Goal: Task Accomplishment & Management: Use online tool/utility

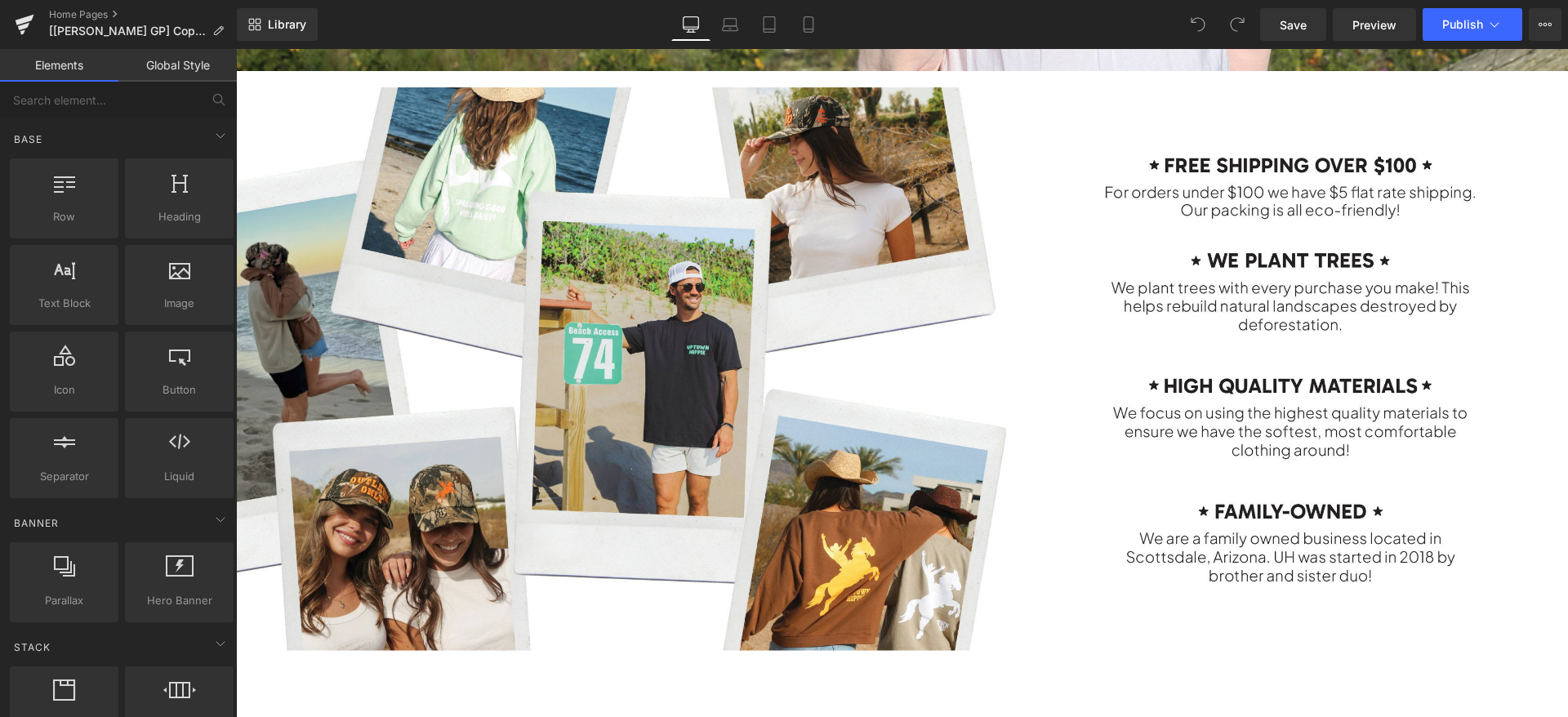
scroll to position [2451, 0]
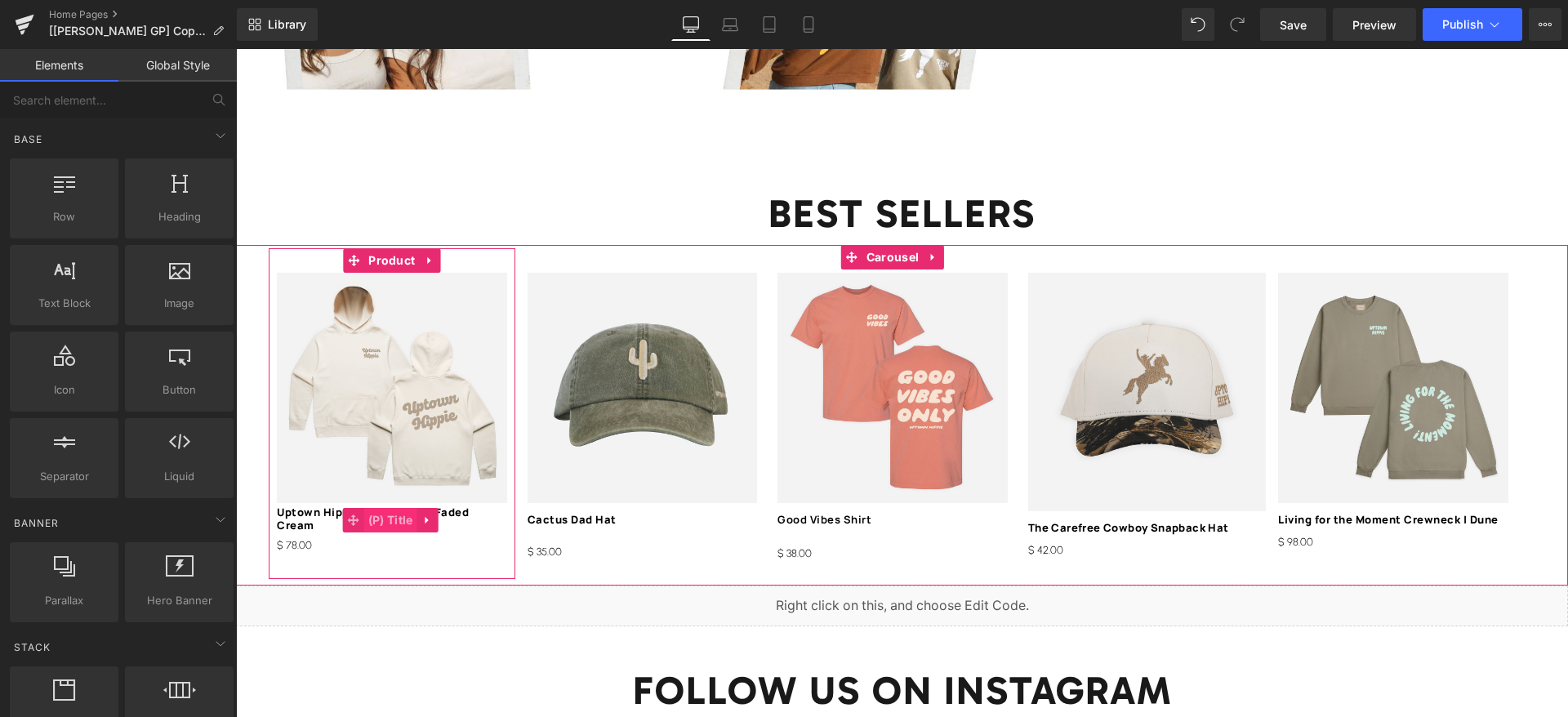
click at [377, 508] on span "(P) Title" at bounding box center [390, 520] width 53 height 24
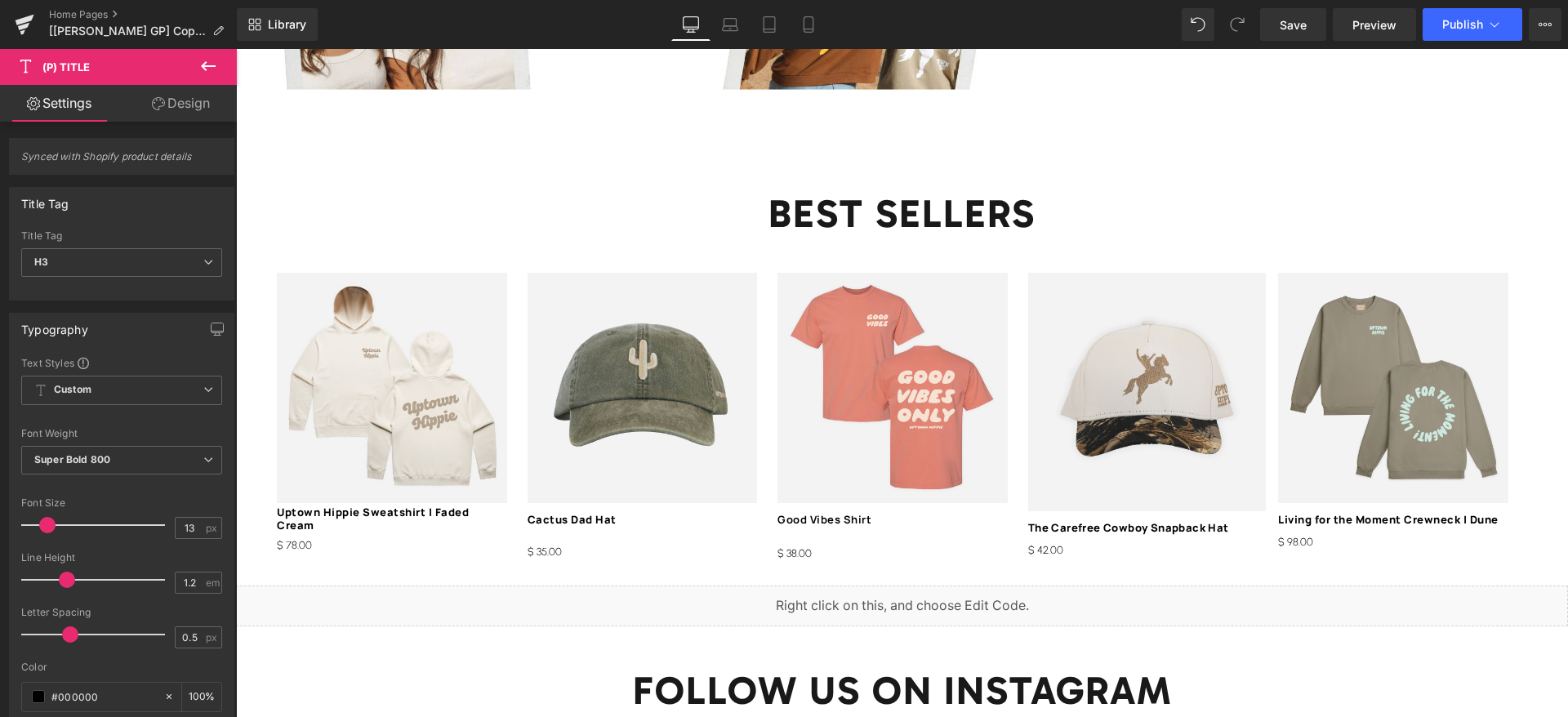
click at [146, 95] on link "Design" at bounding box center [180, 103] width 119 height 37
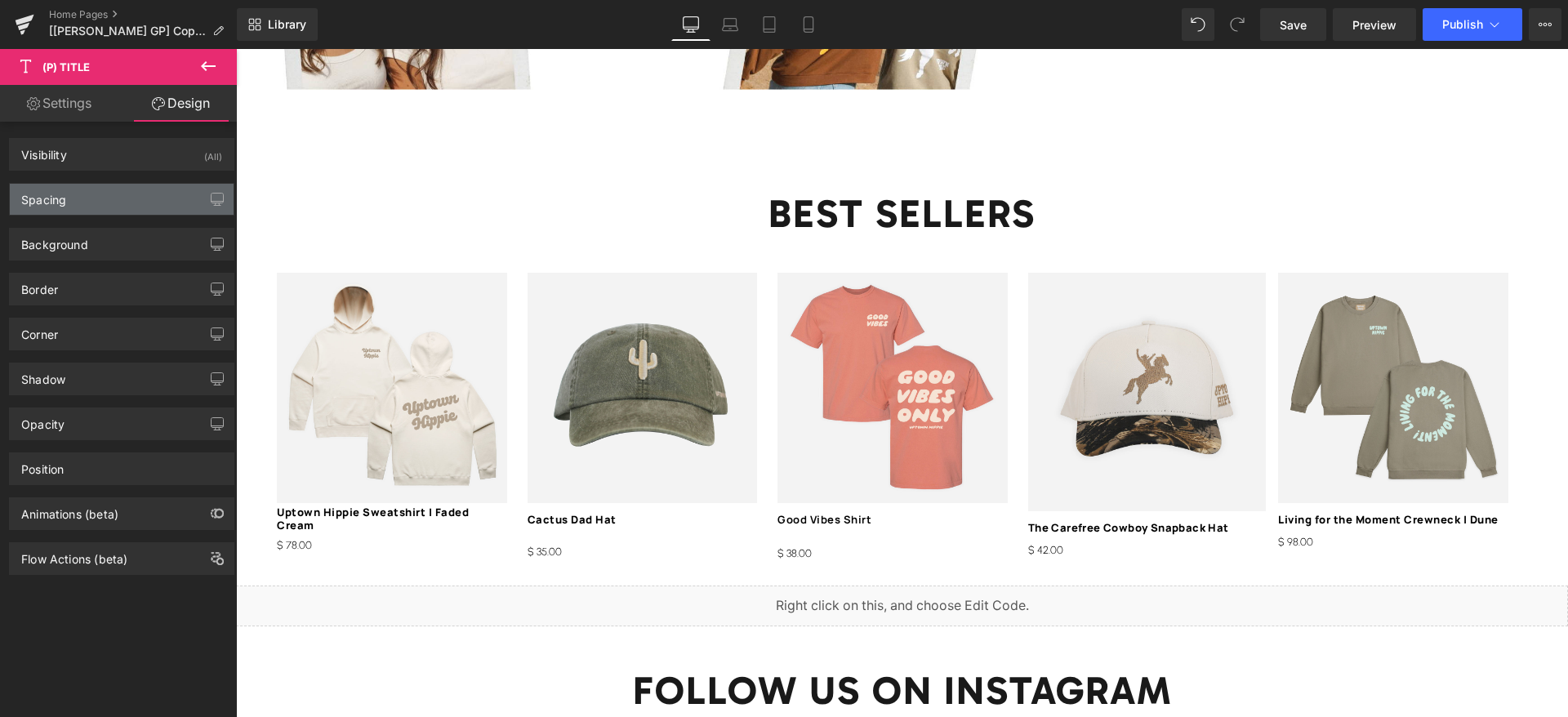
click at [47, 188] on div "Spacing" at bounding box center [44, 196] width 45 height 23
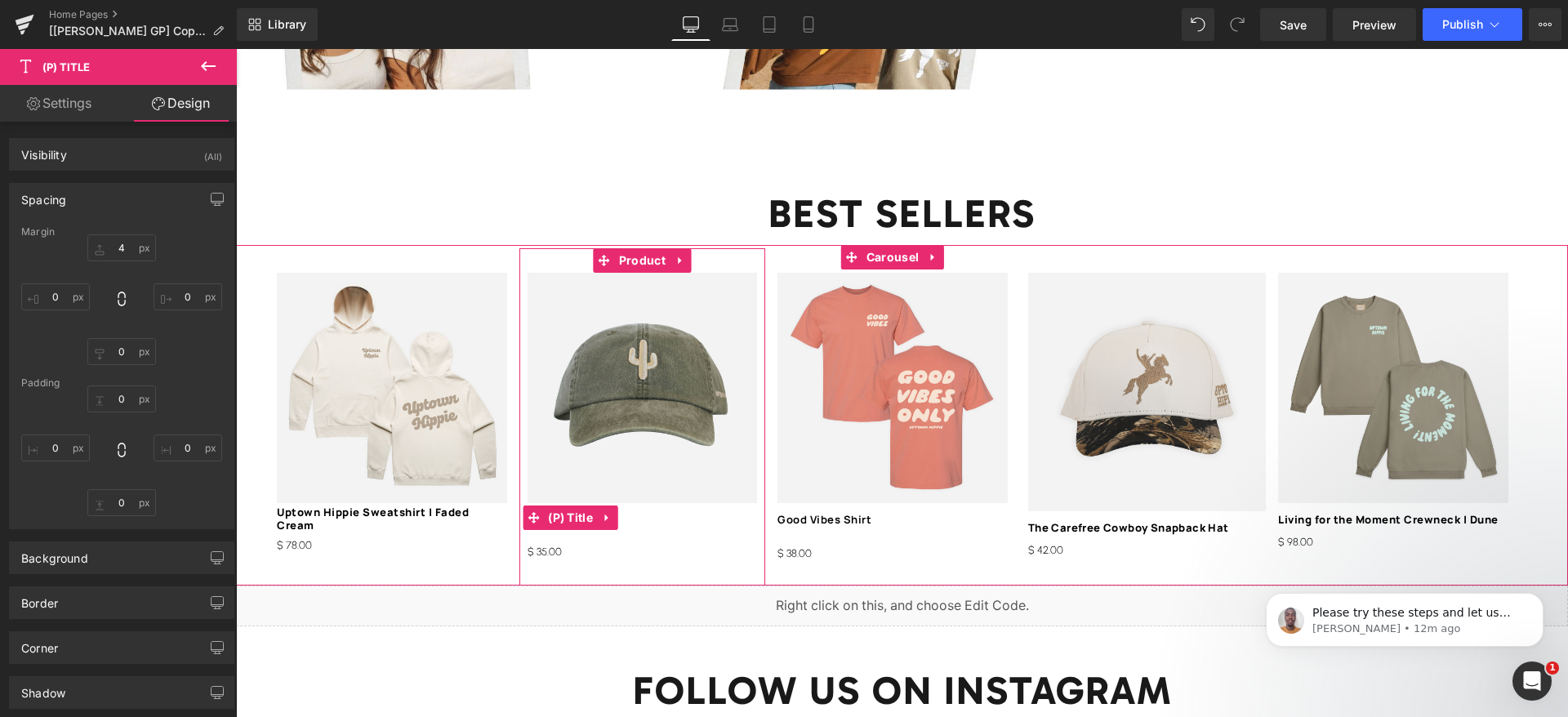
scroll to position [0, 0]
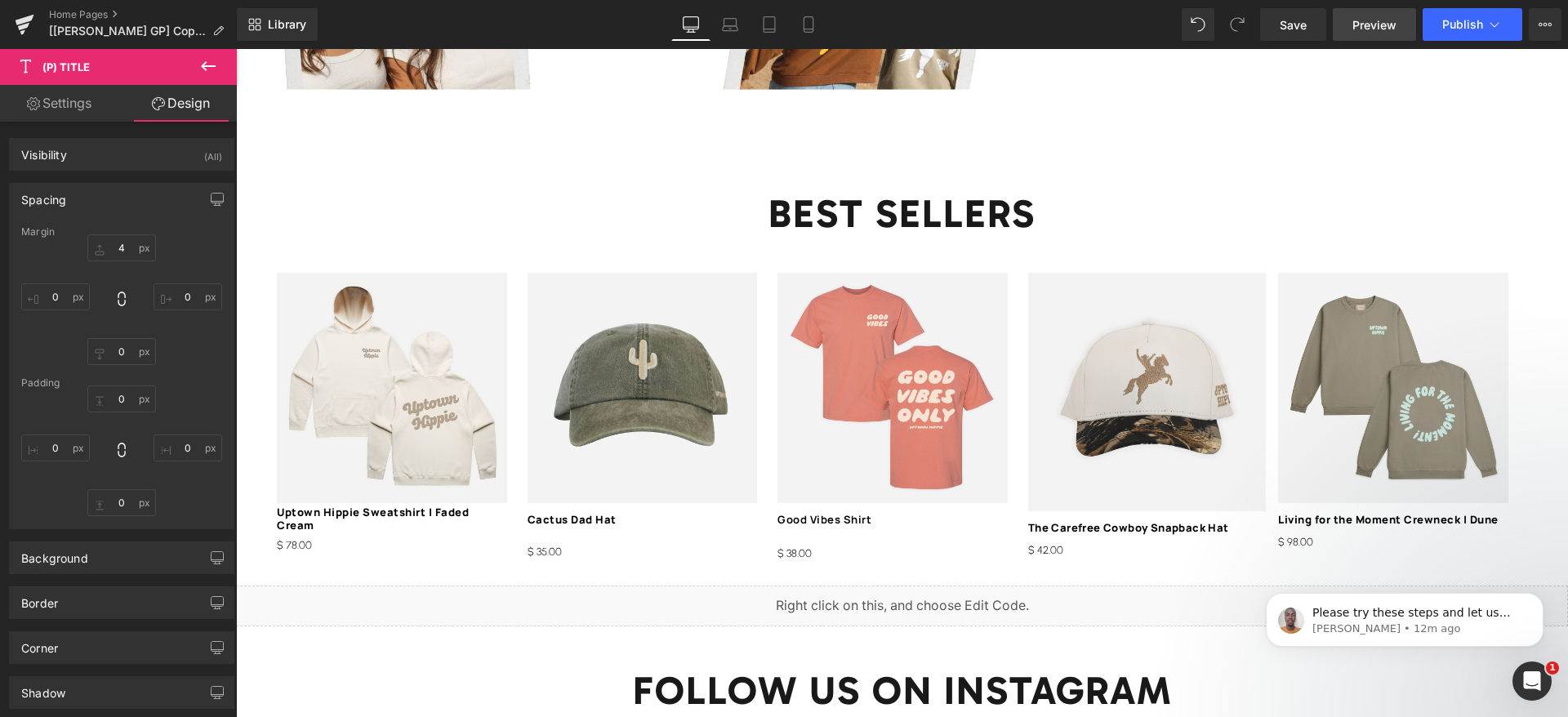
click at [1365, 21] on span "Preview" at bounding box center [1373, 24] width 44 height 17
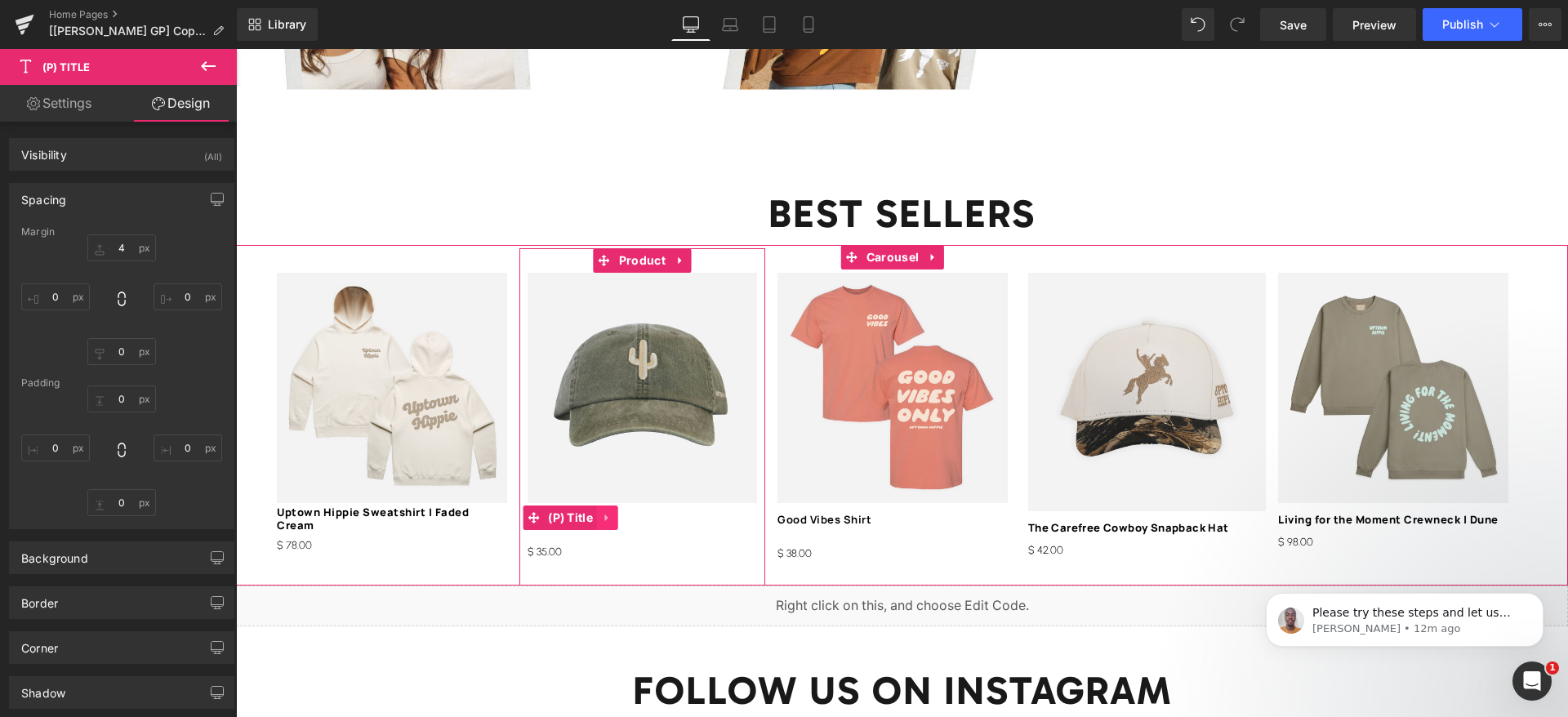
click at [598, 505] on link at bounding box center [608, 517] width 21 height 24
click at [546, 506] on span "(P) Title" at bounding box center [569, 518] width 53 height 24
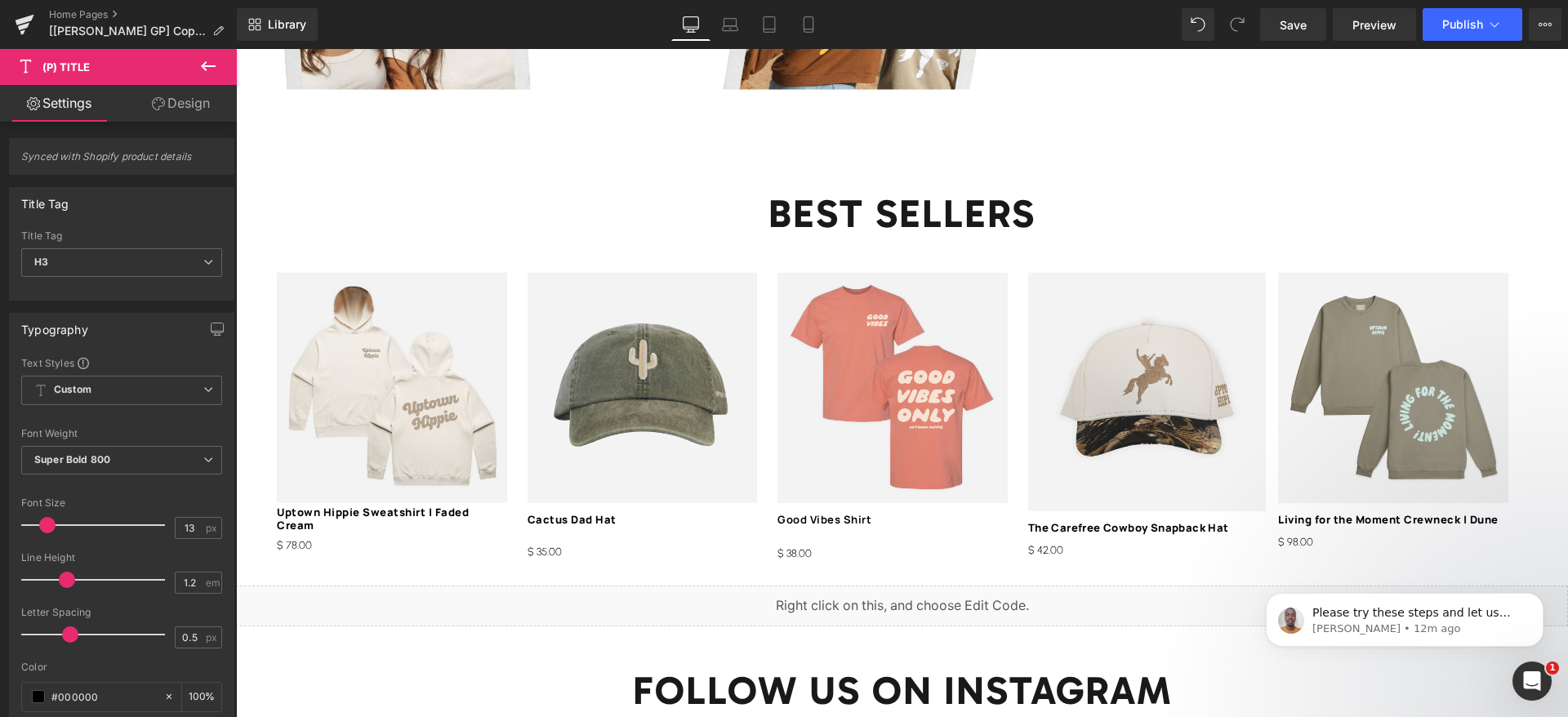
click at [184, 94] on link "Design" at bounding box center [180, 103] width 119 height 37
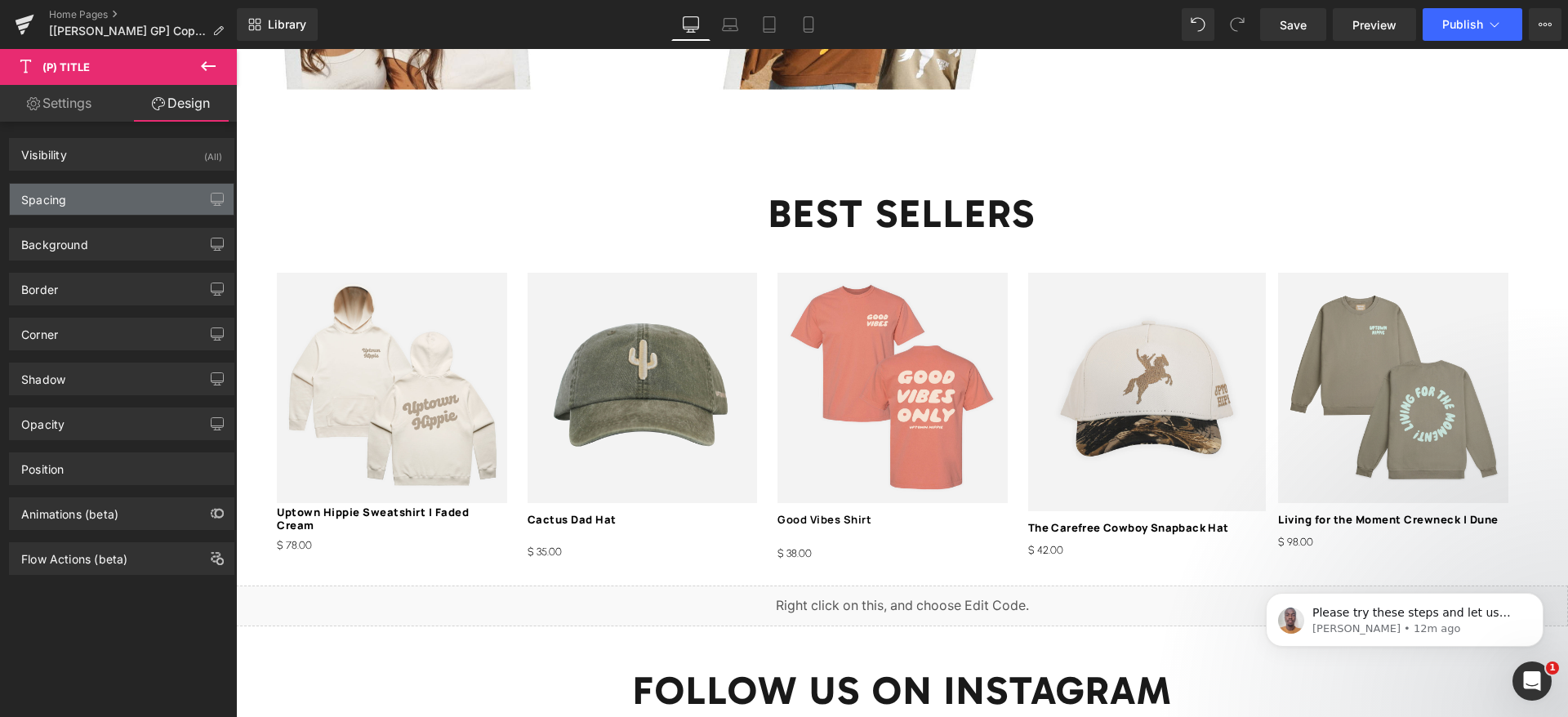
click at [104, 193] on div "Spacing" at bounding box center [121, 199] width 224 height 31
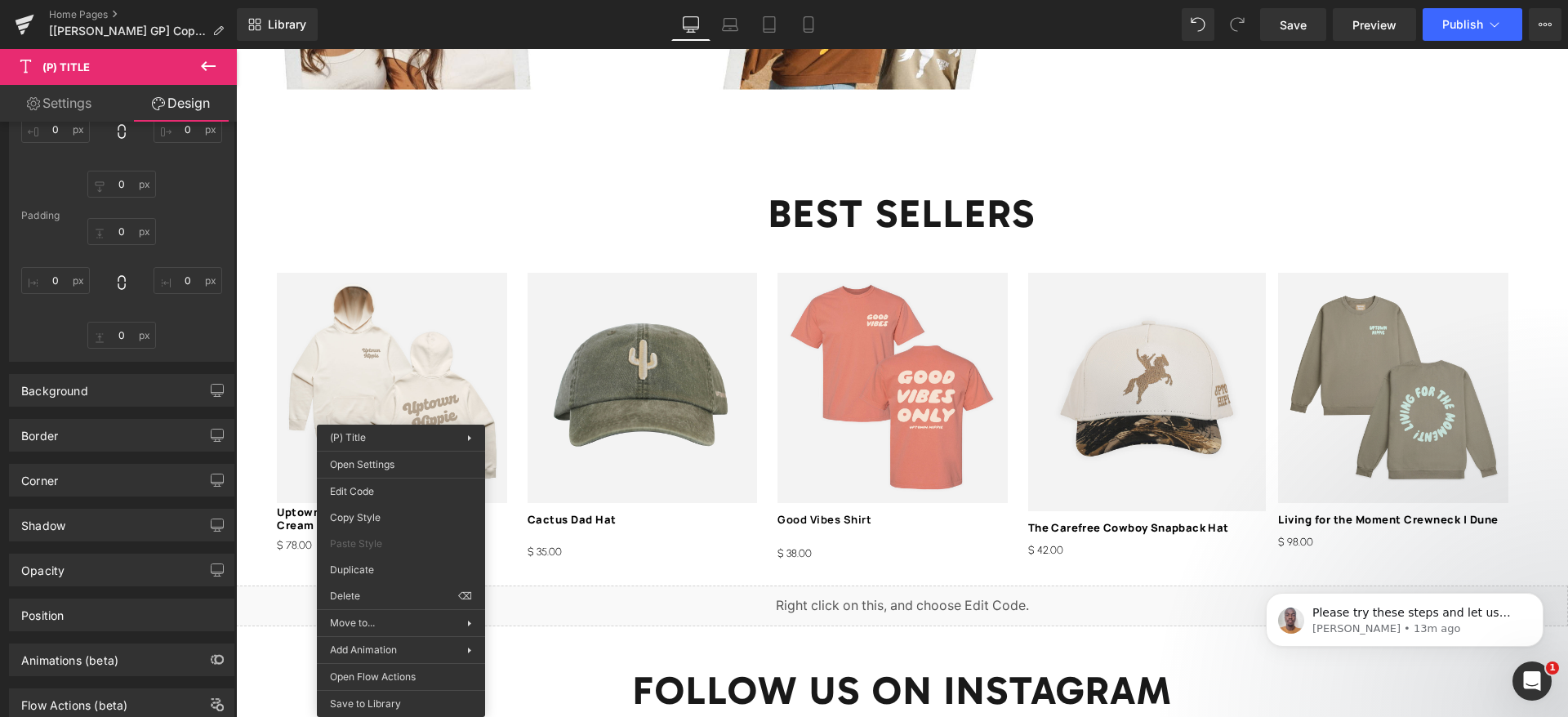
scroll to position [224, 0]
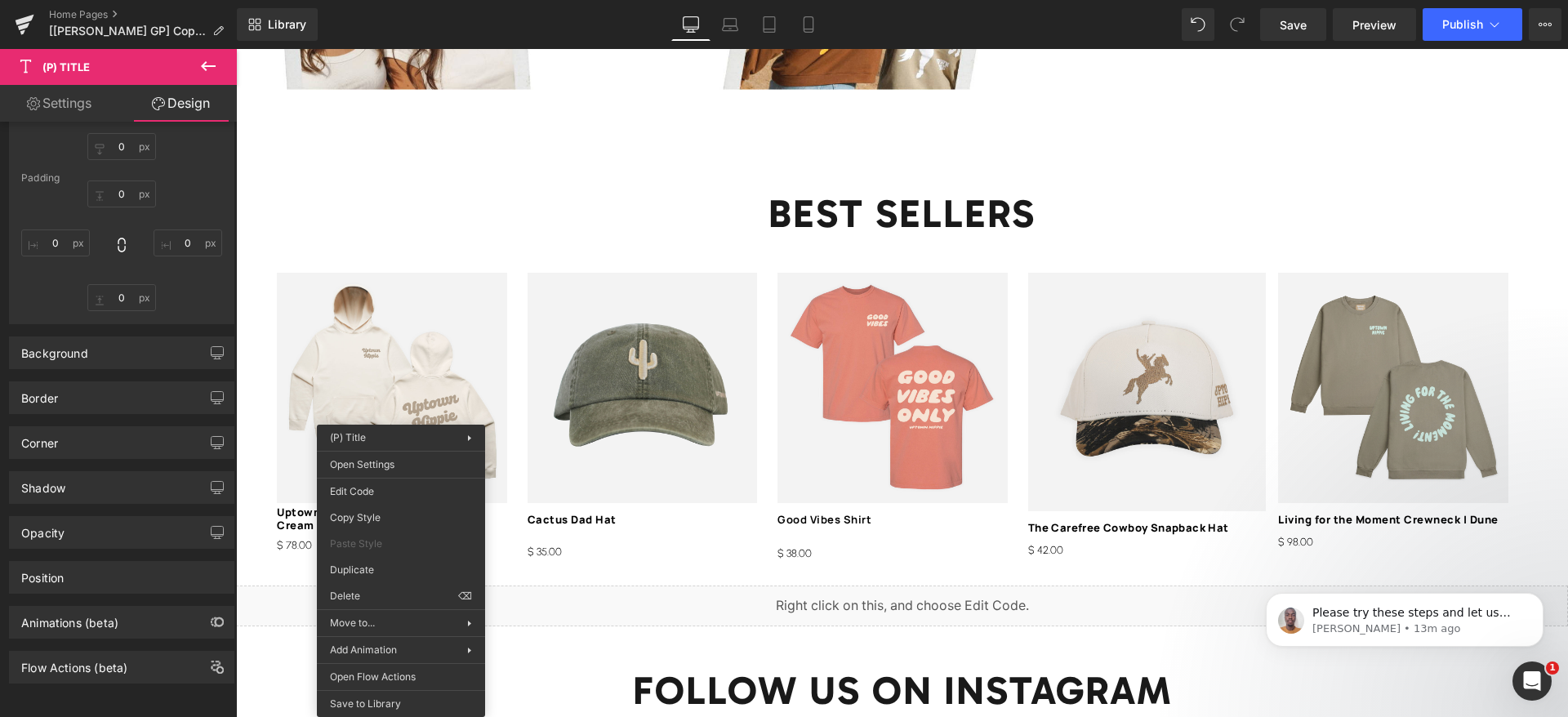
click at [86, 90] on link "Settings" at bounding box center [59, 103] width 119 height 37
type input "100"
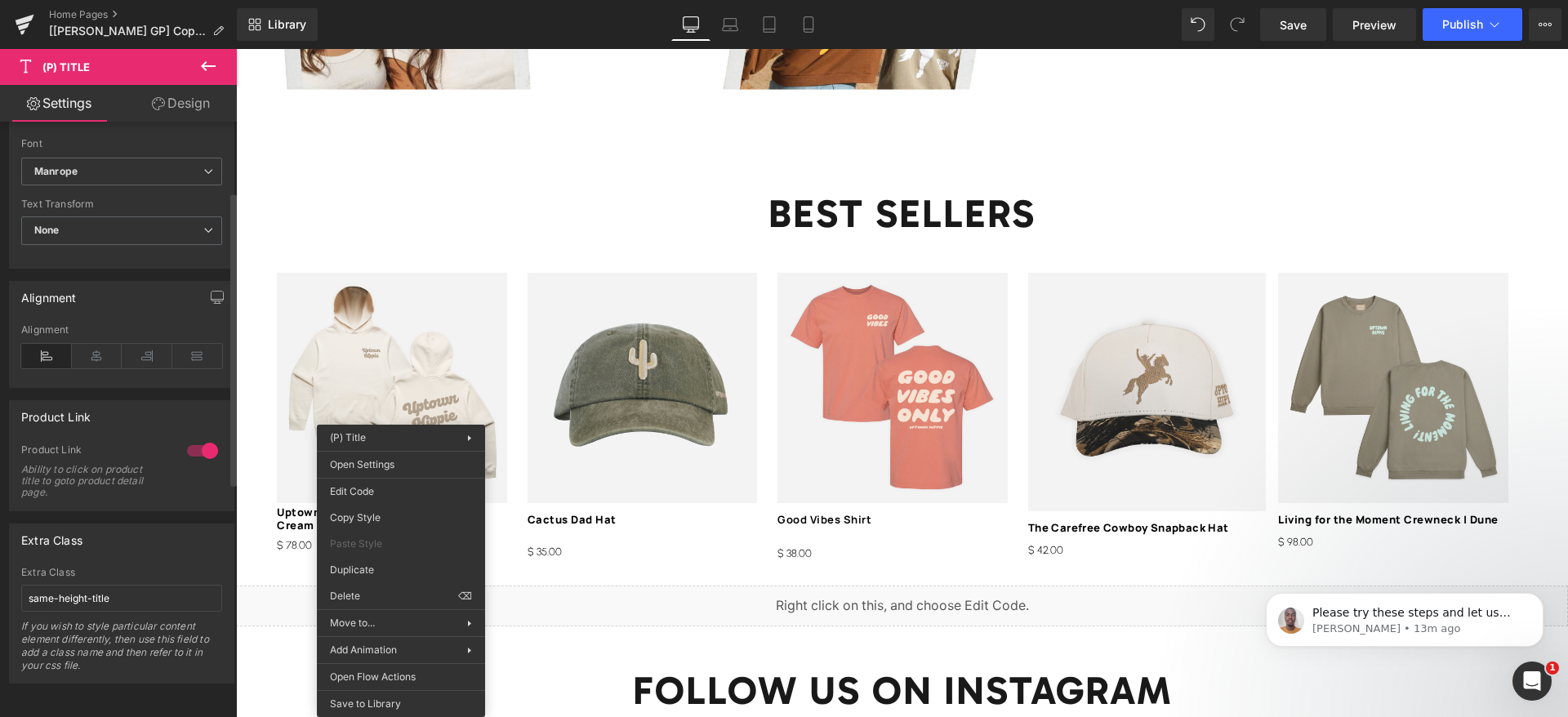
scroll to position [612, 0]
click at [88, 588] on input "same-height-title" at bounding box center [121, 598] width 201 height 27
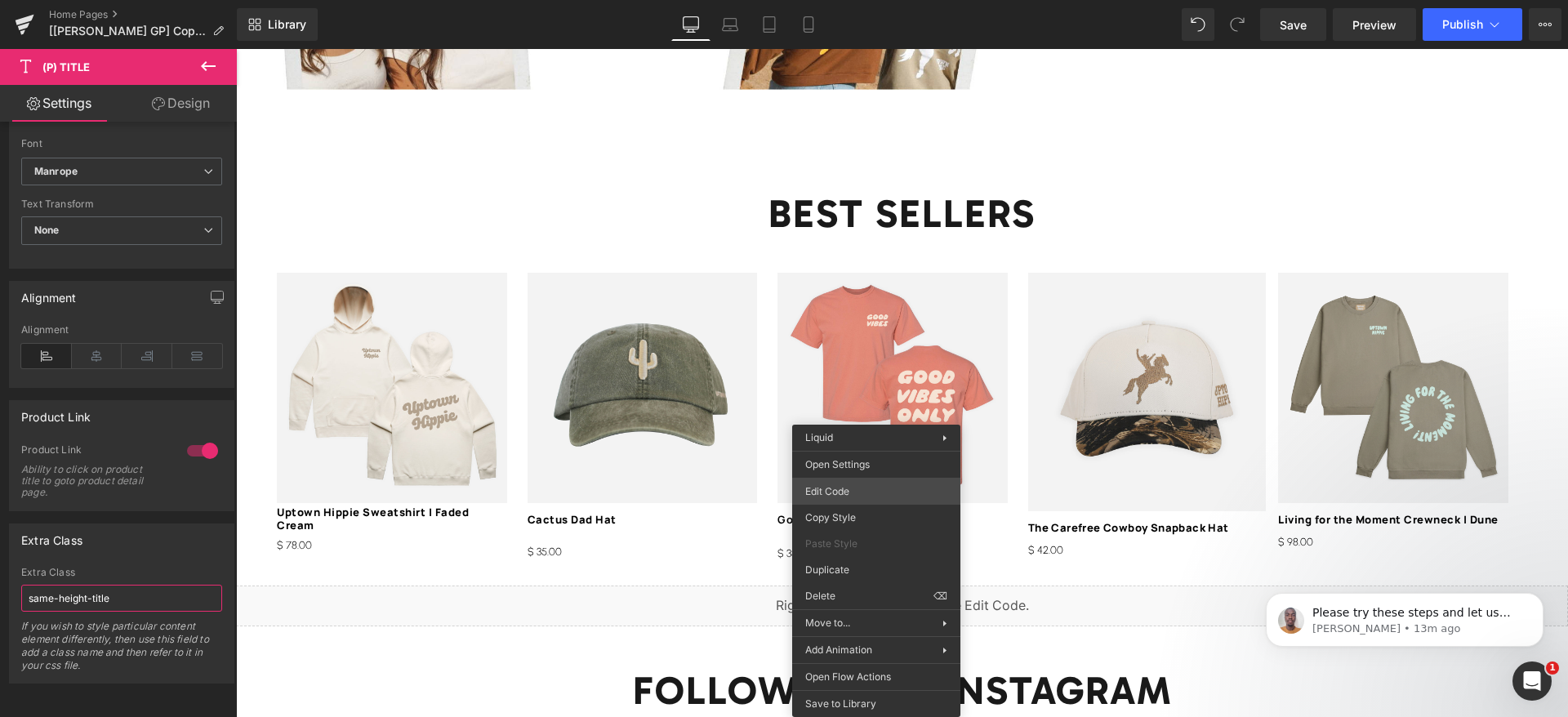
click at [888, 0] on div "(P) Title You are previewing how the will restyle your page. You can not edit E…" at bounding box center [784, 0] width 1568 height 0
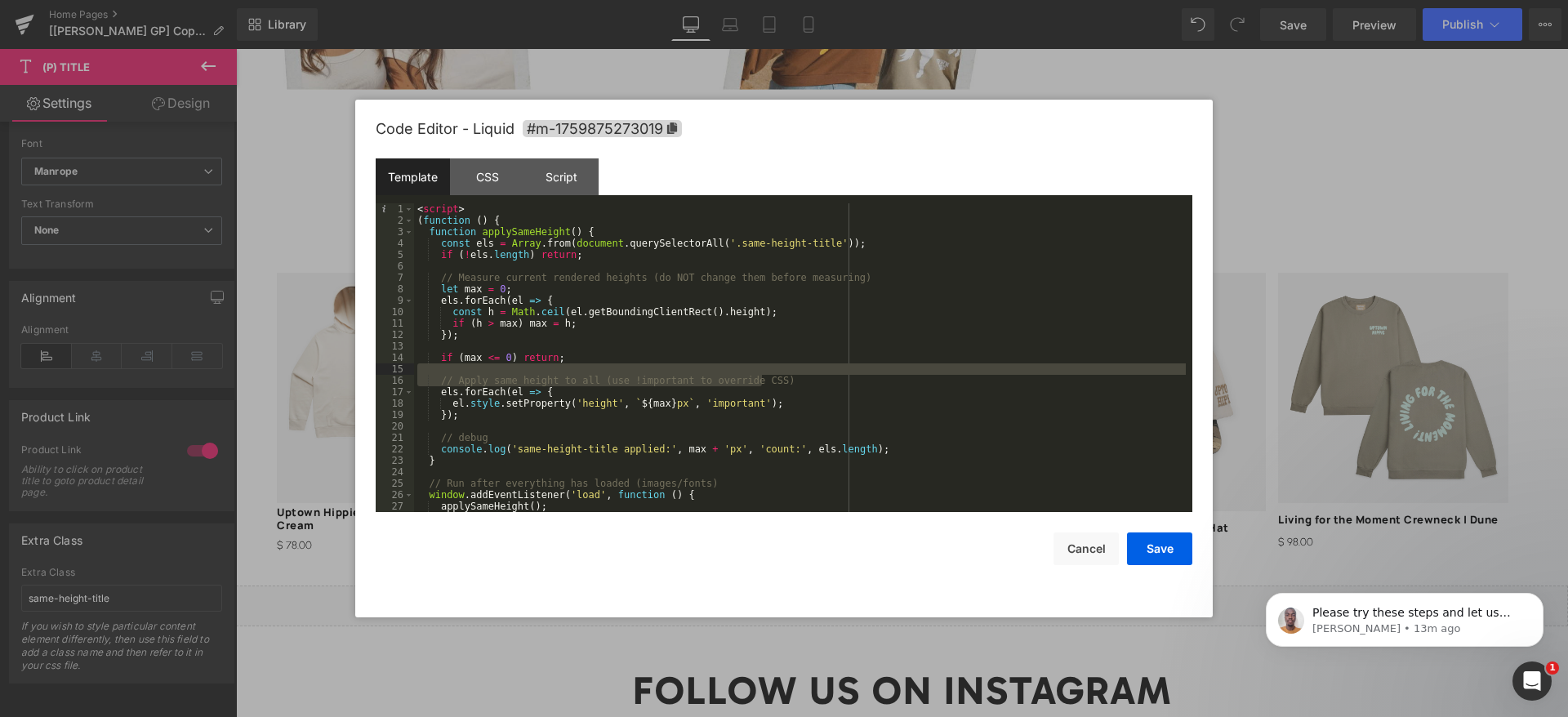
drag, startPoint x: 783, startPoint y: 379, endPoint x: 434, endPoint y: 374, distance: 349.0
click at [434, 374] on div "< script > ( function ( ) { function applySameHeight ( ) { const els = Array . …" at bounding box center [800, 369] width 772 height 331
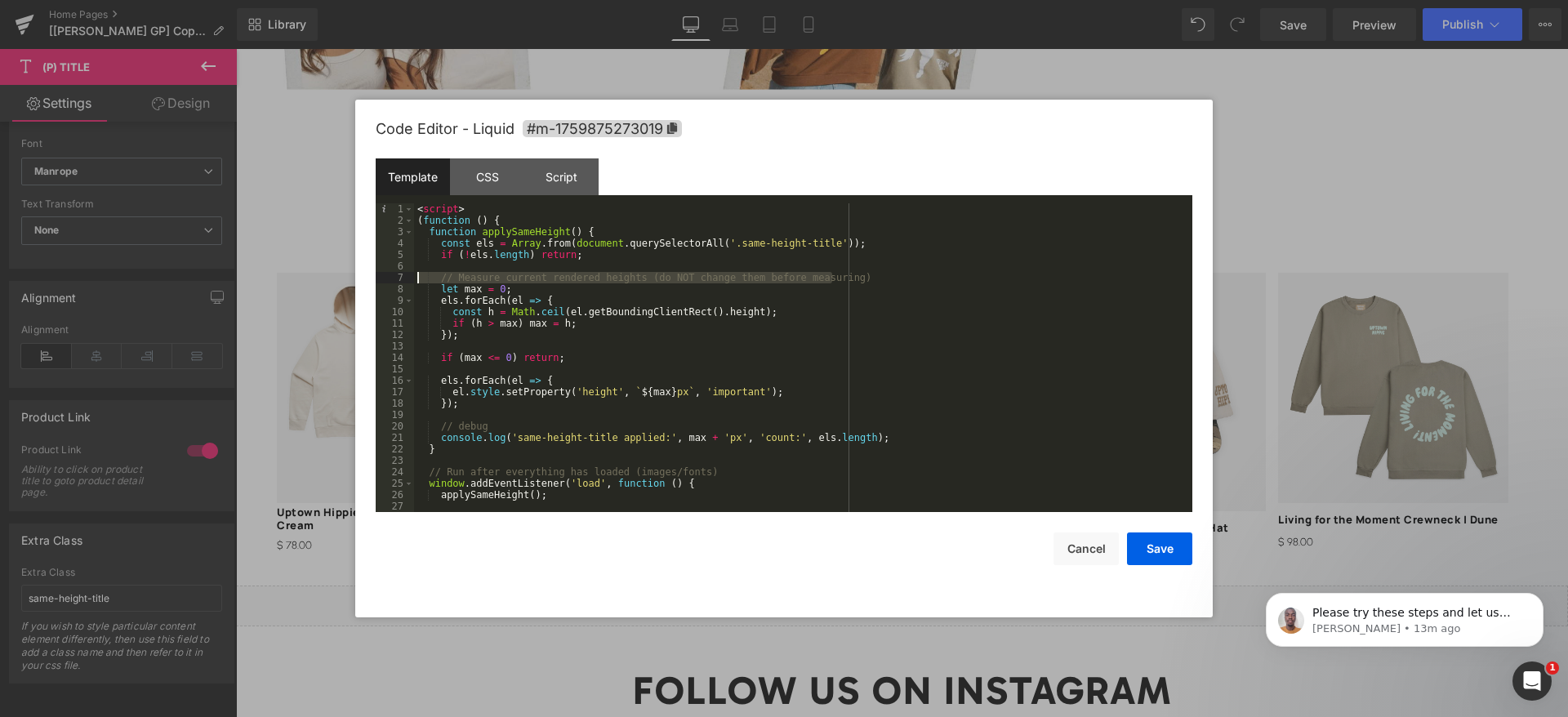
drag, startPoint x: 855, startPoint y: 279, endPoint x: 416, endPoint y: 281, distance: 439.0
click at [416, 281] on div "< script > ( function ( ) { function applySameHeight ( ) { const els = Array . …" at bounding box center [800, 369] width 772 height 331
drag, startPoint x: 505, startPoint y: 423, endPoint x: 427, endPoint y: 426, distance: 78.1
click at [425, 426] on div "< script > ( function ( ) { function applySameHeight ( ) { const els = Array . …" at bounding box center [800, 369] width 772 height 331
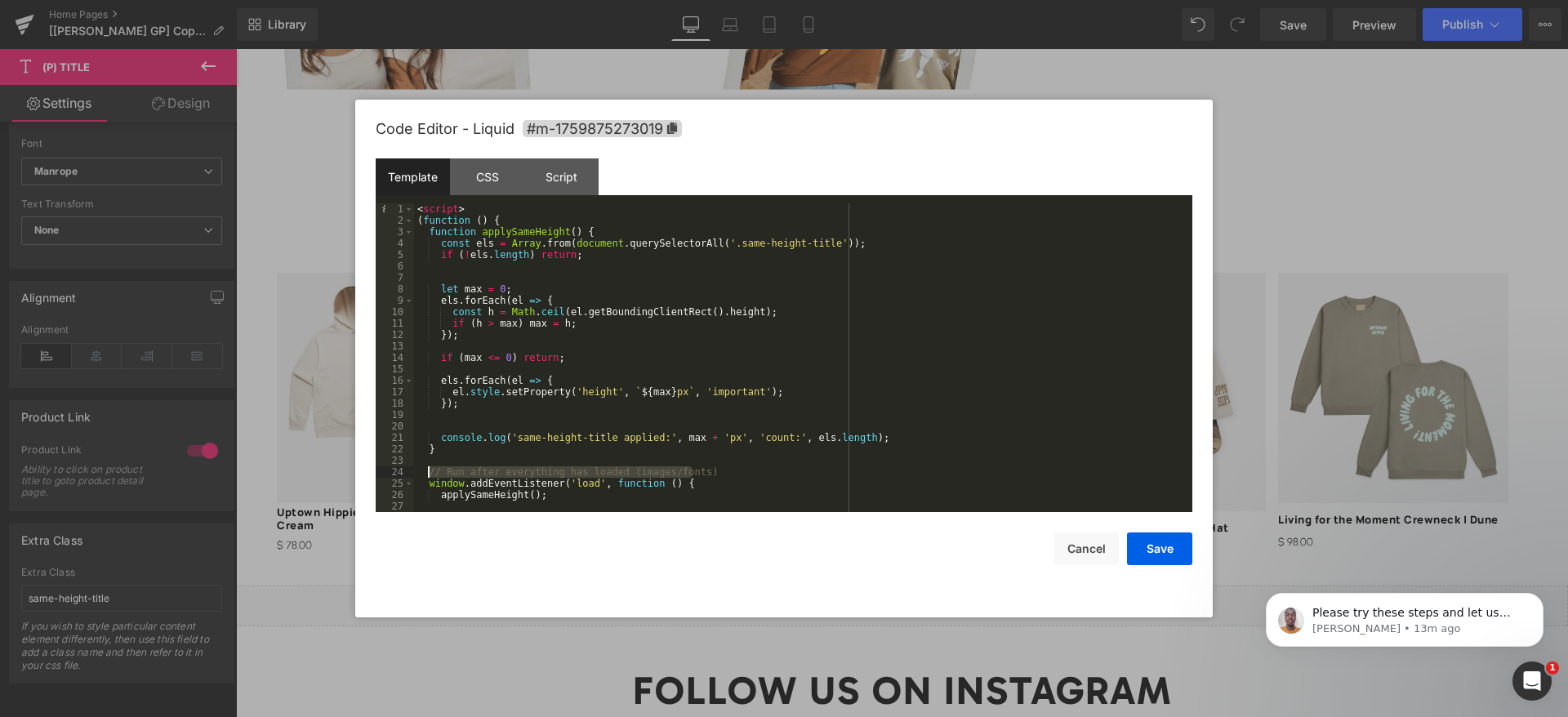
drag, startPoint x: 709, startPoint y: 475, endPoint x: 422, endPoint y: 468, distance: 287.1
click at [422, 468] on div "< script > ( function ( ) { function applySameHeight ( ) { const els = Array . …" at bounding box center [800, 369] width 772 height 331
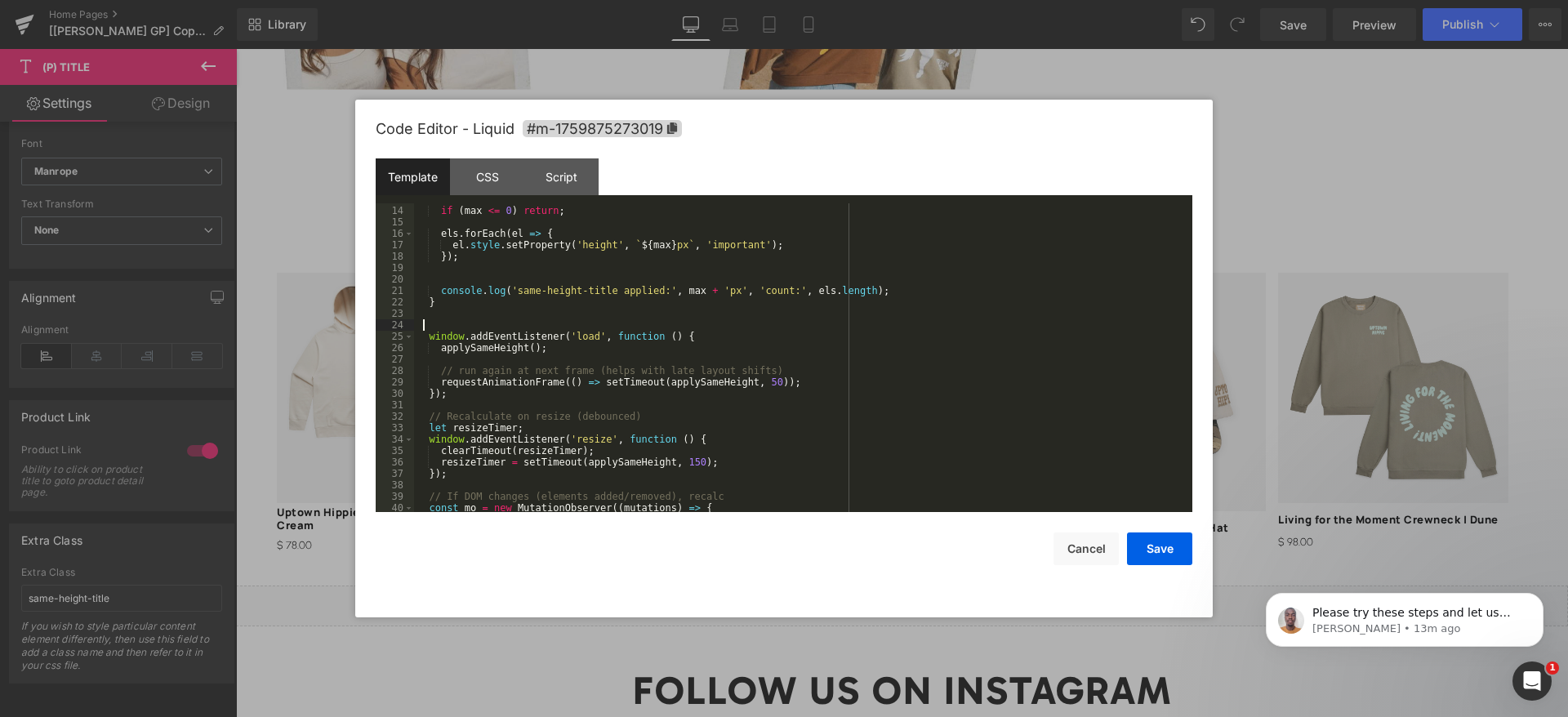
scroll to position [221, 0]
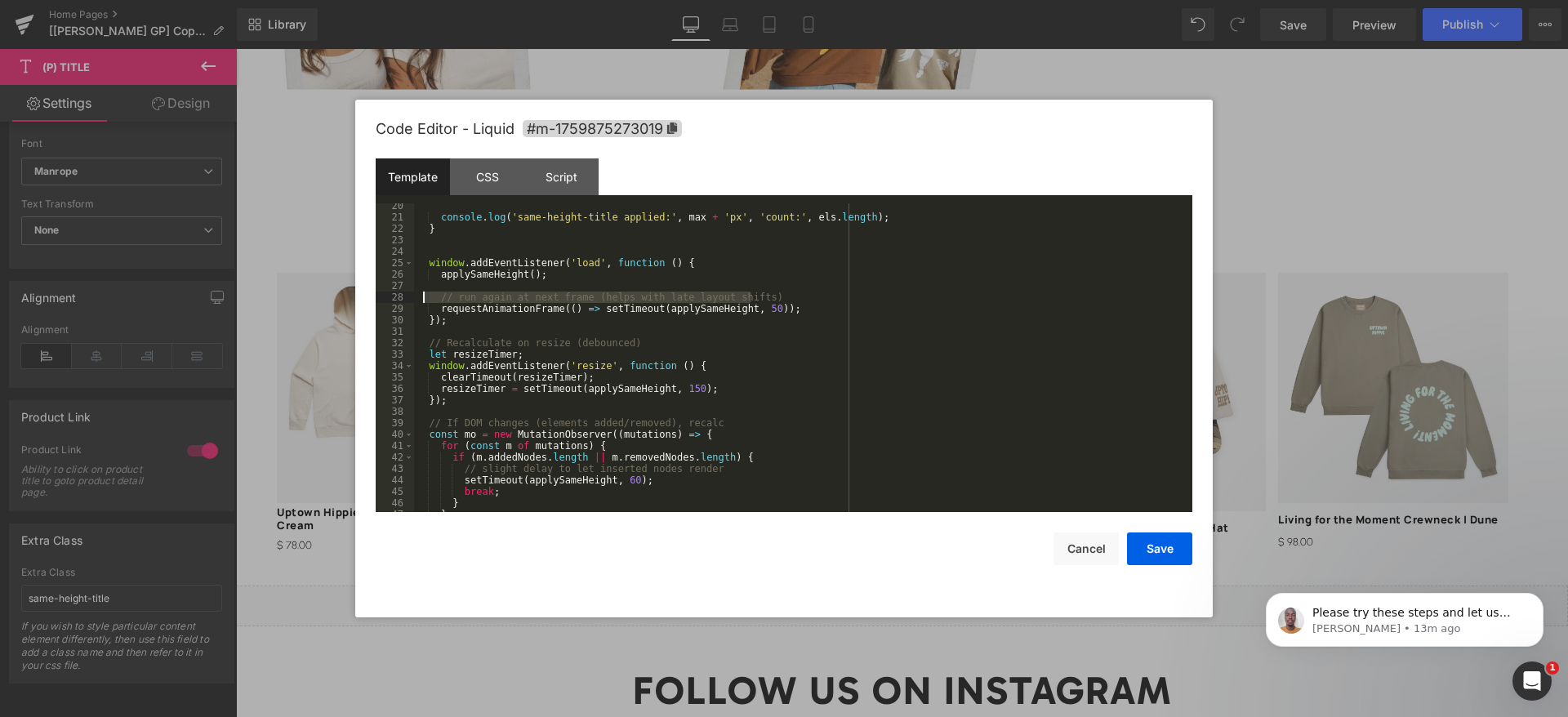
drag, startPoint x: 780, startPoint y: 296, endPoint x: 434, endPoint y: 301, distance: 346.0
click at [425, 299] on div "console . log ( 'same-height-title applied:' , max + 'px' , 'count:' , els . le…" at bounding box center [800, 365] width 772 height 331
drag, startPoint x: 635, startPoint y: 345, endPoint x: 418, endPoint y: 340, distance: 217.1
click at [418, 340] on div "console . log ( 'same-height-title applied:' , max + 'px' , 'count:' , els . le…" at bounding box center [800, 365] width 772 height 331
drag, startPoint x: 709, startPoint y: 422, endPoint x: 419, endPoint y: 426, distance: 290.0
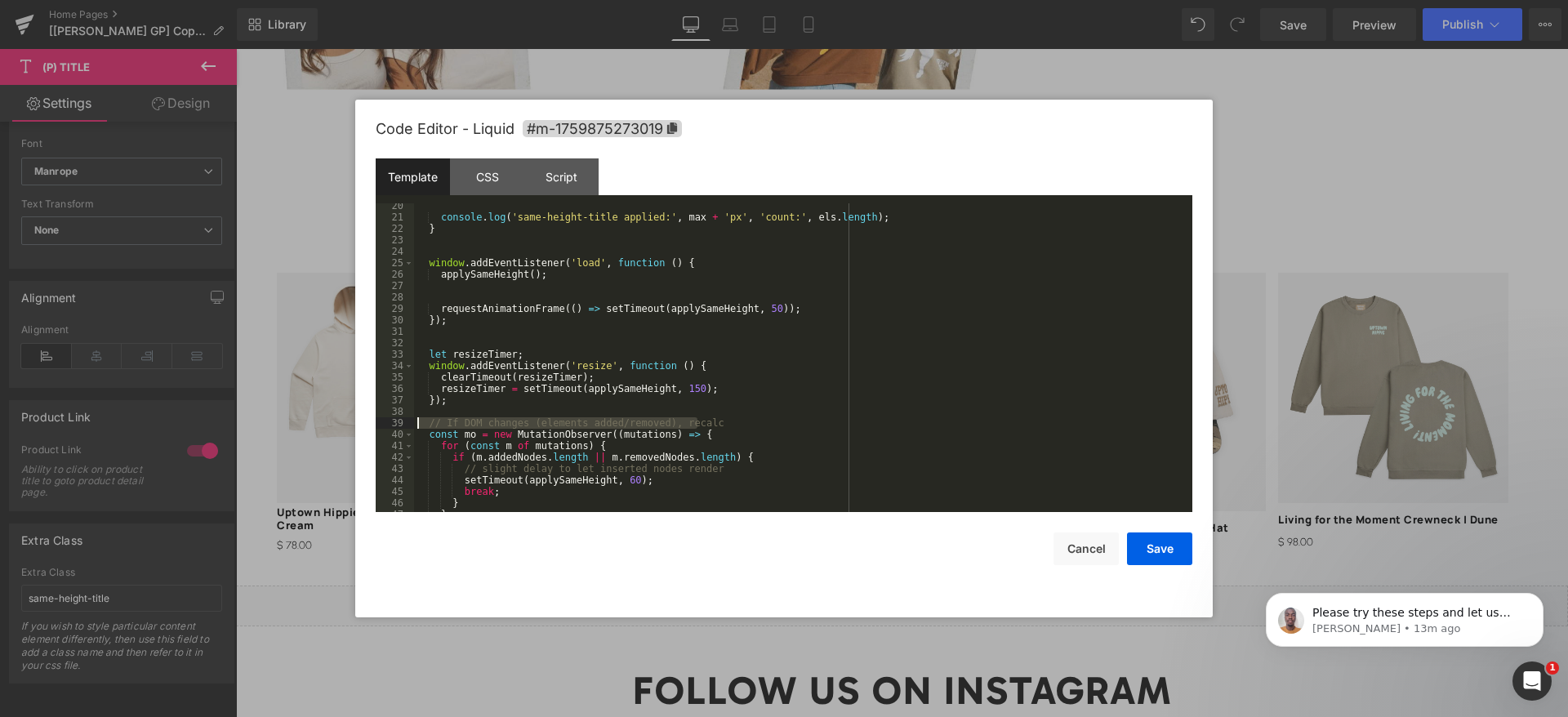
click at [419, 426] on div "console . log ( 'same-height-title applied:' , max + 'px' , 'count:' , els . le…" at bounding box center [800, 365] width 772 height 331
drag, startPoint x: 705, startPoint y: 465, endPoint x: 451, endPoint y: 465, distance: 254.0
click at [451, 465] on div "console . log ( 'same-height-title applied:' , max + 'px' , 'count:' , els . le…" at bounding box center [800, 365] width 772 height 331
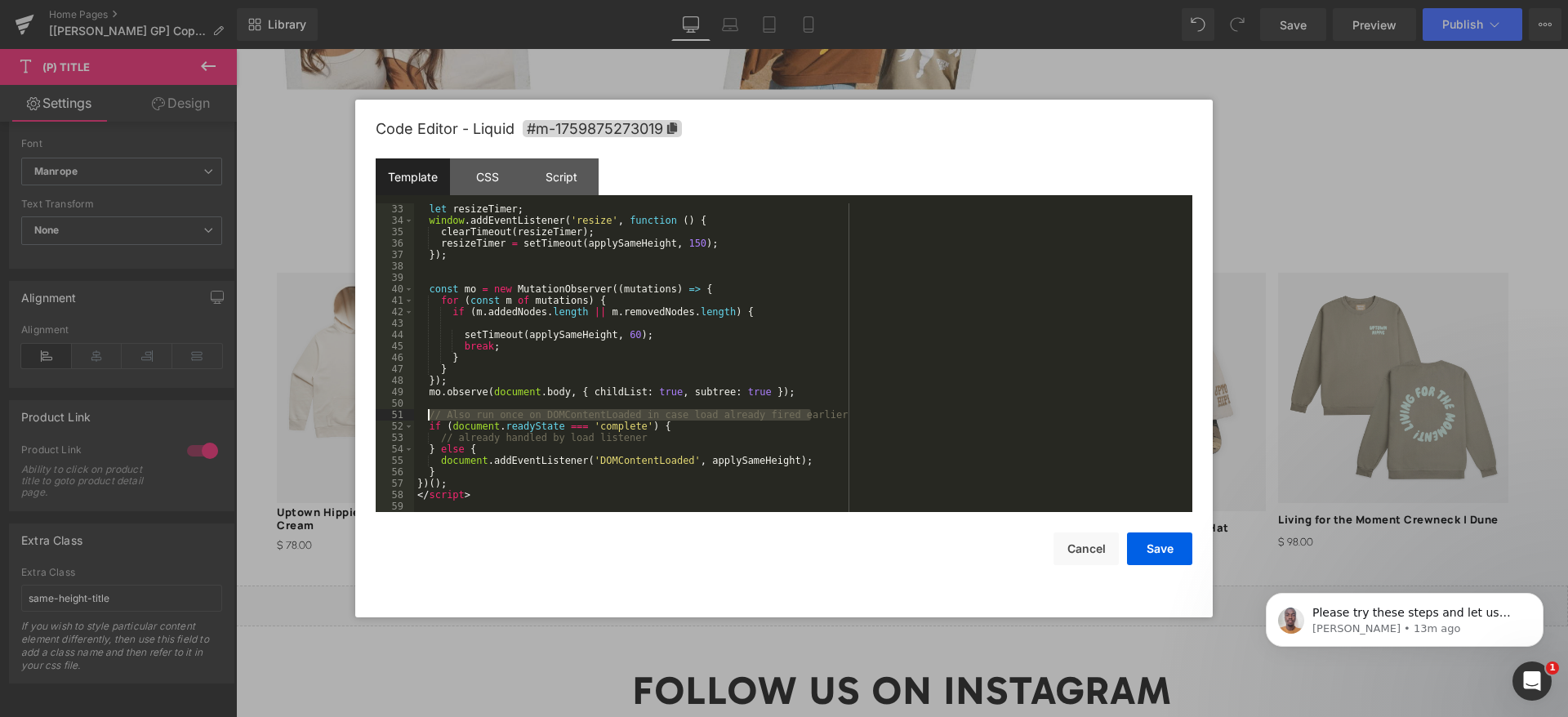
drag, startPoint x: 832, startPoint y: 417, endPoint x: 428, endPoint y: 419, distance: 404.0
click at [428, 419] on div "let resizeTimer ; window . addEventListener ( 'resize' , function ( ) { clearTi…" at bounding box center [800, 369] width 772 height 331
drag, startPoint x: 648, startPoint y: 440, endPoint x: 436, endPoint y: 439, distance: 212.0
click at [436, 439] on div "let resizeTimer ; window . addEventListener ( 'resize' , function ( ) { clearTi…" at bounding box center [800, 369] width 772 height 331
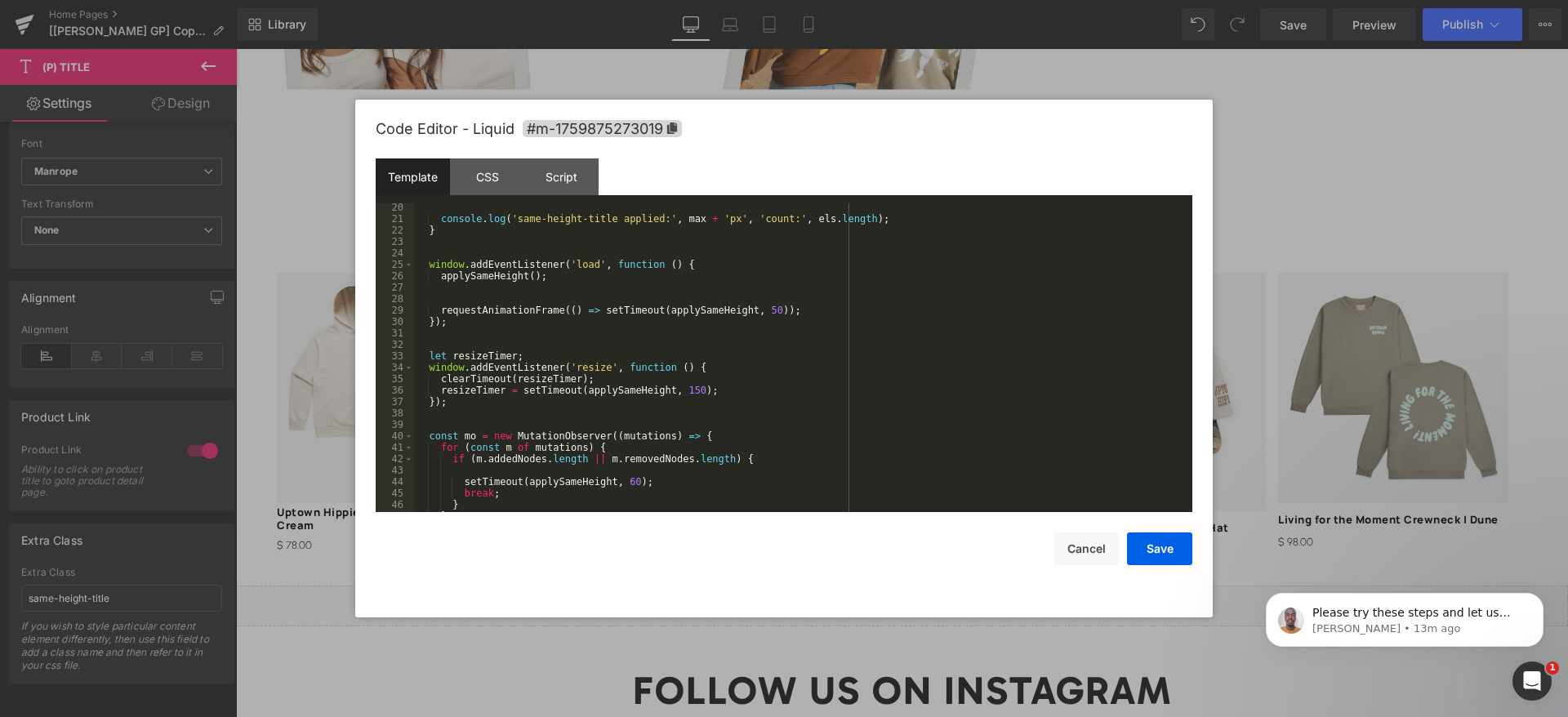
scroll to position [0, 0]
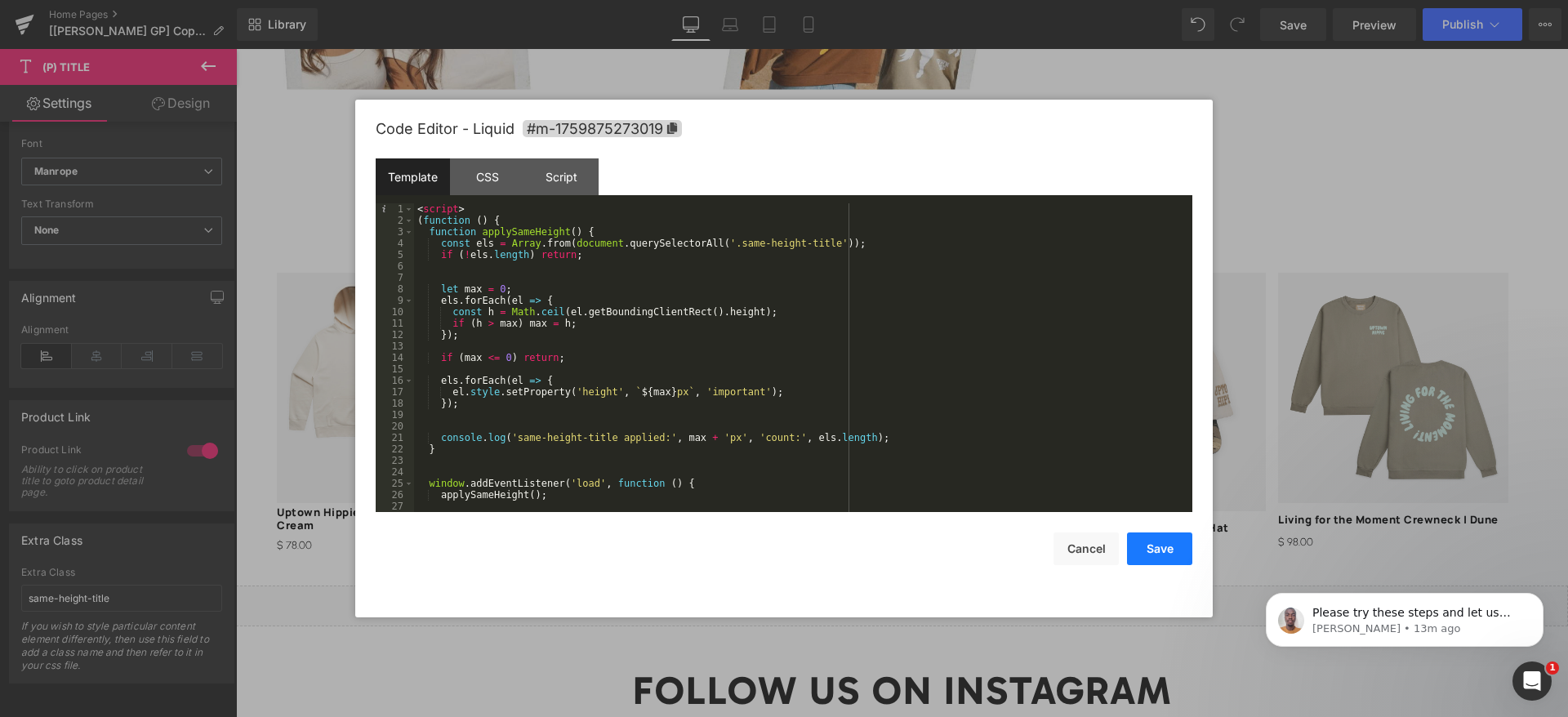
click at [1165, 545] on button "Save" at bounding box center [1159, 549] width 65 height 33
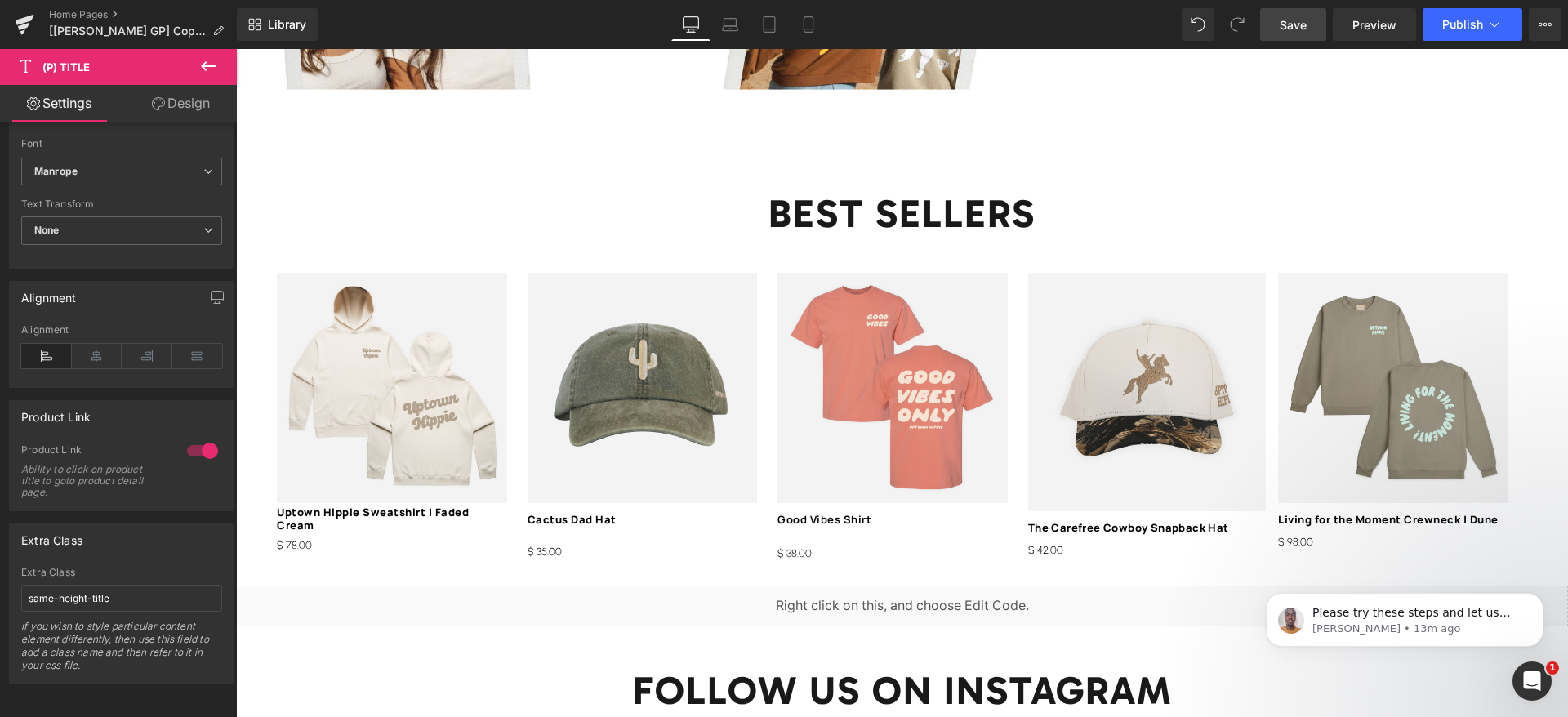
click at [1309, 32] on link "Save" at bounding box center [1293, 24] width 66 height 33
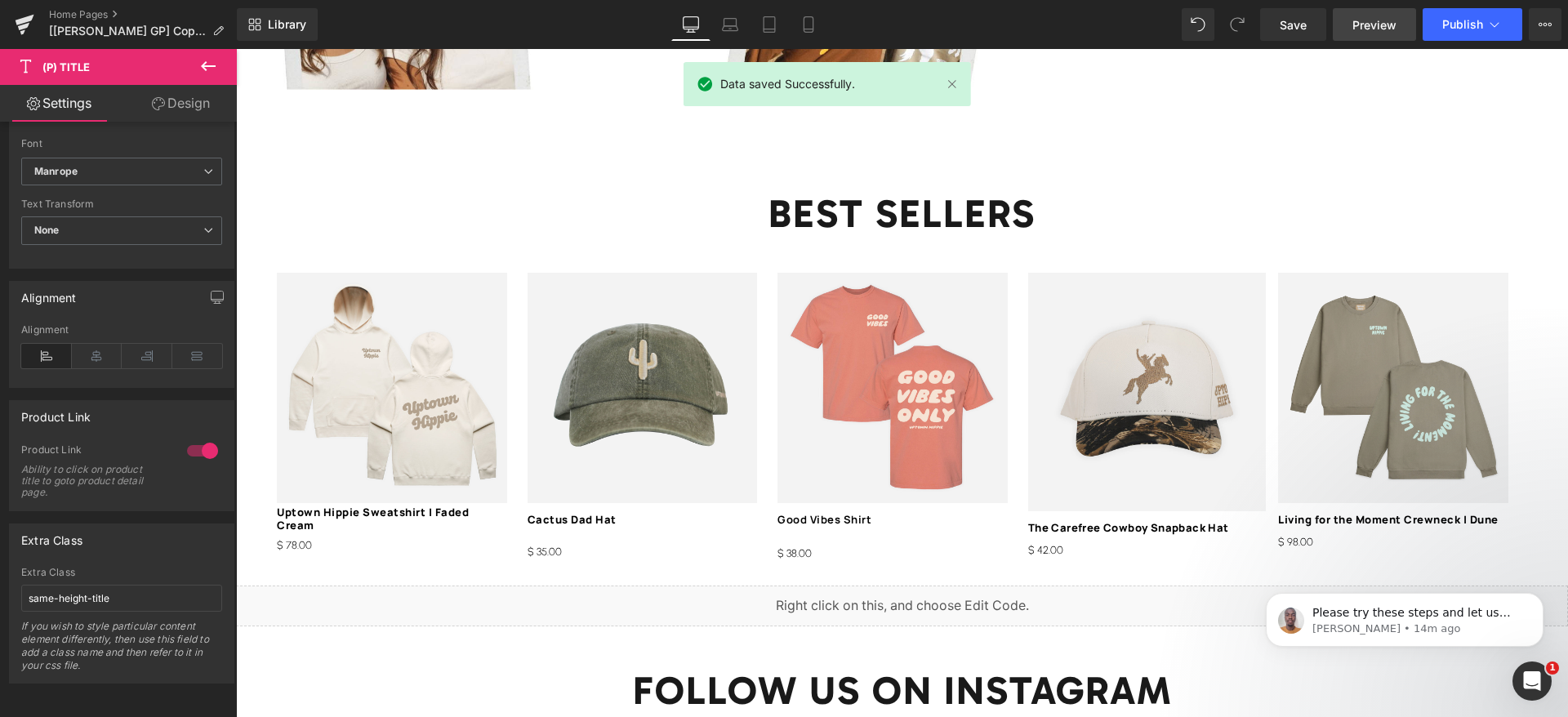
click at [1357, 29] on span "Preview" at bounding box center [1373, 24] width 44 height 17
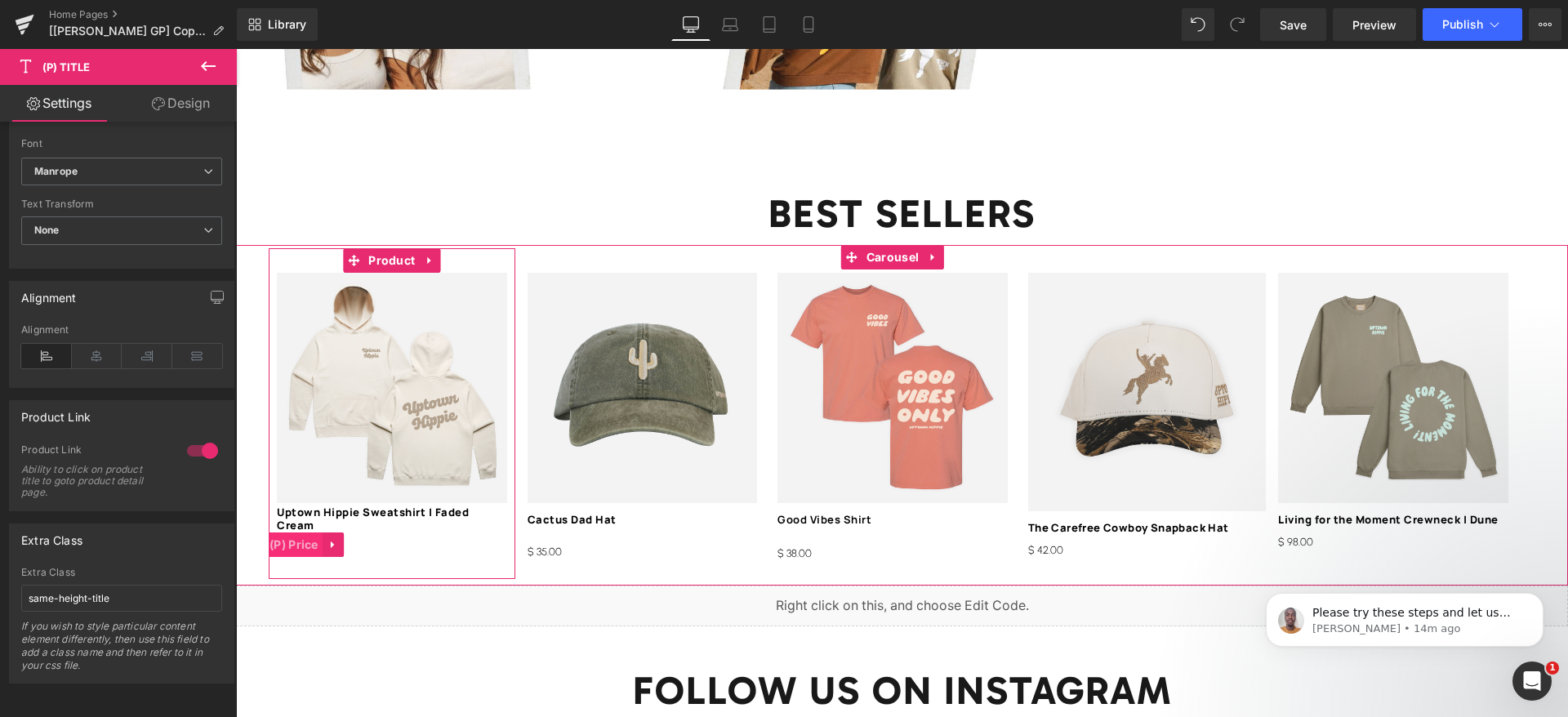
click at [293, 533] on span "(P) Price" at bounding box center [294, 545] width 57 height 24
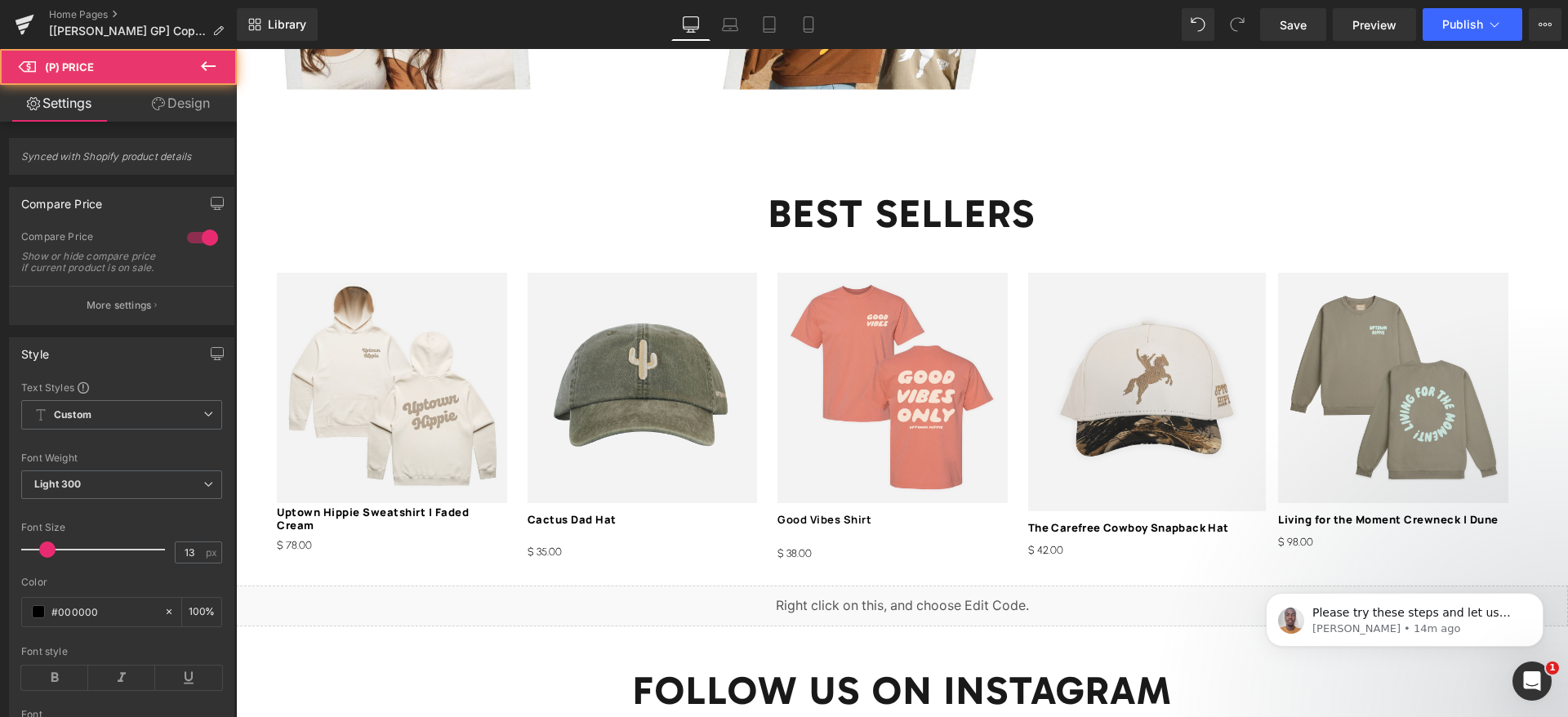
click at [176, 103] on link "Design" at bounding box center [180, 103] width 119 height 37
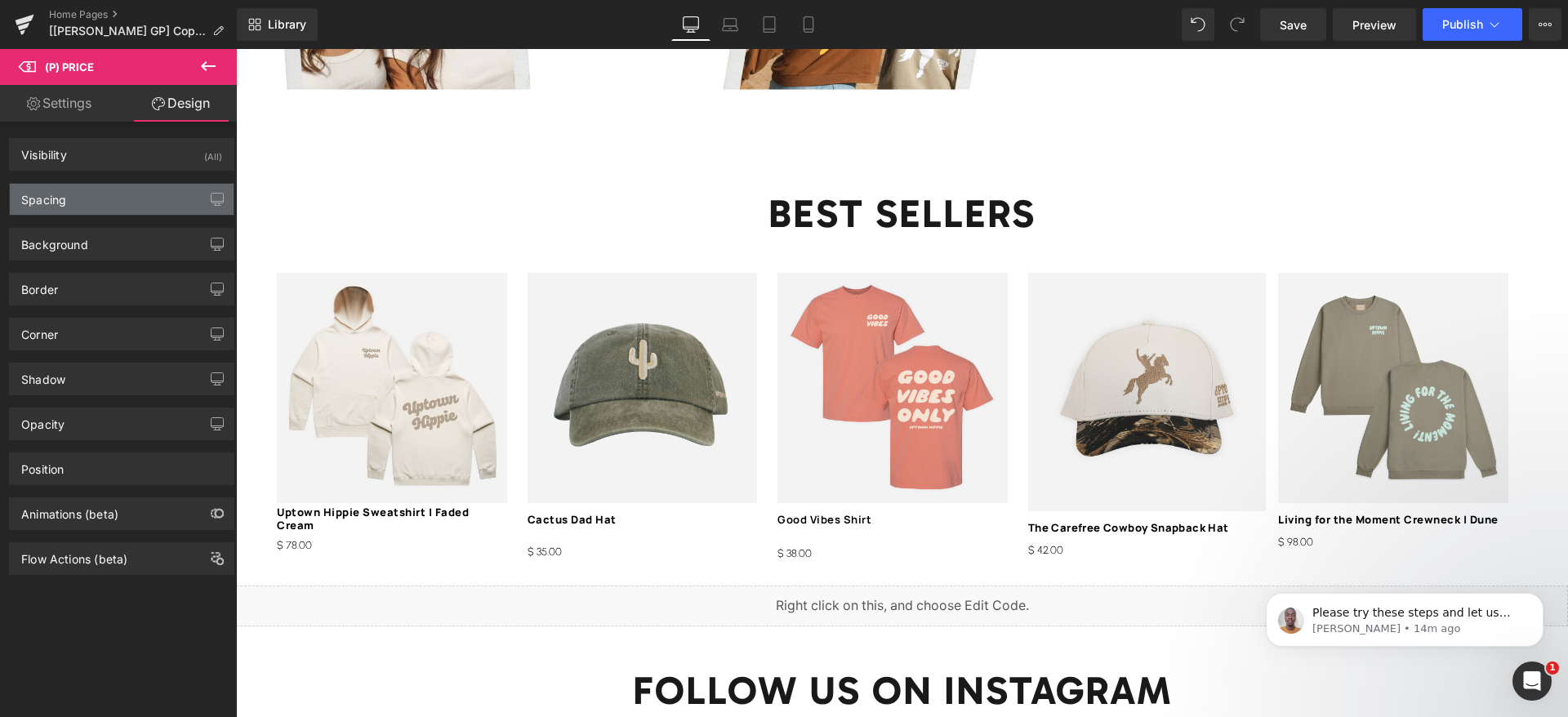
click at [77, 200] on div "Spacing" at bounding box center [121, 199] width 224 height 31
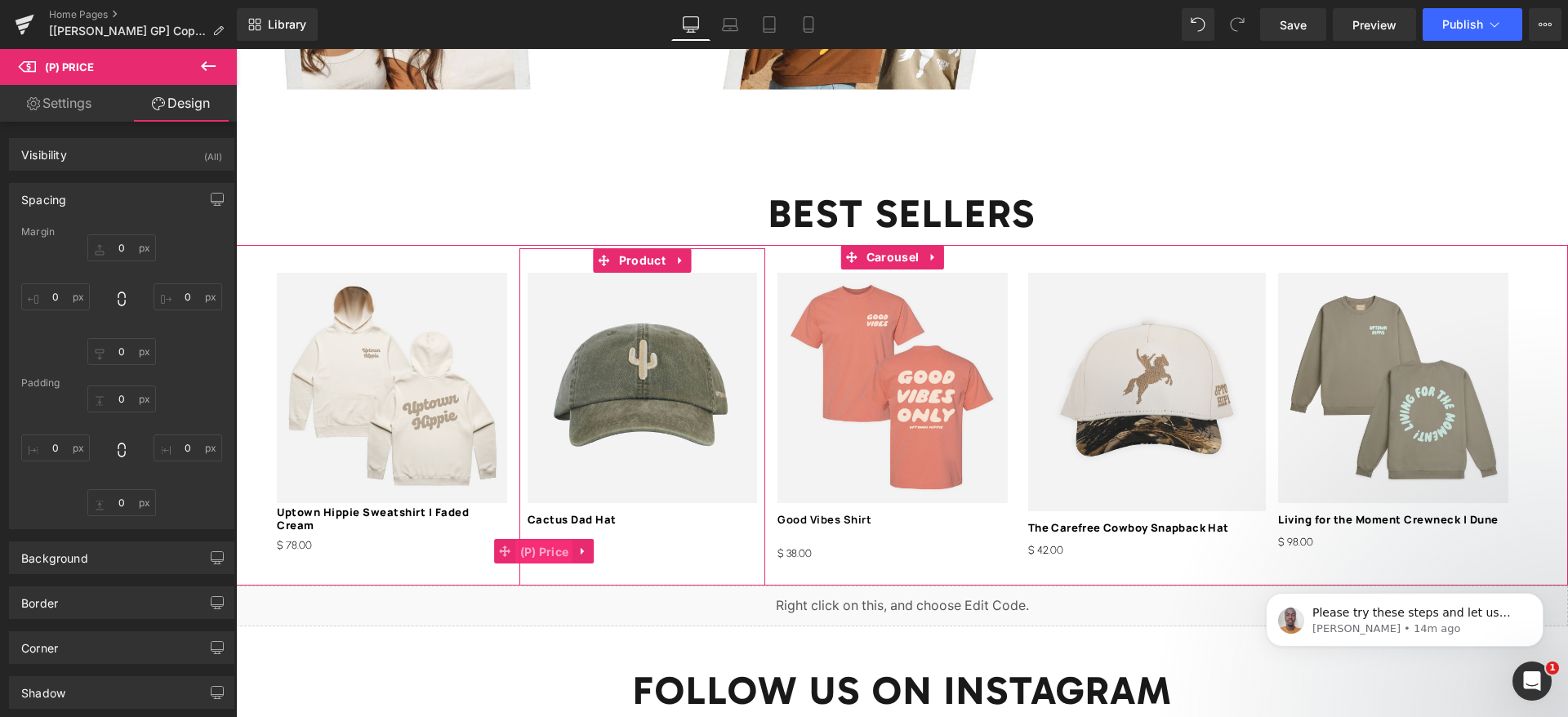
click at [552, 540] on span "(P) Price" at bounding box center [544, 552] width 57 height 24
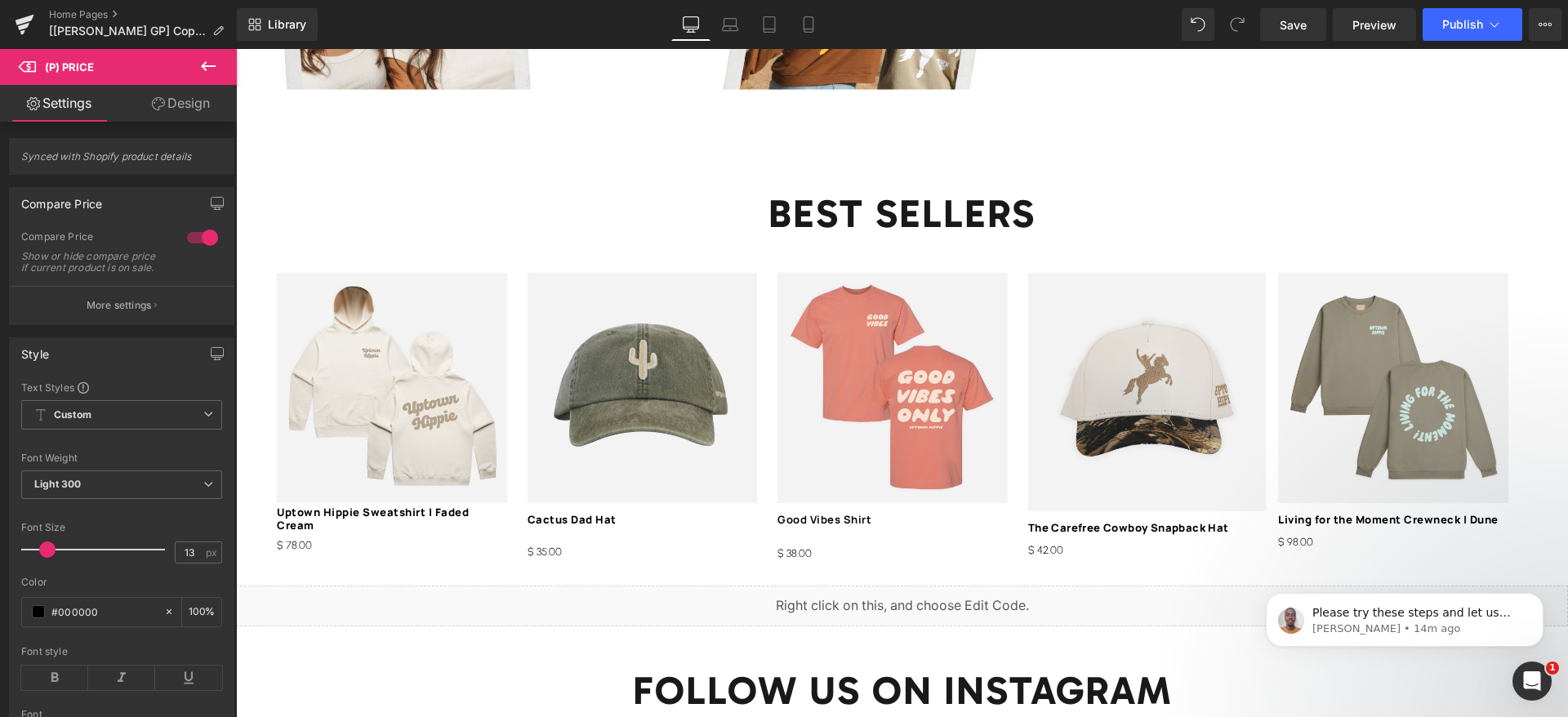
click at [175, 101] on link "Design" at bounding box center [180, 103] width 119 height 37
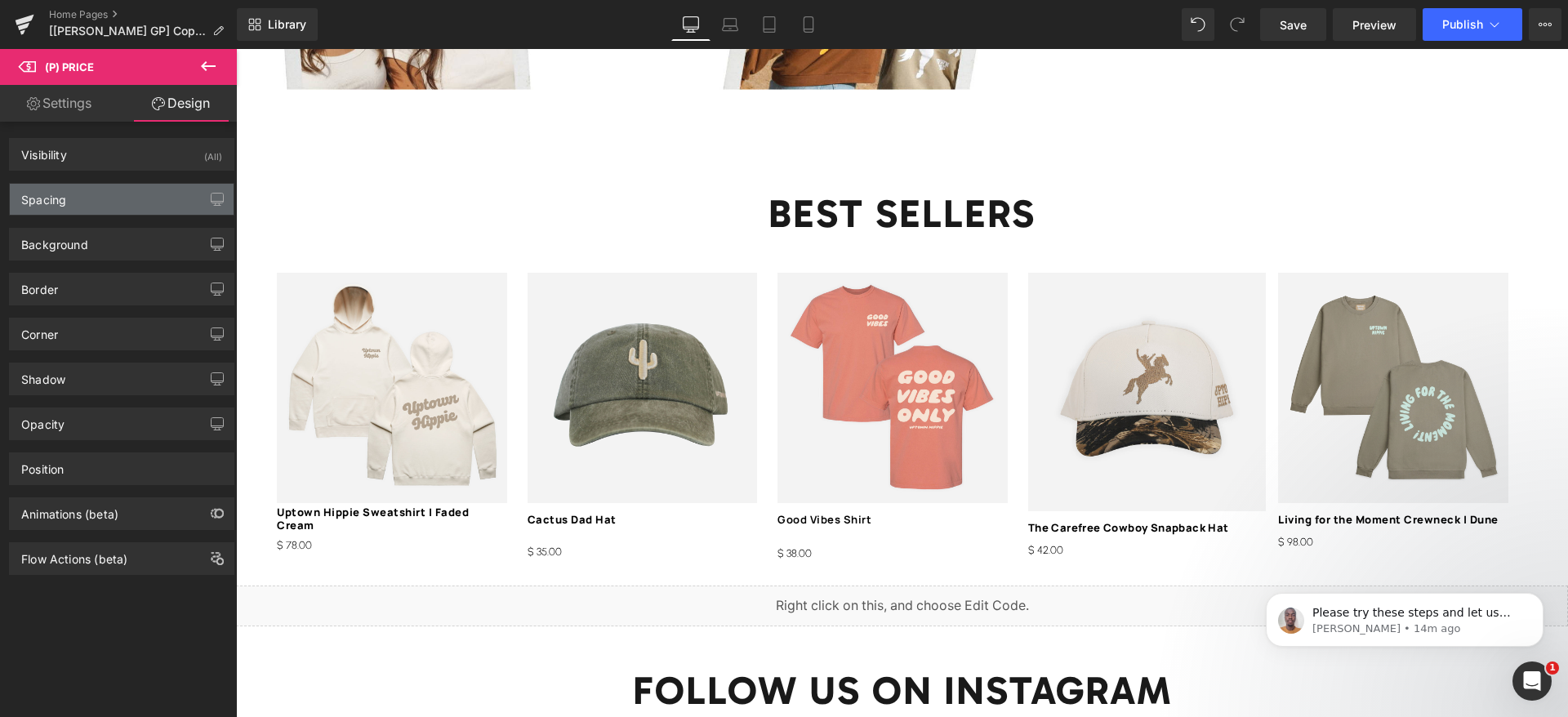
click at [81, 207] on div "Spacing" at bounding box center [121, 199] width 224 height 31
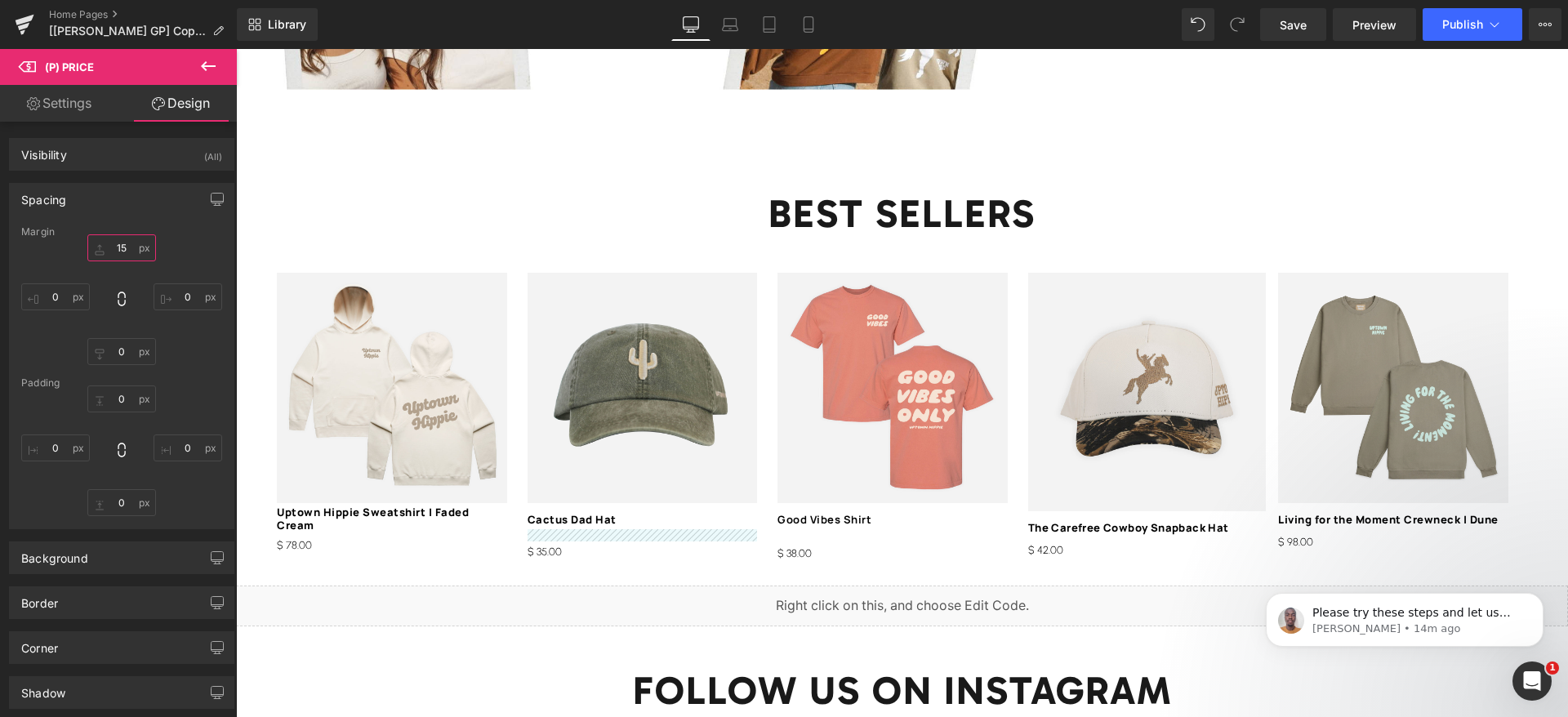
click at [121, 248] on input "15" at bounding box center [121, 248] width 69 height 27
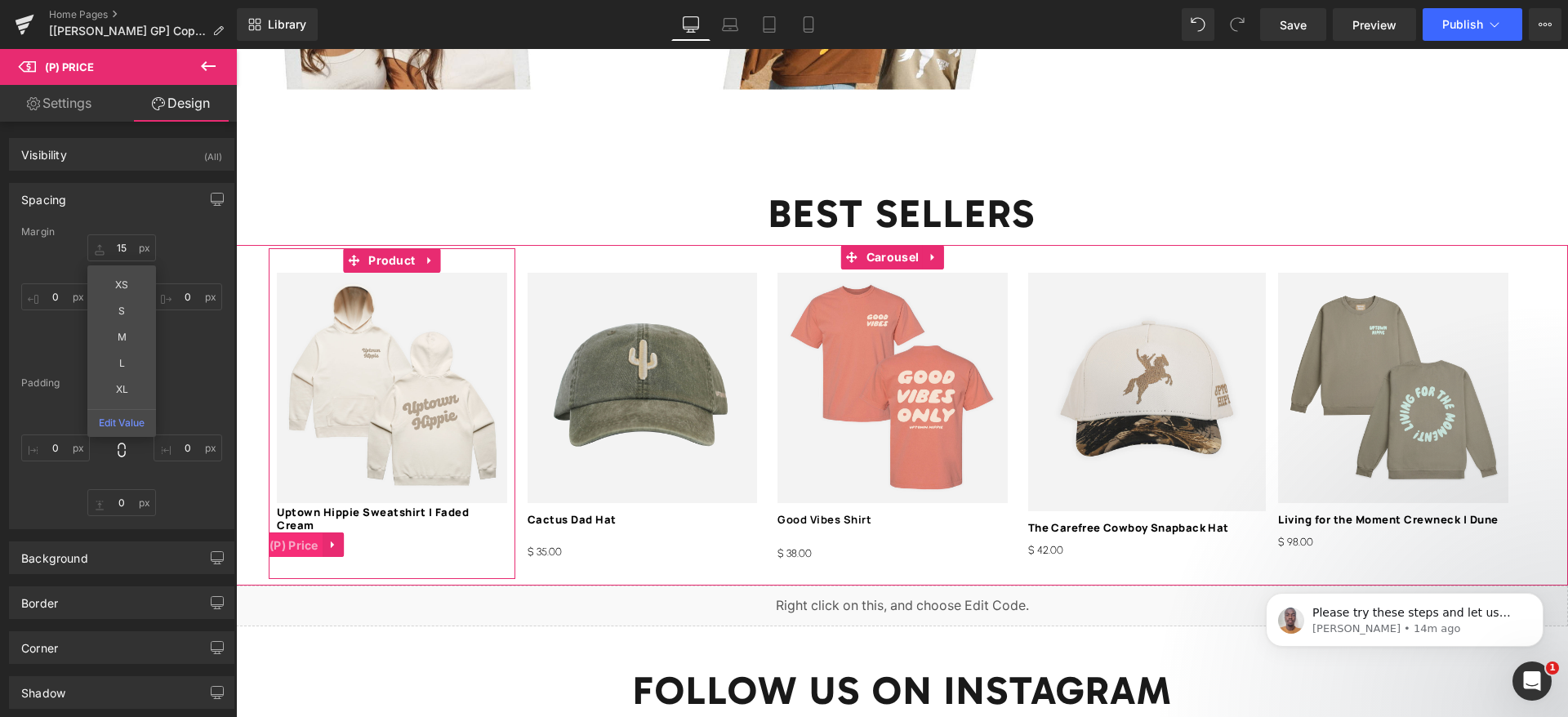
click at [303, 533] on span "(P) Price" at bounding box center [294, 545] width 57 height 24
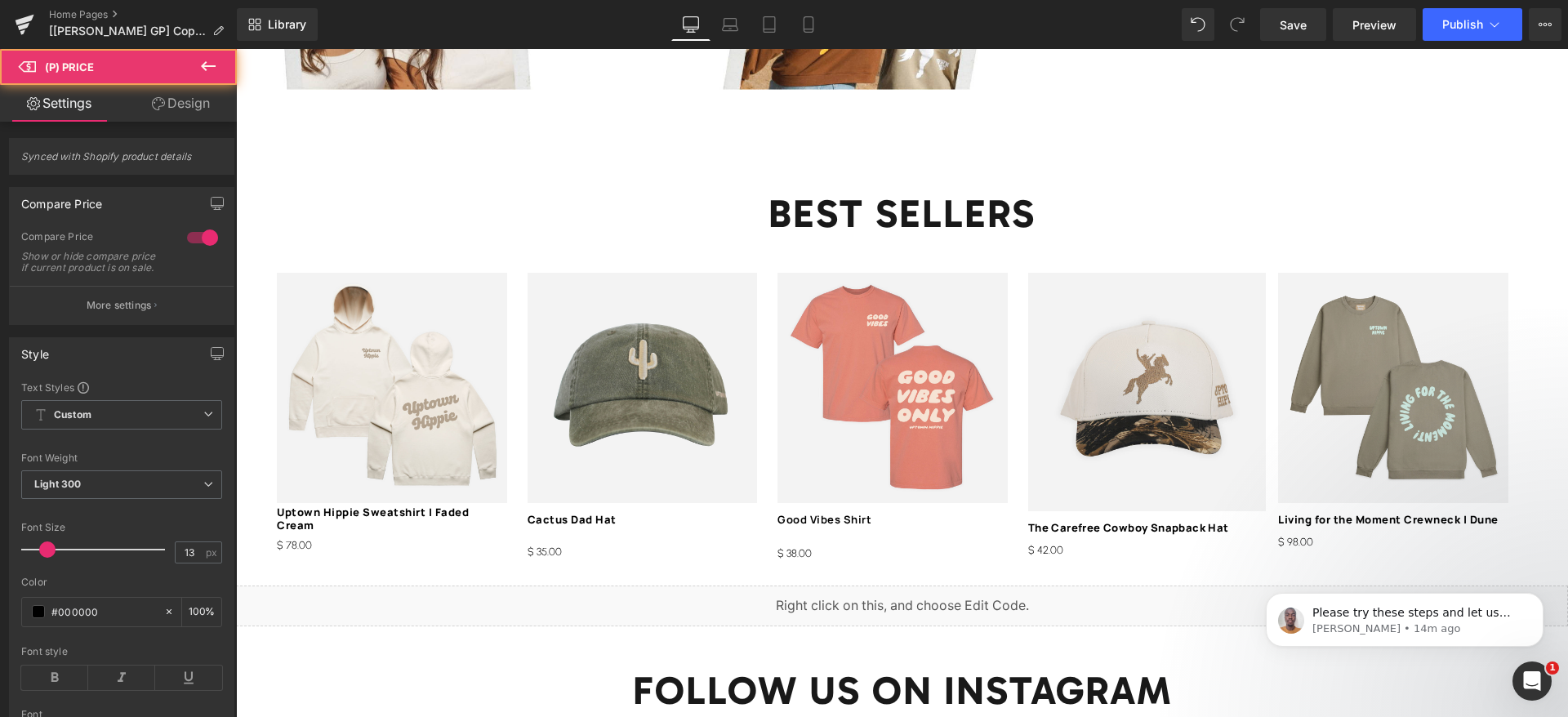
click at [172, 107] on link "Design" at bounding box center [180, 103] width 119 height 37
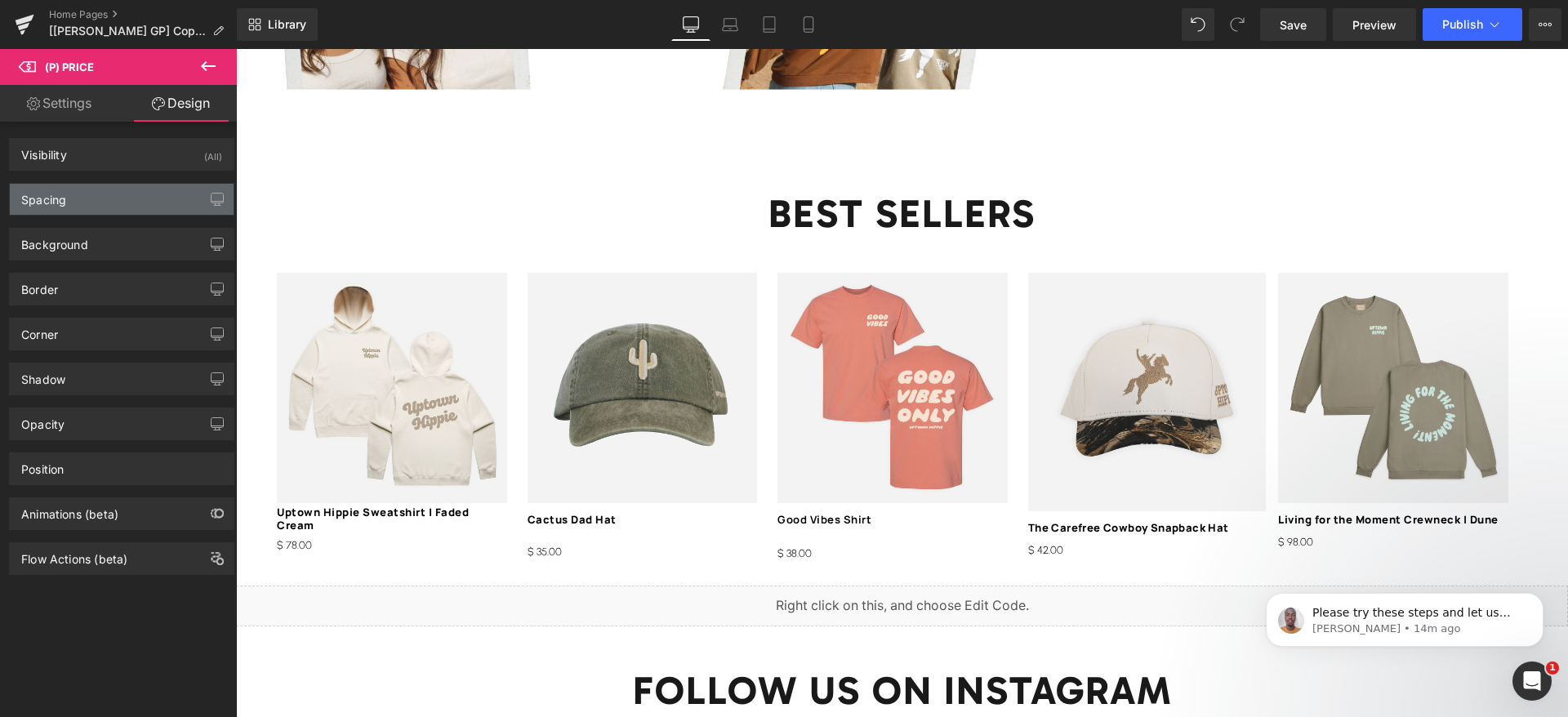
click at [77, 203] on div "Spacing" at bounding box center [121, 199] width 224 height 31
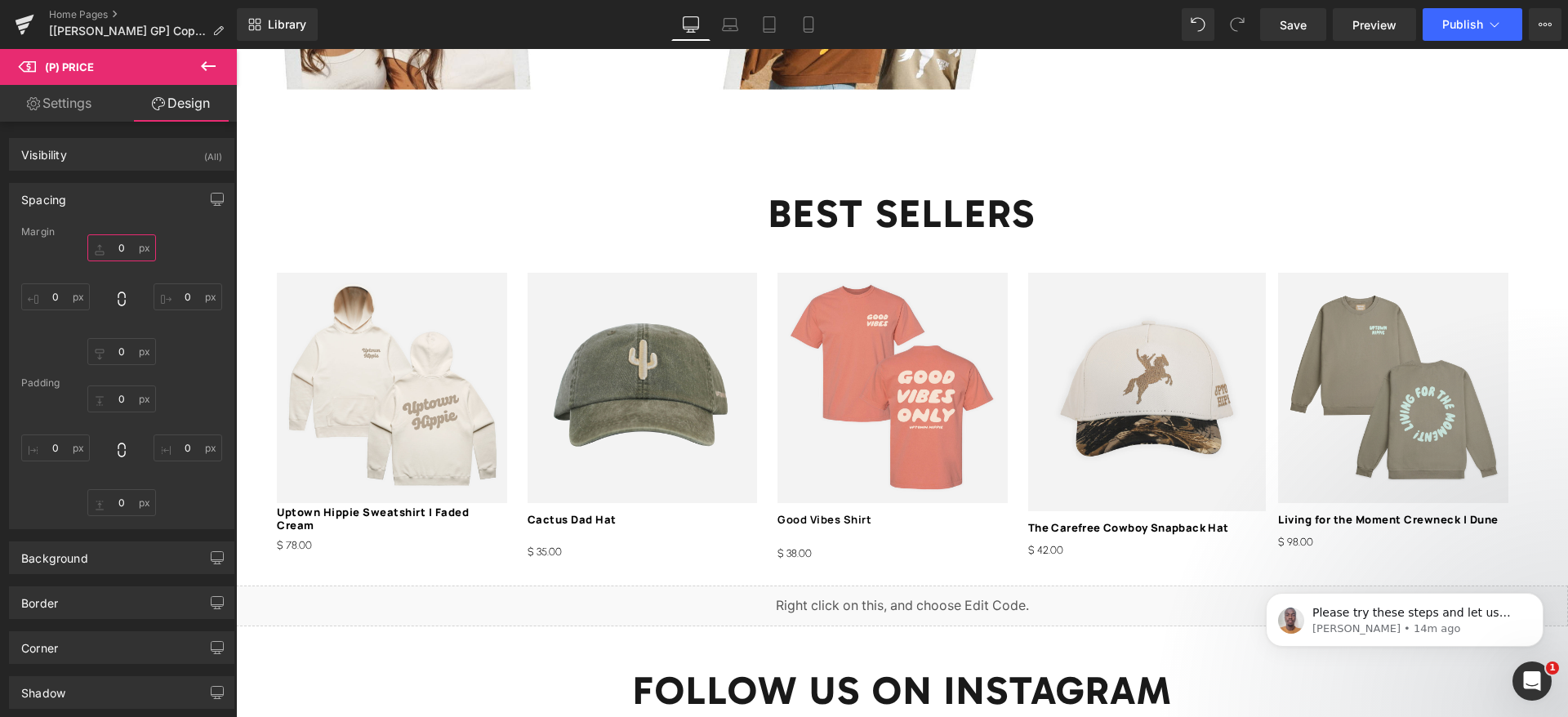
click at [119, 246] on input "0" at bounding box center [121, 248] width 69 height 27
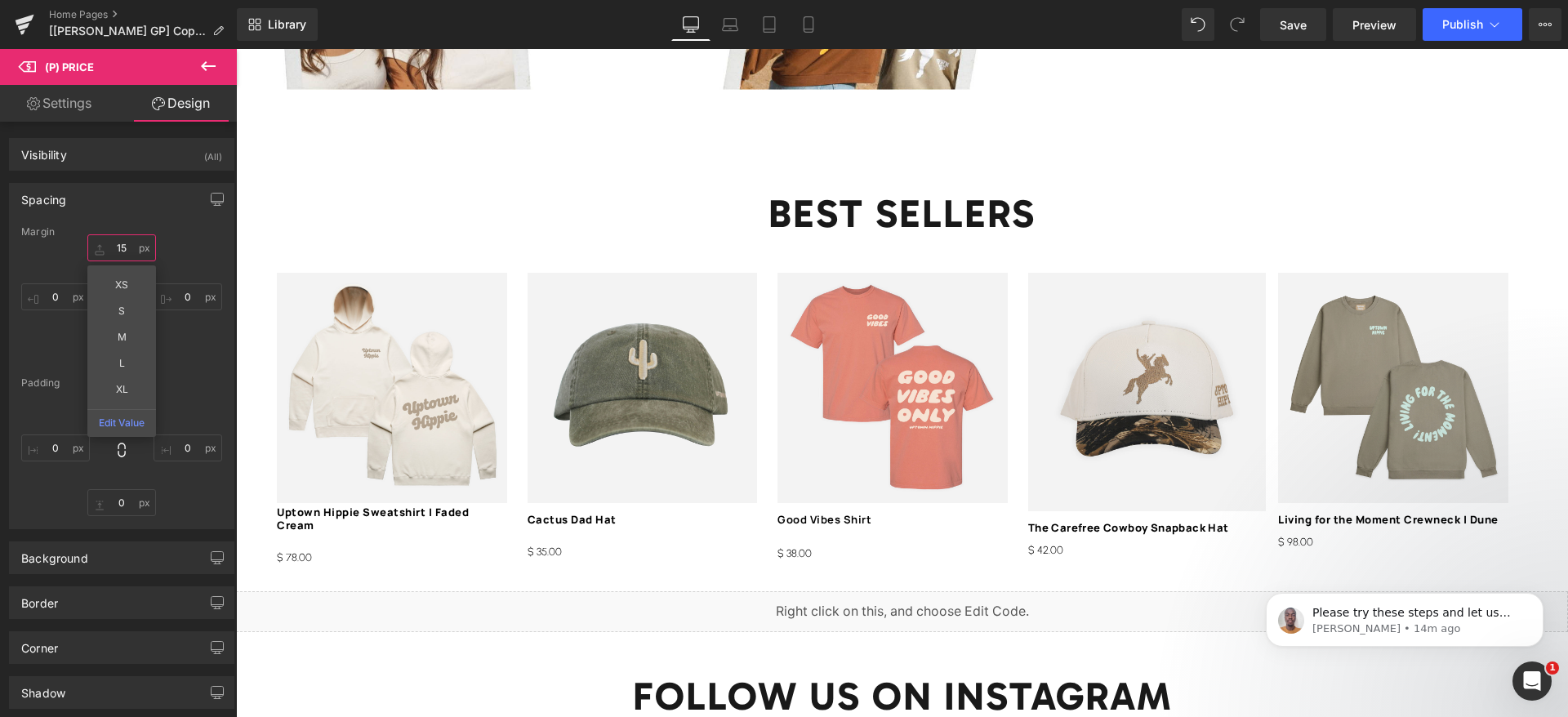
type input "15"
drag, startPoint x: 1299, startPoint y: 29, endPoint x: 428, endPoint y: 666, distance: 1079.1
click at [1299, 29] on span "Save" at bounding box center [1293, 24] width 27 height 17
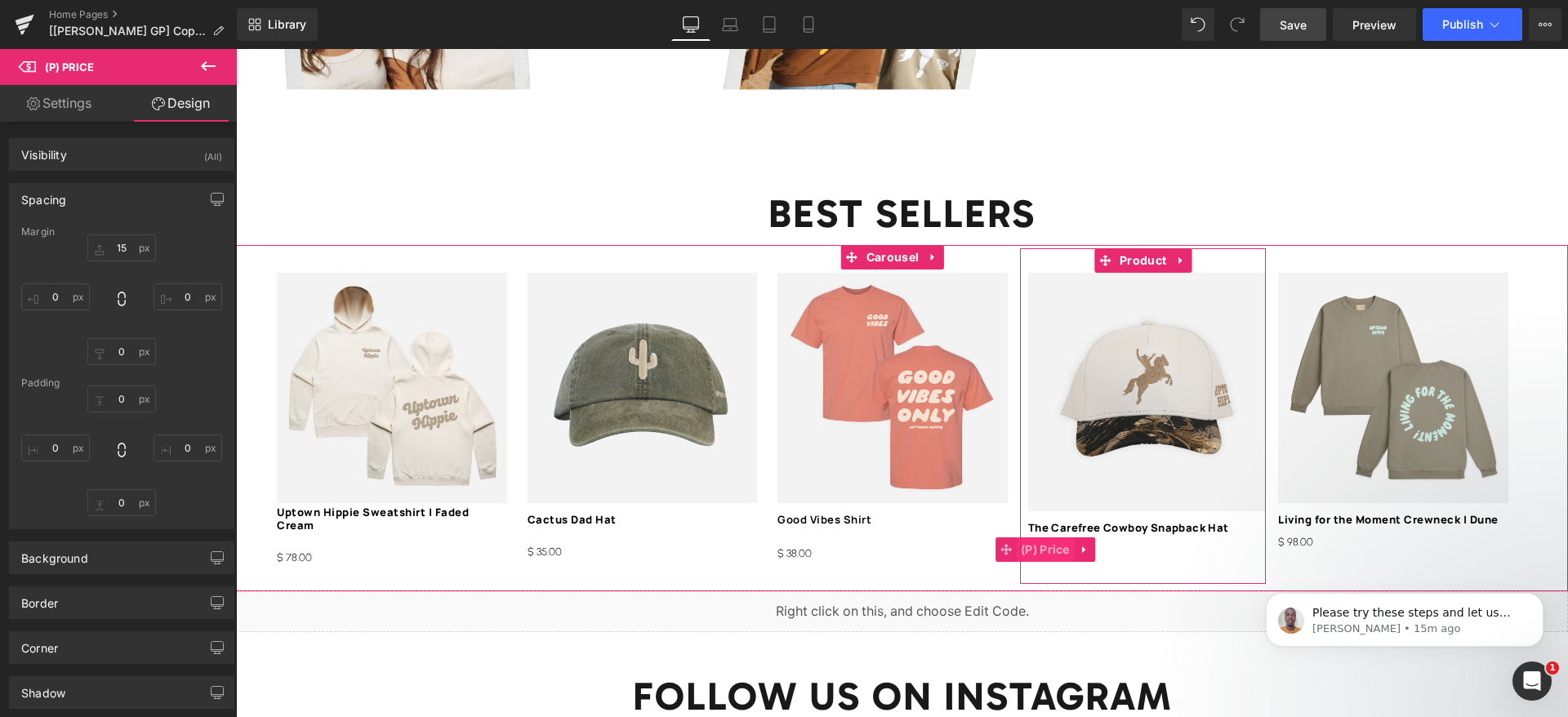
click at [1066, 538] on span "(P) Price" at bounding box center [1045, 549] width 57 height 24
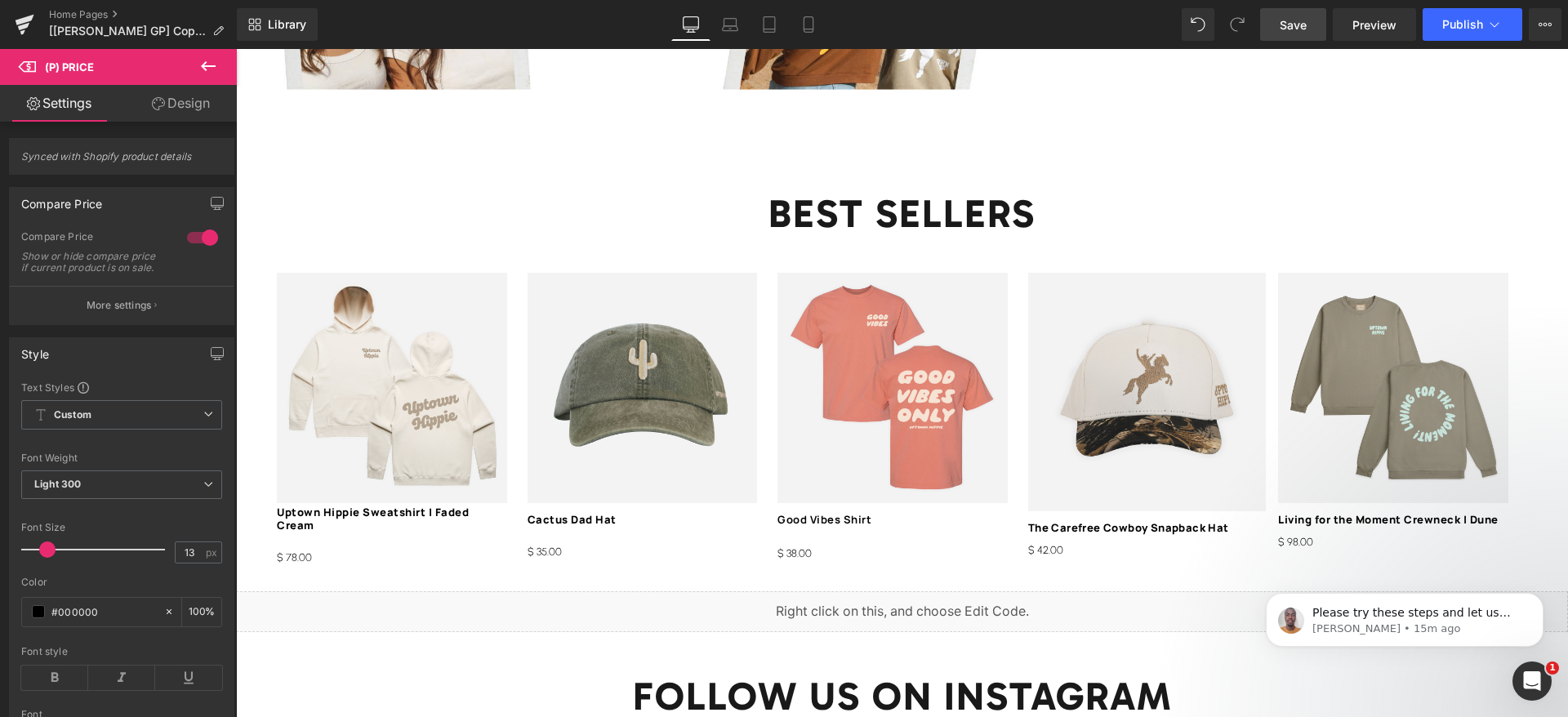
click at [165, 104] on link "Design" at bounding box center [180, 103] width 119 height 37
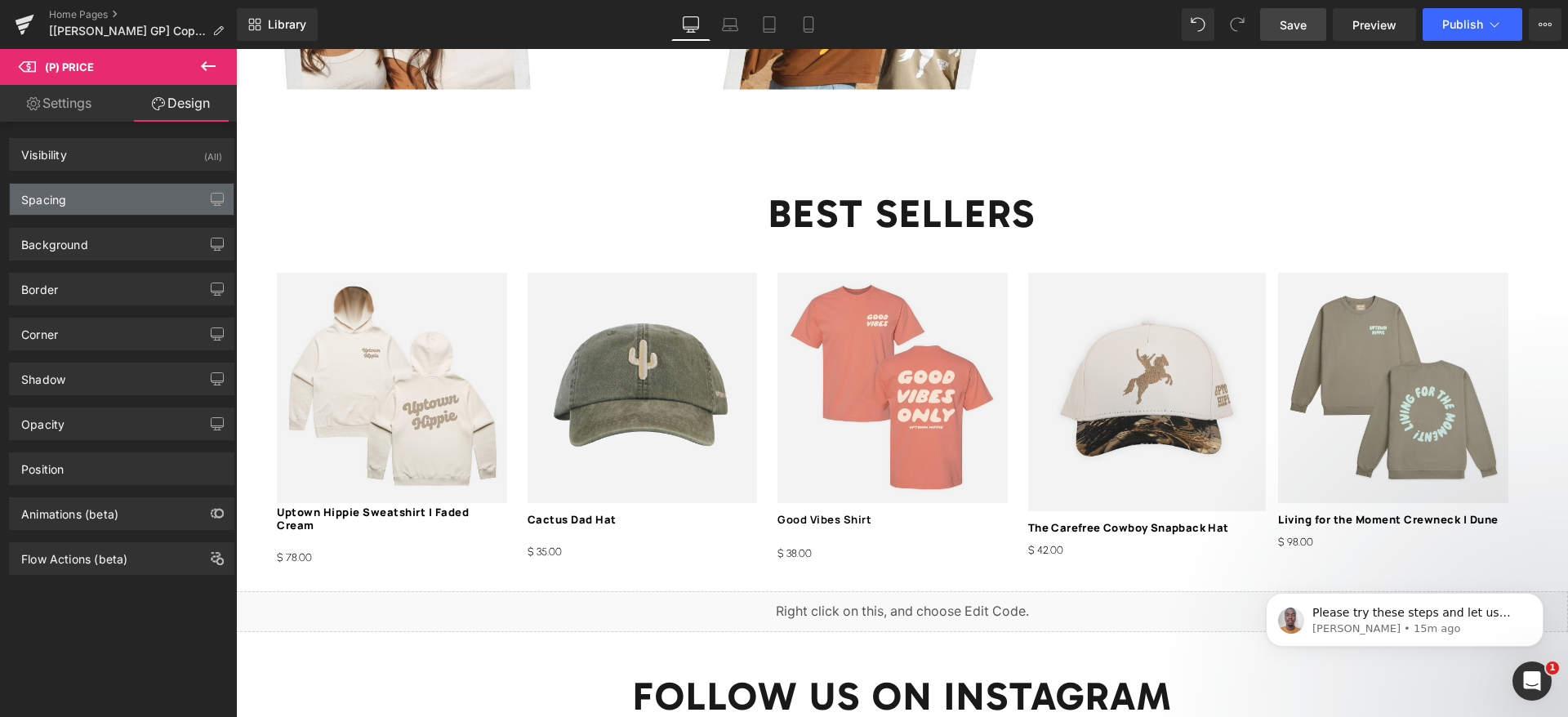
type input "3"
type input "0"
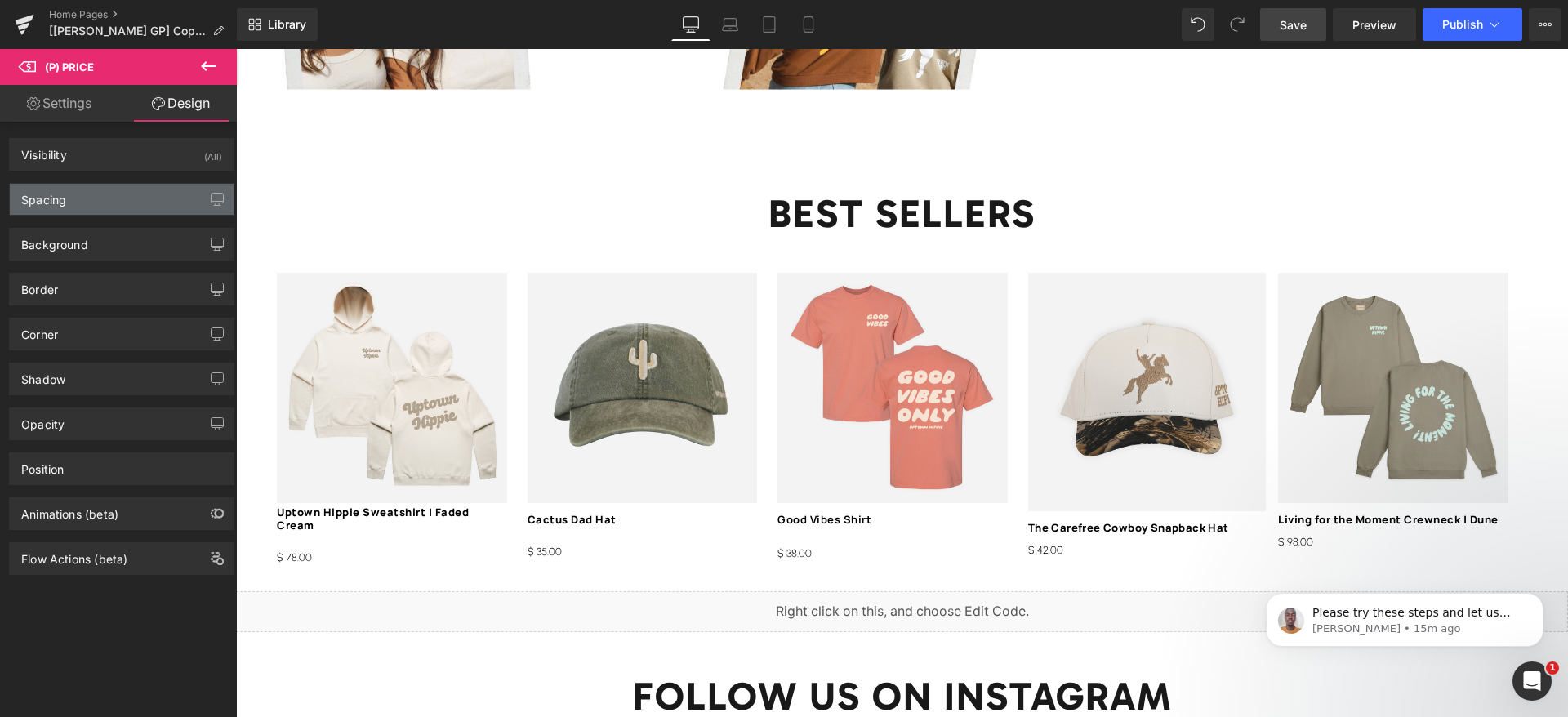
type input "0"
click at [86, 193] on div "Spacing" at bounding box center [121, 199] width 224 height 31
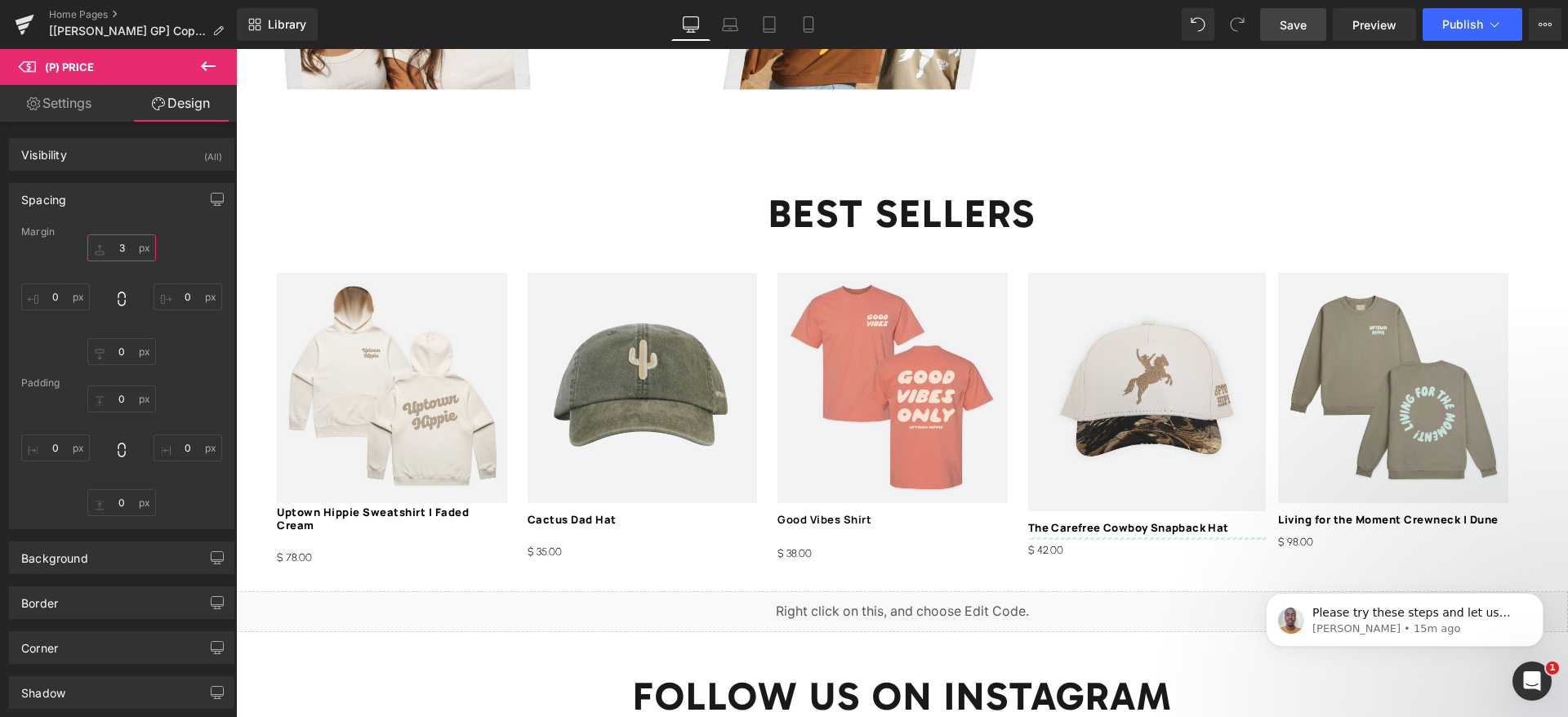
click at [121, 249] on input "3" at bounding box center [121, 248] width 69 height 27
type input "15"
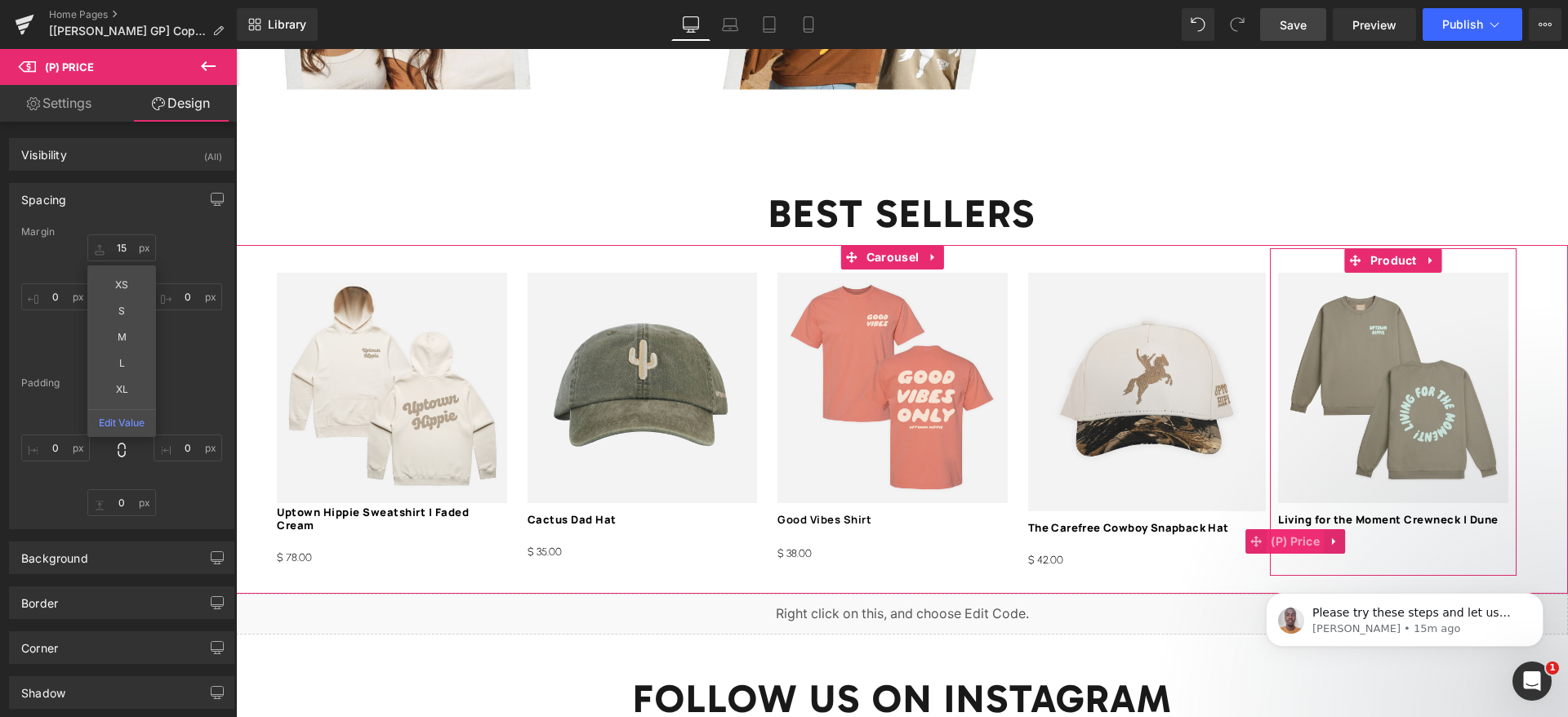
click at [1311, 529] on span "(P) Price" at bounding box center [1295, 541] width 57 height 24
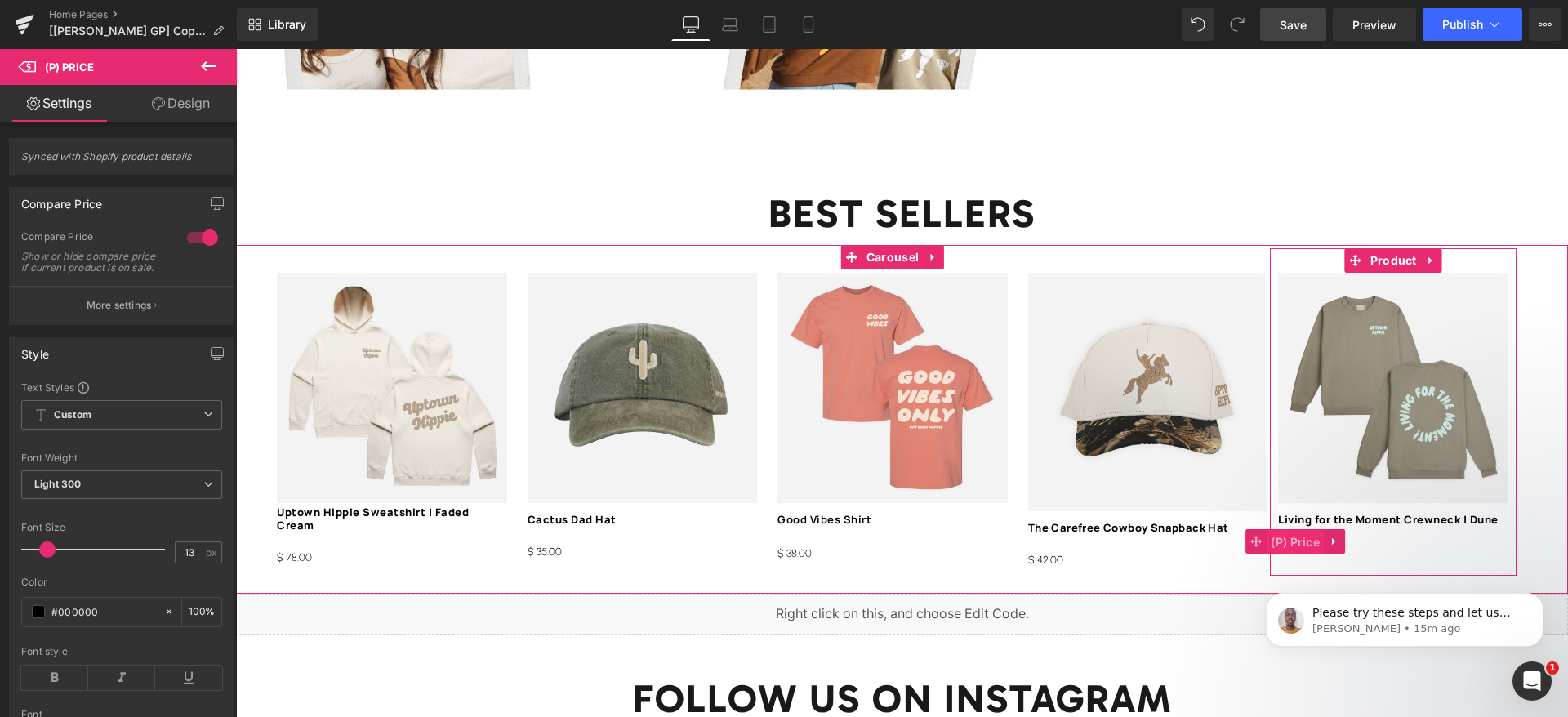
click at [1303, 530] on span "(P) Price" at bounding box center [1295, 542] width 57 height 24
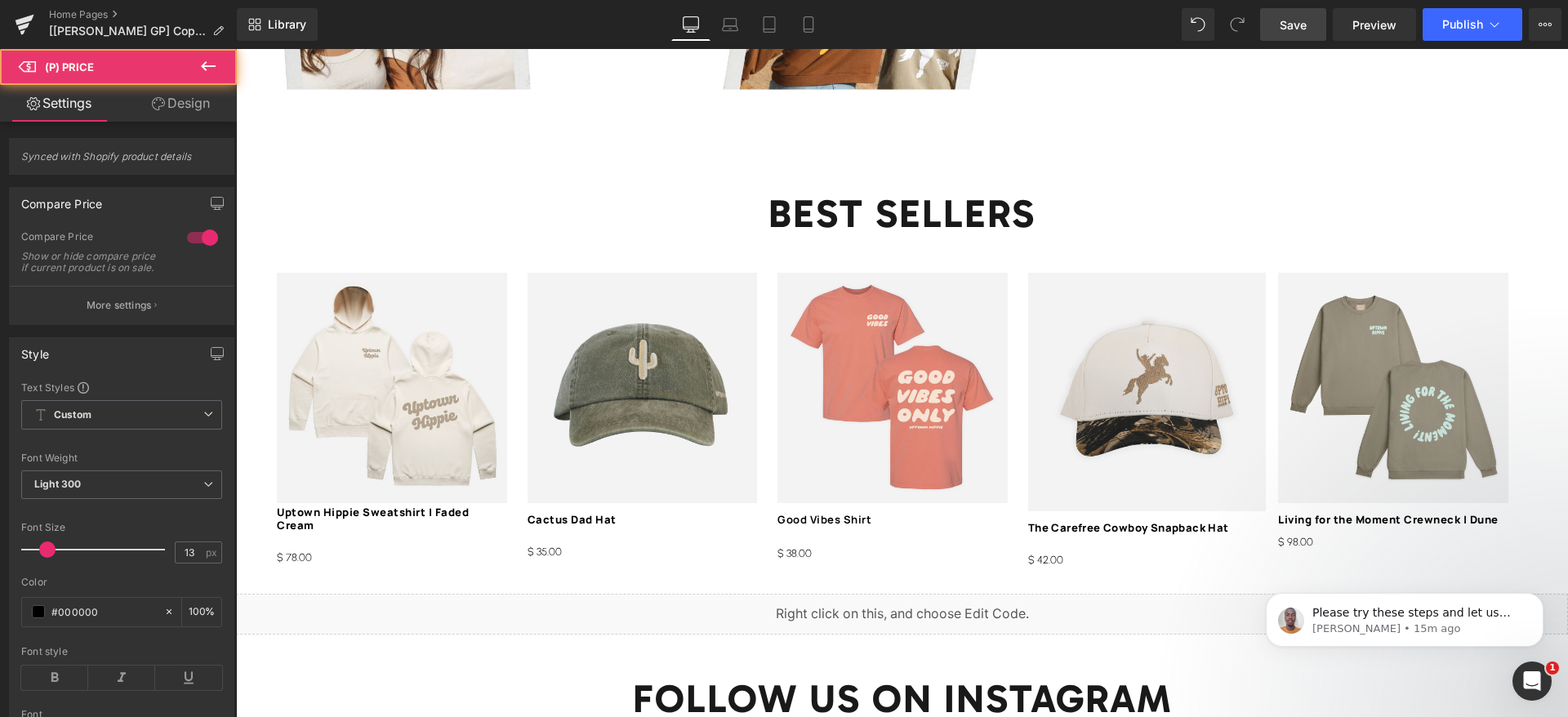
click at [190, 108] on link "Design" at bounding box center [180, 103] width 119 height 37
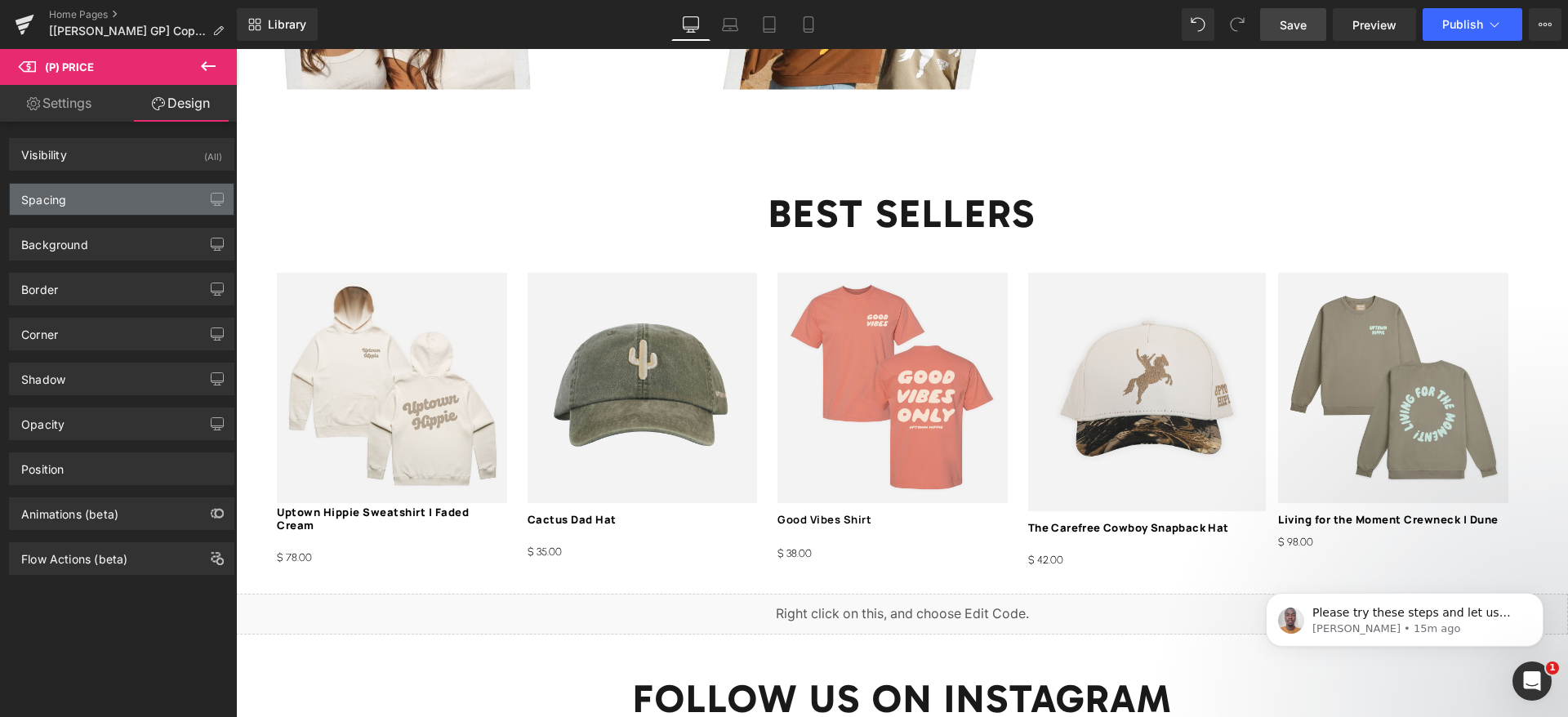
click at [59, 196] on div "Spacing" at bounding box center [44, 196] width 45 height 23
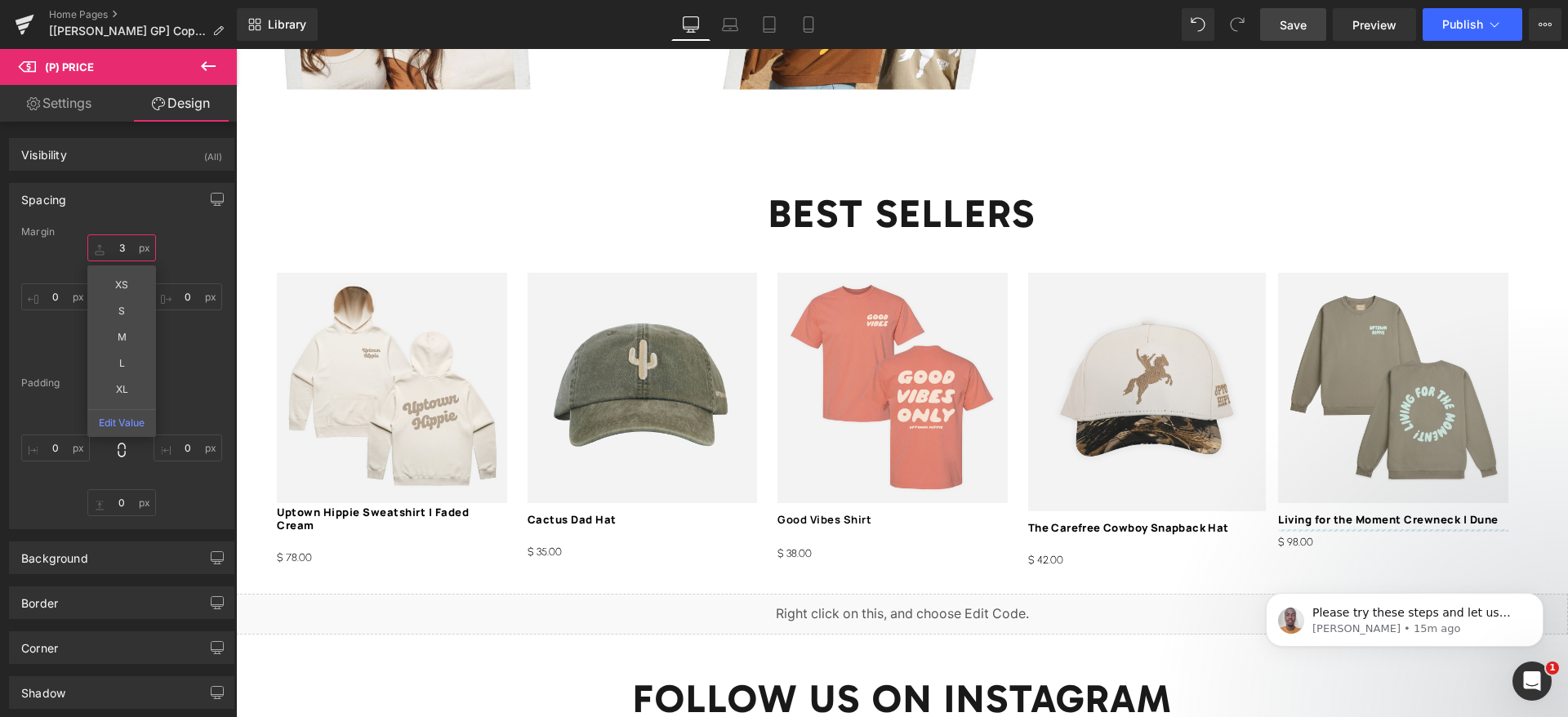
click at [128, 249] on input "3" at bounding box center [121, 248] width 69 height 27
type input "5"
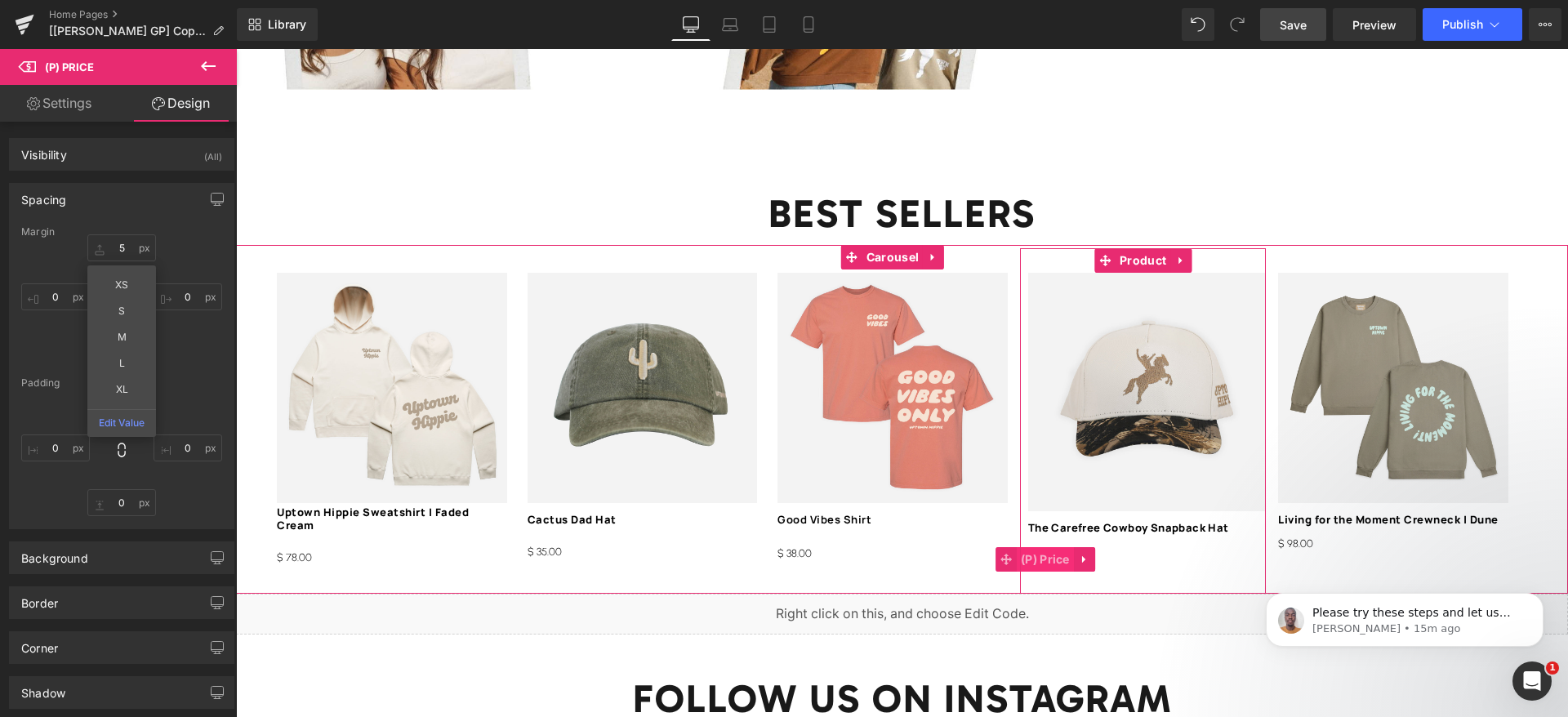
click at [1046, 547] on span "(P) Price" at bounding box center [1045, 559] width 57 height 24
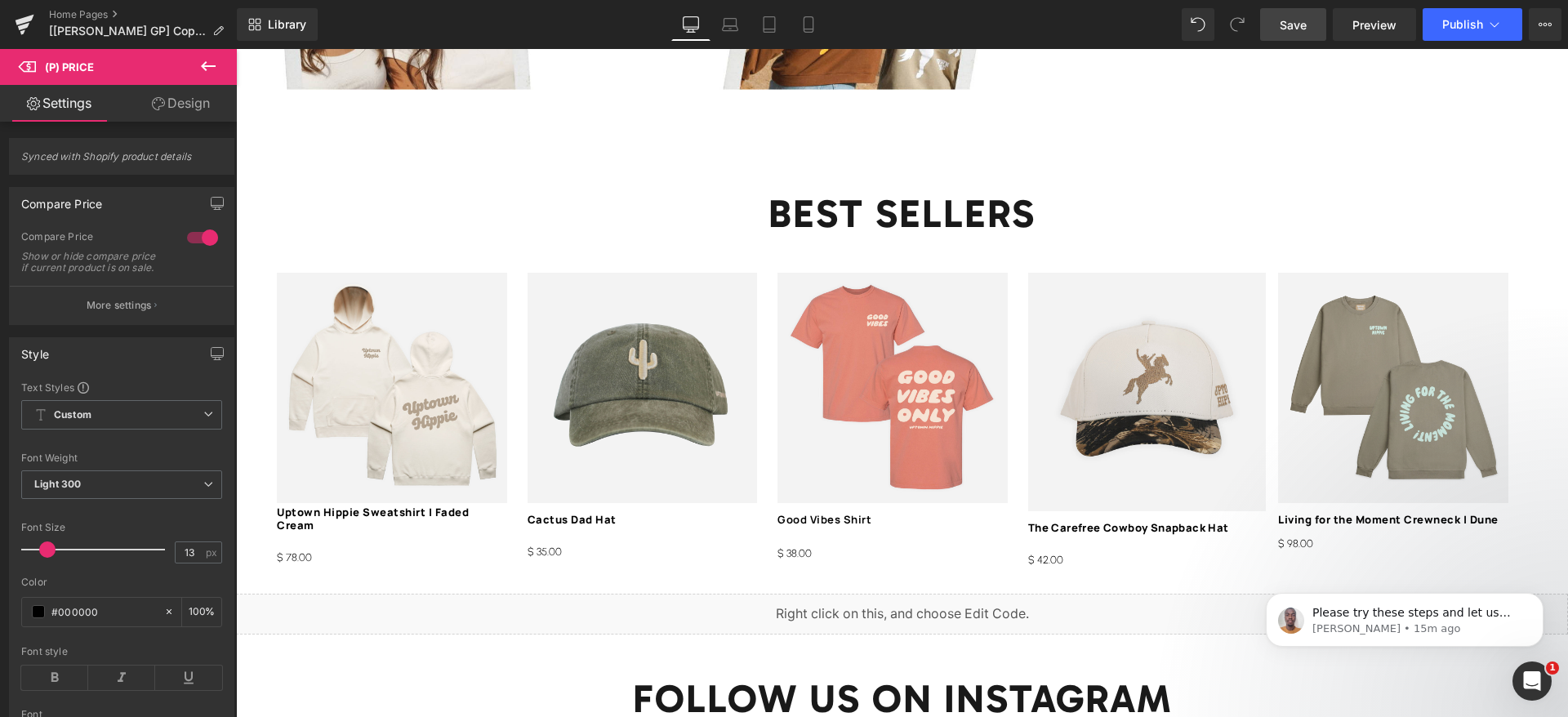
click at [170, 116] on link "Design" at bounding box center [180, 103] width 119 height 37
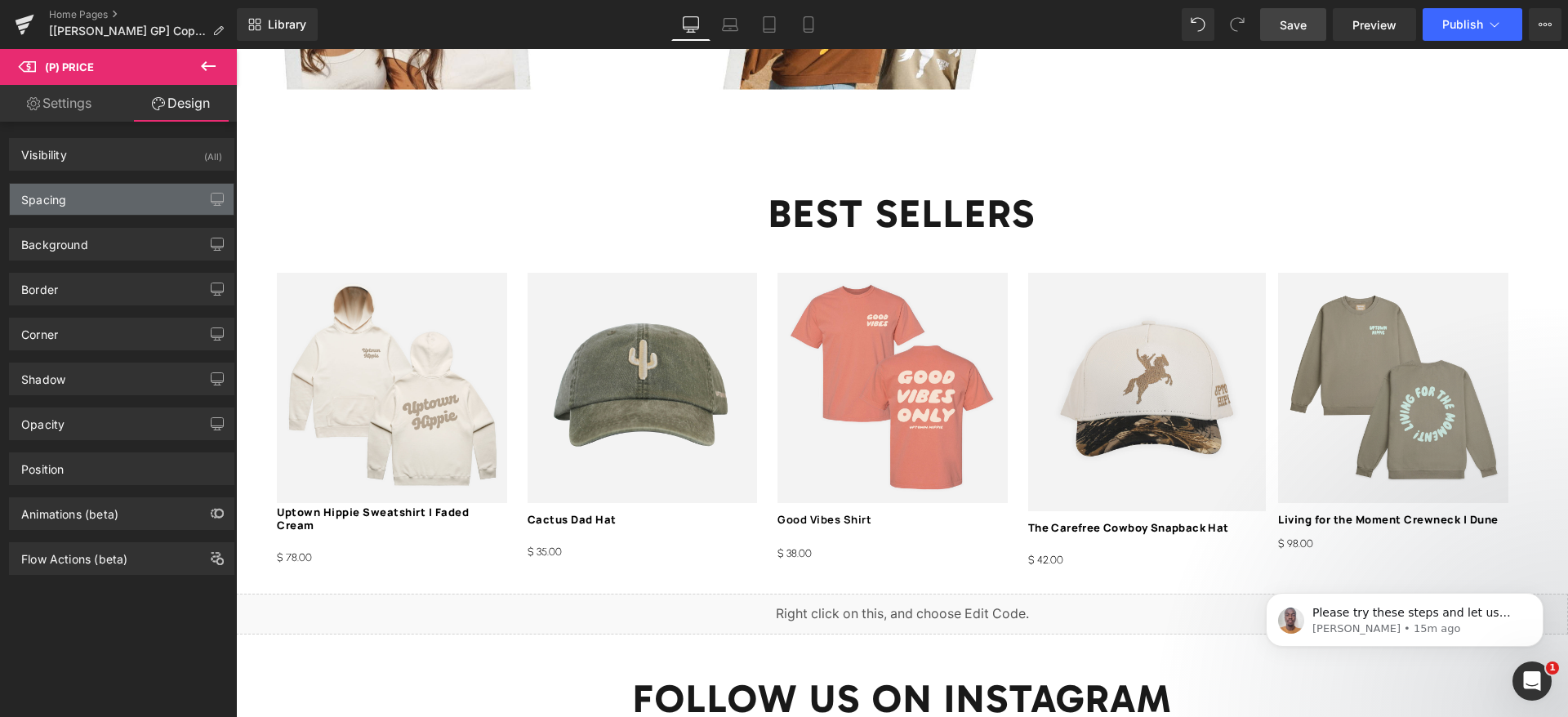
click at [54, 204] on div "Spacing" at bounding box center [44, 196] width 45 height 23
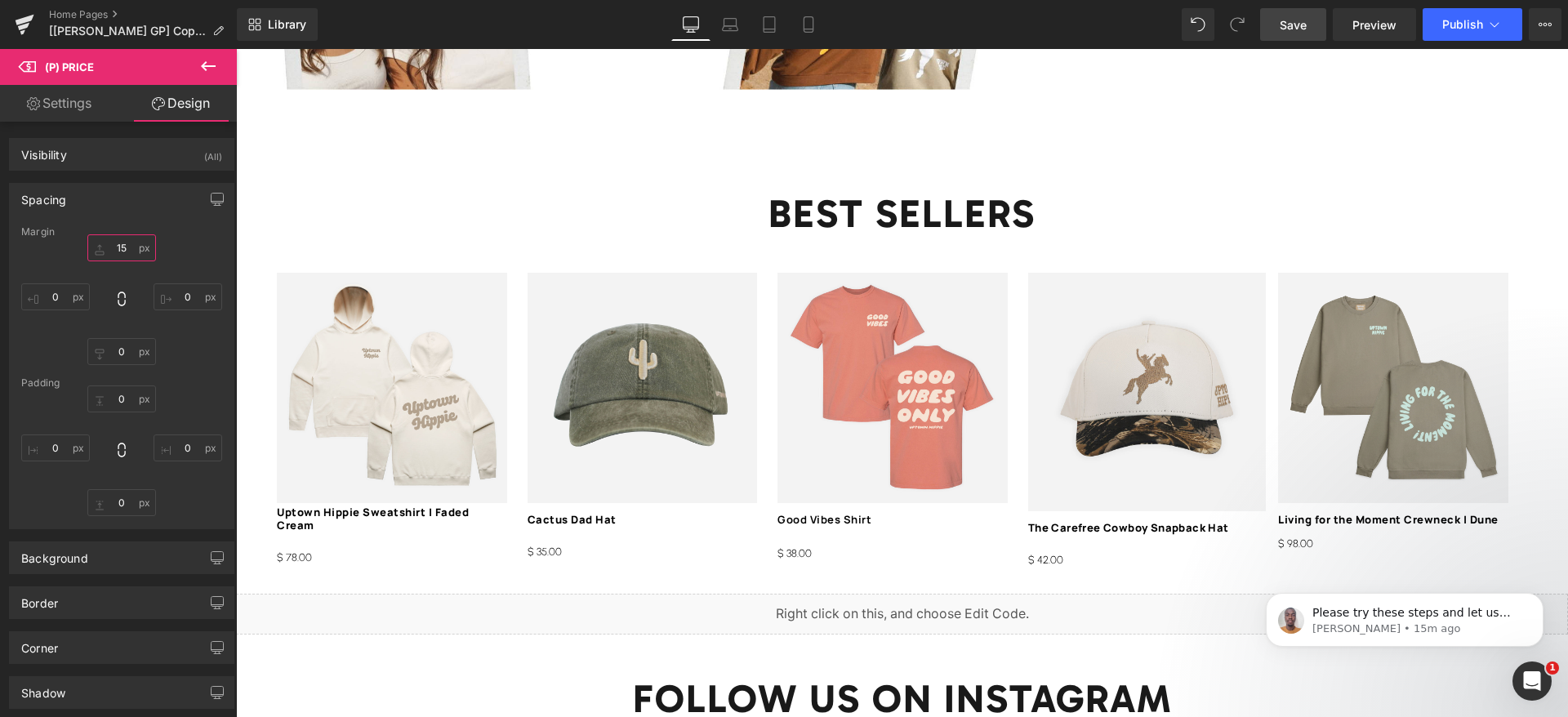
click at [129, 248] on input "15" at bounding box center [121, 248] width 69 height 27
type input "5"
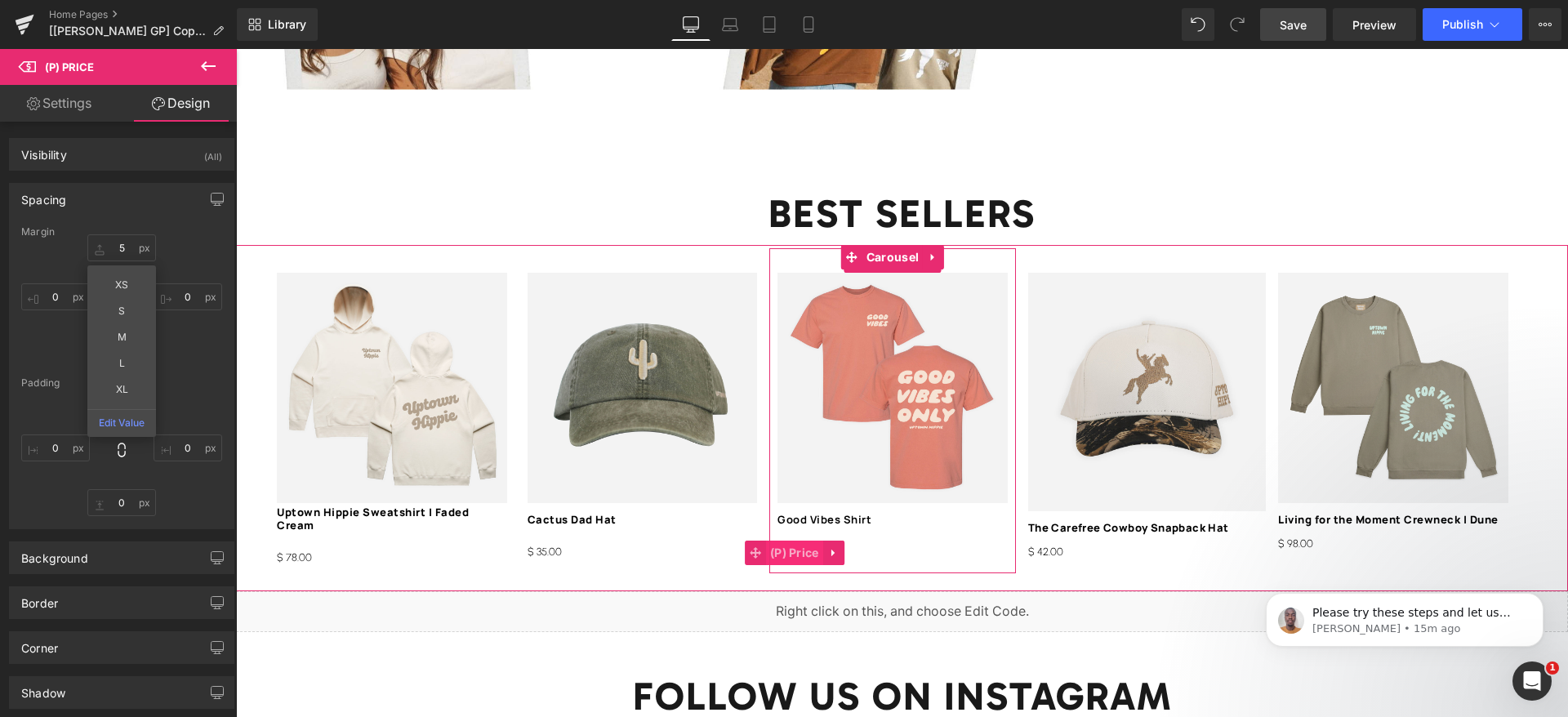
click at [805, 541] on span "(P) Price" at bounding box center [794, 553] width 57 height 24
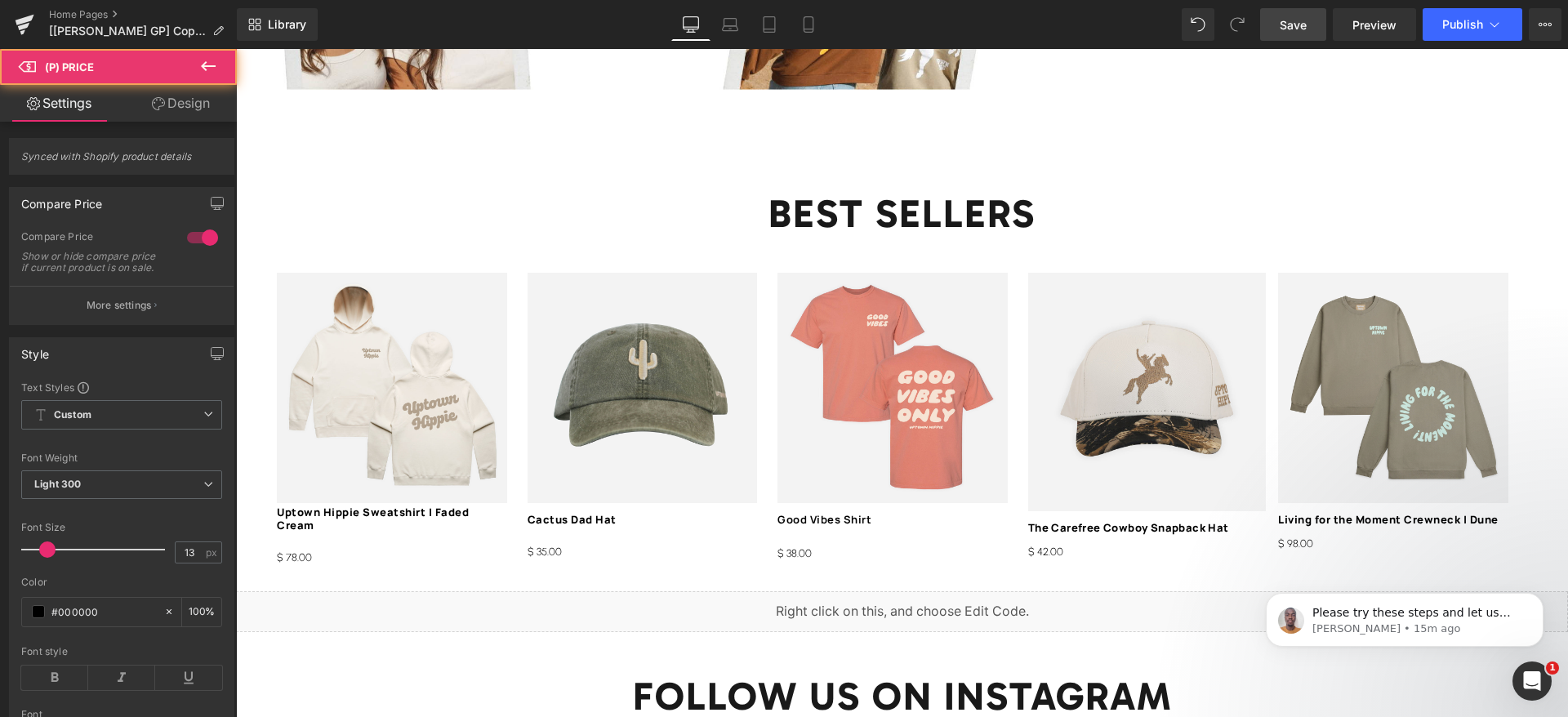
click at [162, 120] on link "Design" at bounding box center [180, 103] width 119 height 37
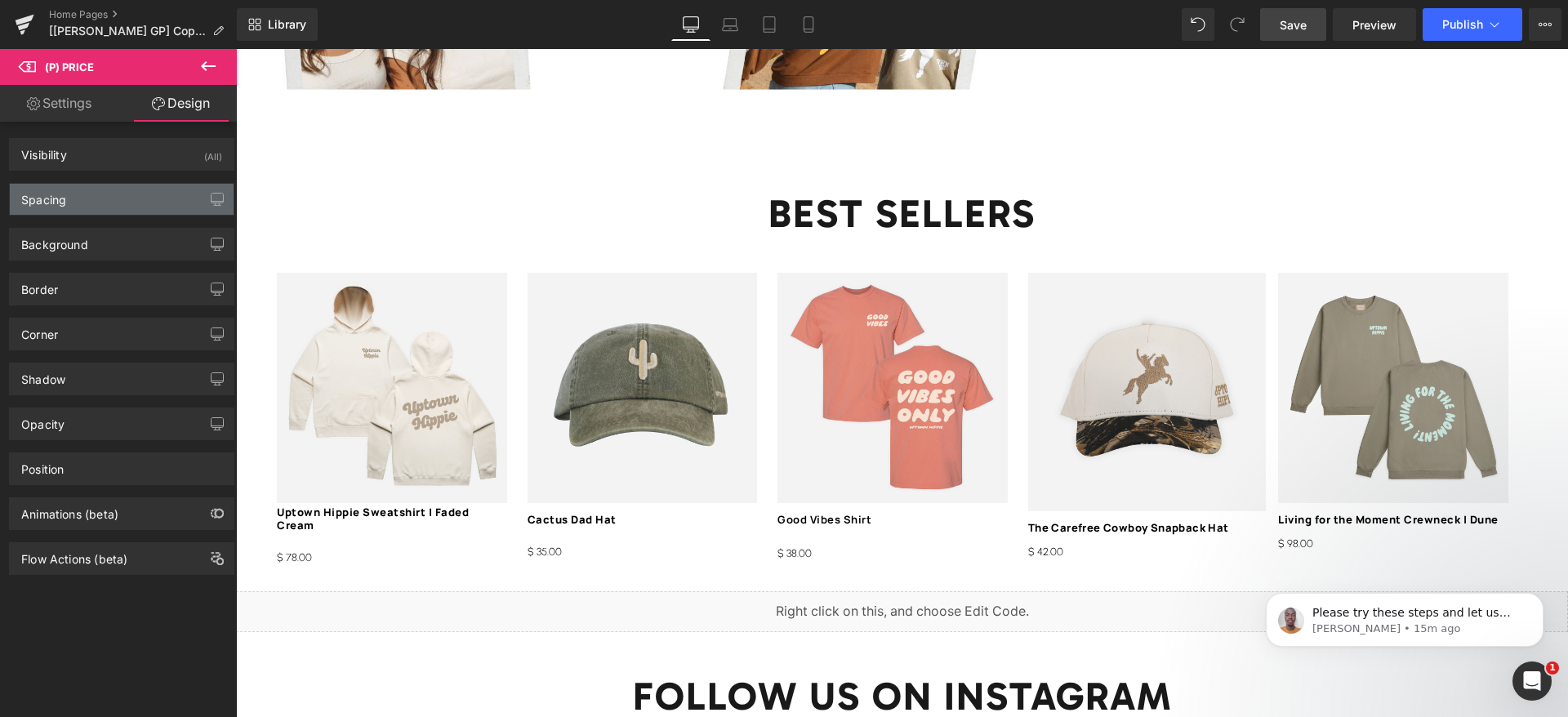
type input "17"
type input "0"
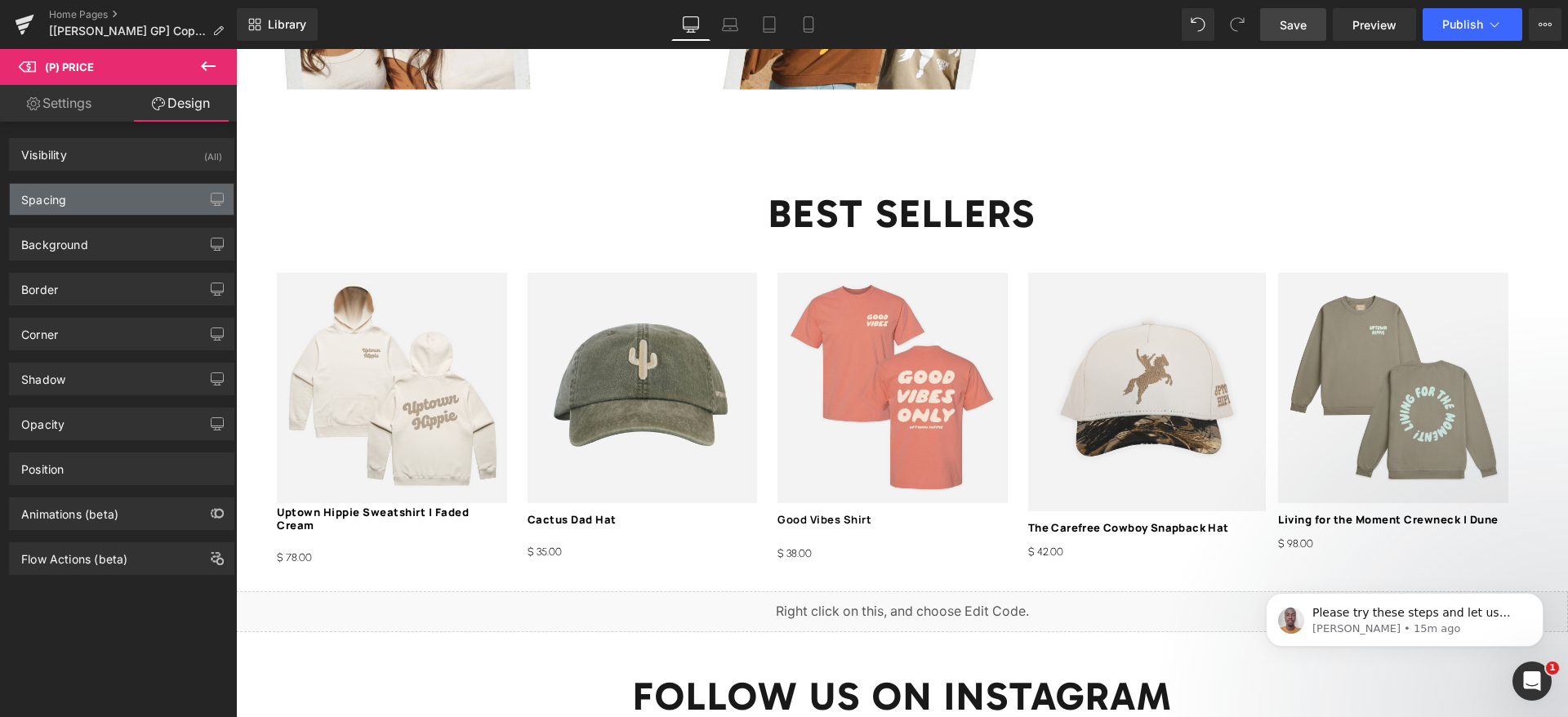
type input "0"
click at [76, 192] on div "Spacing" at bounding box center [121, 199] width 224 height 31
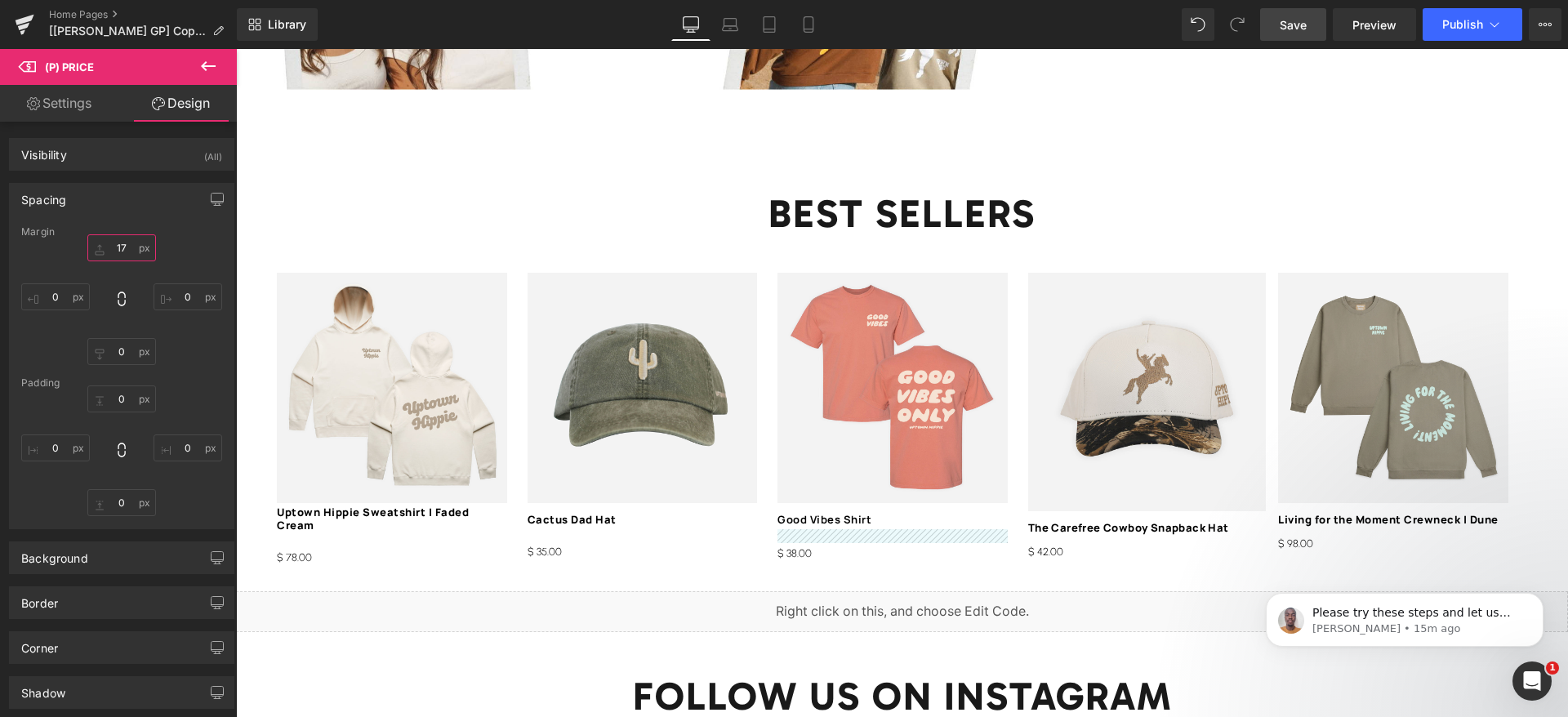
click at [120, 246] on input "17" at bounding box center [121, 248] width 69 height 27
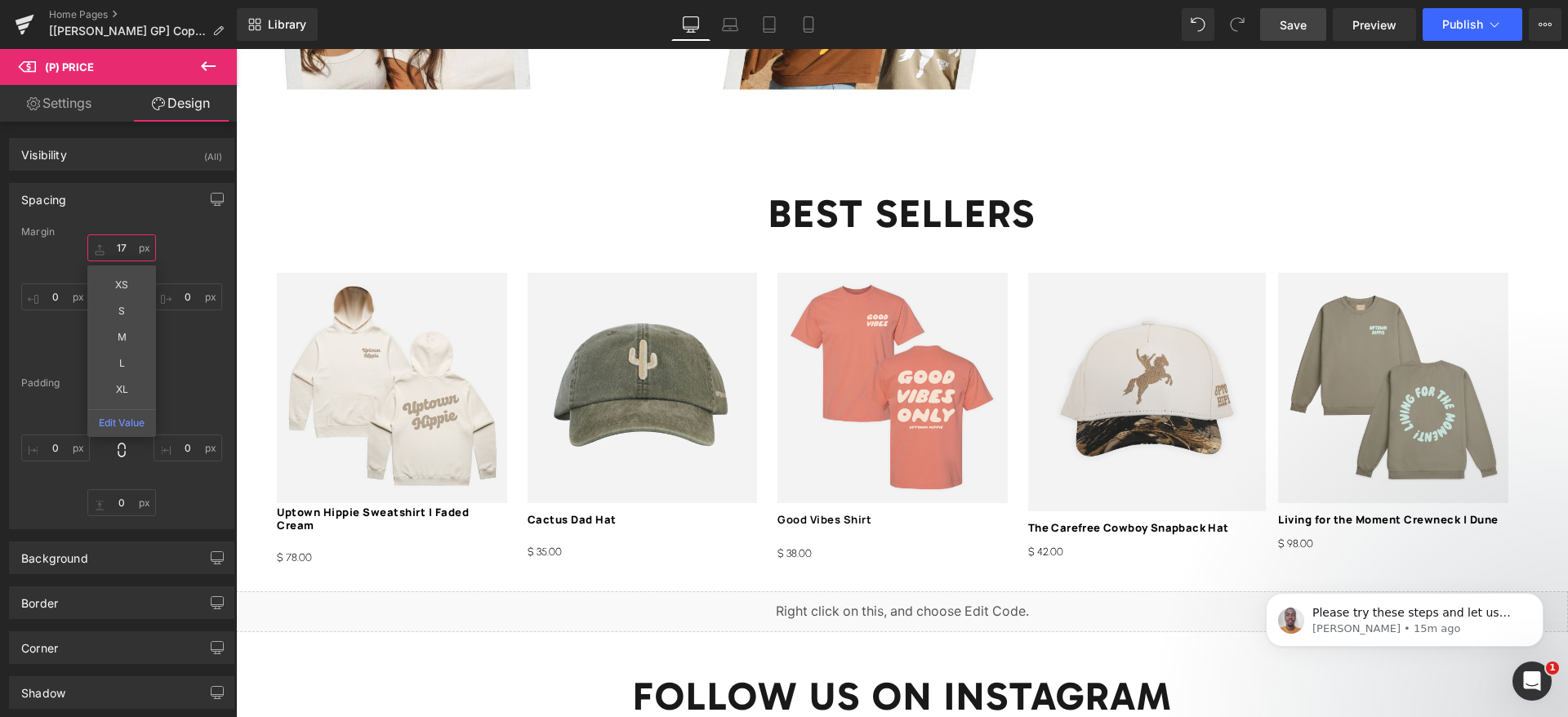
type input "5"
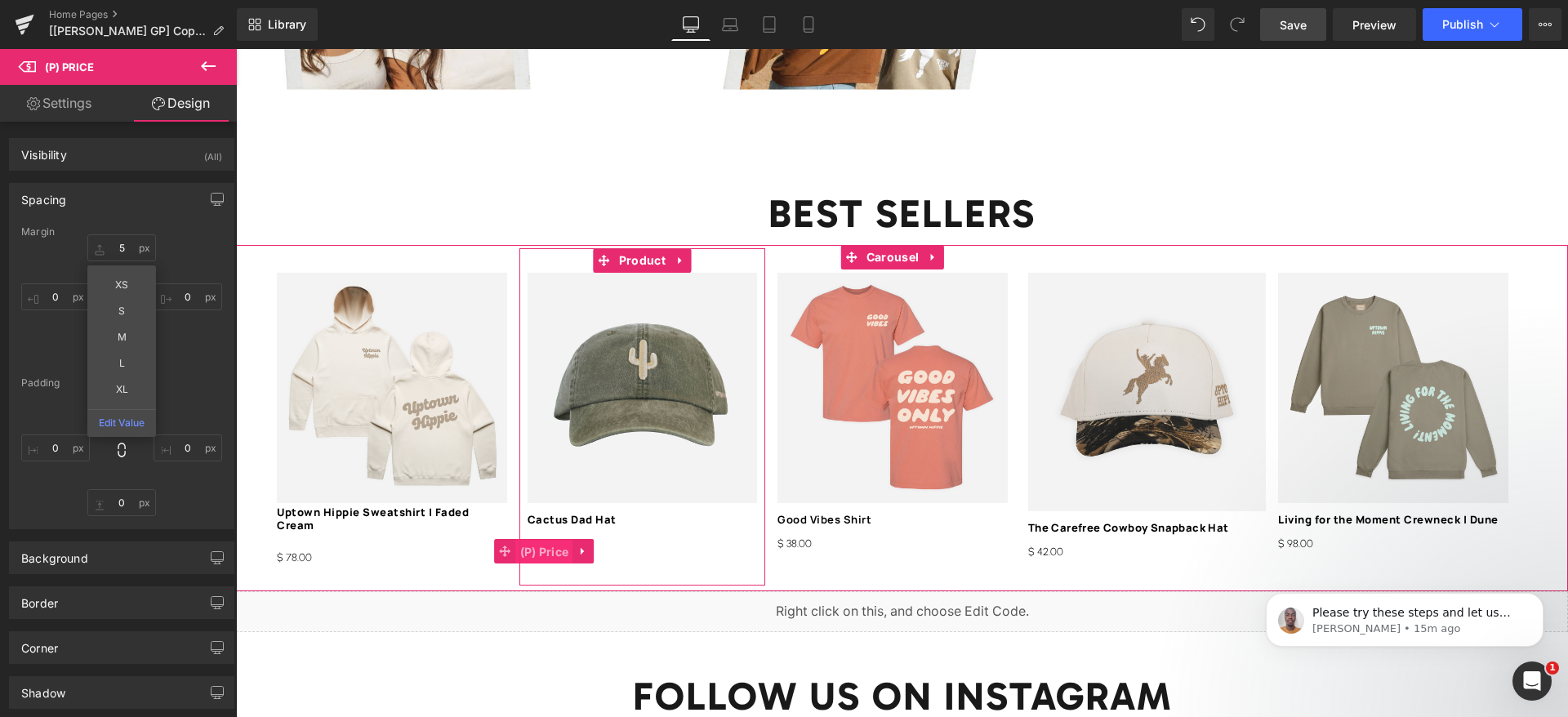
click at [547, 540] on span "(P) Price" at bounding box center [544, 552] width 57 height 24
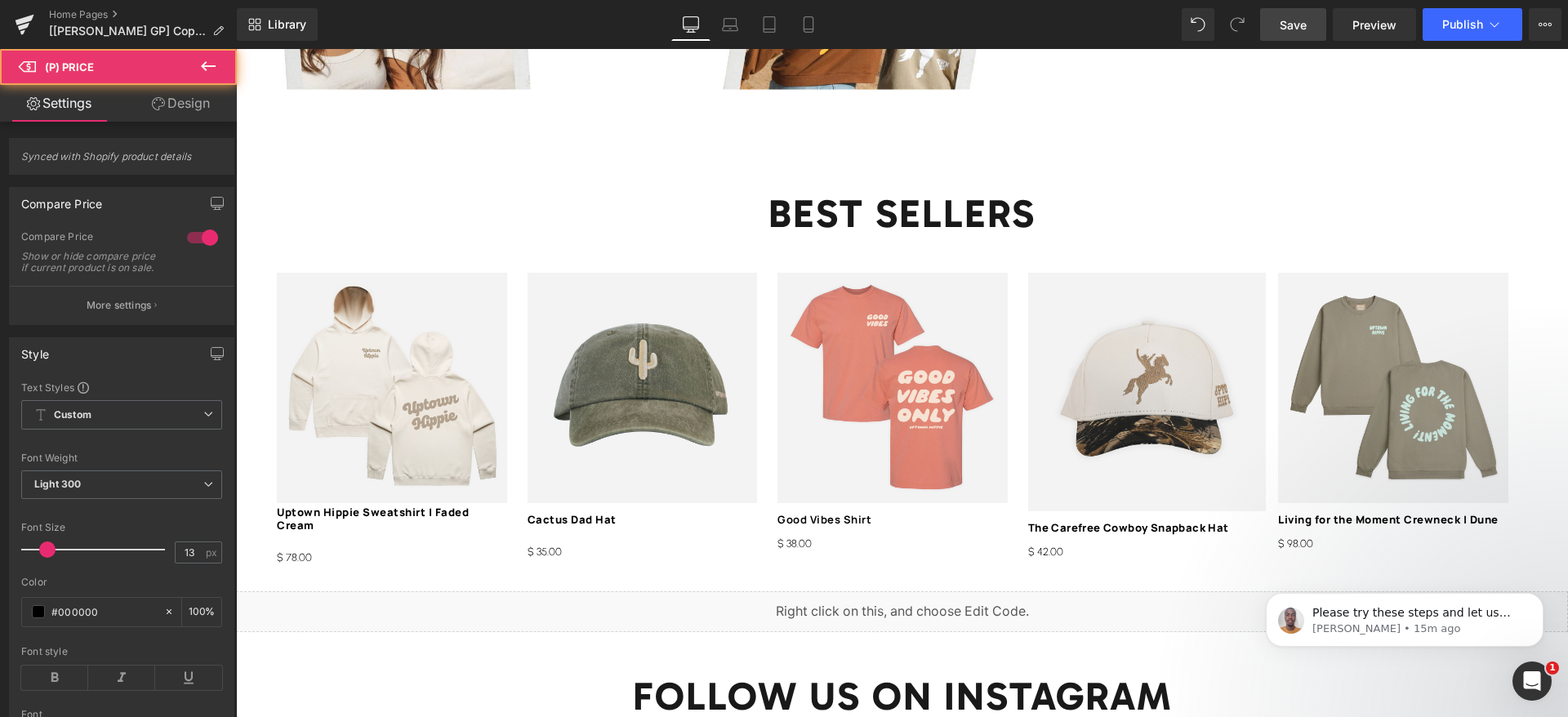
click at [170, 119] on link "Design" at bounding box center [180, 103] width 119 height 37
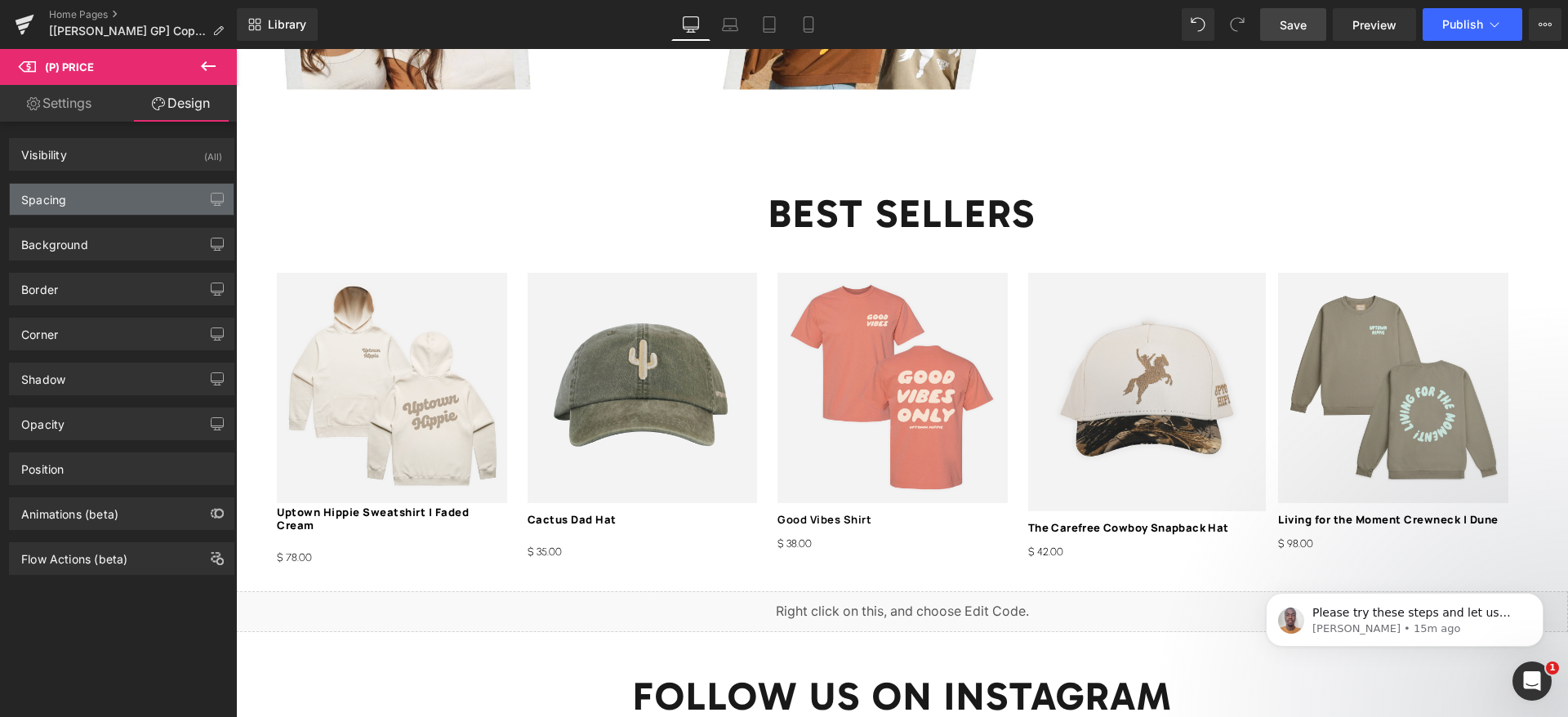
type input "15"
type input "0"
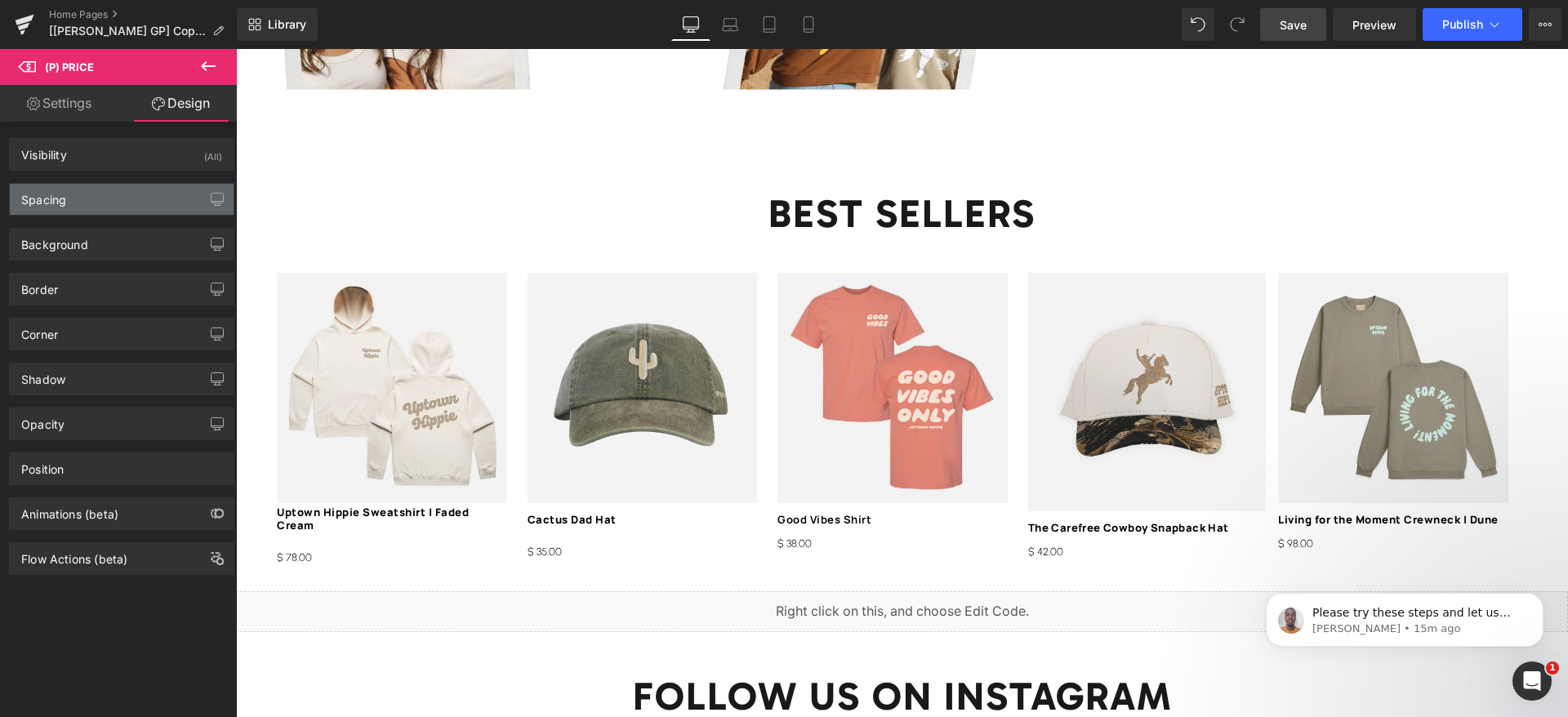
type input "0"
click at [76, 202] on div "Spacing" at bounding box center [121, 199] width 224 height 31
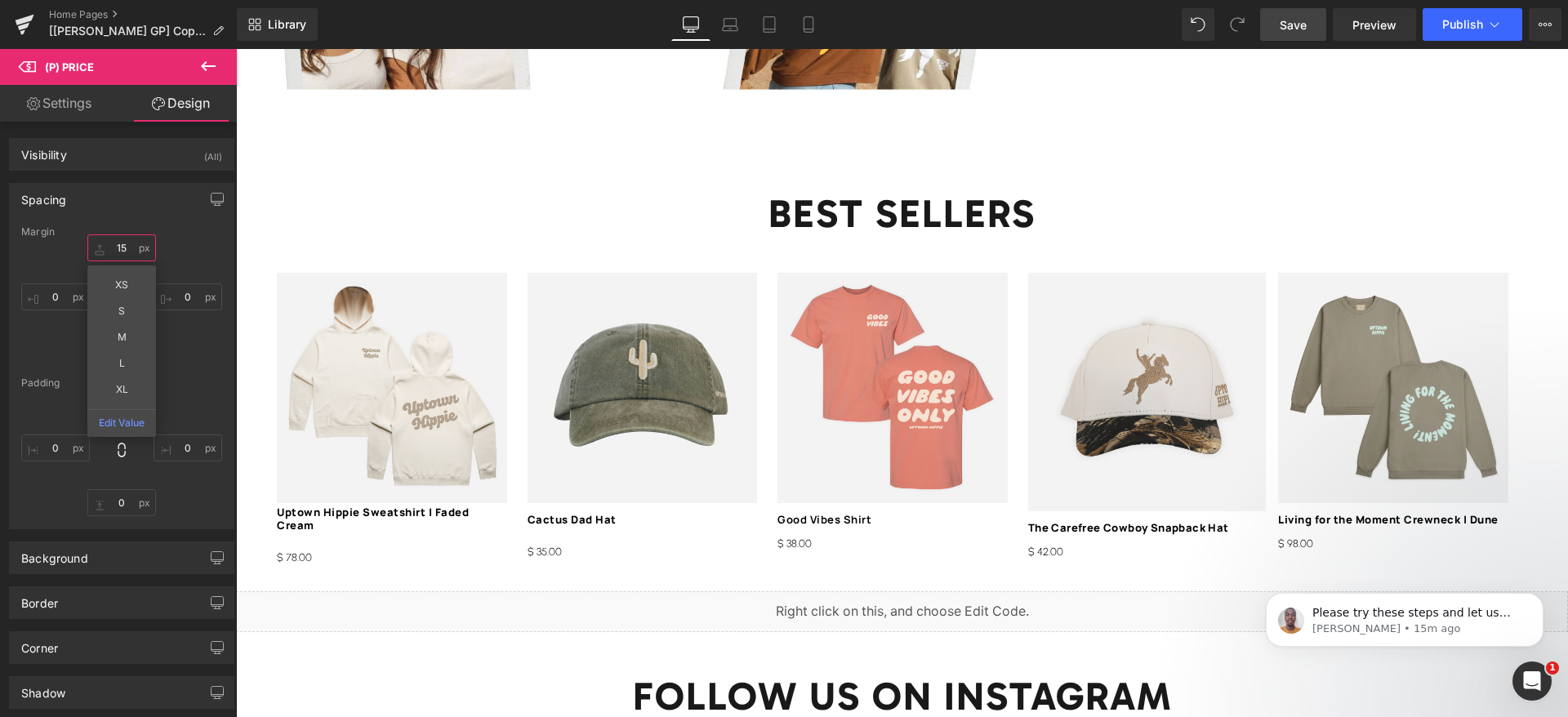
click at [118, 246] on input "15" at bounding box center [121, 248] width 69 height 27
type input "5"
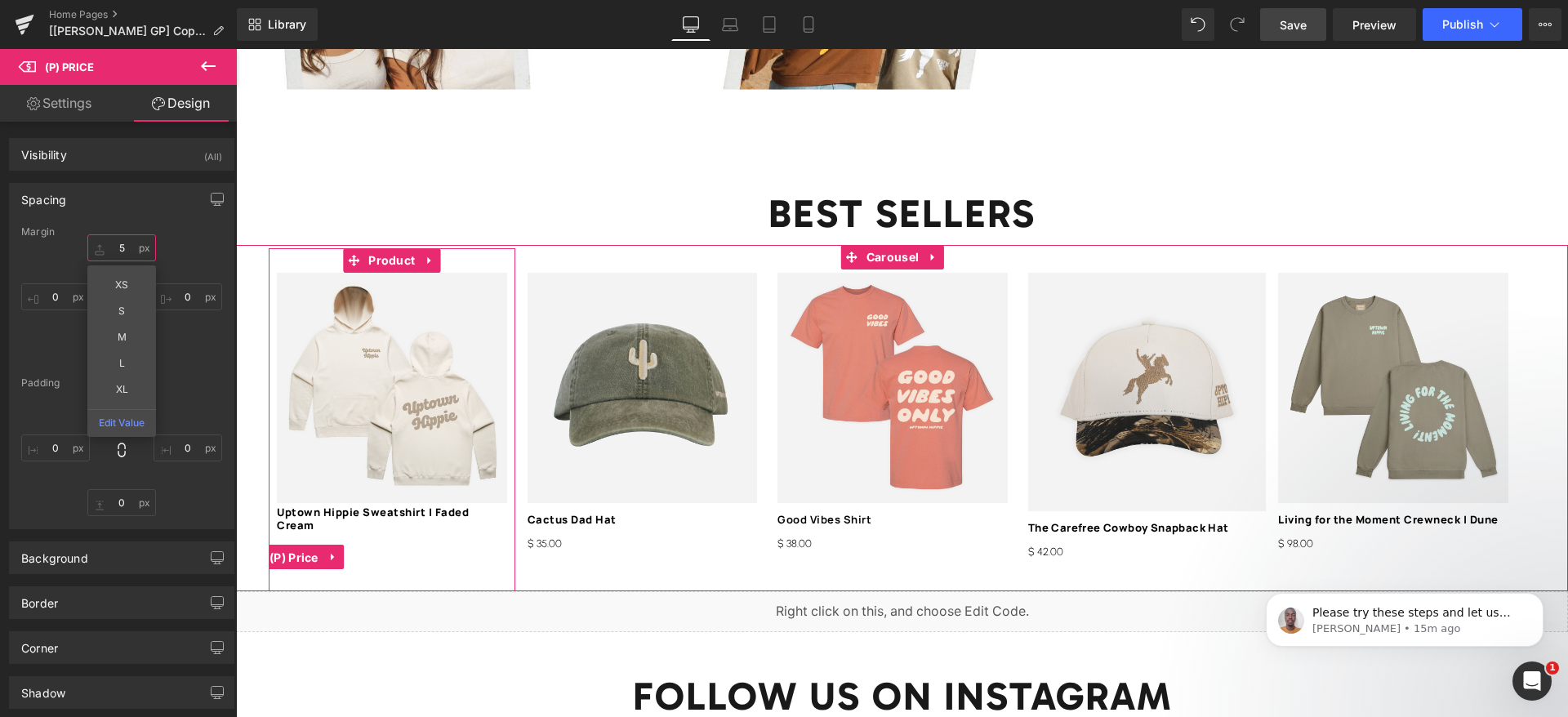
drag, startPoint x: 303, startPoint y: 527, endPoint x: 300, endPoint y: 520, distance: 7.6
click at [303, 546] on span "(P) Price" at bounding box center [294, 557] width 57 height 24
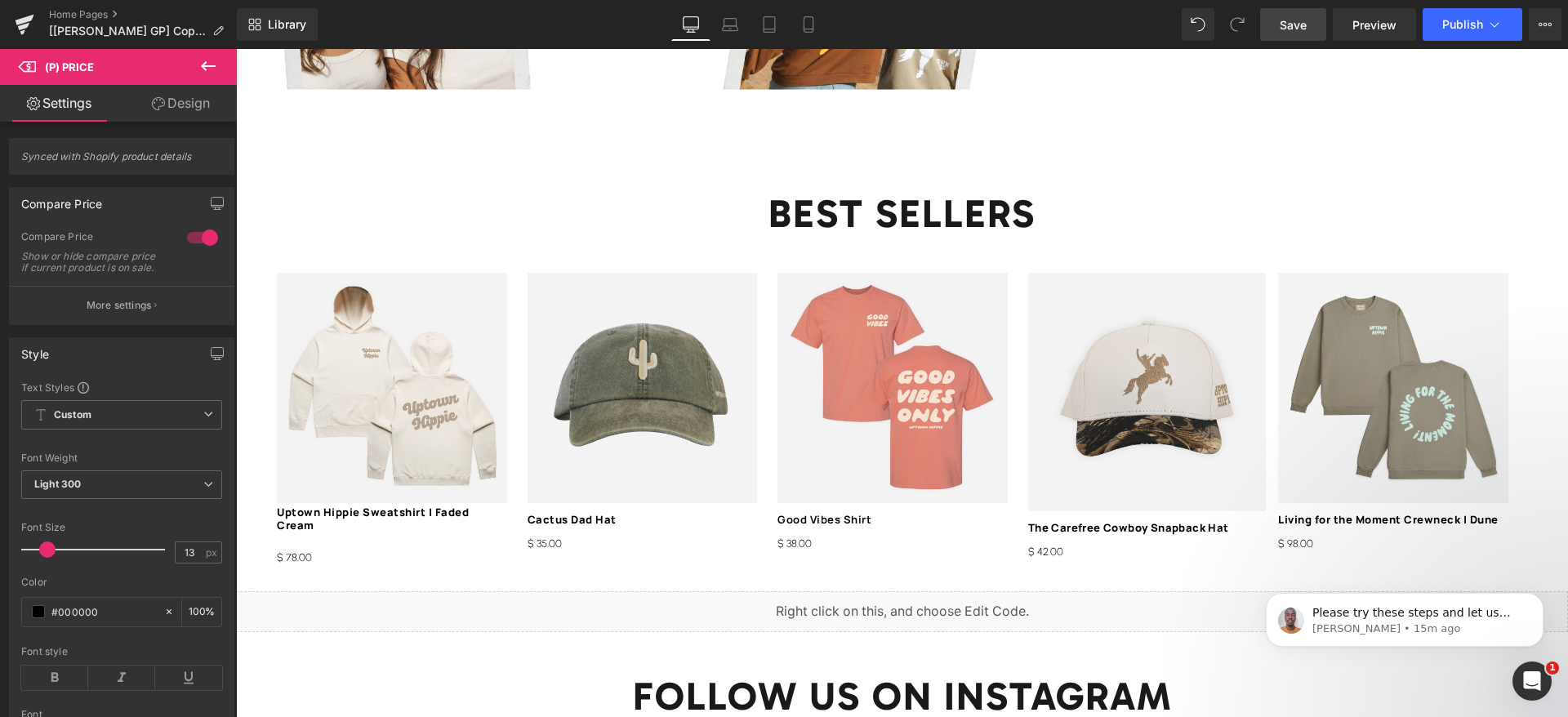
click at [160, 112] on link "Design" at bounding box center [180, 103] width 119 height 37
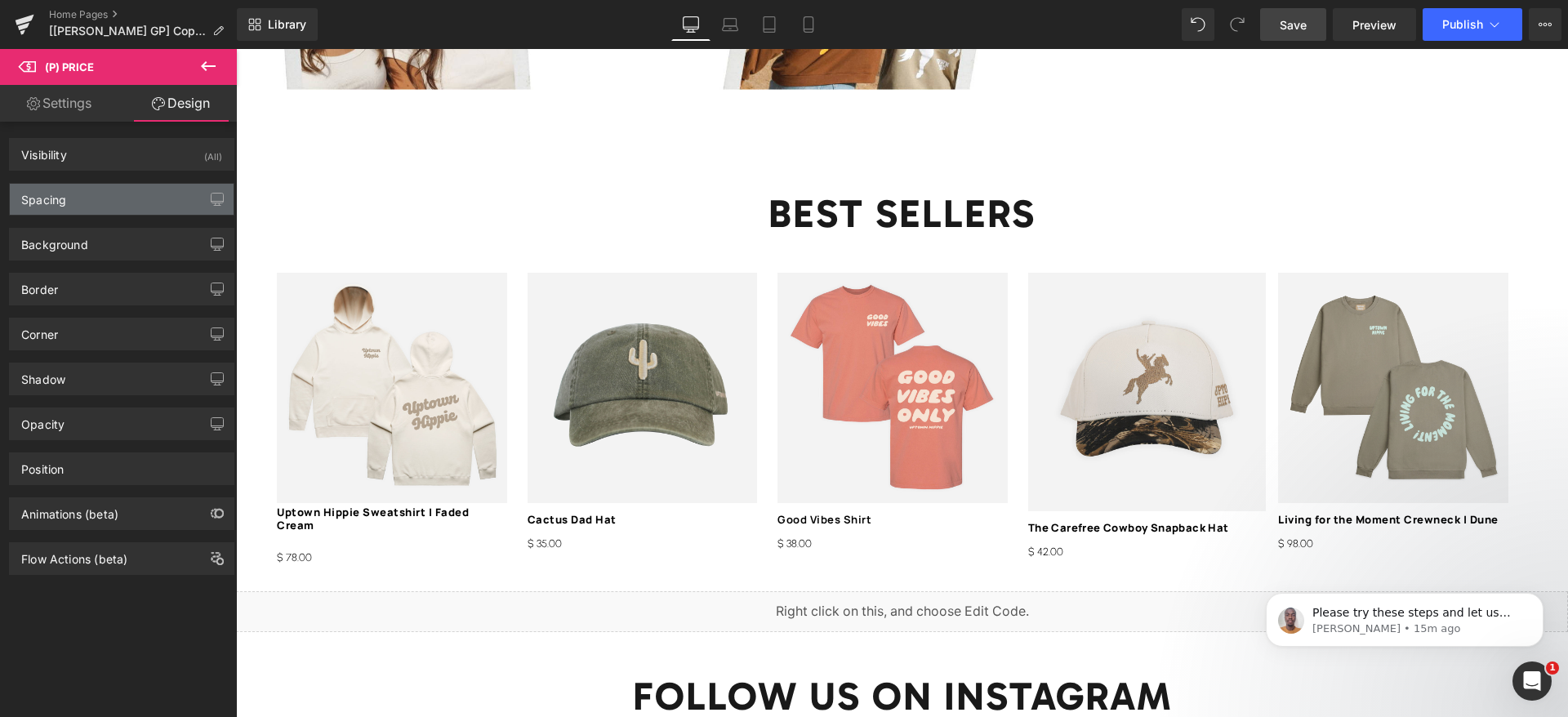
type input "15"
type input "0"
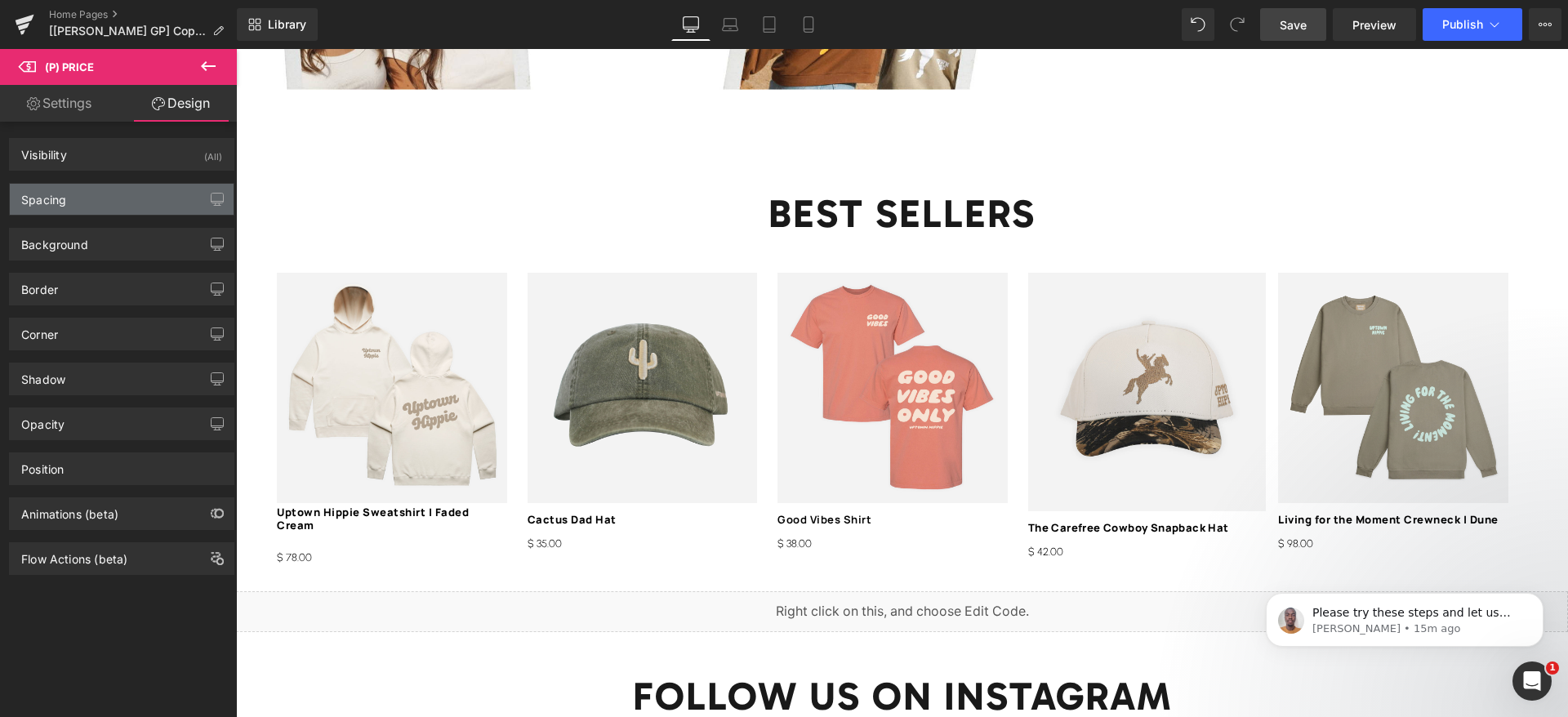
type input "0"
click at [74, 196] on div "Spacing" at bounding box center [121, 199] width 224 height 31
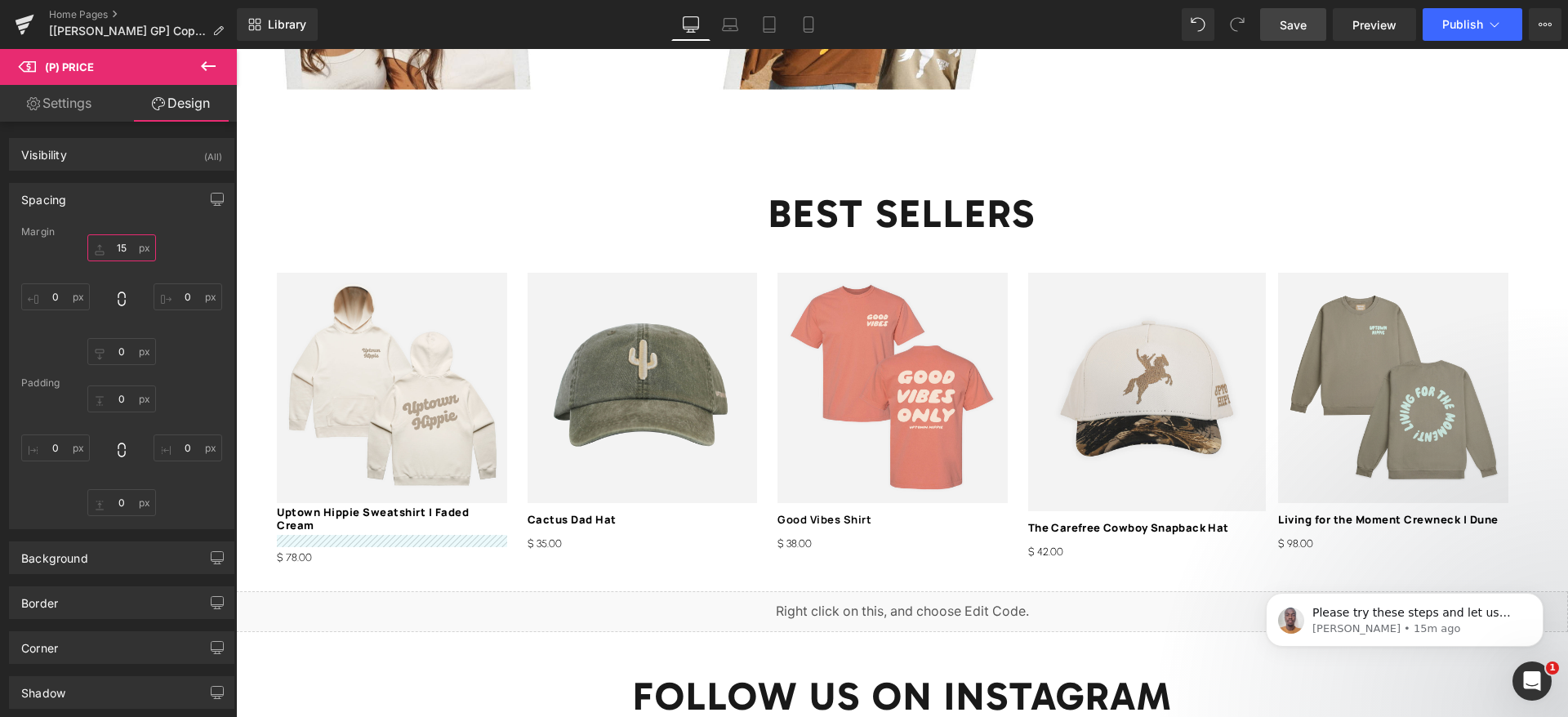
click at [122, 252] on input "15" at bounding box center [121, 248] width 69 height 27
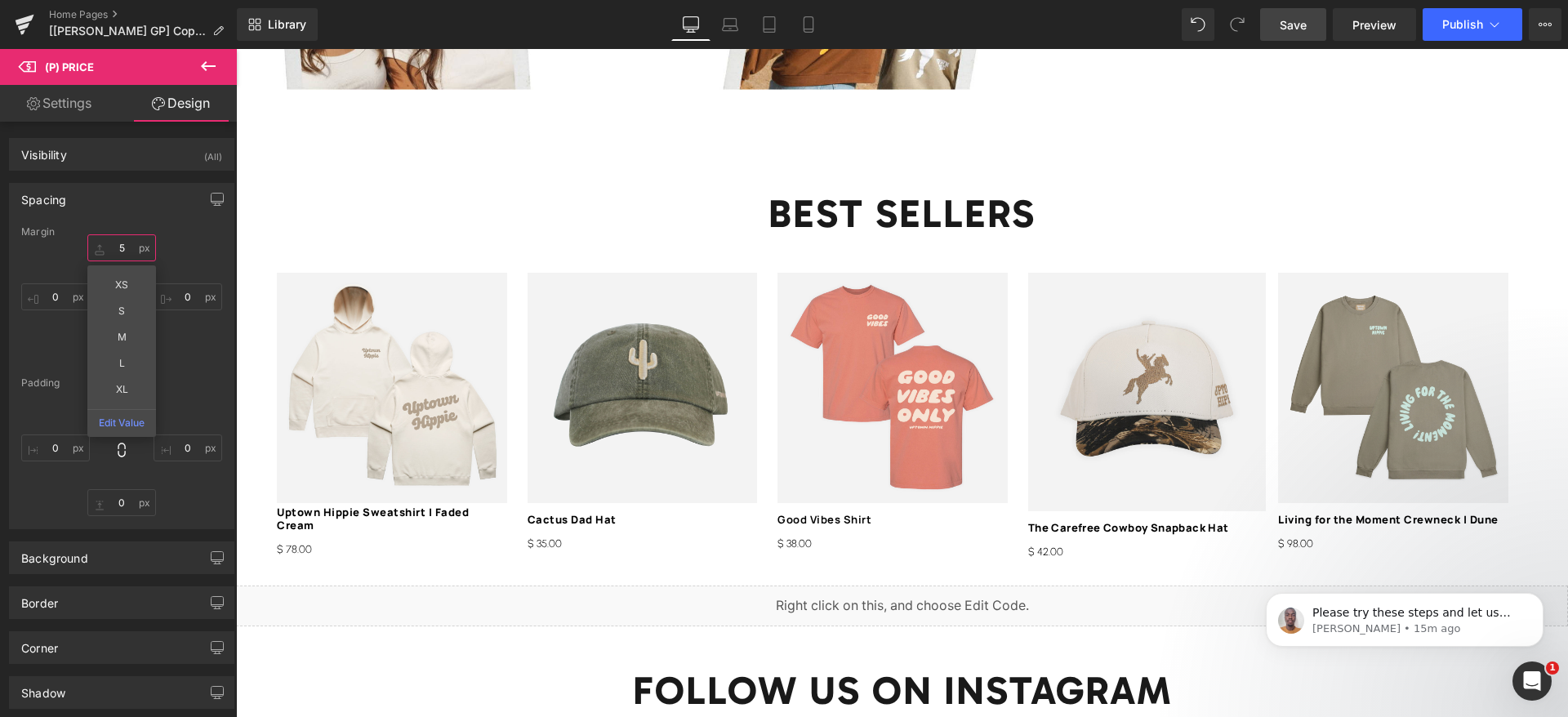
type input "5"
click at [1313, 23] on link "Save" at bounding box center [1293, 24] width 66 height 33
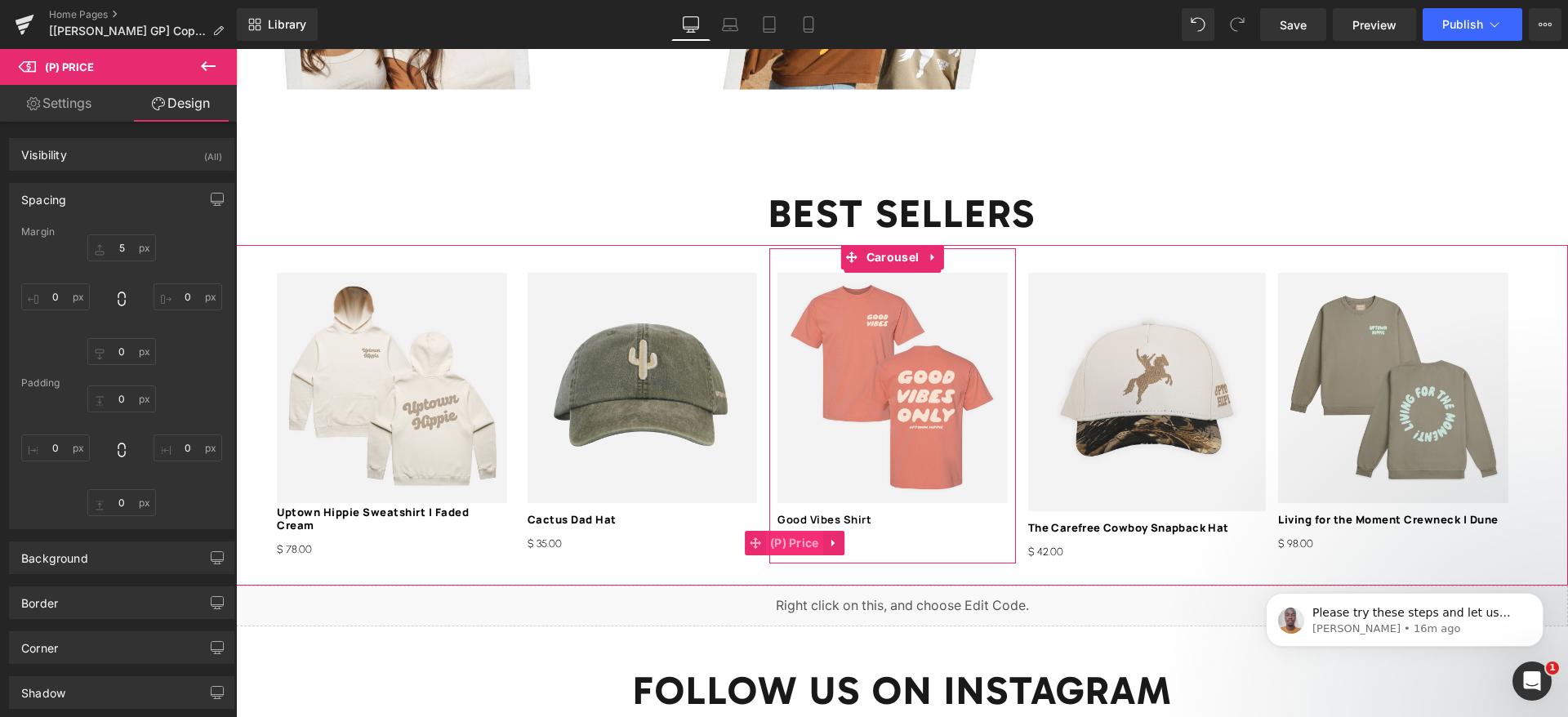
click at [799, 531] on span "(P) Price" at bounding box center [794, 543] width 57 height 24
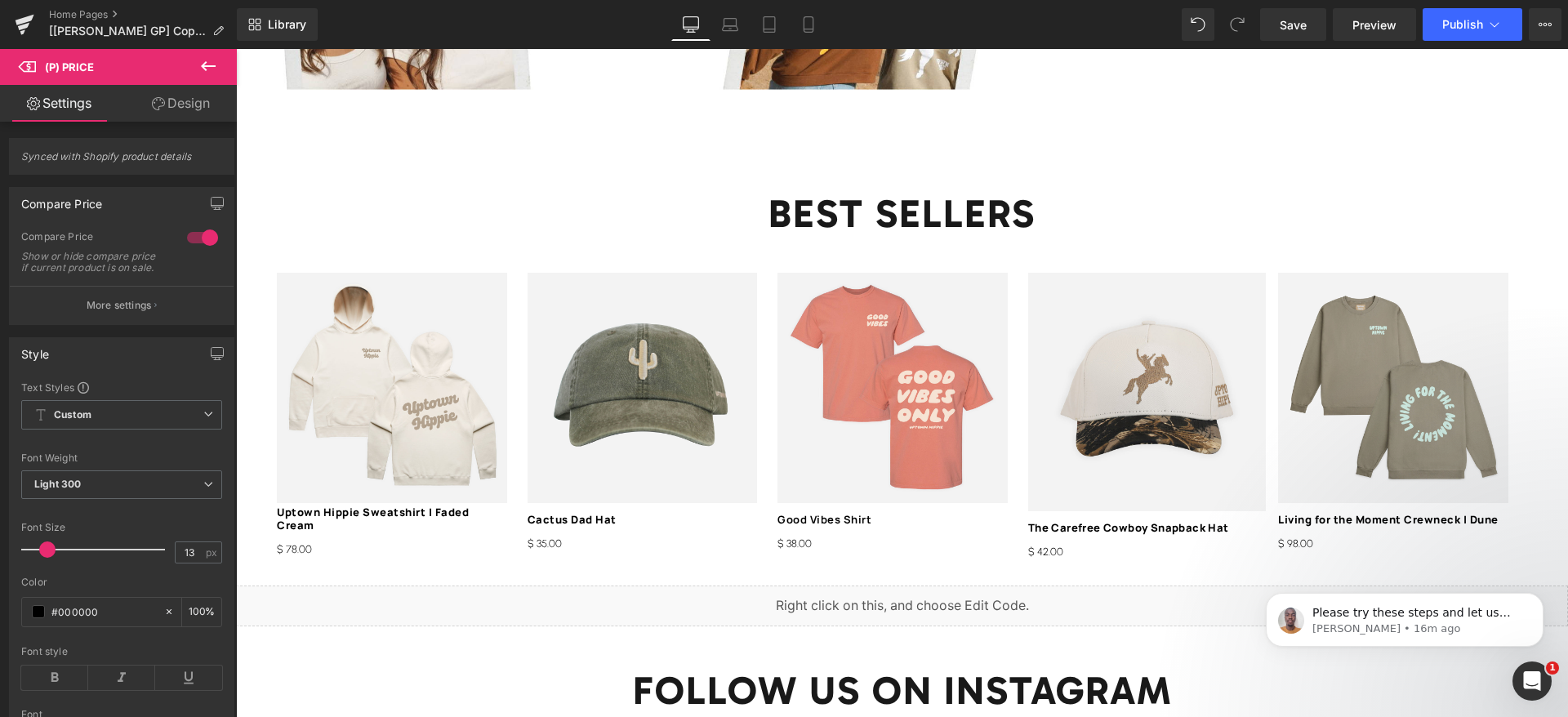
click at [168, 104] on link "Design" at bounding box center [180, 103] width 119 height 37
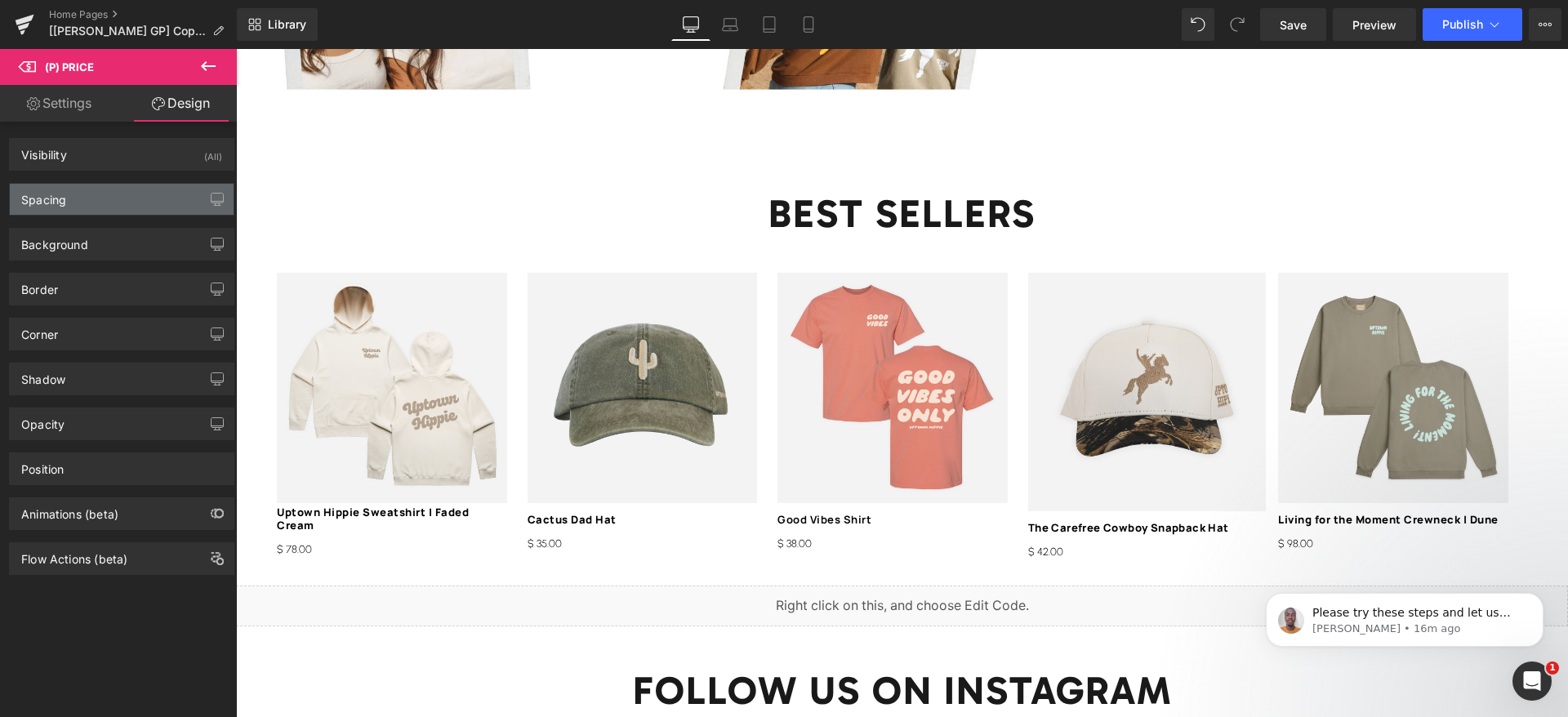
click at [67, 195] on div "Spacing" at bounding box center [121, 199] width 224 height 31
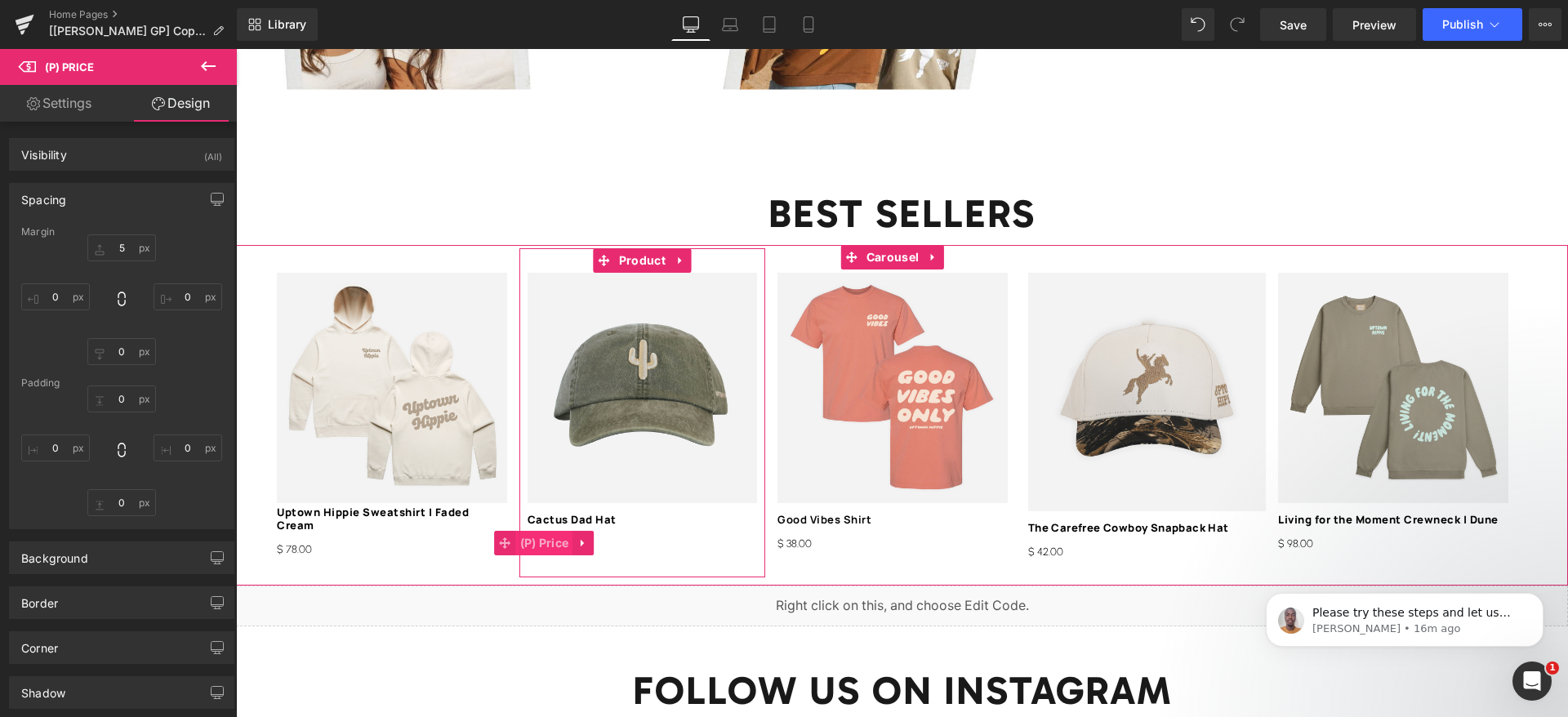
click at [552, 531] on span "(P) Price" at bounding box center [544, 543] width 57 height 24
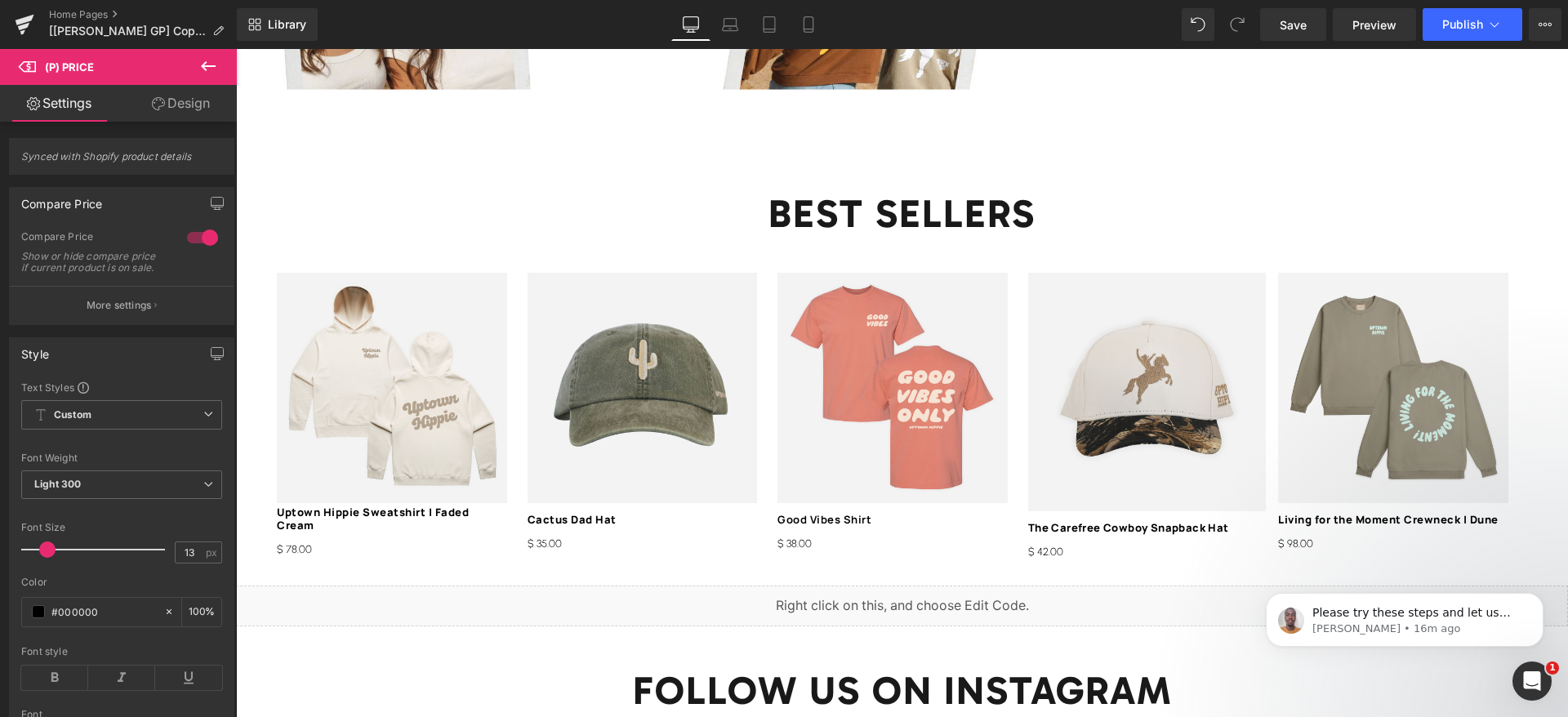
click at [168, 97] on link "Design" at bounding box center [180, 103] width 119 height 37
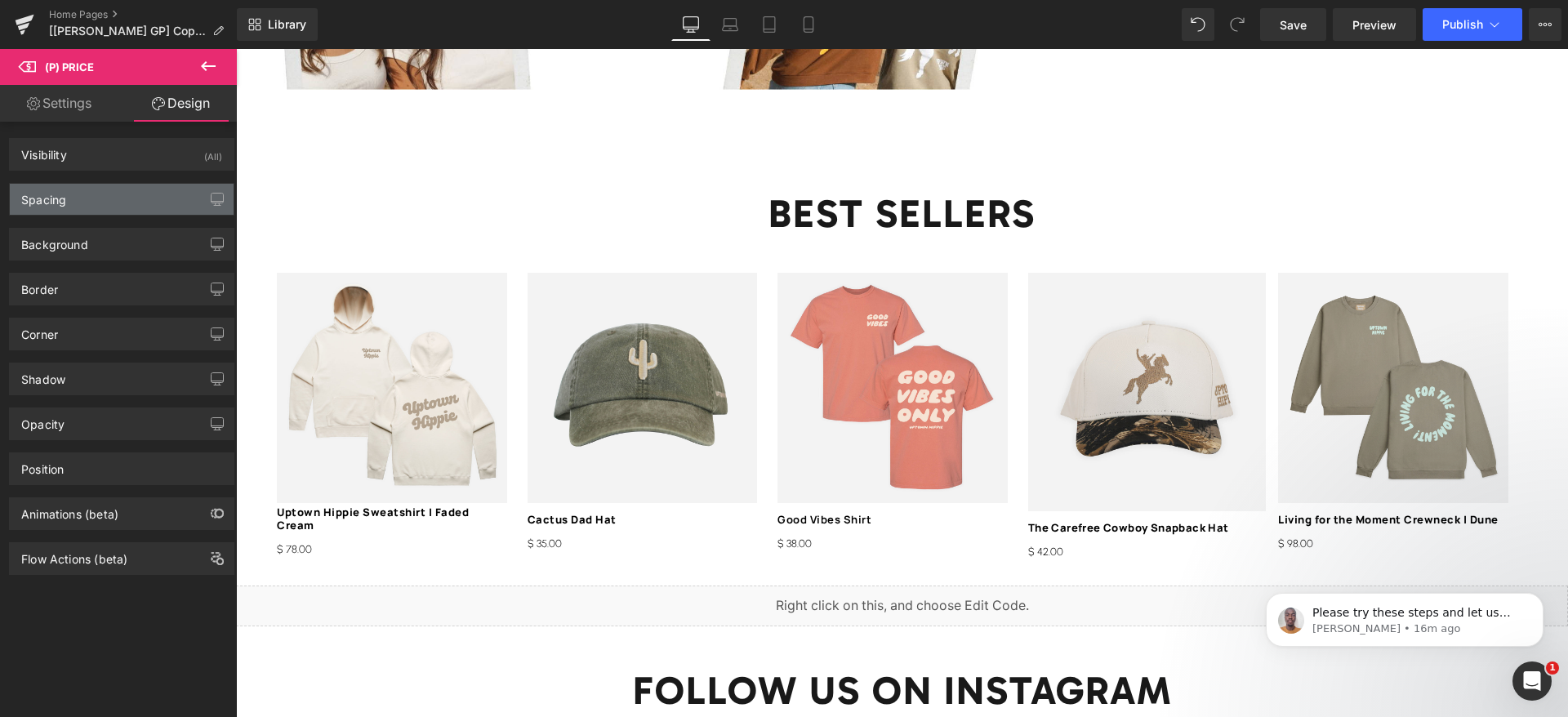
click at [107, 201] on div "Spacing" at bounding box center [121, 199] width 224 height 31
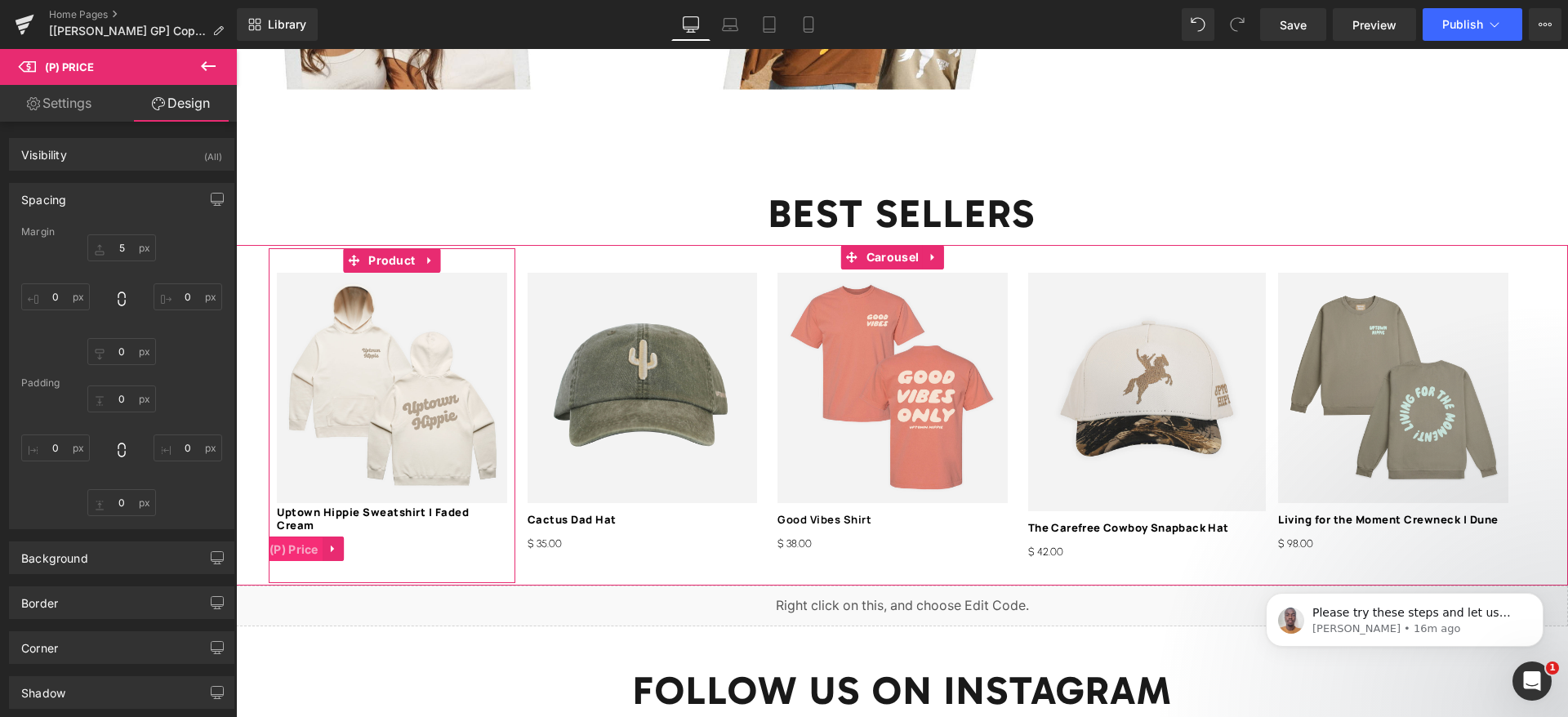
click at [314, 538] on span "(P) Price" at bounding box center [294, 549] width 57 height 24
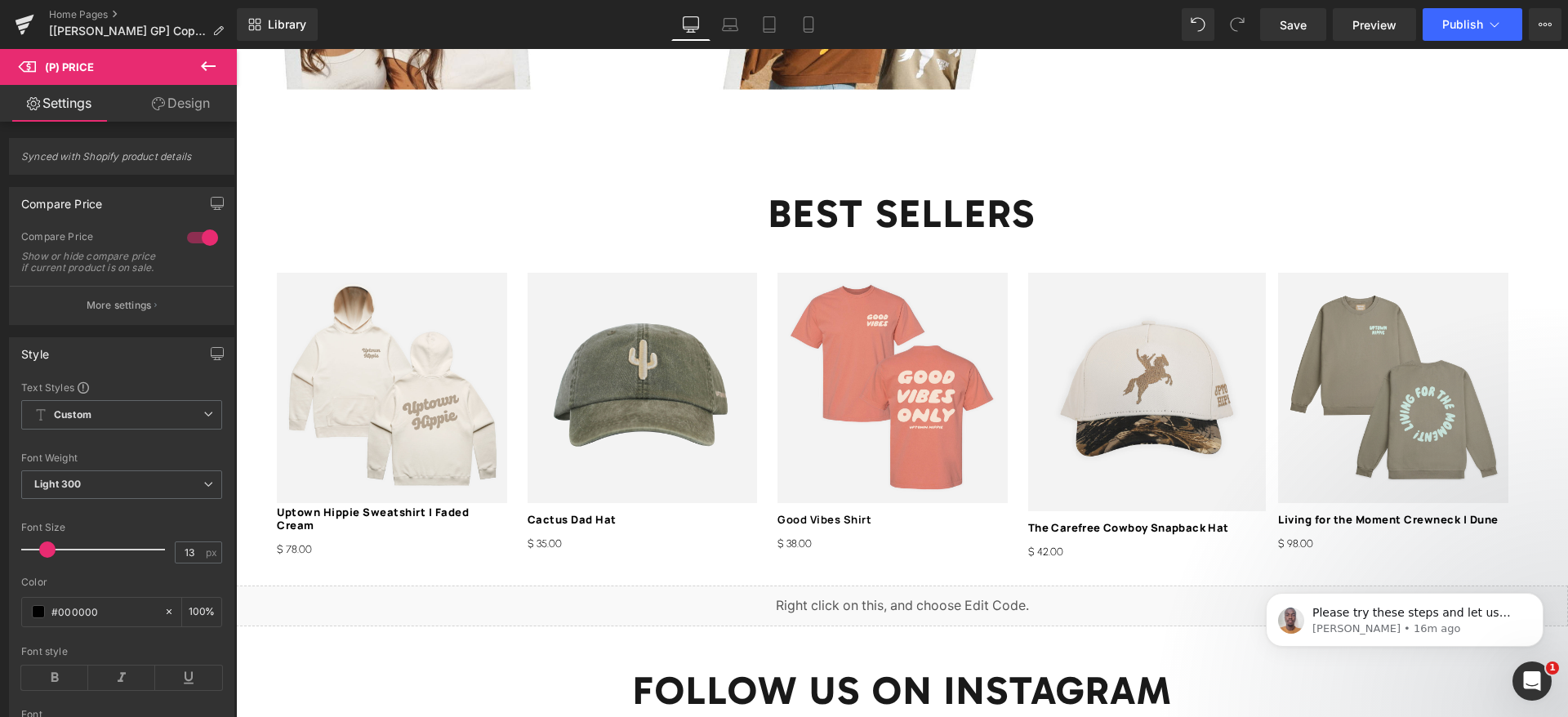
click at [171, 93] on link "Design" at bounding box center [180, 103] width 119 height 37
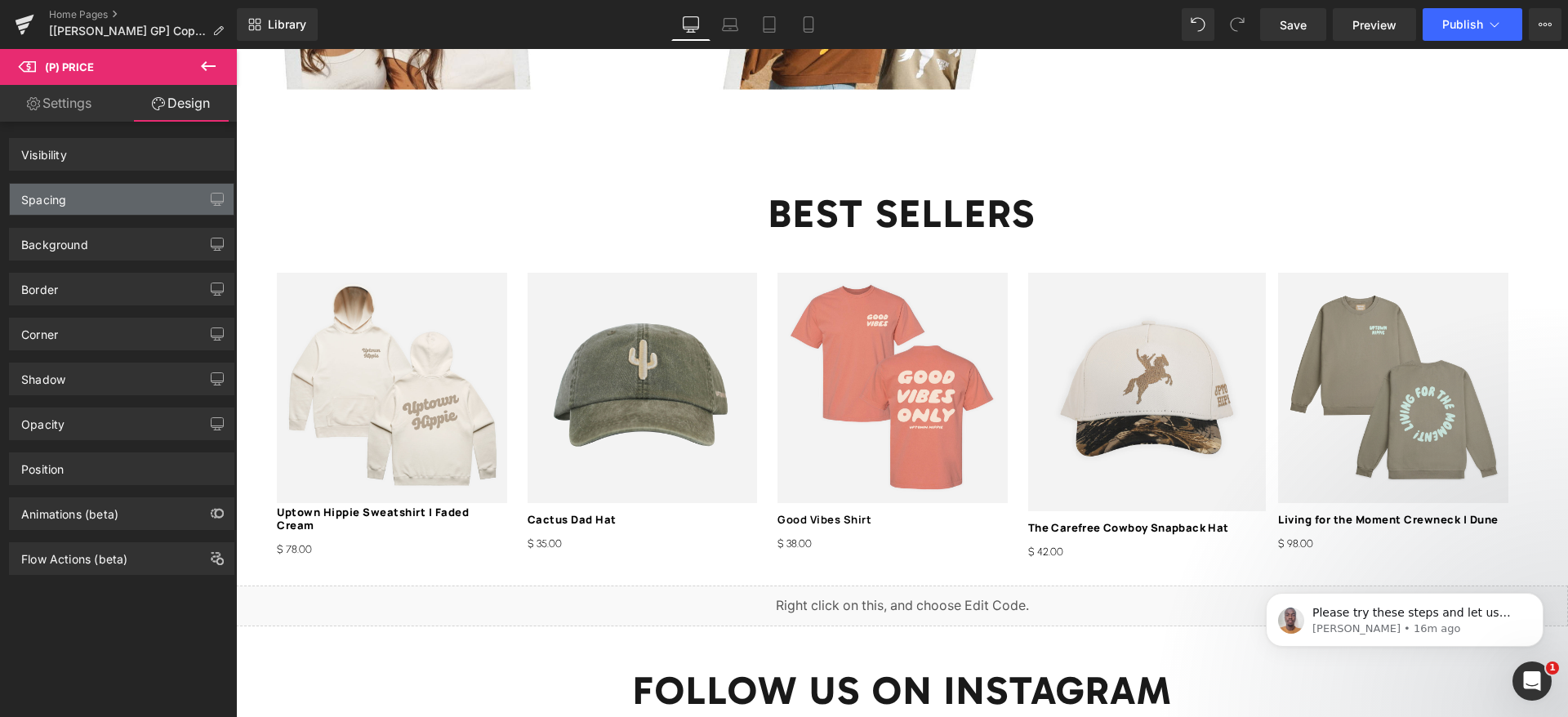
click at [67, 205] on div "Spacing" at bounding box center [121, 199] width 224 height 31
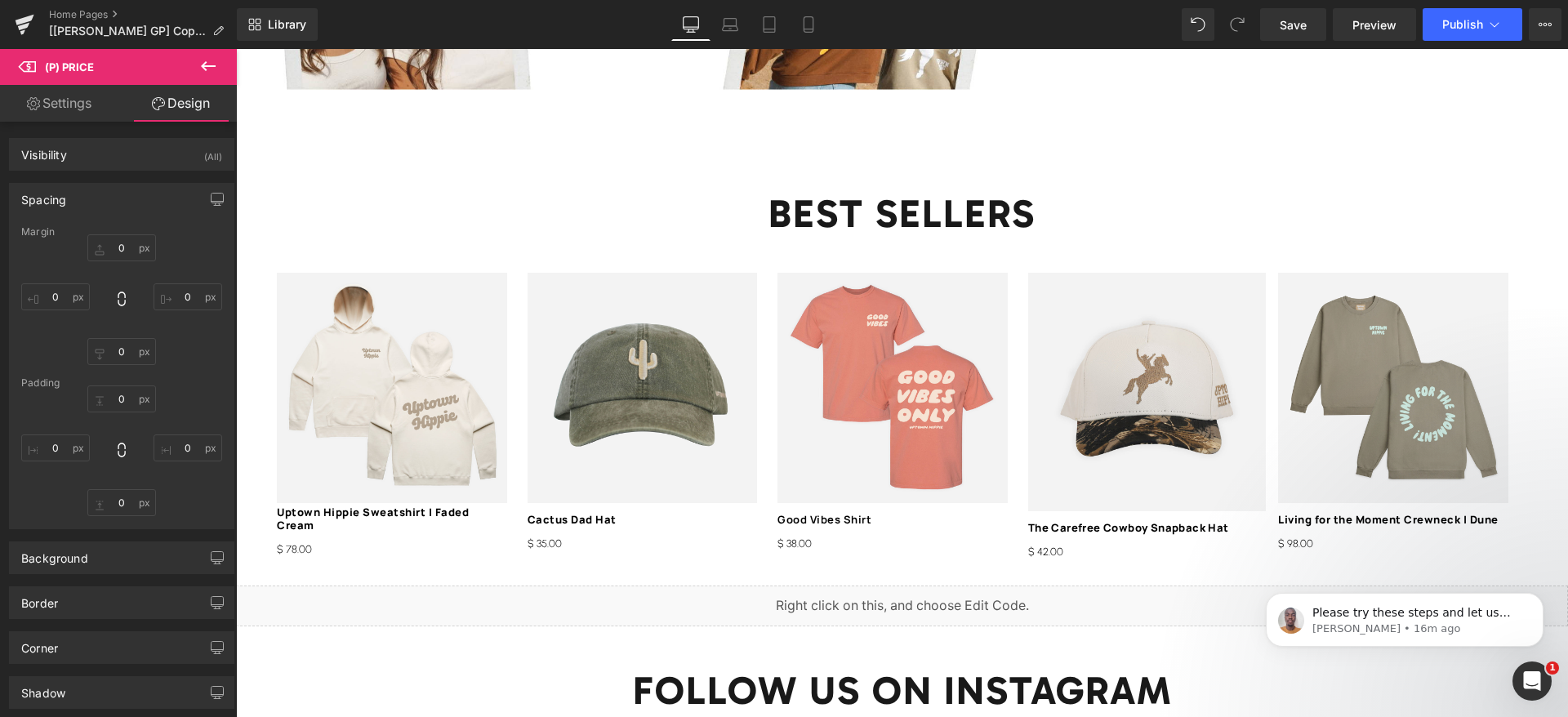
type input "5"
type input "0"
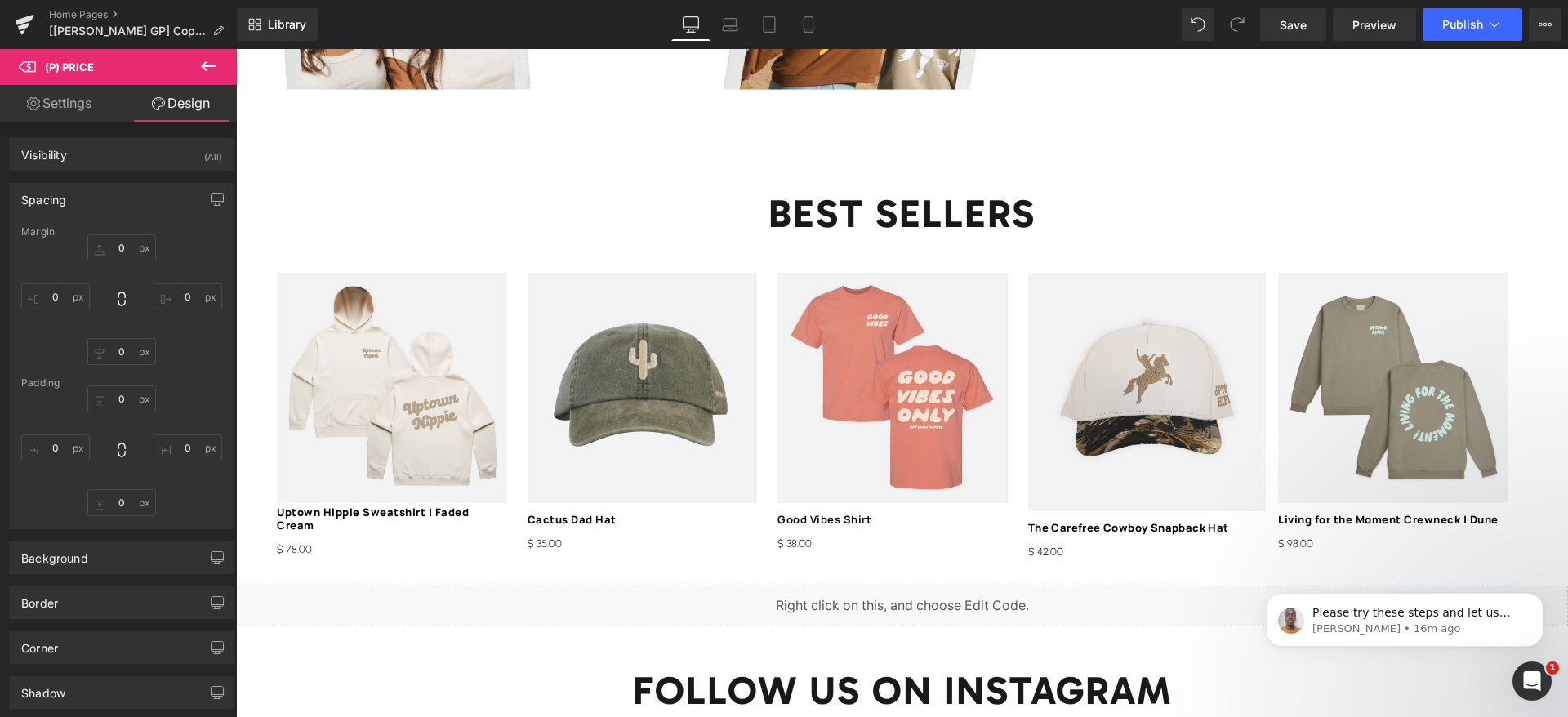
type input "0"
click at [129, 249] on input "5" at bounding box center [121, 248] width 69 height 27
type input "15"
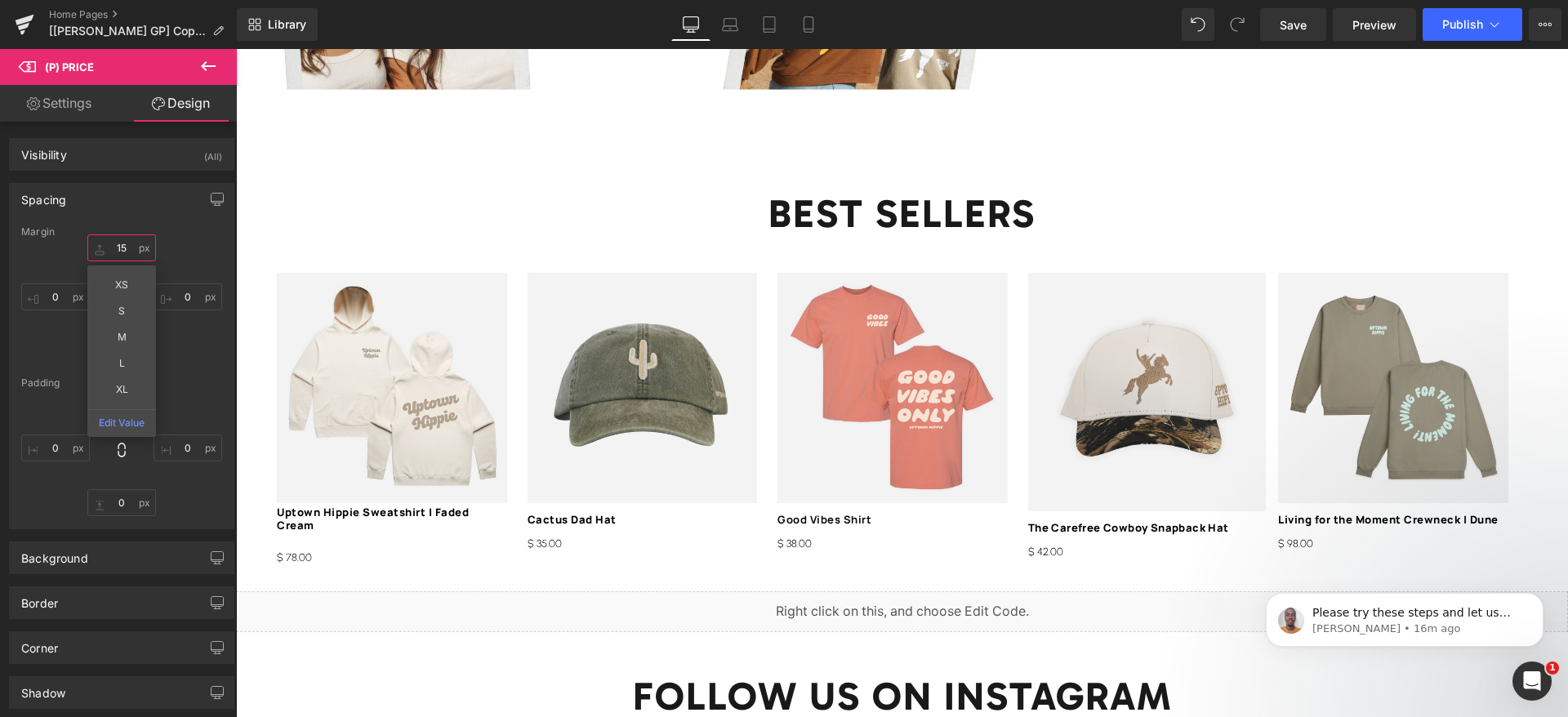
click at [118, 249] on input "15" at bounding box center [121, 248] width 69 height 27
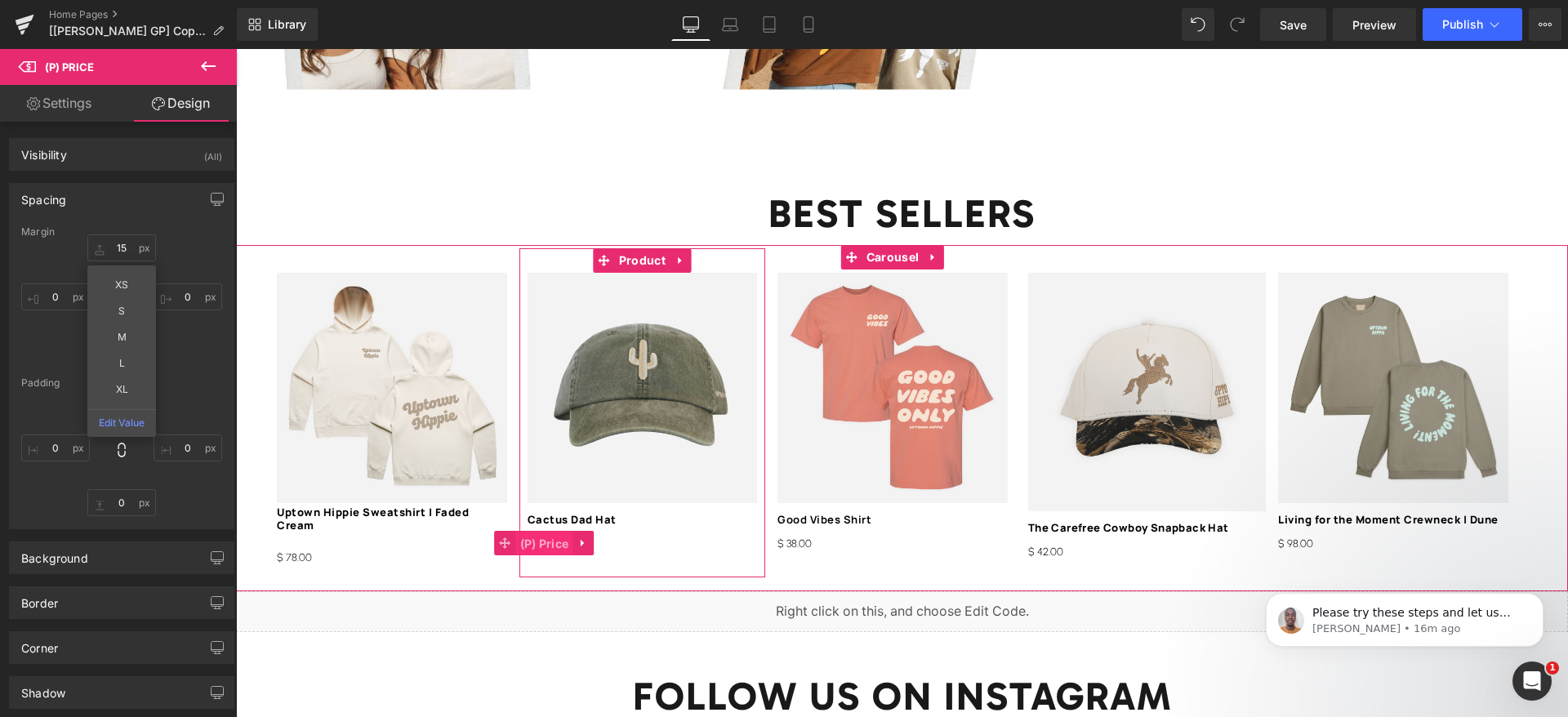
click at [561, 532] on span "(P) Price" at bounding box center [544, 544] width 57 height 24
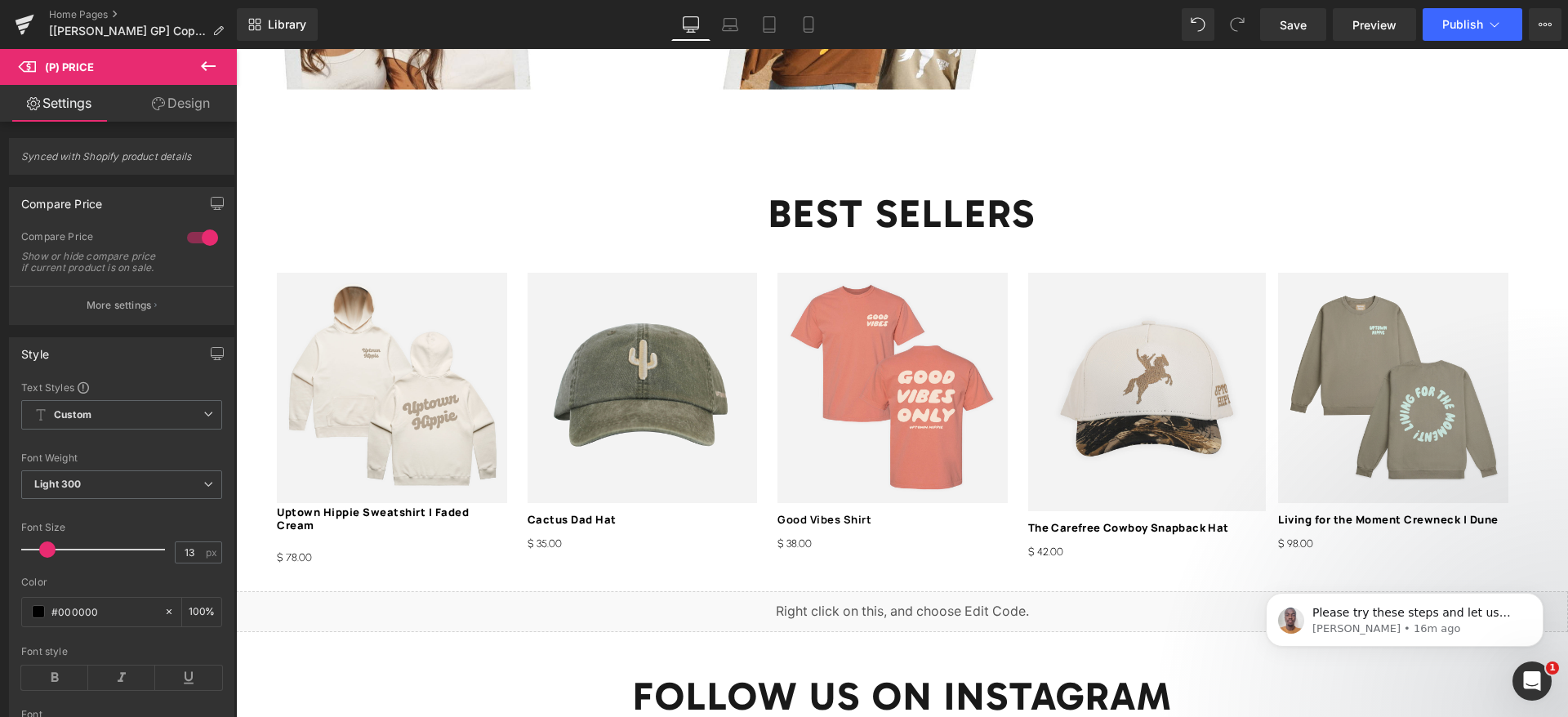
click at [176, 111] on link "Design" at bounding box center [180, 103] width 119 height 37
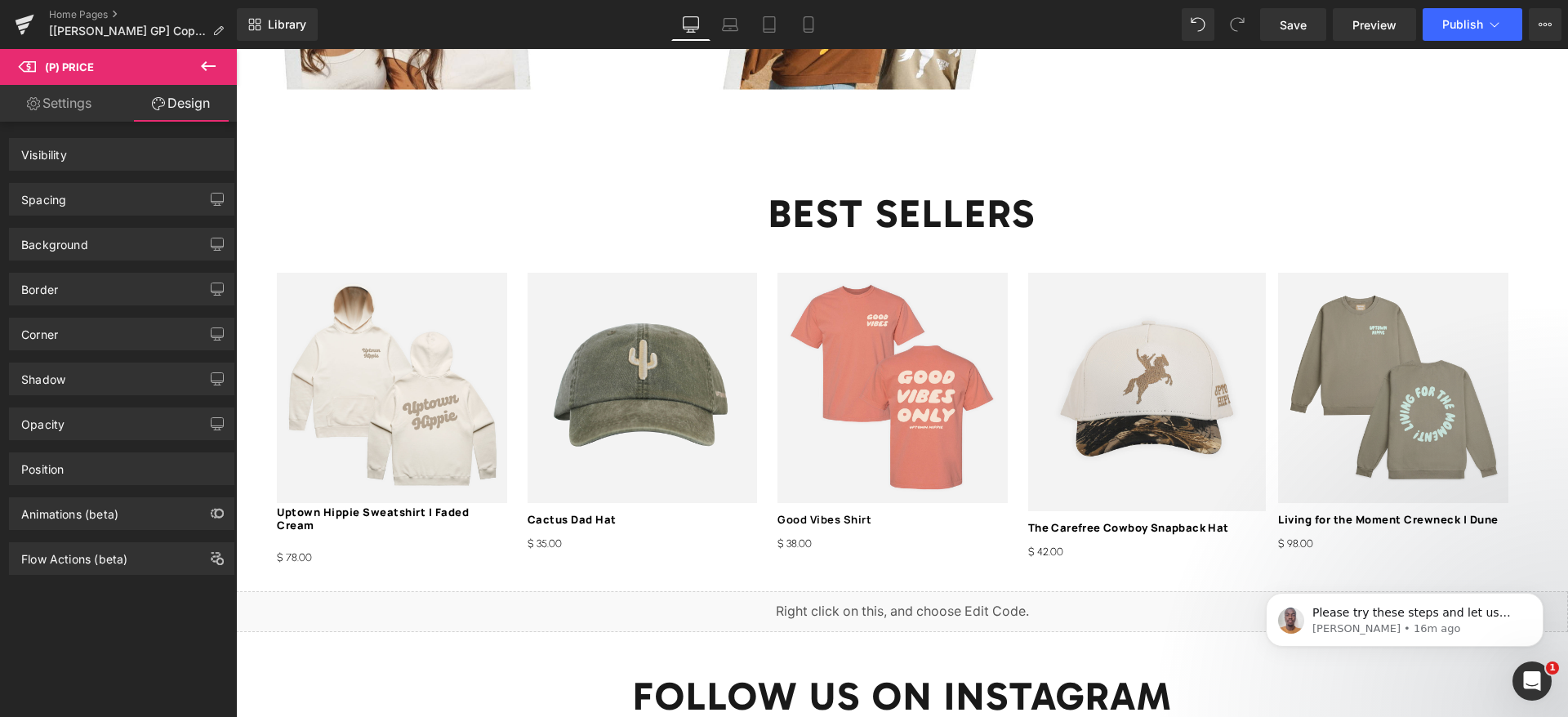
click at [64, 200] on div "Spacing" at bounding box center [44, 196] width 45 height 23
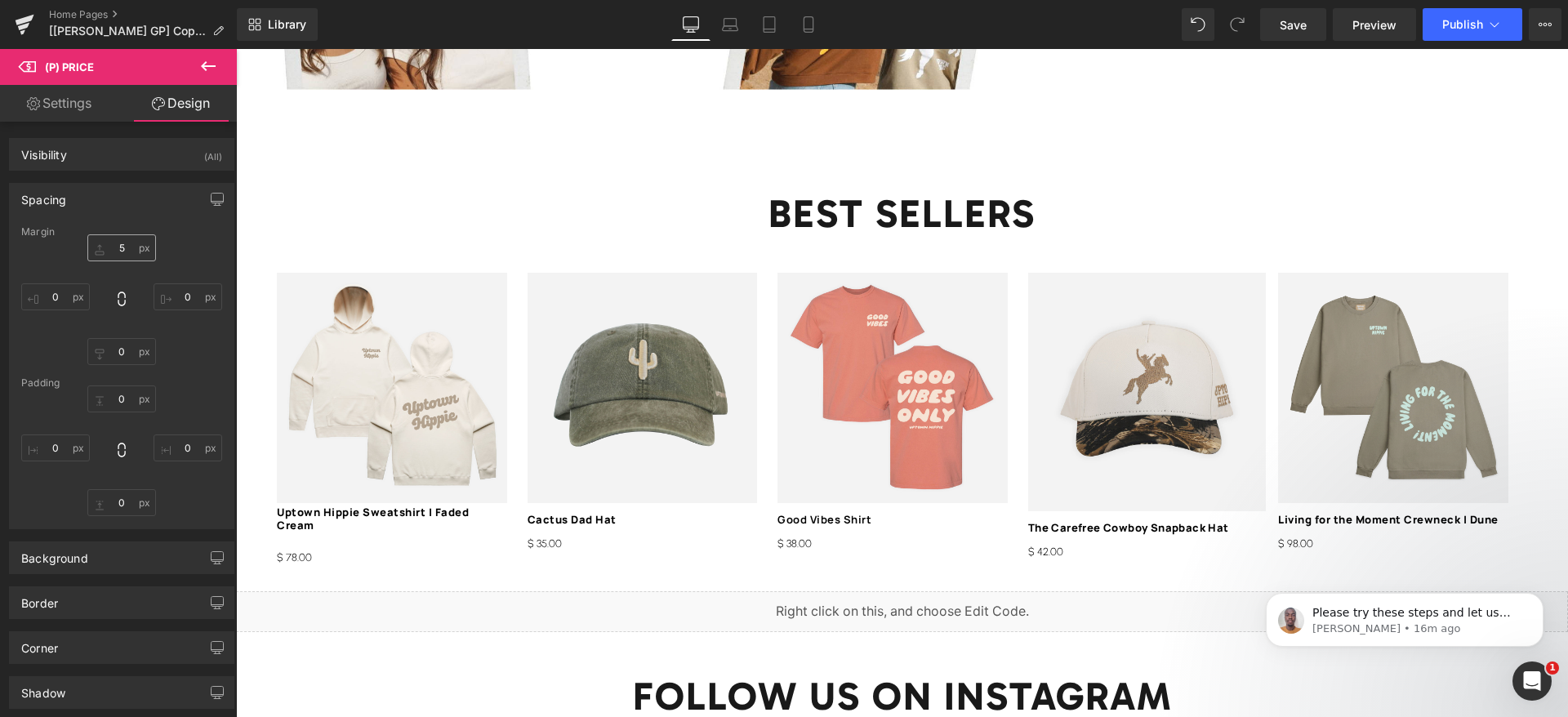
type input "5"
type input "0"
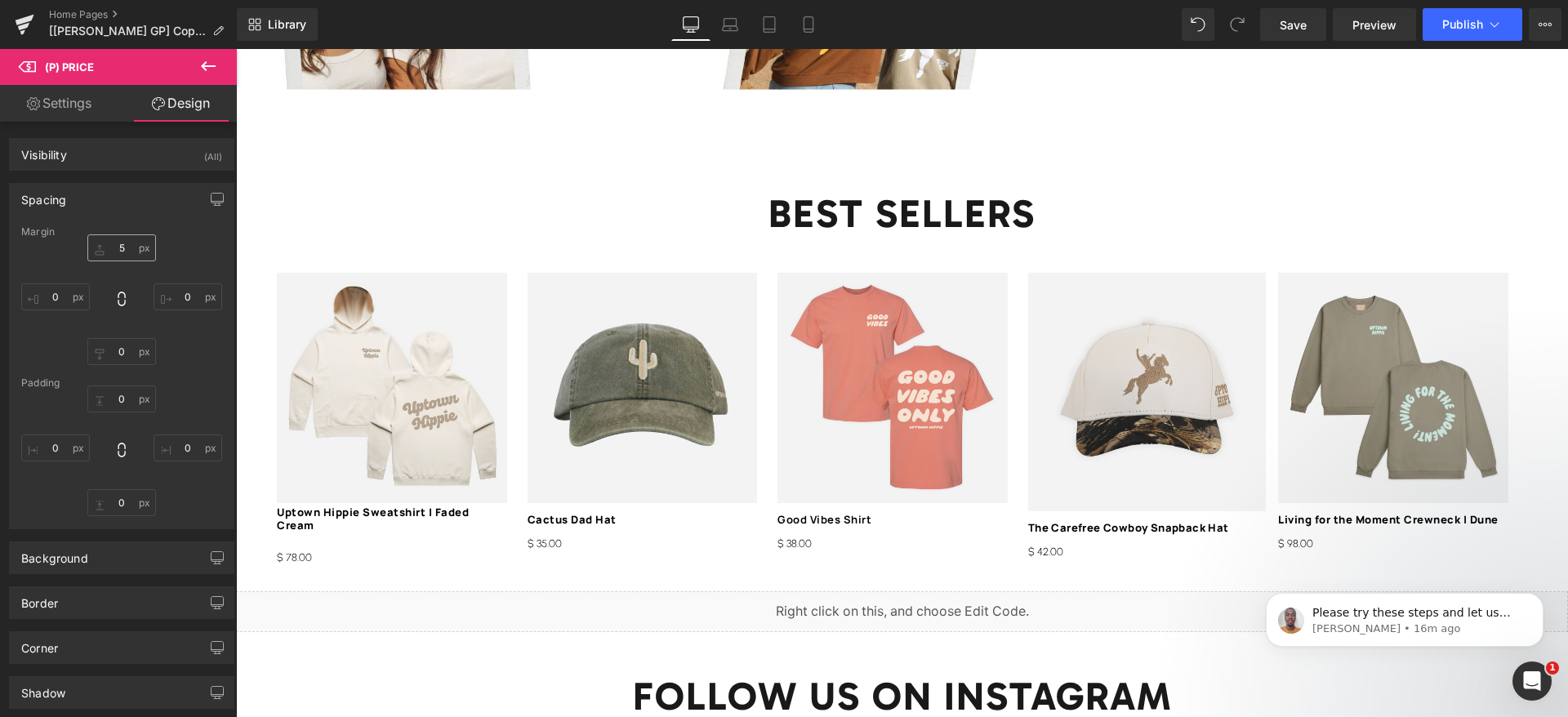
type input "0"
click at [126, 251] on input "5" at bounding box center [121, 248] width 69 height 27
paste input "1"
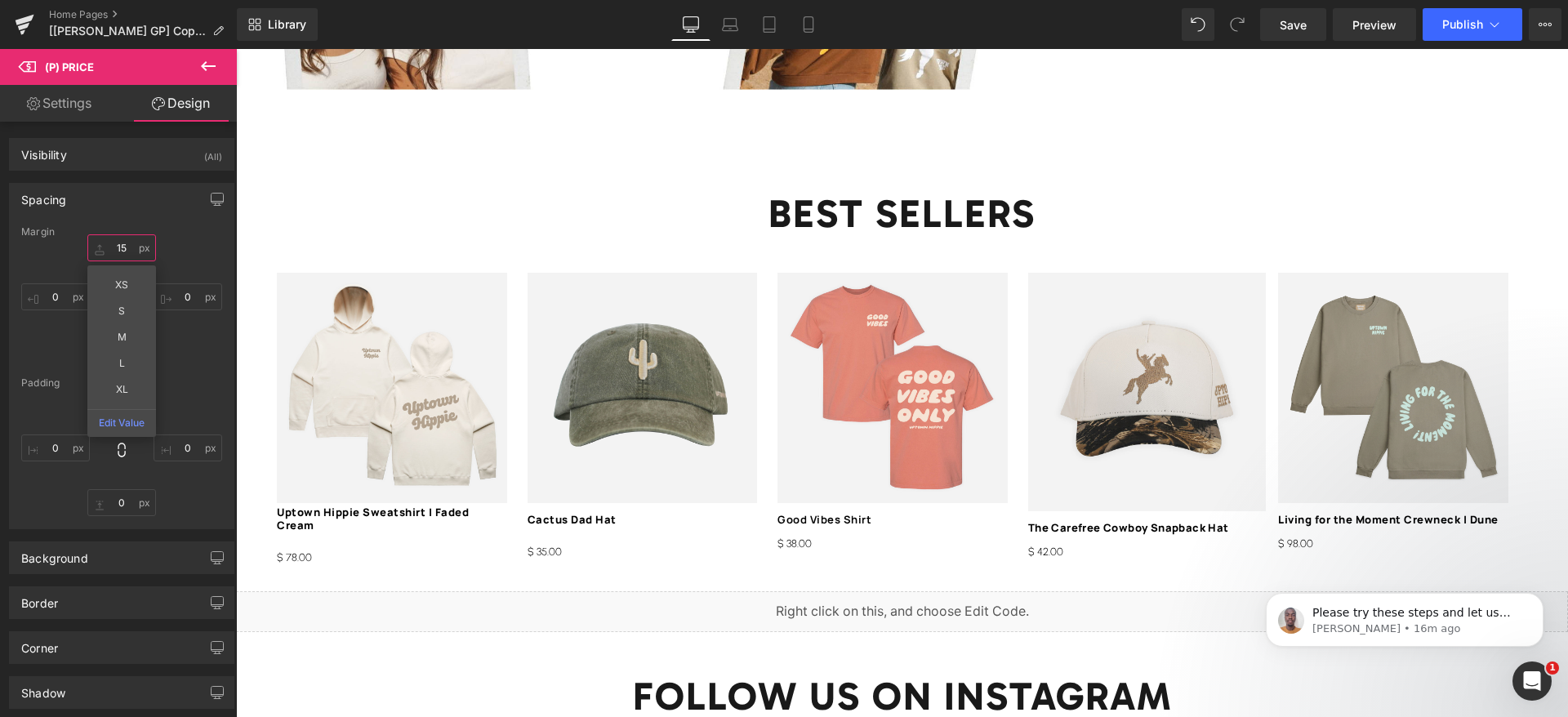
type input "15"
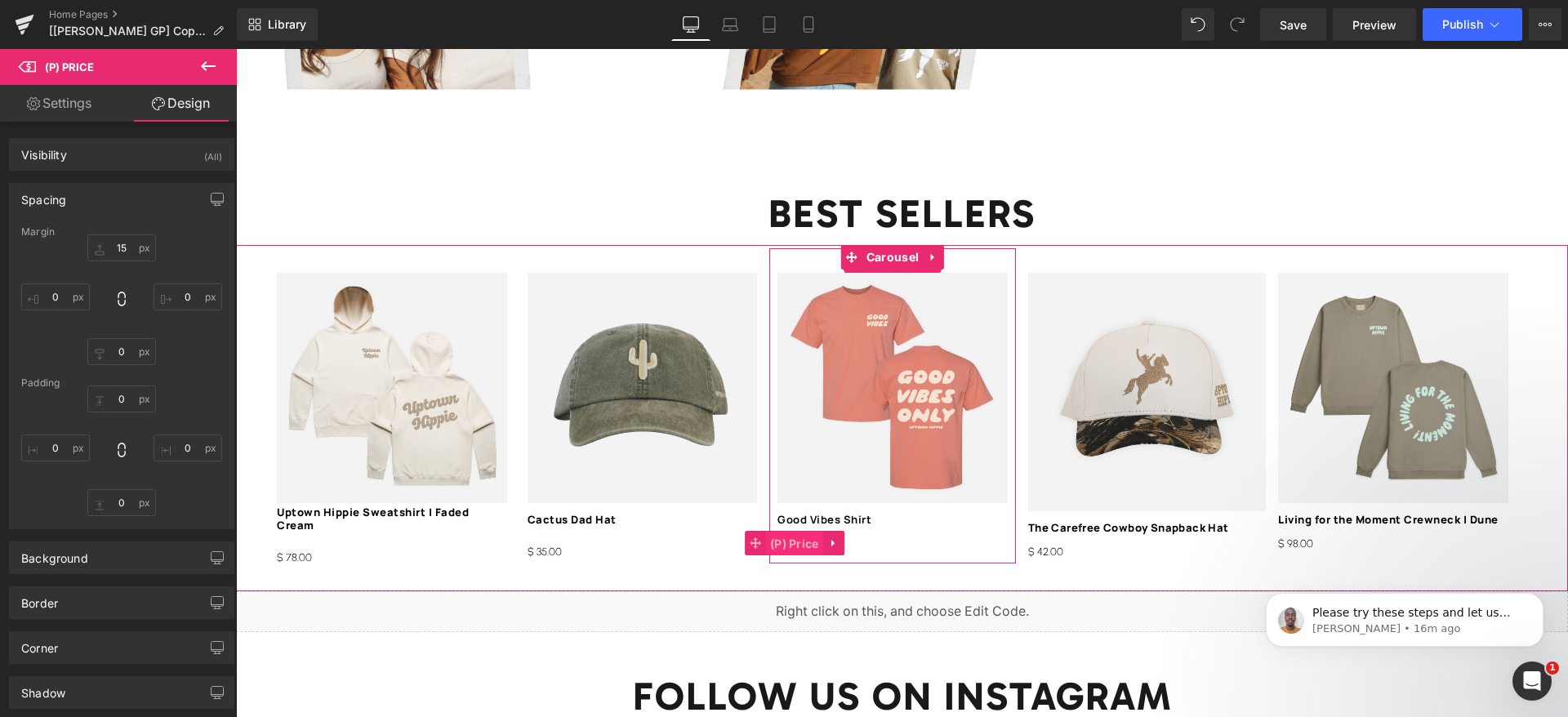
click at [801, 532] on span "(P) Price" at bounding box center [794, 544] width 57 height 24
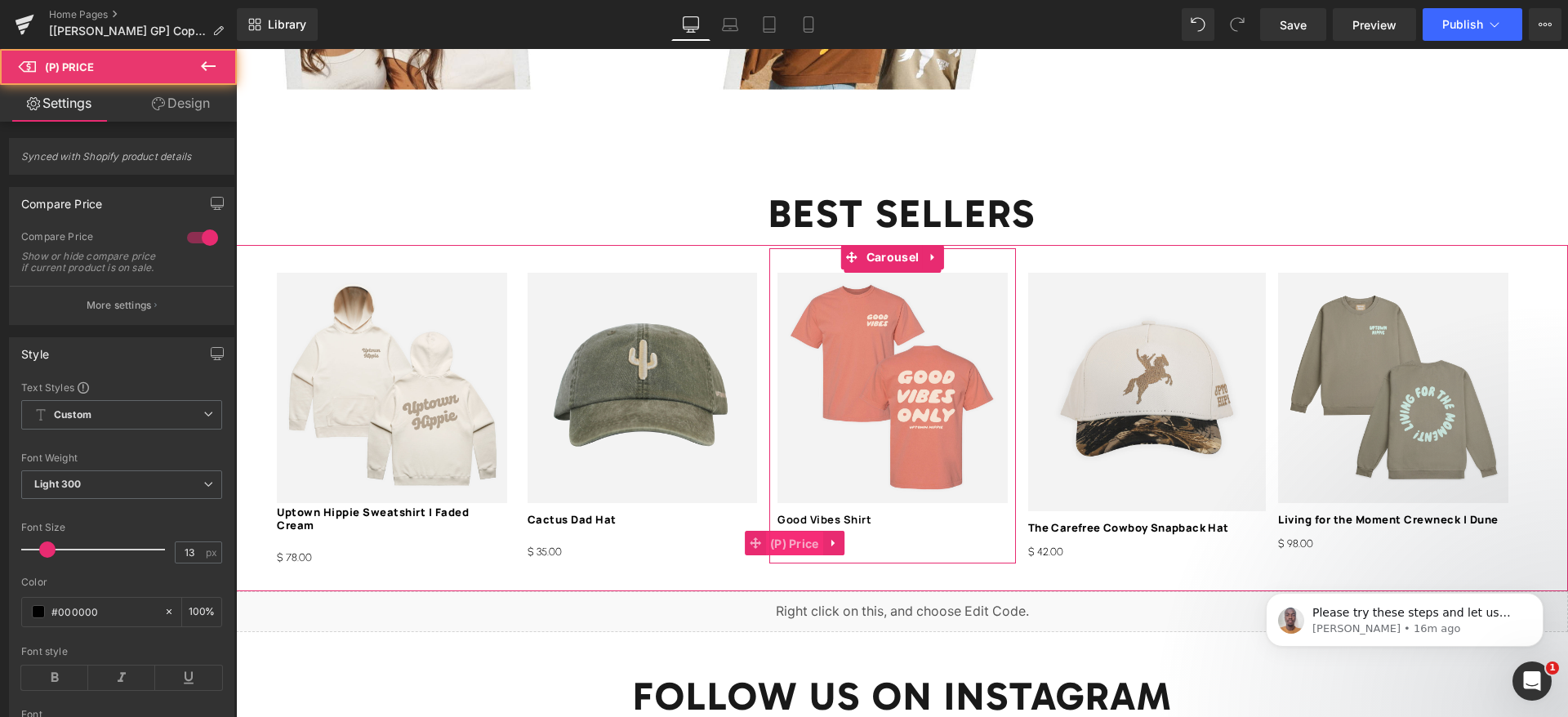
click at [801, 532] on span "(P) Price" at bounding box center [794, 544] width 57 height 24
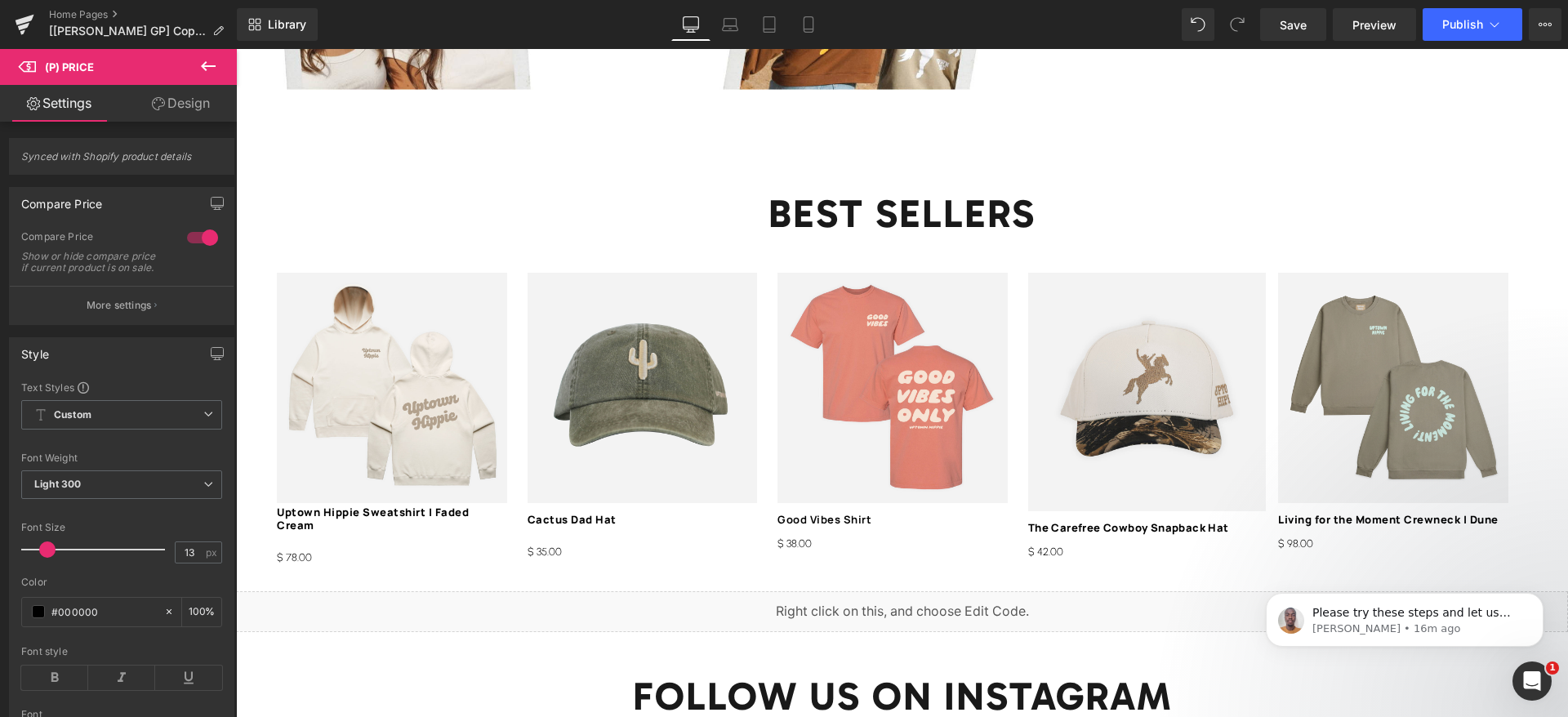
click at [173, 111] on link "Design" at bounding box center [180, 103] width 119 height 37
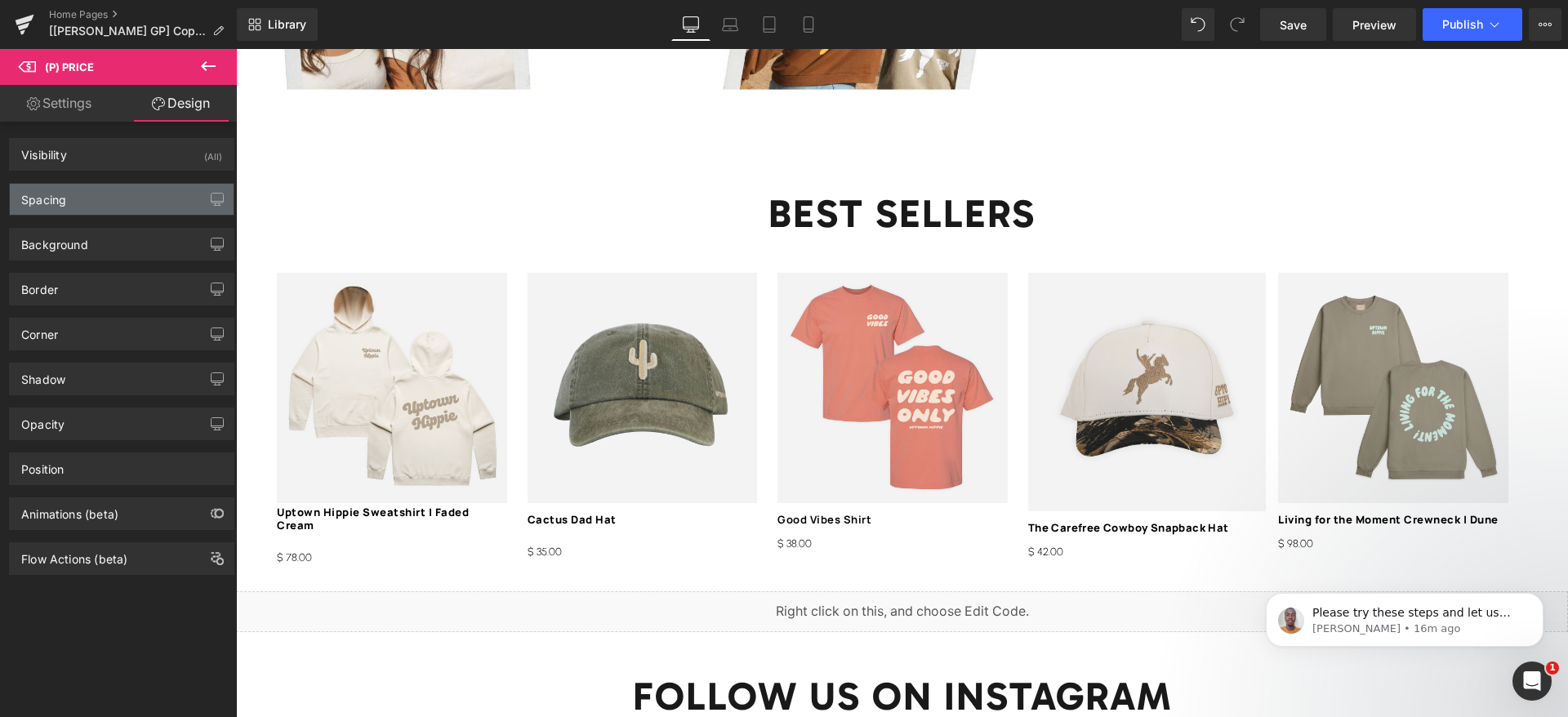
click at [60, 208] on div "Spacing" at bounding box center [121, 199] width 224 height 31
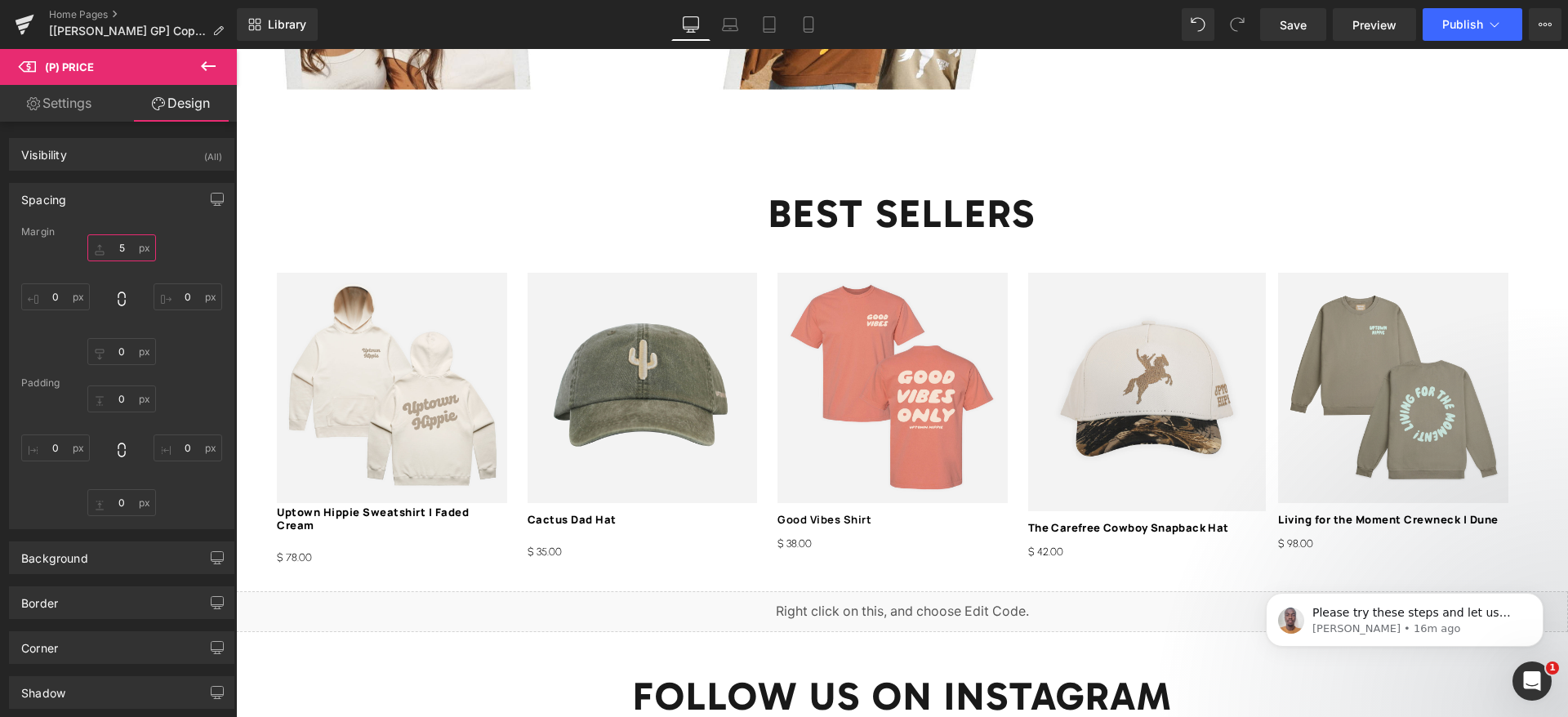
click at [128, 255] on input "5" at bounding box center [121, 248] width 69 height 27
paste input "1"
type input "15"
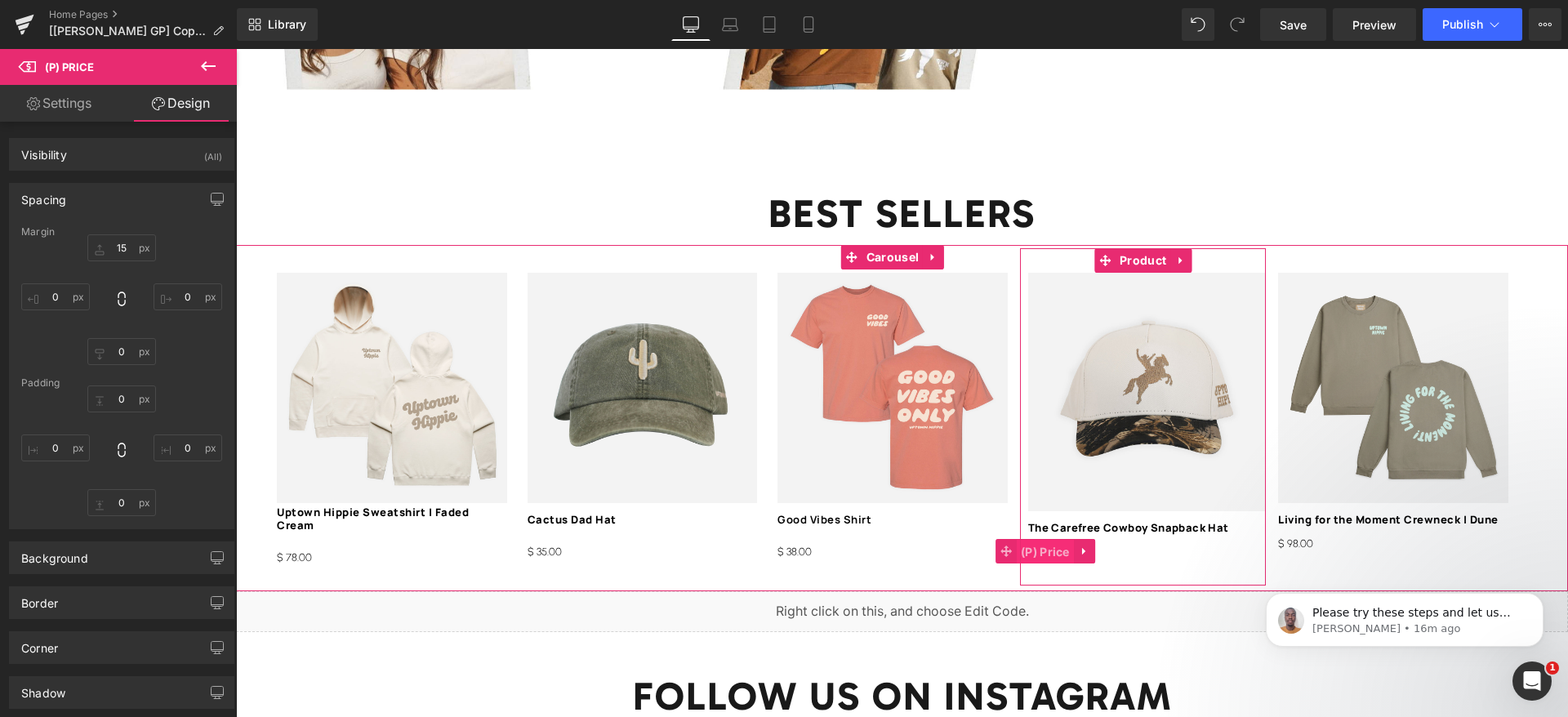
click at [1066, 540] on span "(P) Price" at bounding box center [1045, 552] width 57 height 24
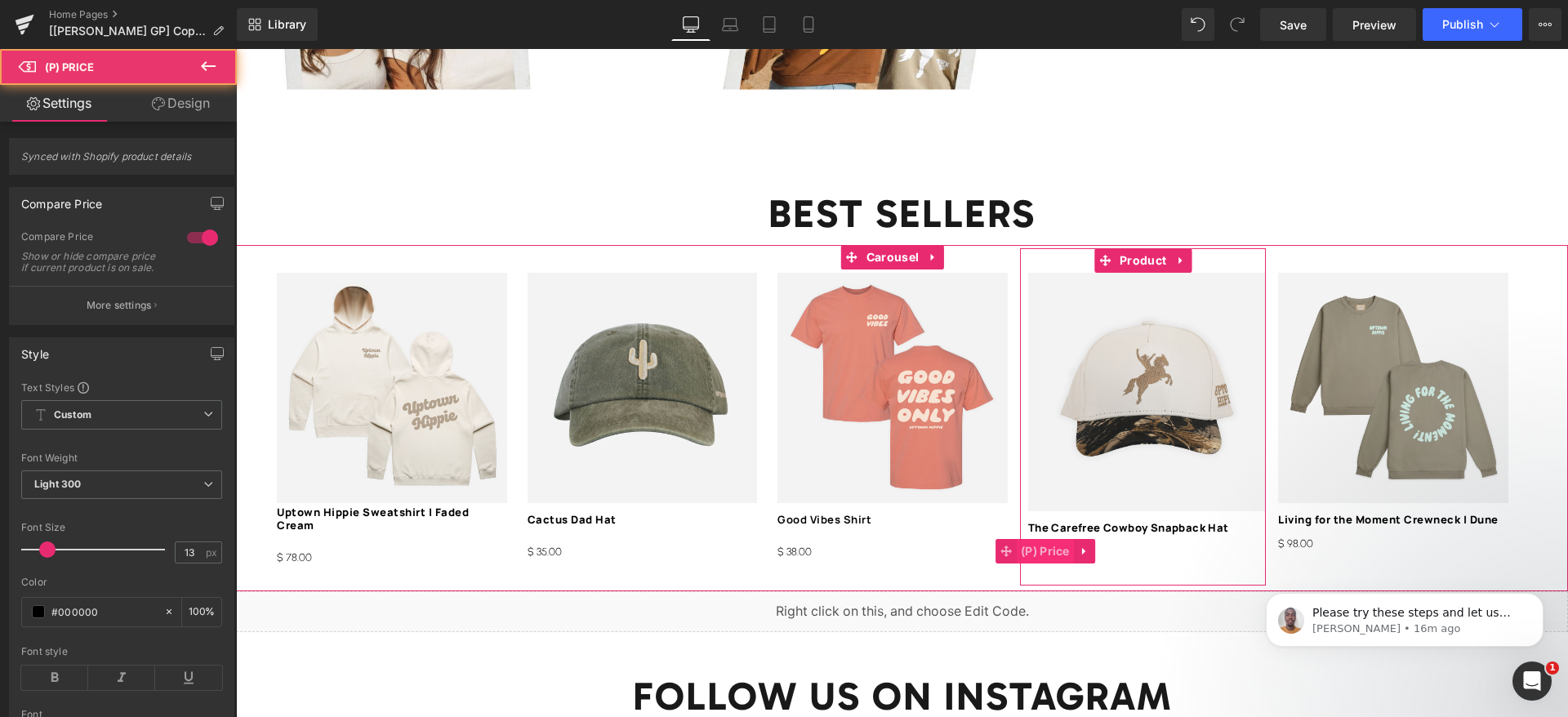
click at [1066, 539] on span "(P) Price" at bounding box center [1045, 551] width 57 height 24
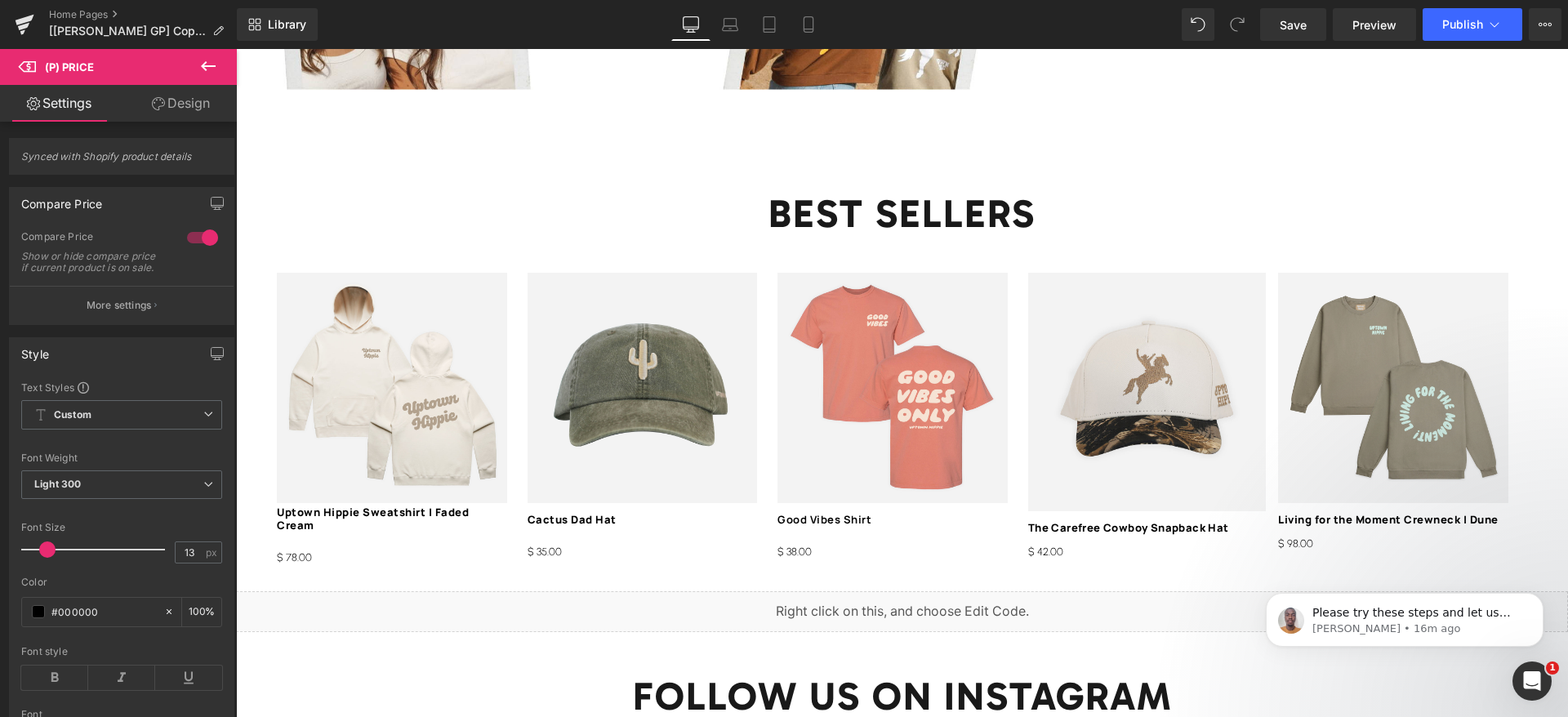
click at [186, 112] on link "Design" at bounding box center [180, 103] width 119 height 37
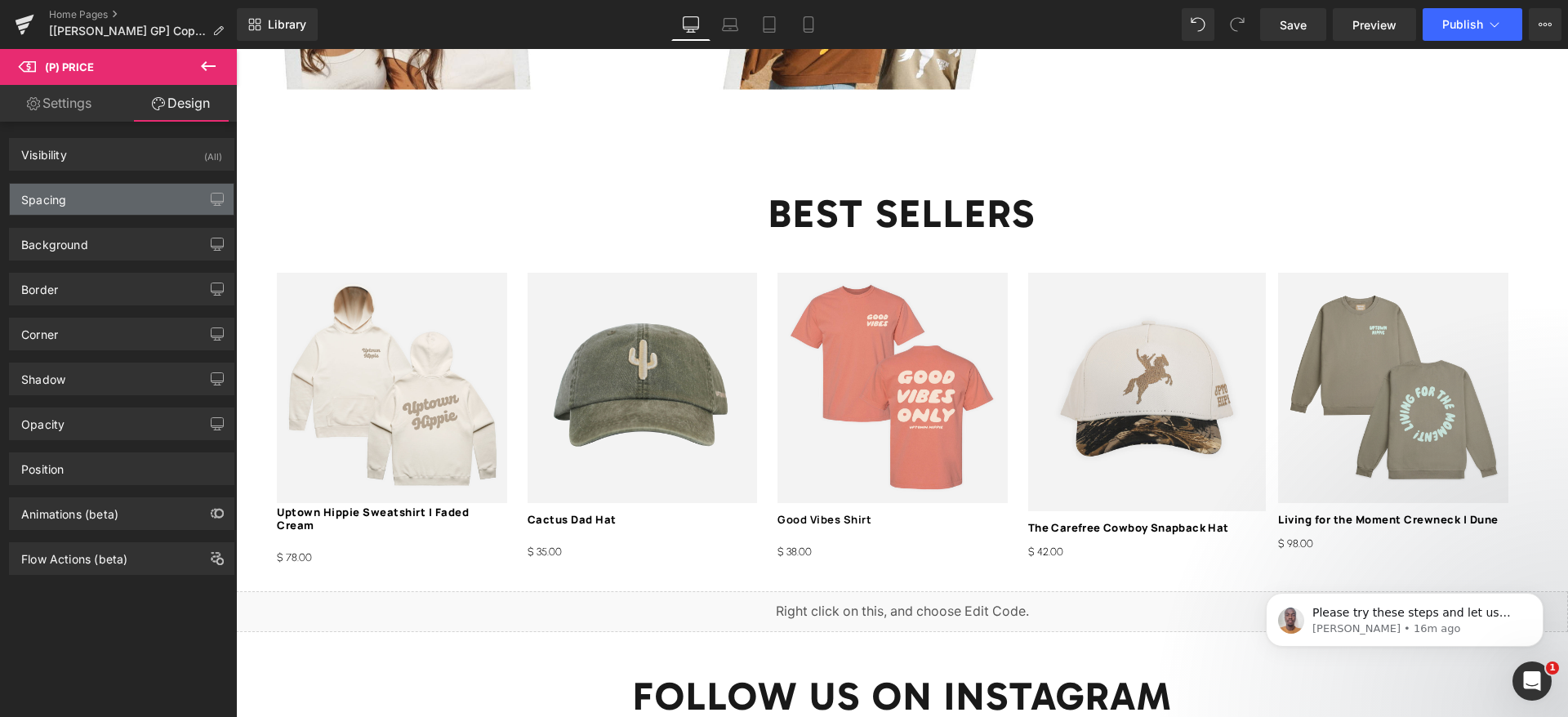
type input "5"
type input "0"
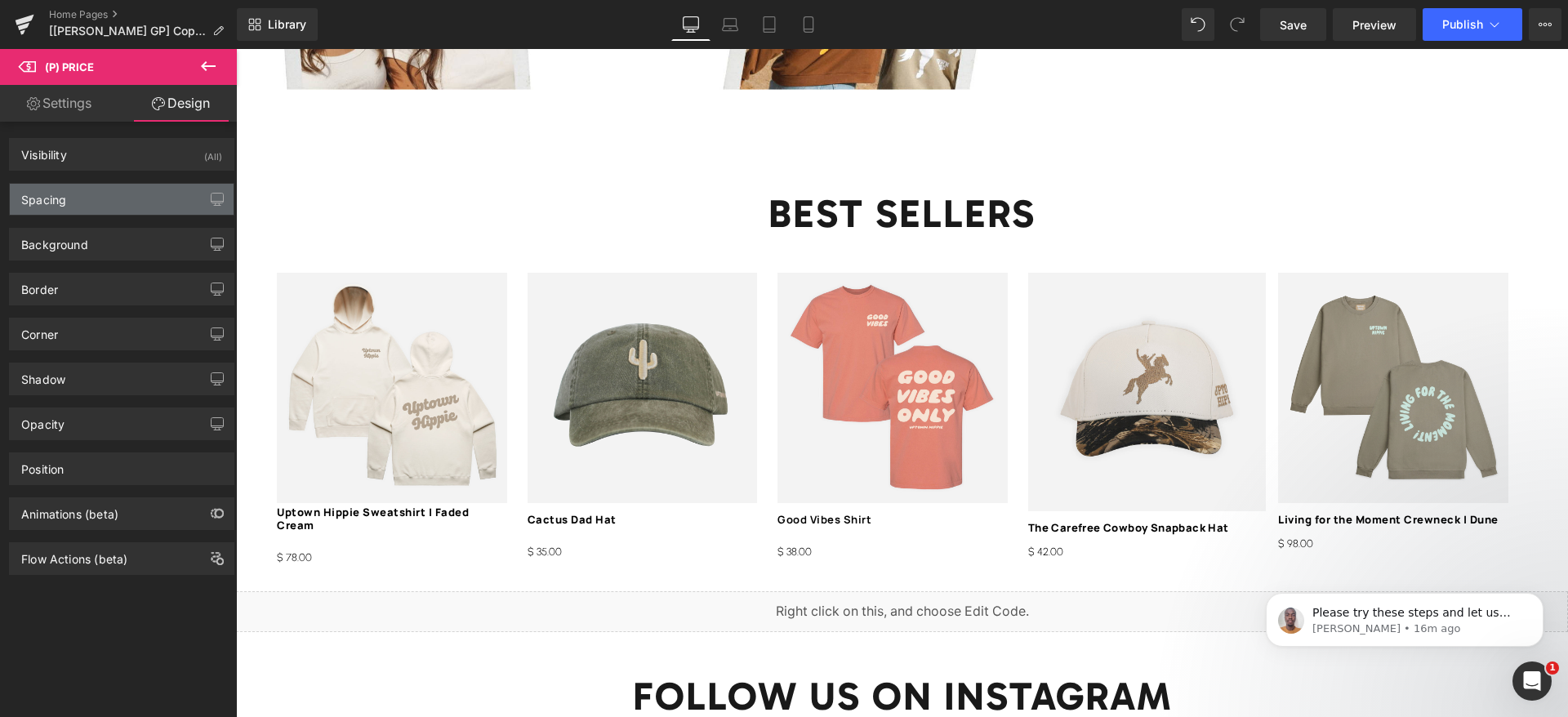
type input "0"
click at [58, 196] on div "Spacing" at bounding box center [44, 196] width 45 height 23
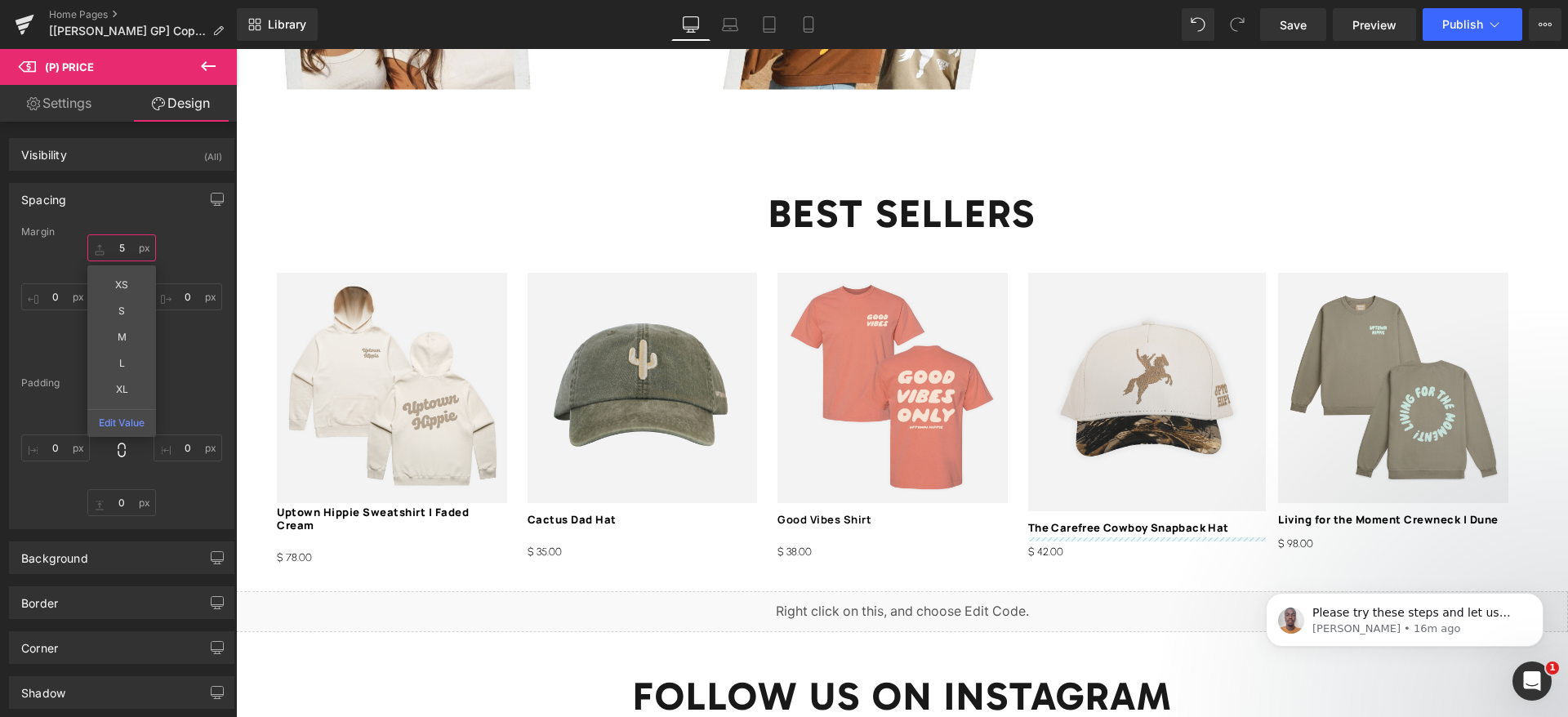
click at [125, 252] on input "5" at bounding box center [121, 248] width 69 height 27
paste input "1"
type input "15"
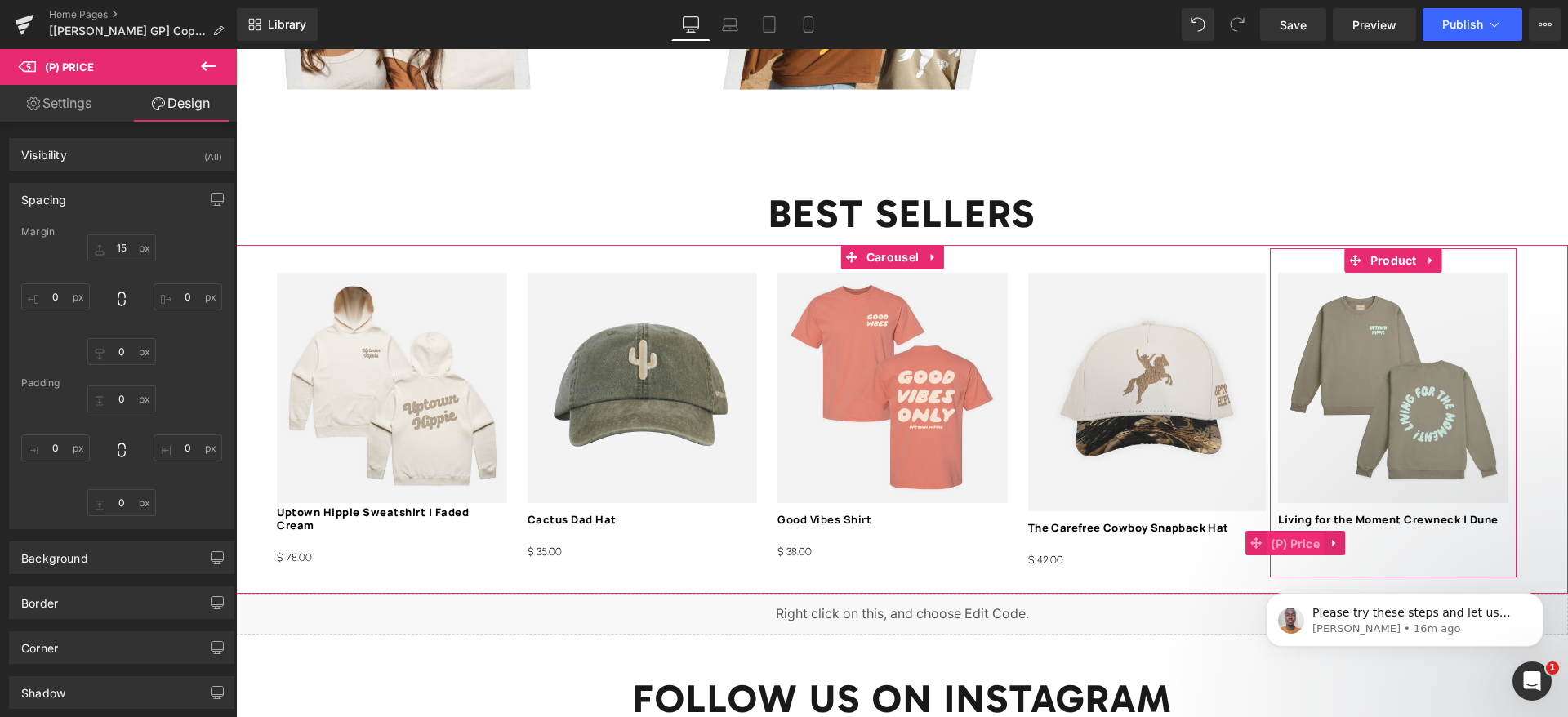
click at [1308, 532] on span "(P) Price" at bounding box center [1295, 544] width 57 height 24
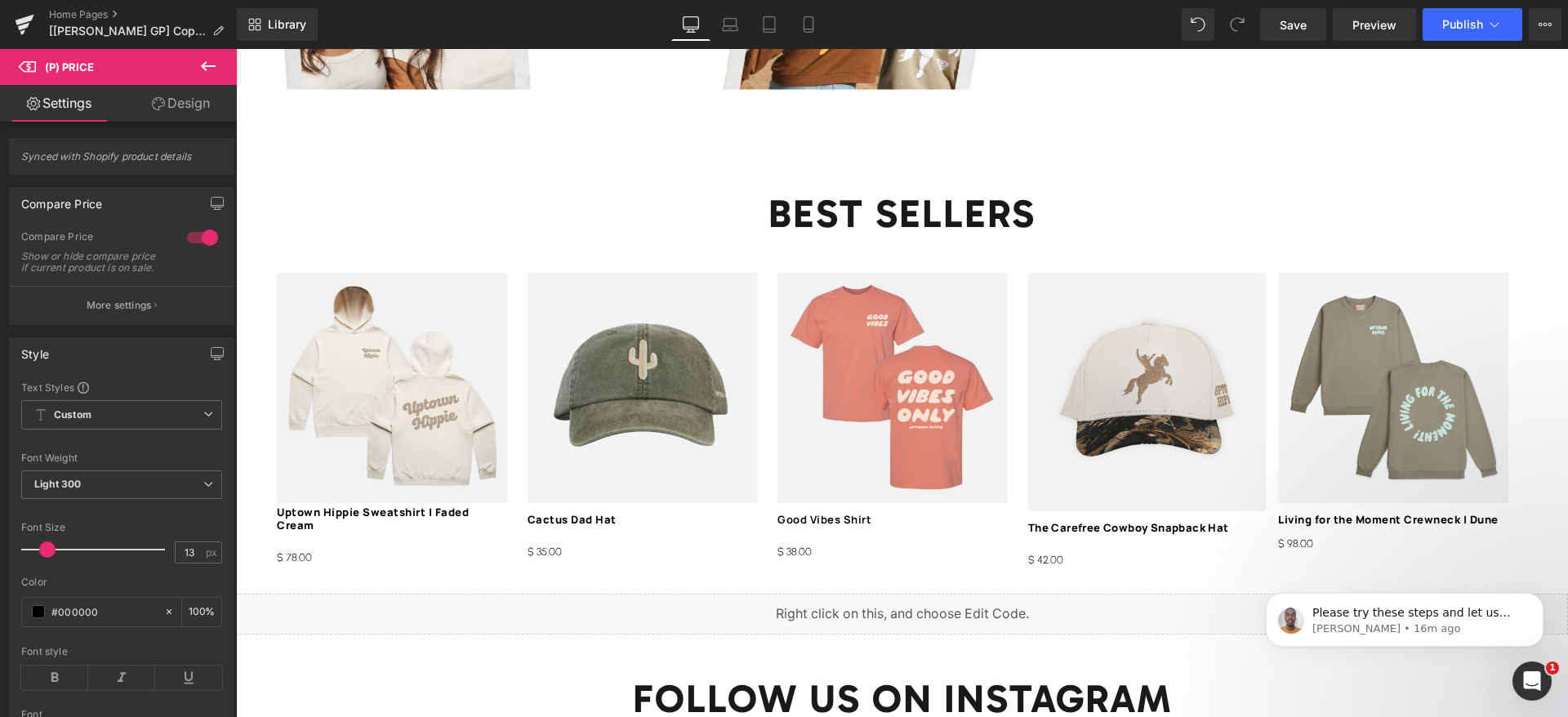
click at [188, 111] on link "Design" at bounding box center [180, 103] width 119 height 37
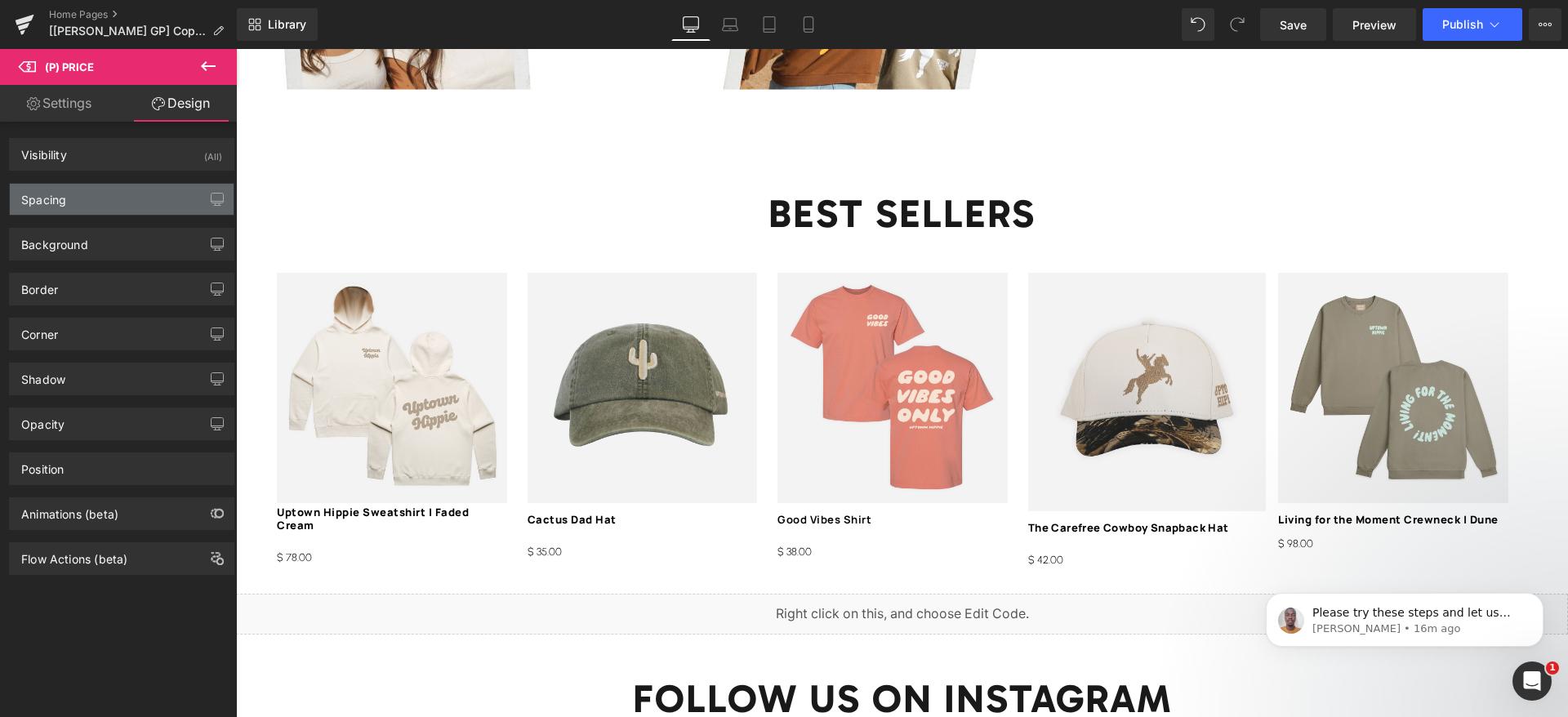
click at [91, 194] on div "Spacing" at bounding box center [121, 199] width 224 height 31
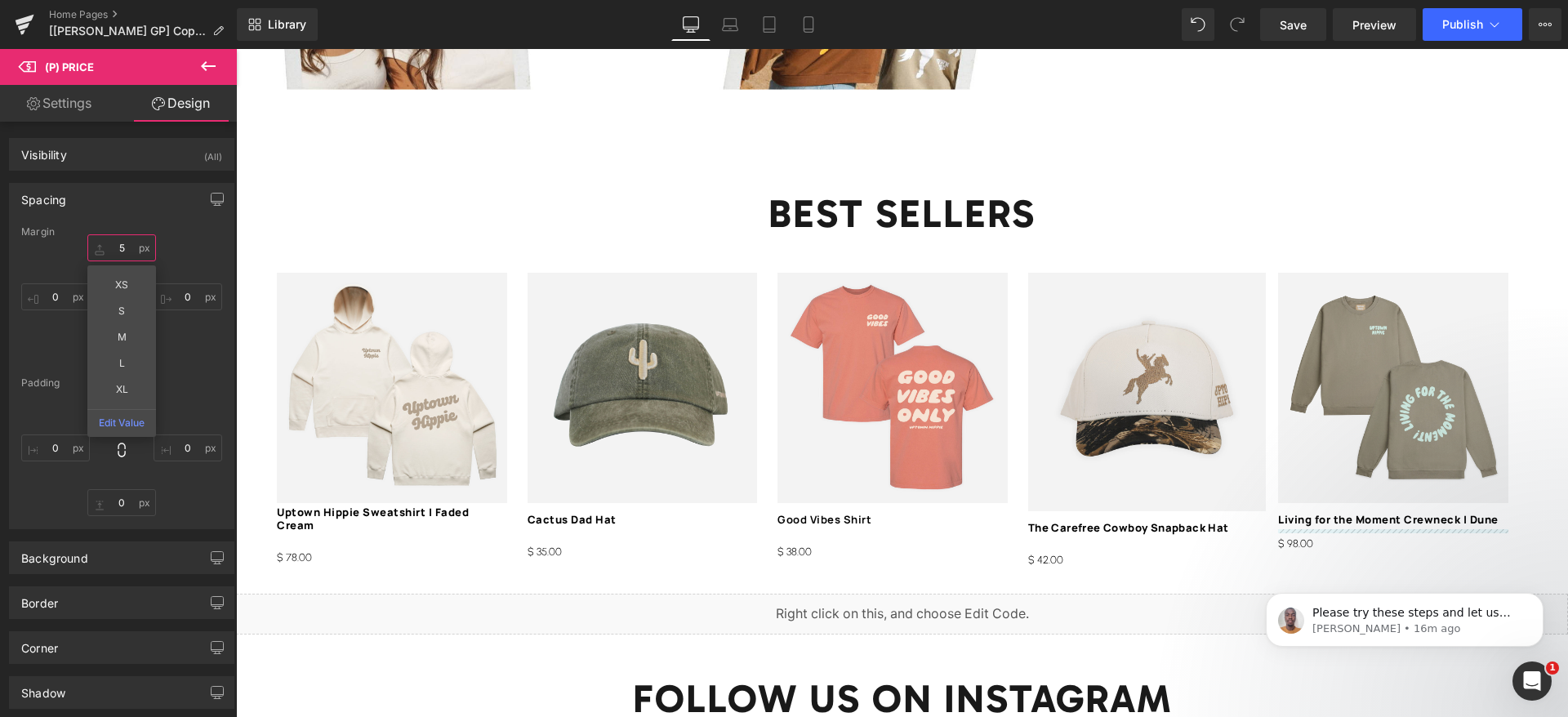
click at [117, 247] on input "5" at bounding box center [121, 248] width 69 height 27
paste input "1"
type input "15"
drag, startPoint x: 1276, startPoint y: 21, endPoint x: 734, endPoint y: 135, distance: 553.9
click at [1277, 21] on link "Save" at bounding box center [1293, 24] width 66 height 33
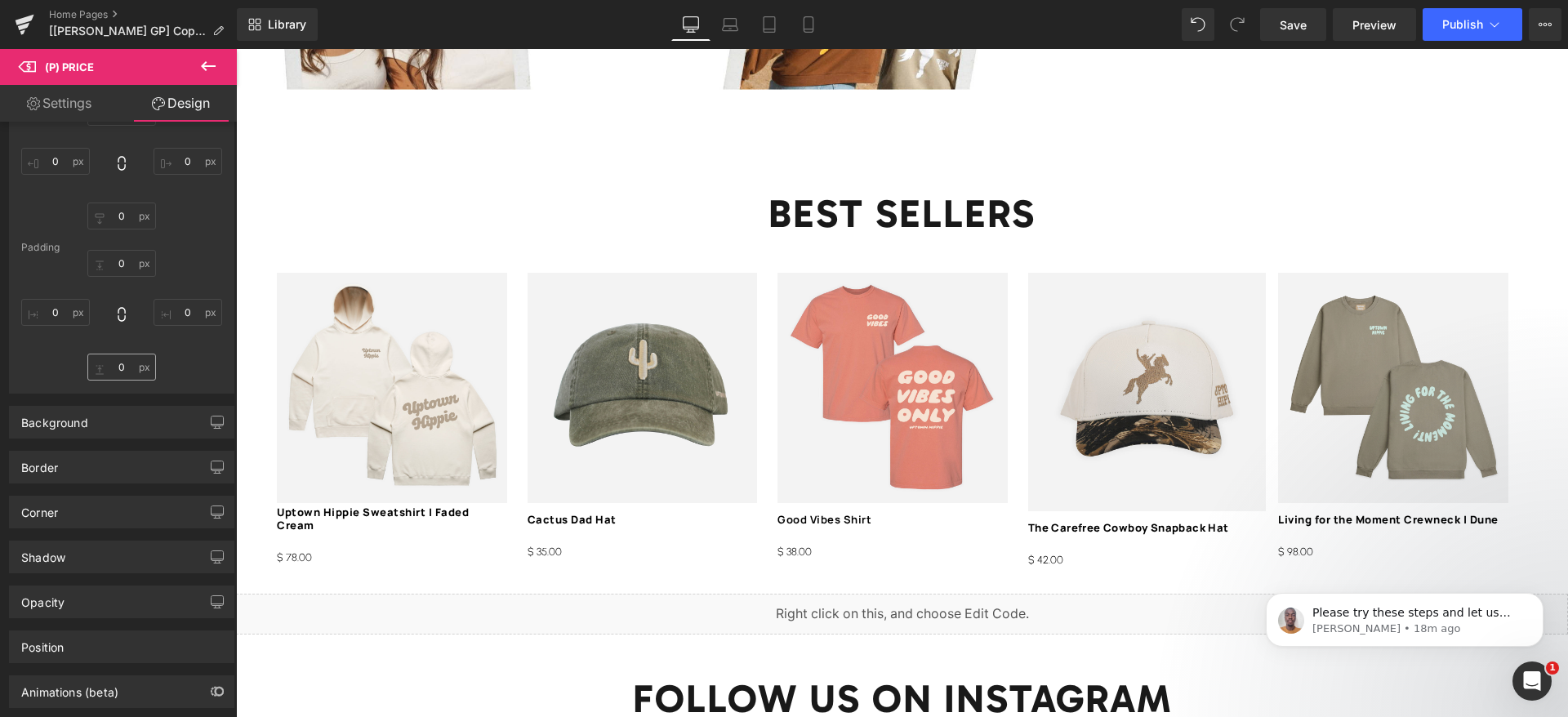
scroll to position [224, 0]
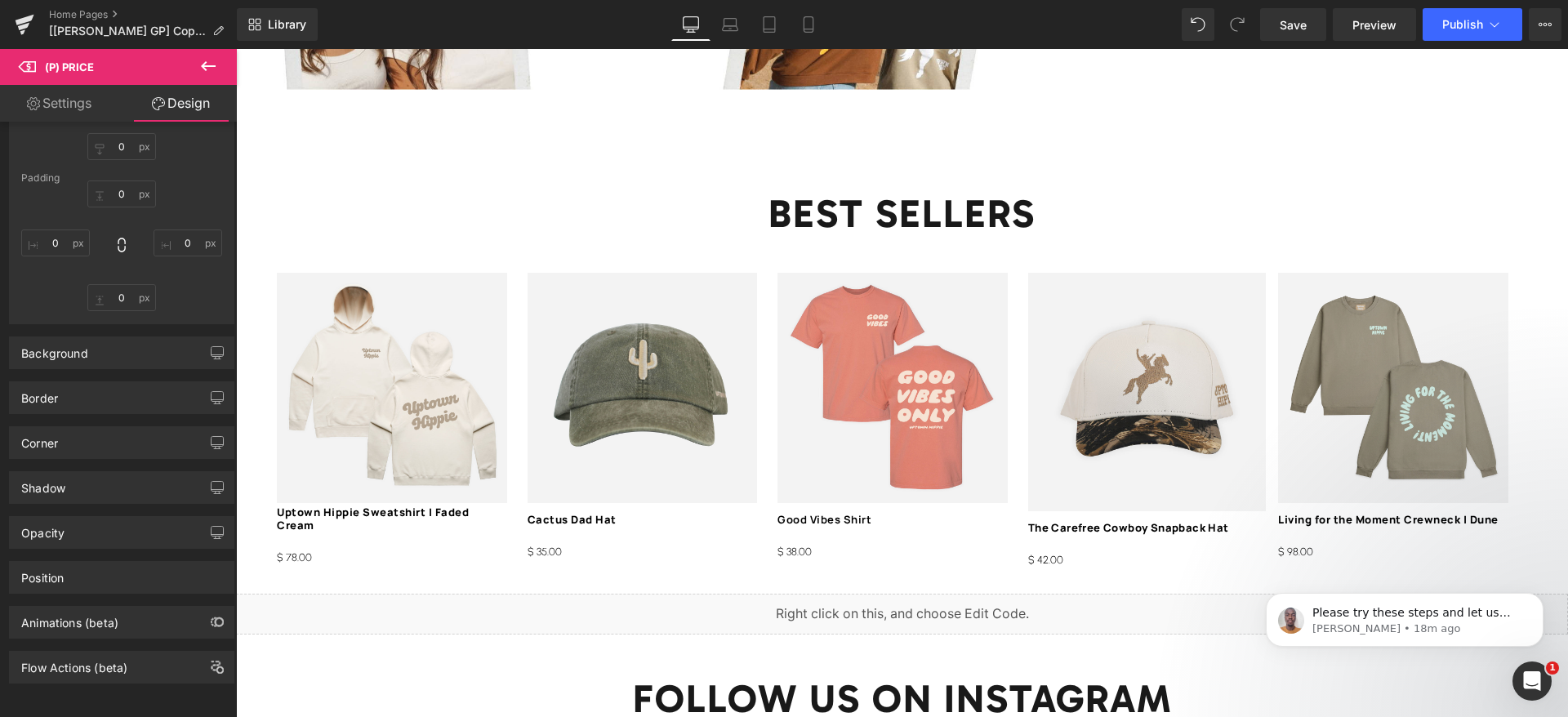
click at [78, 105] on link "Settings" at bounding box center [59, 103] width 119 height 37
type input "100"
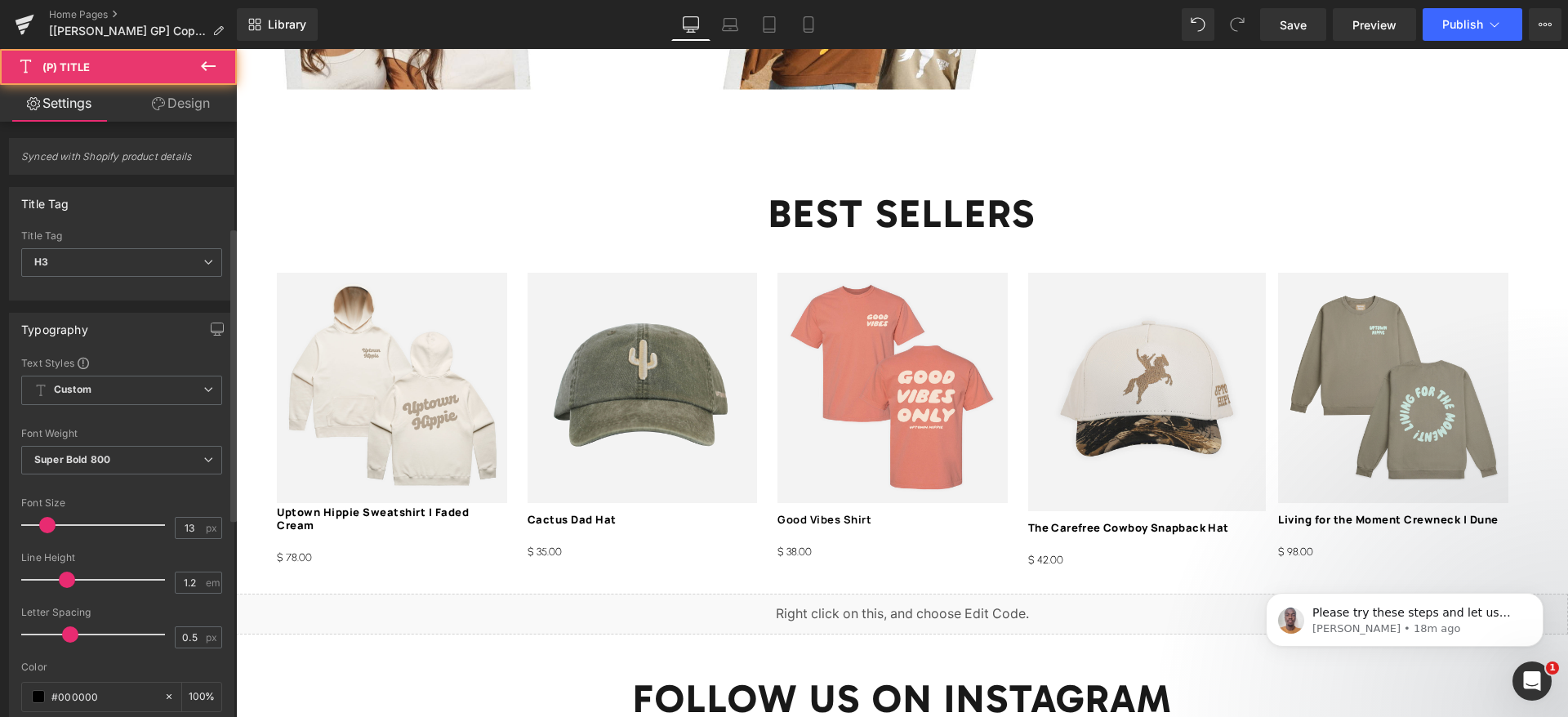
scroll to position [612, 0]
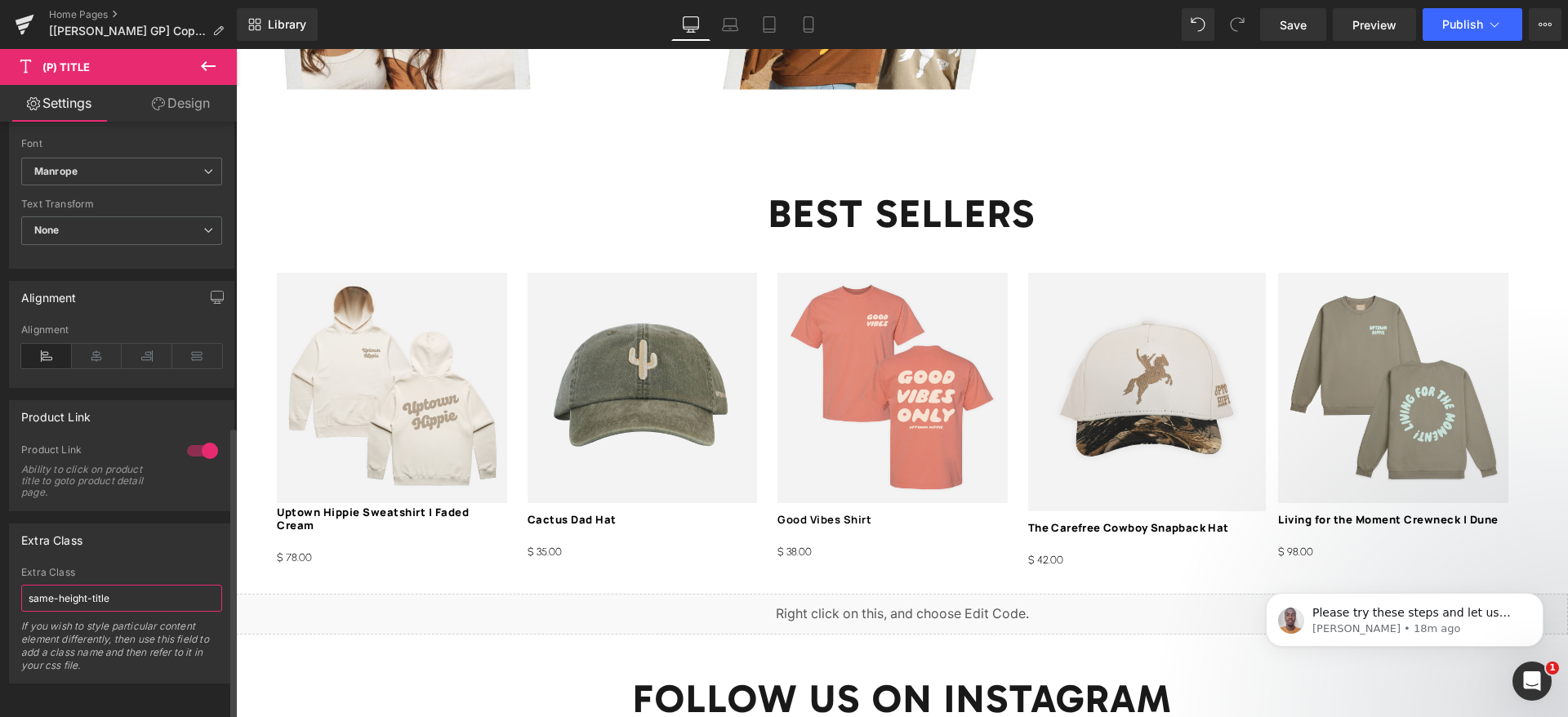
click at [132, 585] on input "same-height-title" at bounding box center [121, 598] width 201 height 27
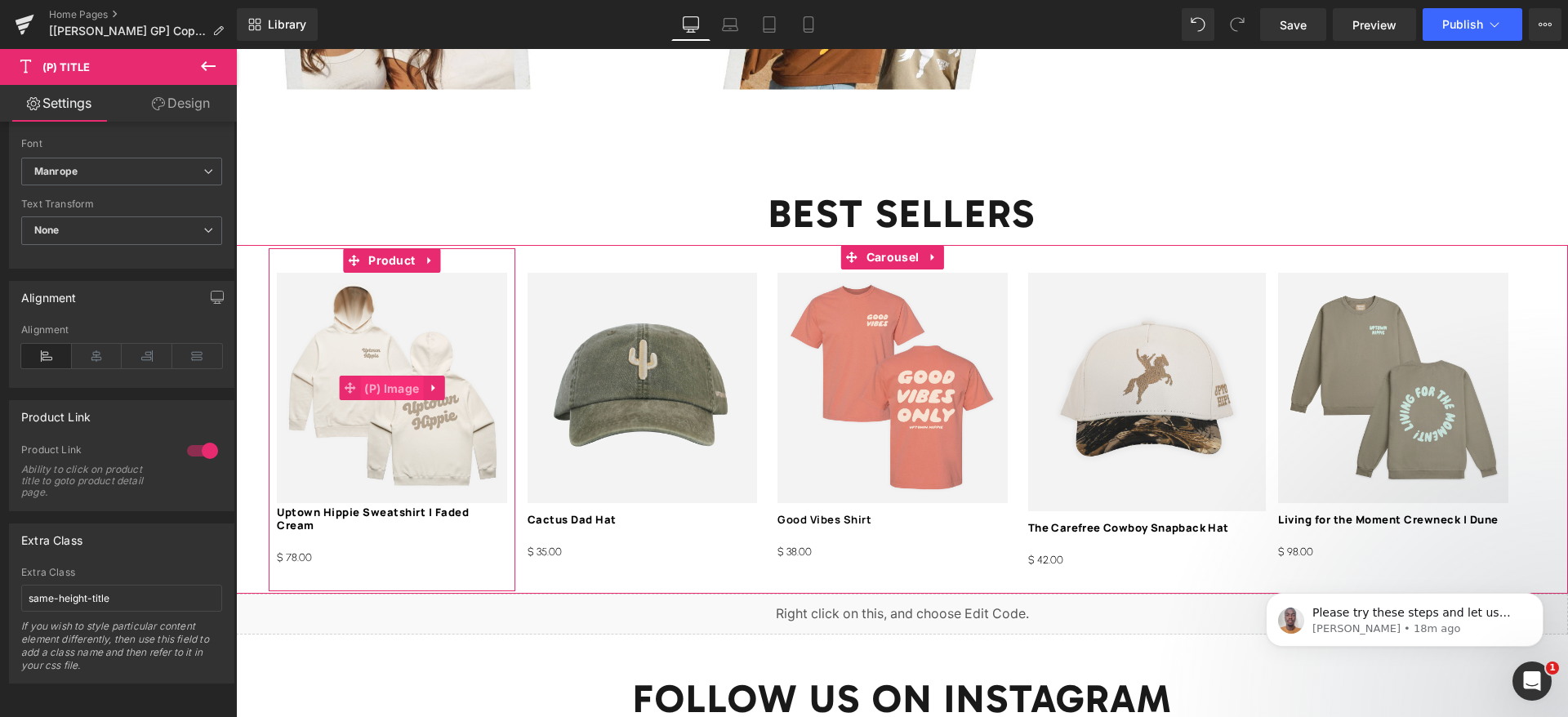
click at [403, 377] on span "(P) Image" at bounding box center [391, 388] width 62 height 24
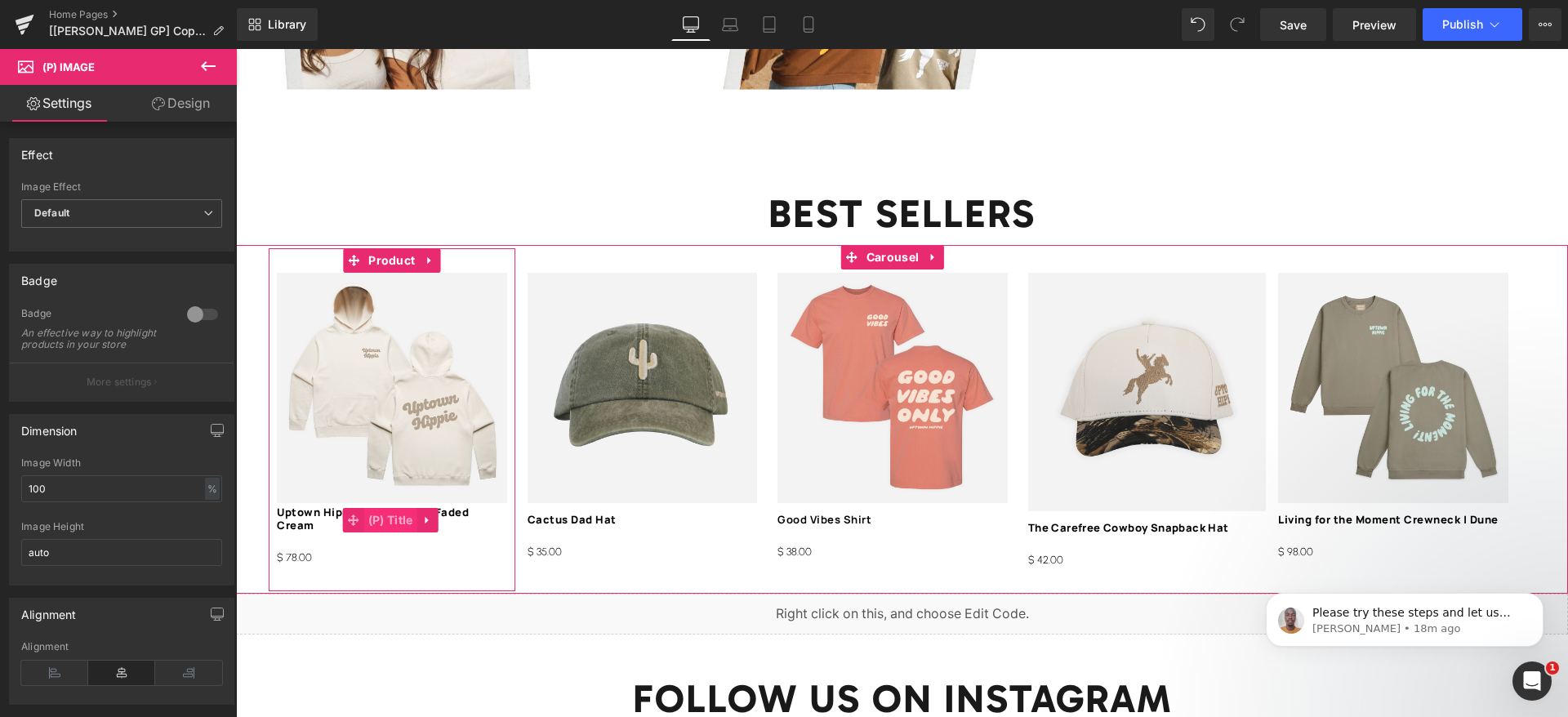
click at [397, 508] on span "(P) Title" at bounding box center [390, 520] width 53 height 24
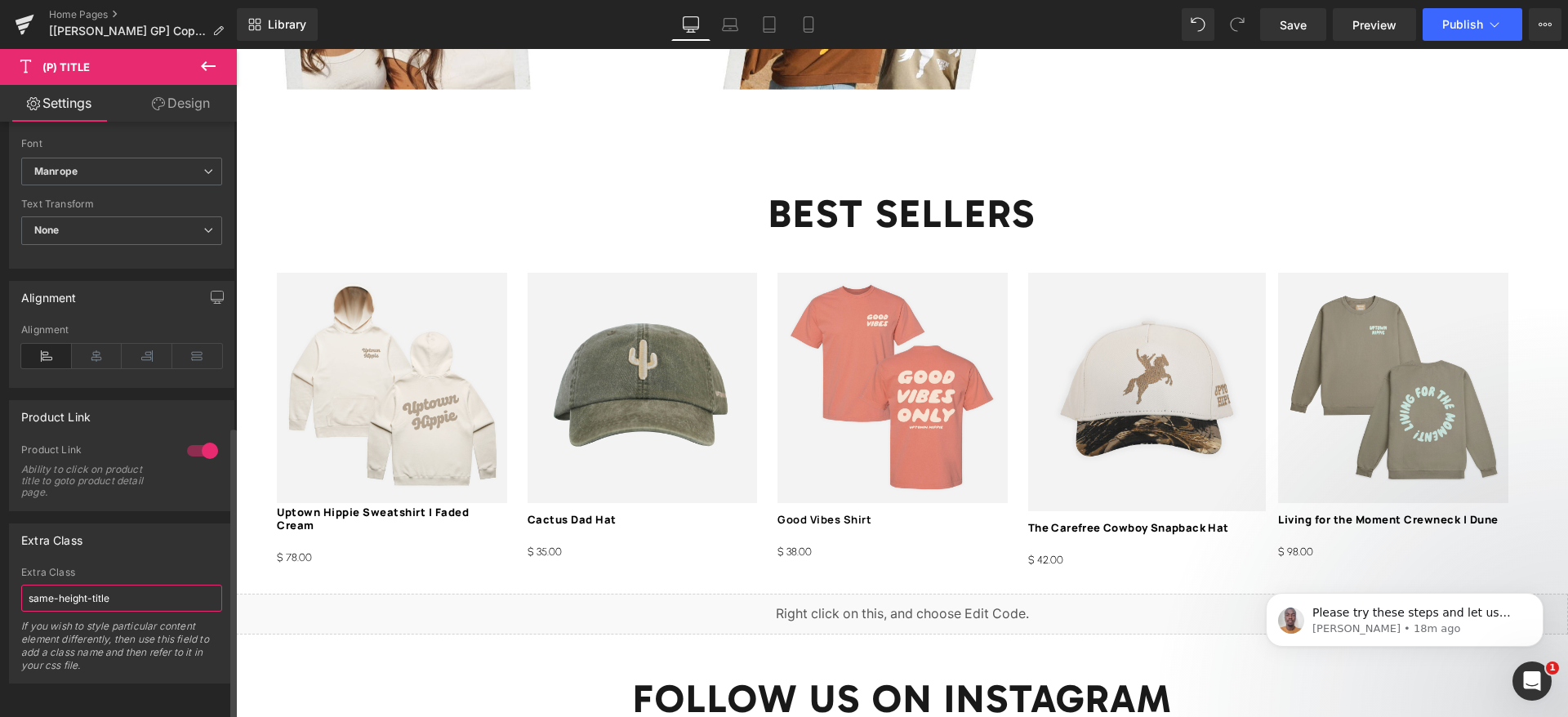
click at [104, 585] on input "same-height-title" at bounding box center [121, 598] width 201 height 27
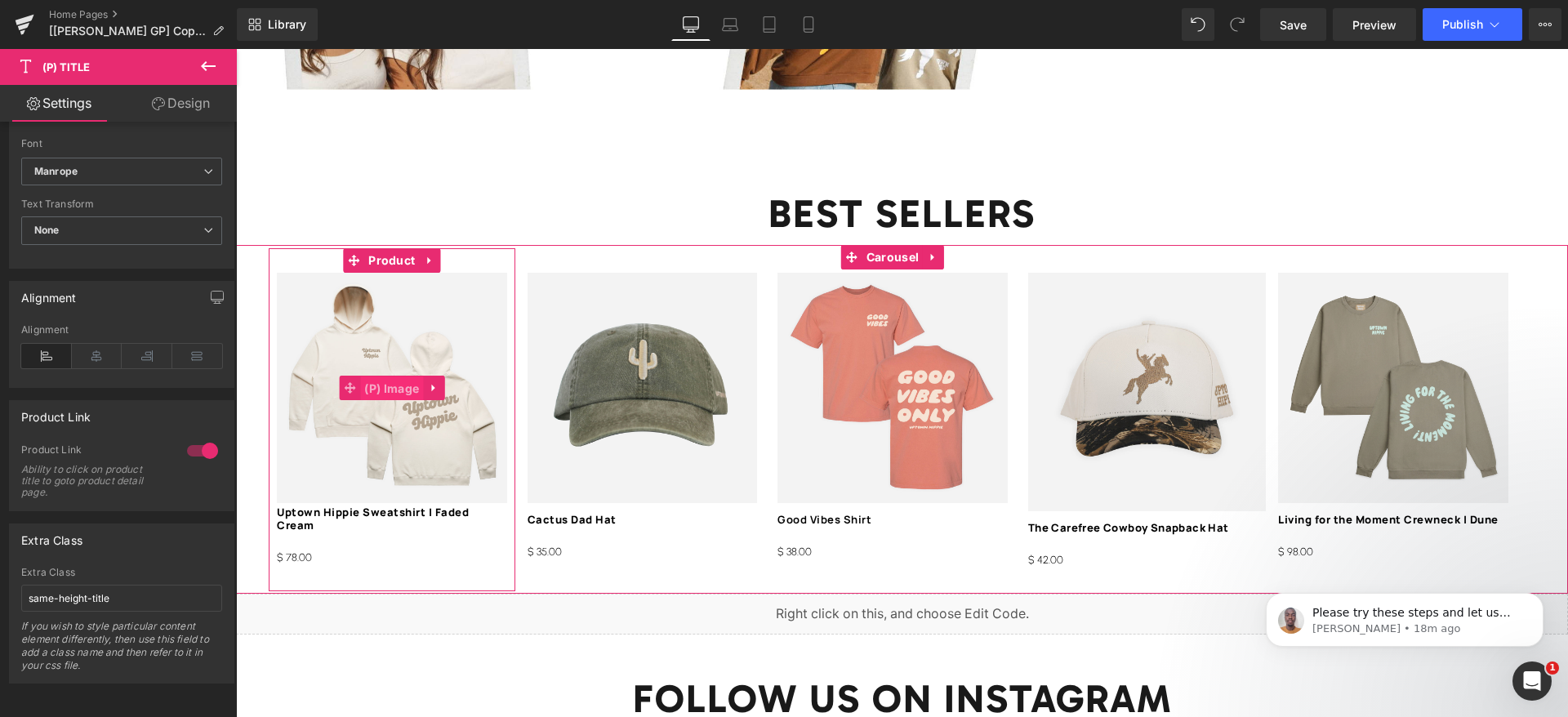
click at [394, 377] on span "(P) Image" at bounding box center [391, 388] width 62 height 24
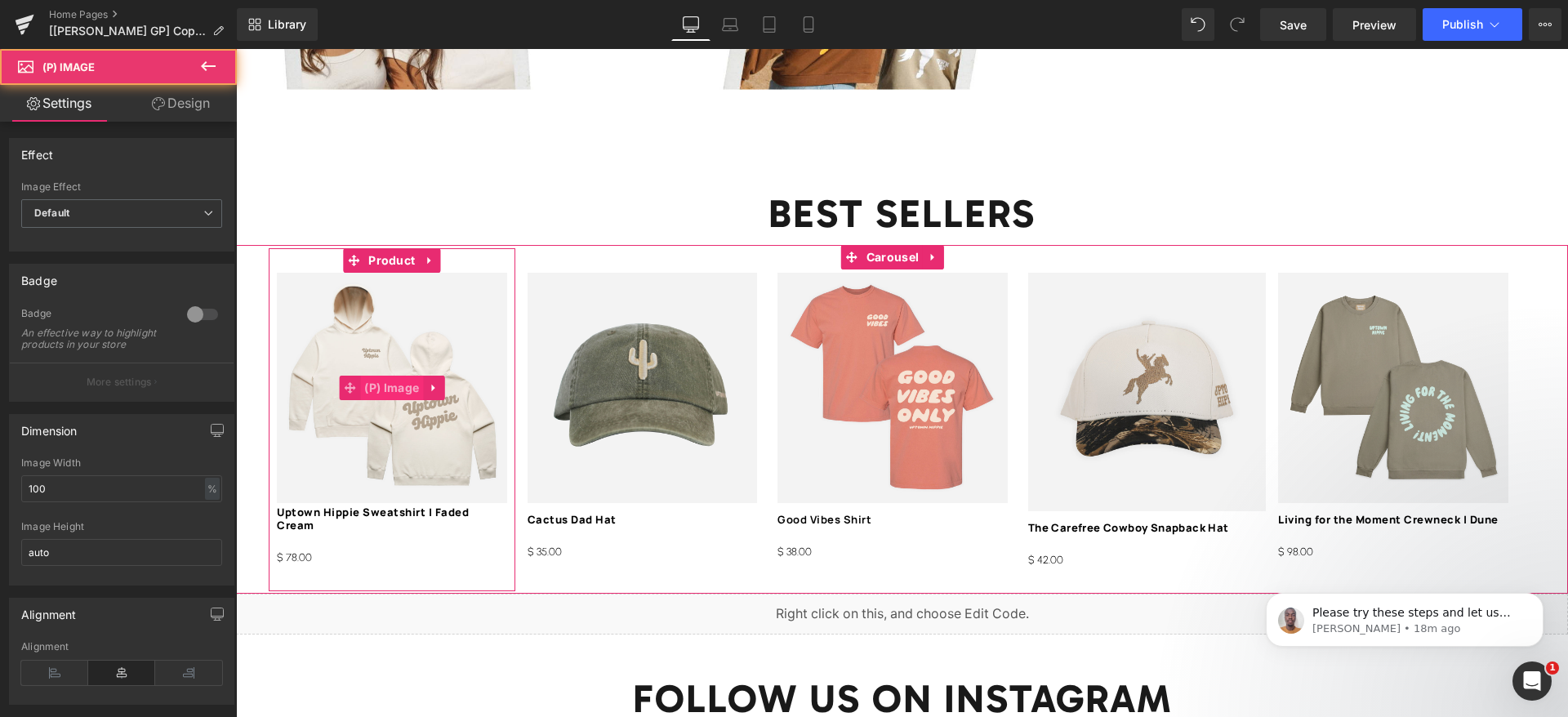
click at [394, 376] on span "(P) Image" at bounding box center [391, 388] width 62 height 24
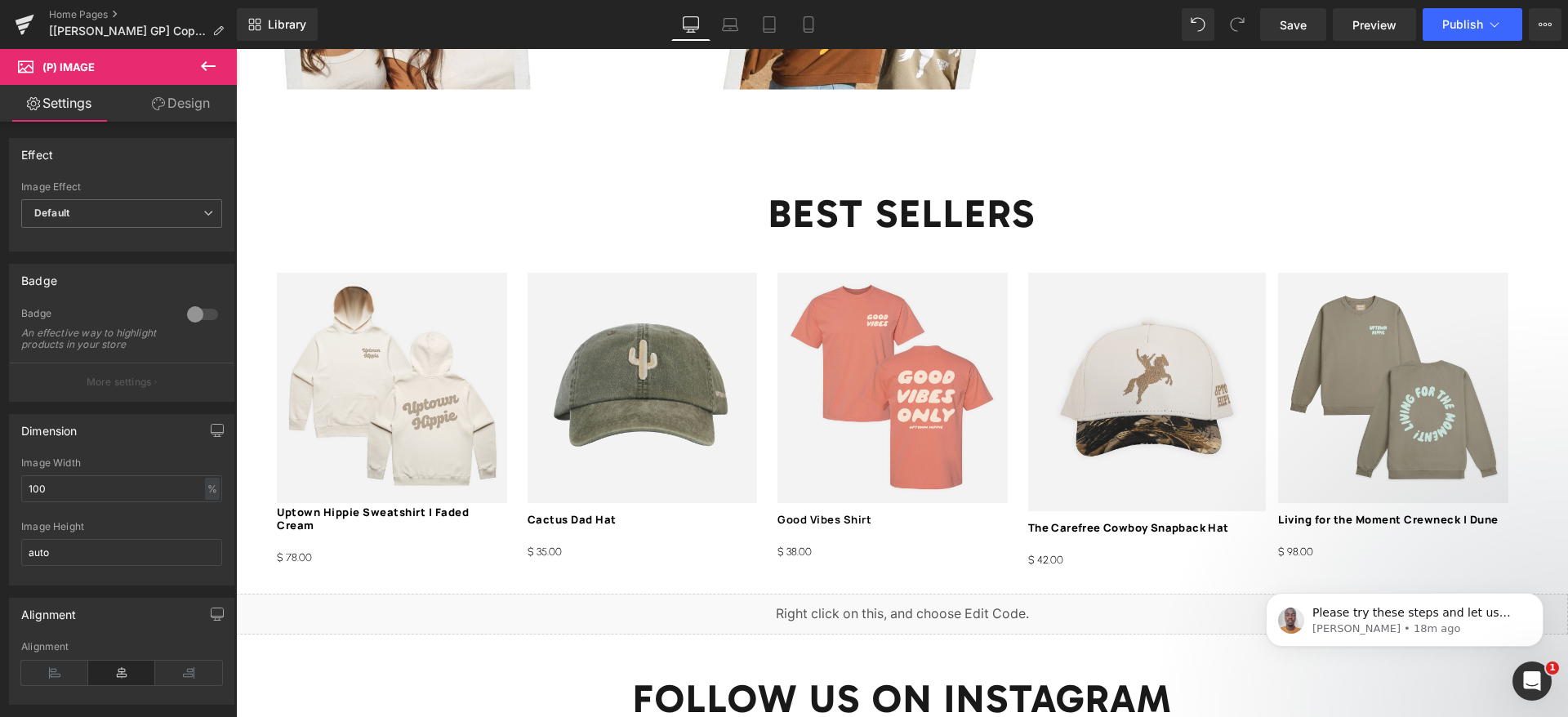
click at [182, 104] on link "Design" at bounding box center [180, 103] width 119 height 37
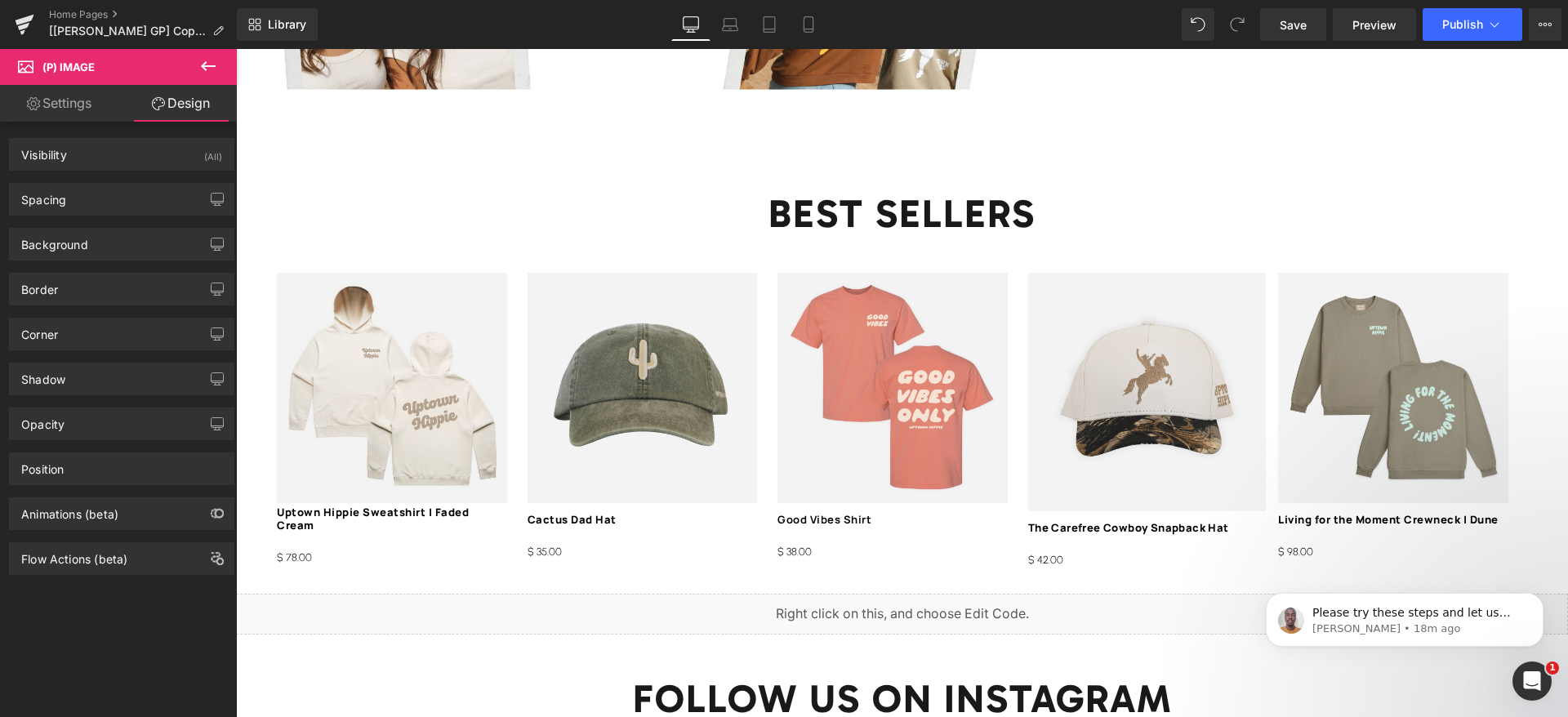
click at [62, 102] on link "Settings" at bounding box center [59, 103] width 119 height 37
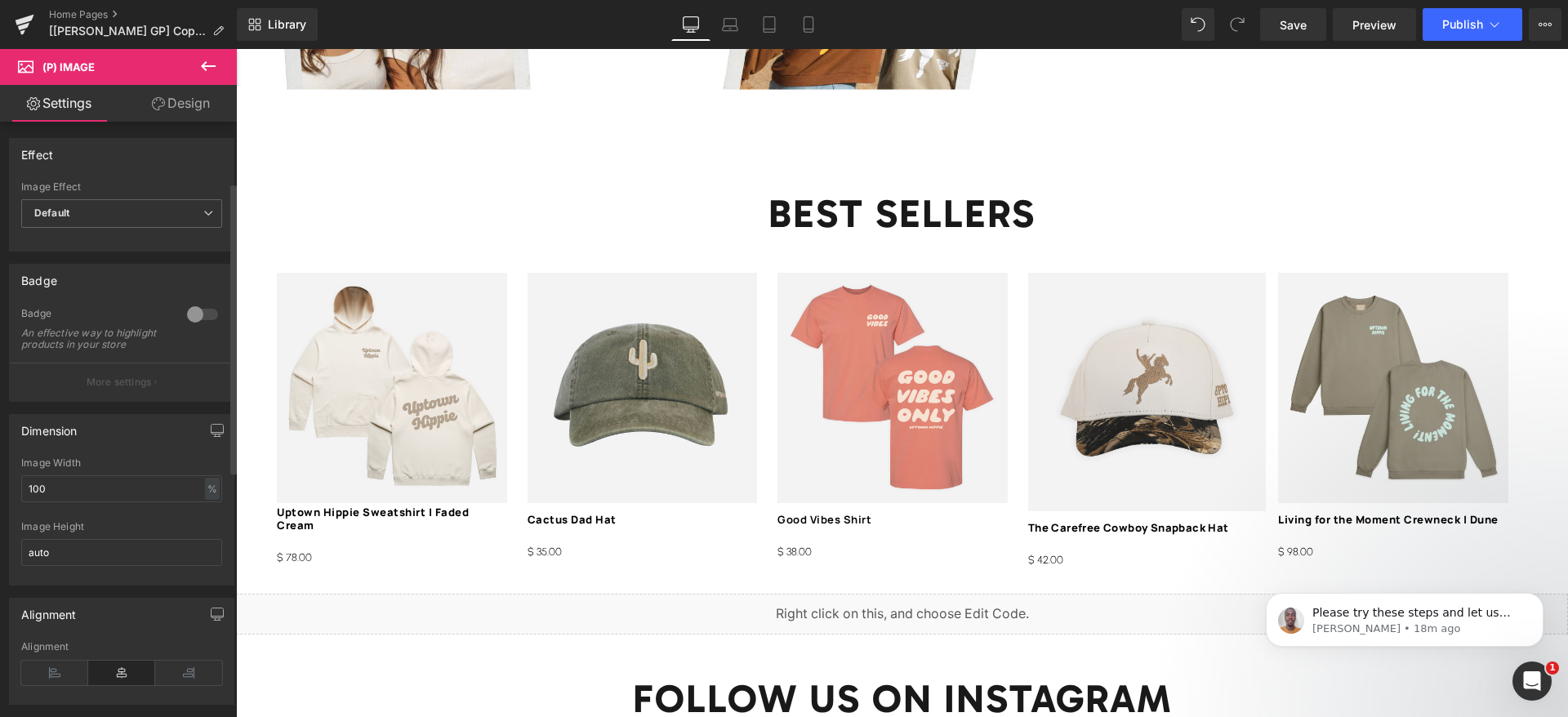
scroll to position [620, 0]
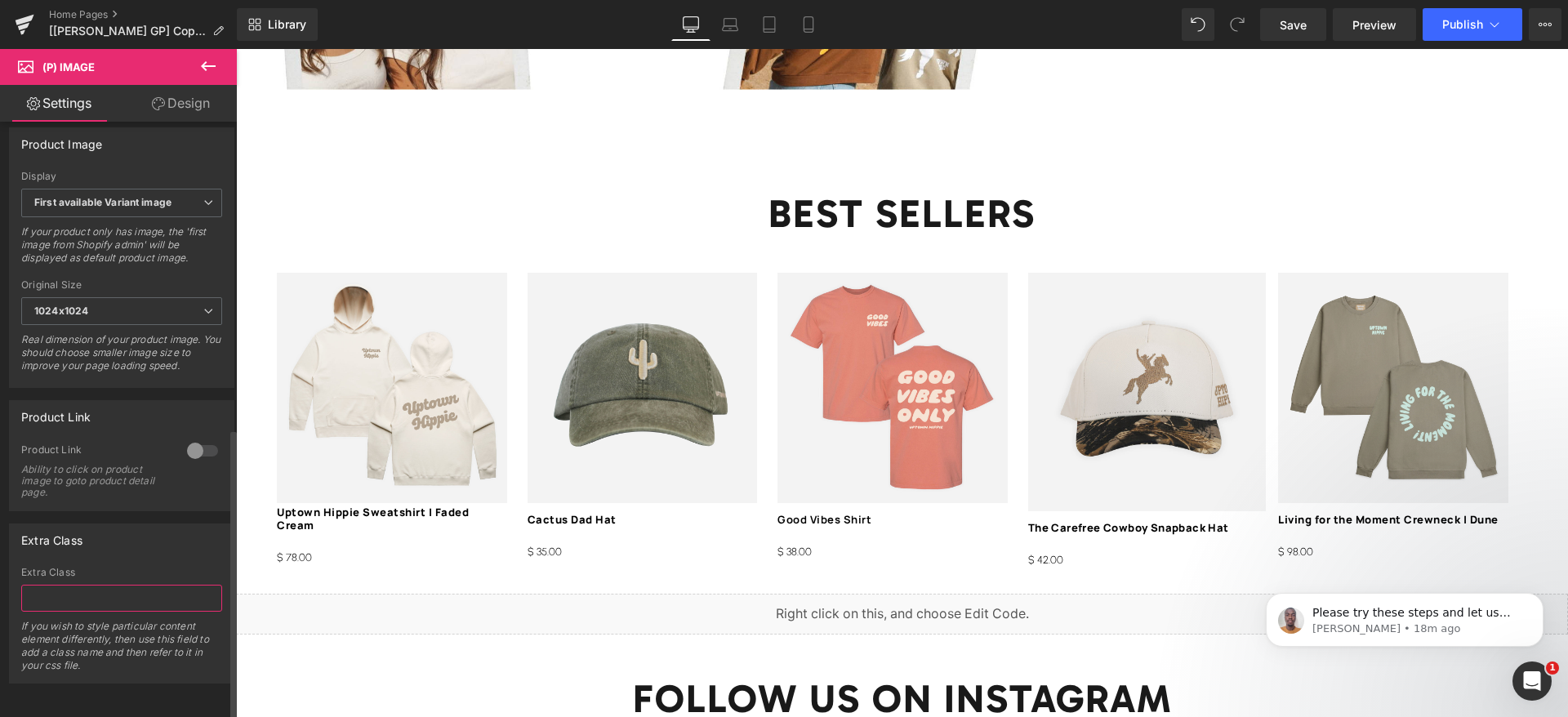
click at [106, 585] on input "text" at bounding box center [121, 598] width 201 height 27
paste input "same-height-title"
drag, startPoint x: 135, startPoint y: 586, endPoint x: 89, endPoint y: 584, distance: 46.0
click at [89, 585] on input "same-height-title" at bounding box center [121, 598] width 201 height 27
type input "same-height-img"
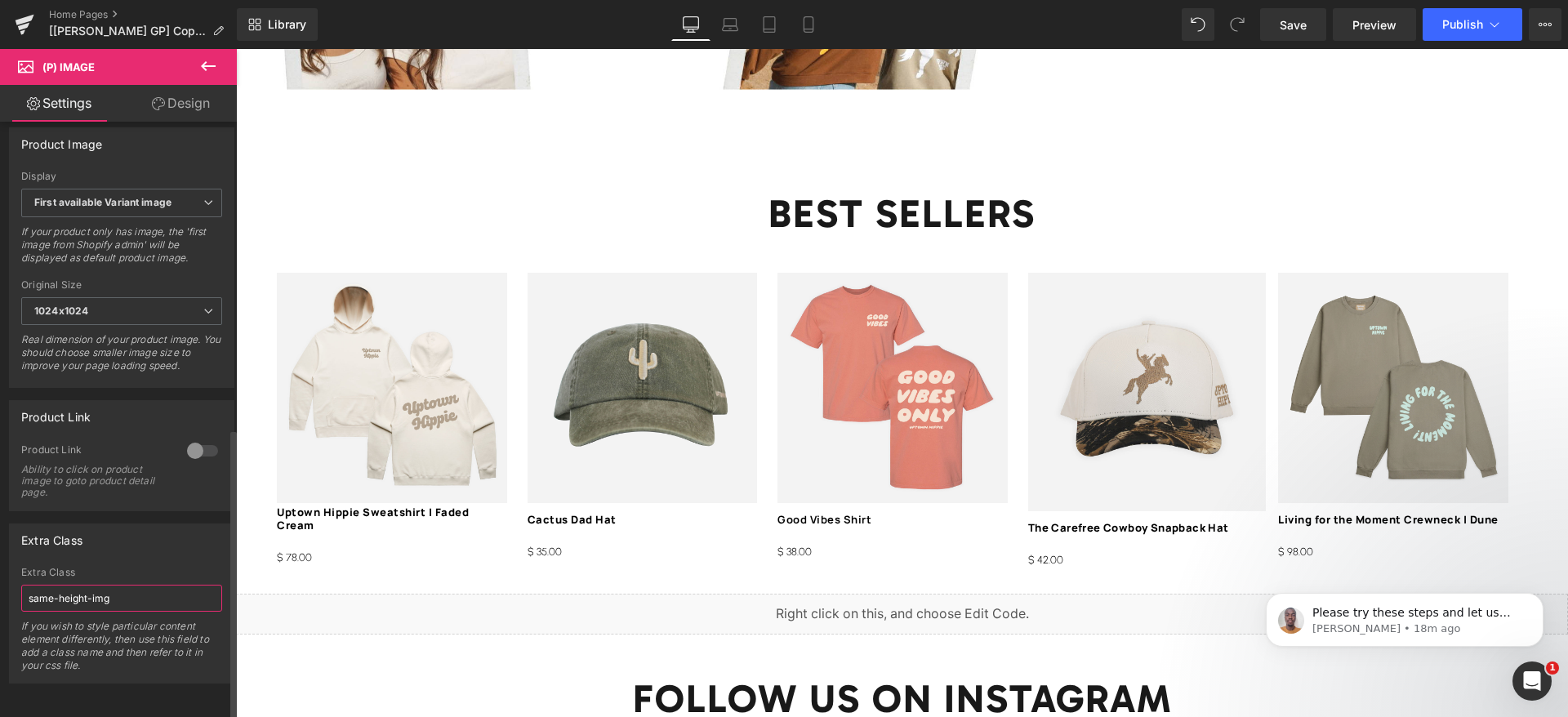
click at [163, 588] on input "same-height-img" at bounding box center [121, 598] width 201 height 27
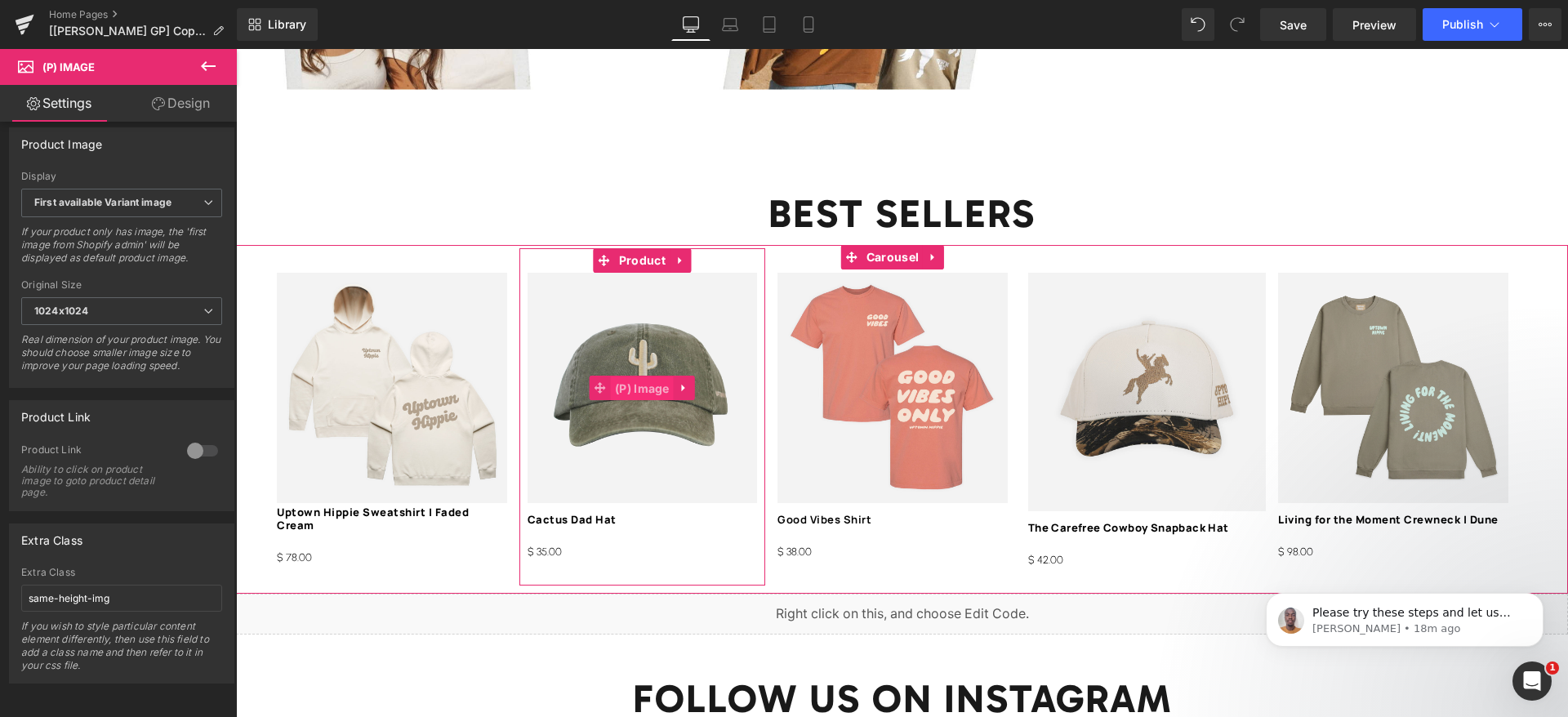
click at [625, 377] on span "(P) Image" at bounding box center [642, 388] width 62 height 24
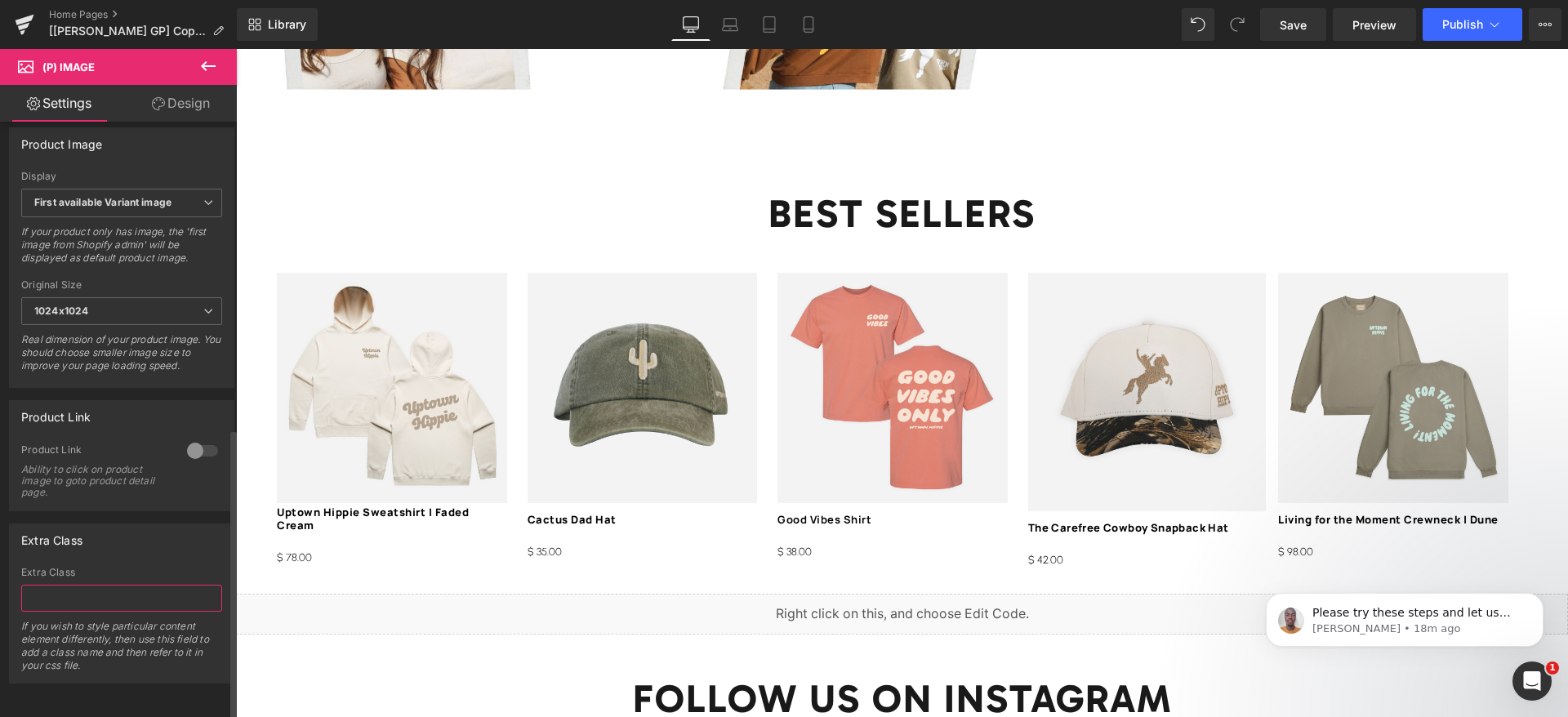
click at [121, 585] on input "text" at bounding box center [121, 598] width 201 height 27
paste input "same-height-img"
type input "same-height-img"
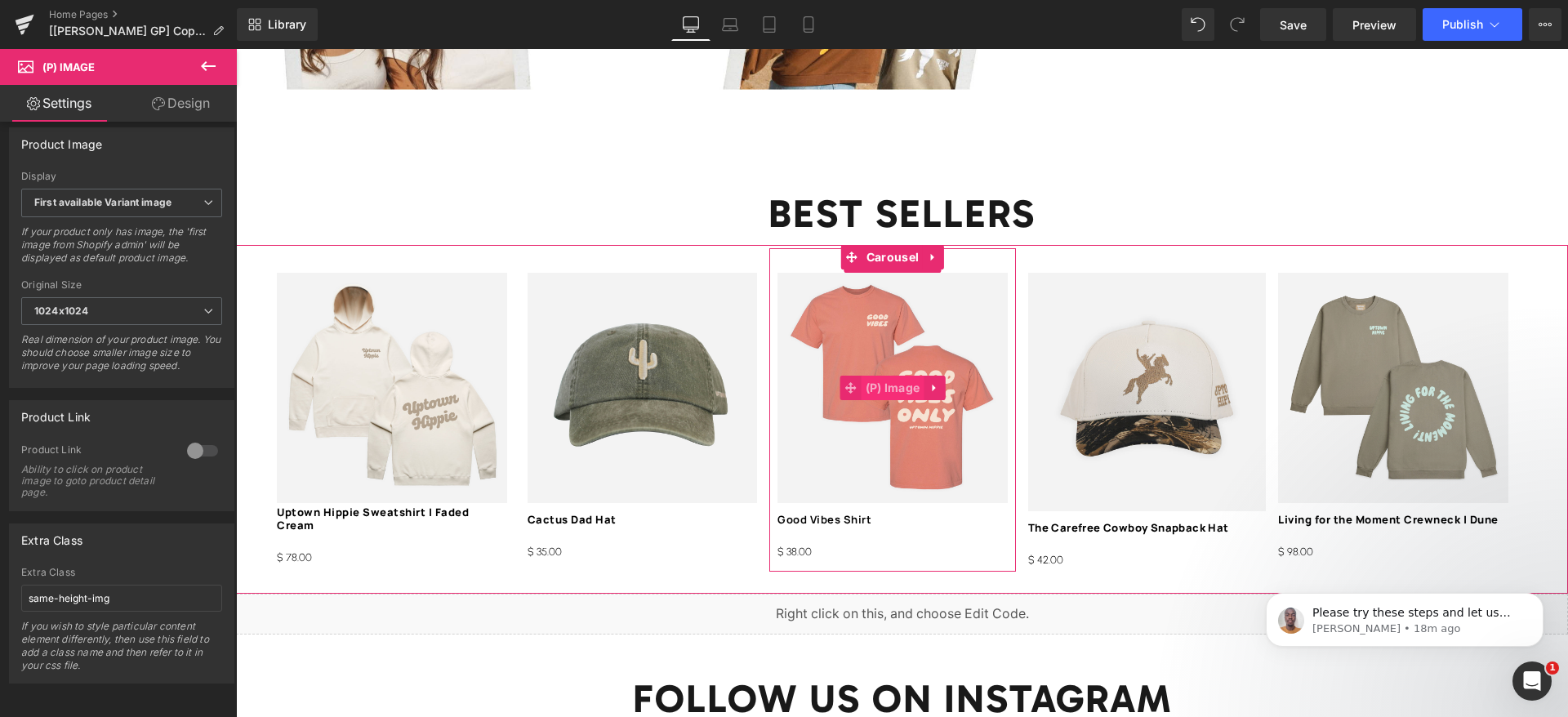
click at [887, 376] on span "(P) Image" at bounding box center [892, 388] width 62 height 24
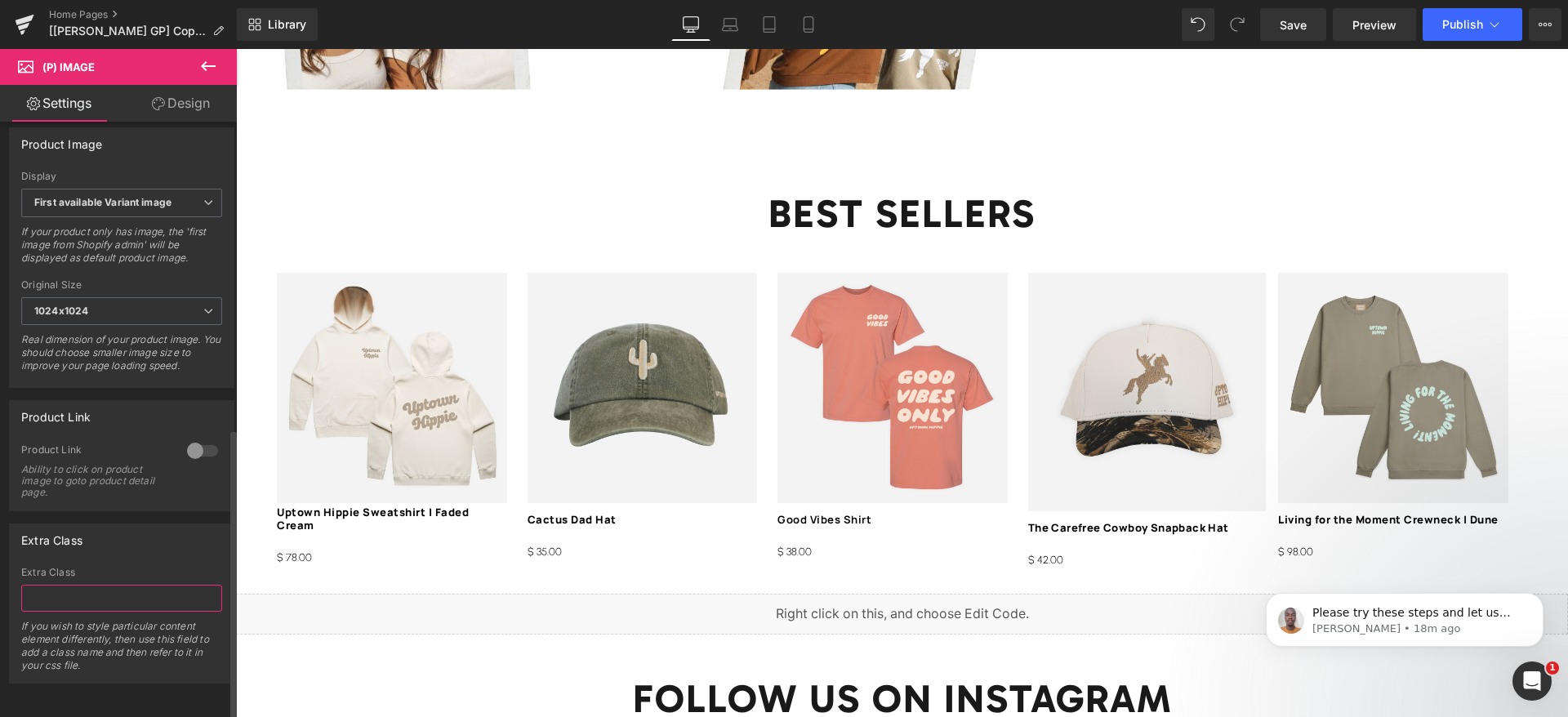
click at [104, 585] on input "text" at bounding box center [121, 598] width 201 height 27
paste input "same-height-img"
type input "same-height-img"
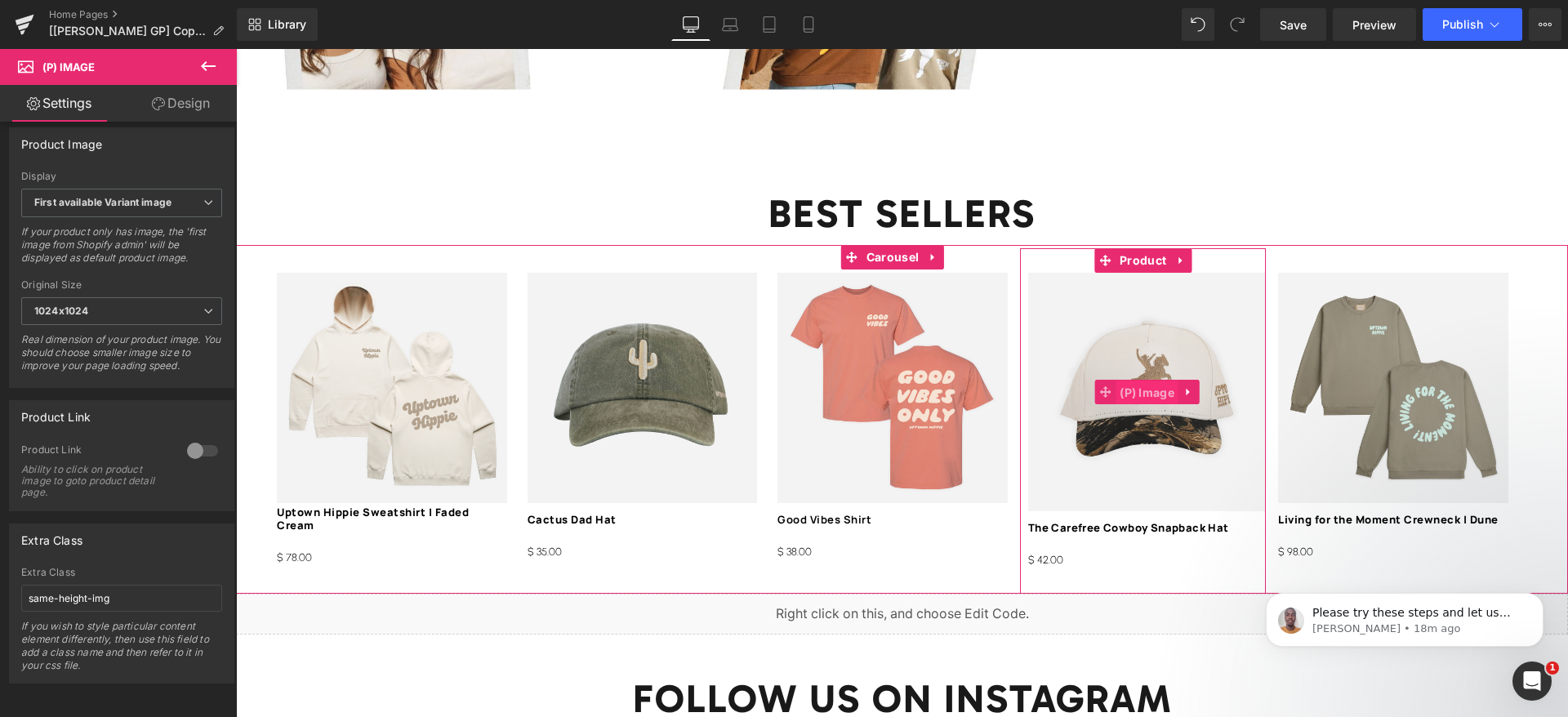
click at [1144, 380] on span "(P) Image" at bounding box center [1147, 392] width 62 height 24
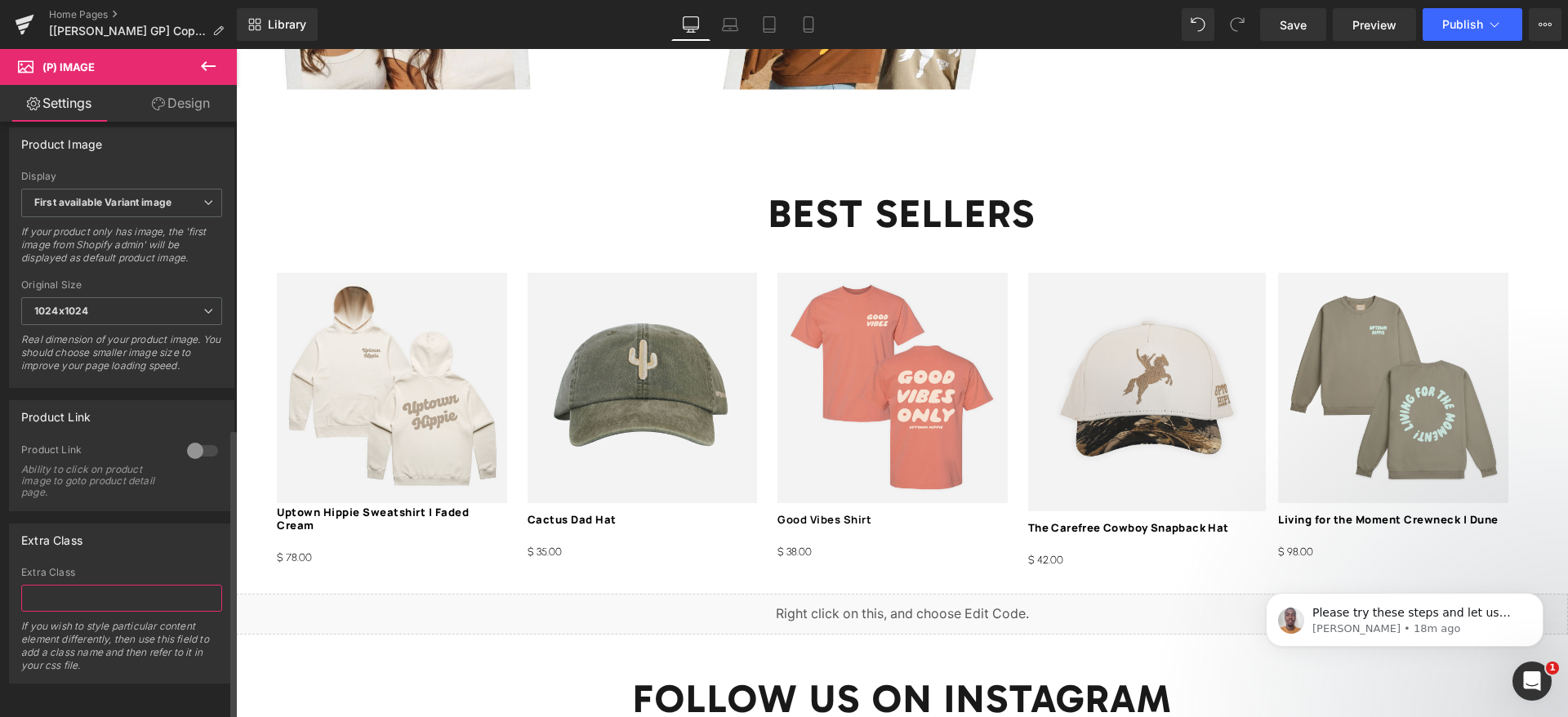
click at [78, 585] on input "text" at bounding box center [121, 598] width 201 height 27
paste input "same-height-img"
type input "same-height-img"
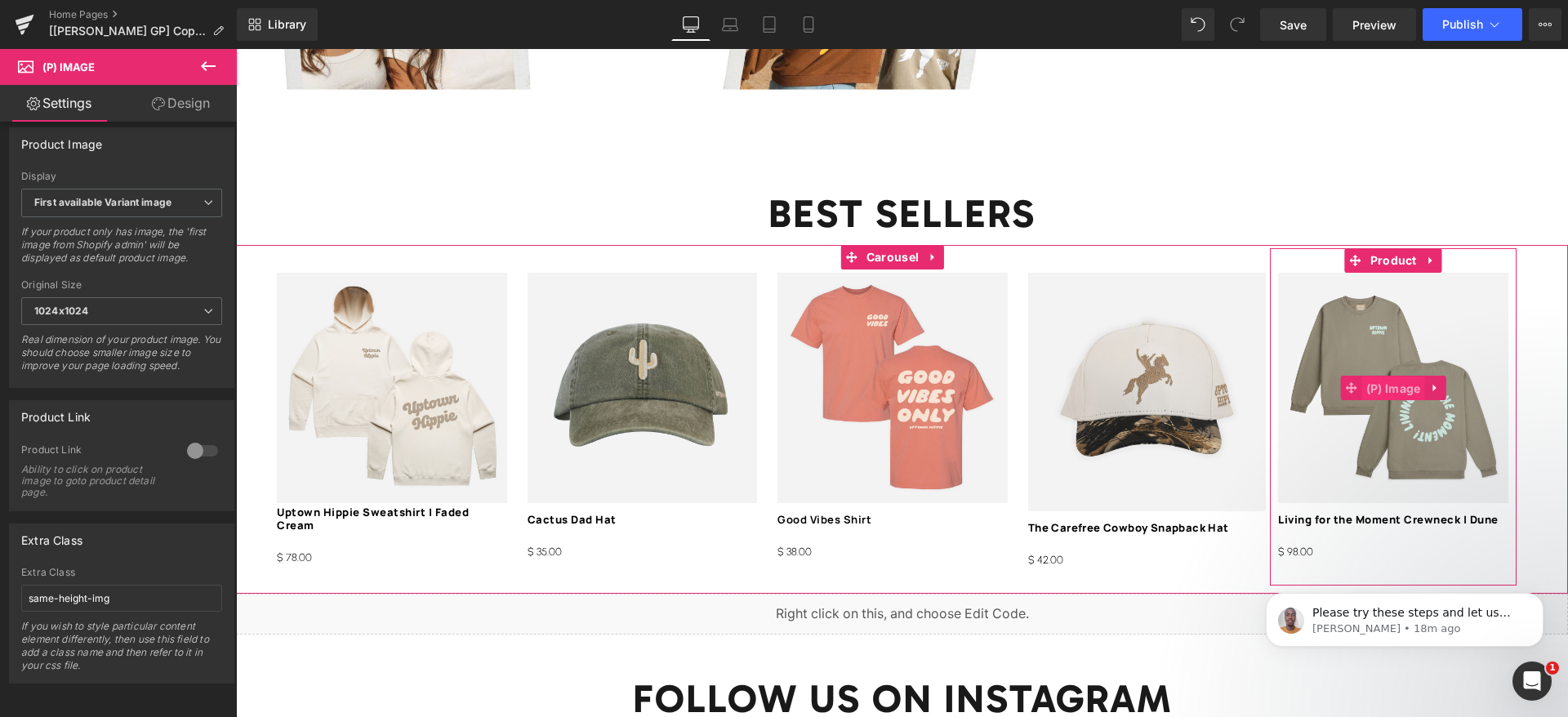
click at [1385, 377] on span "(P) Image" at bounding box center [1393, 388] width 62 height 24
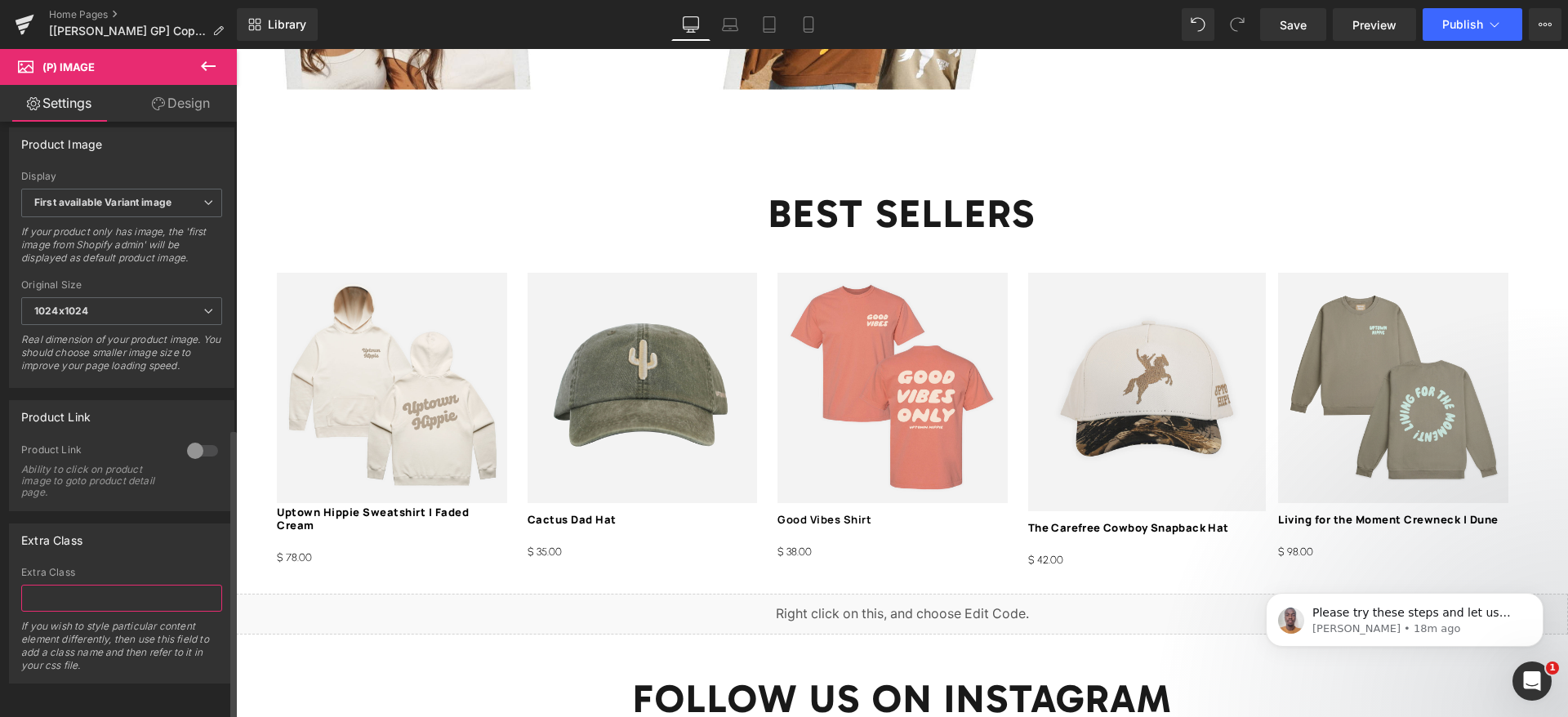
click at [79, 585] on input "text" at bounding box center [121, 598] width 201 height 27
paste input "same-height-img"
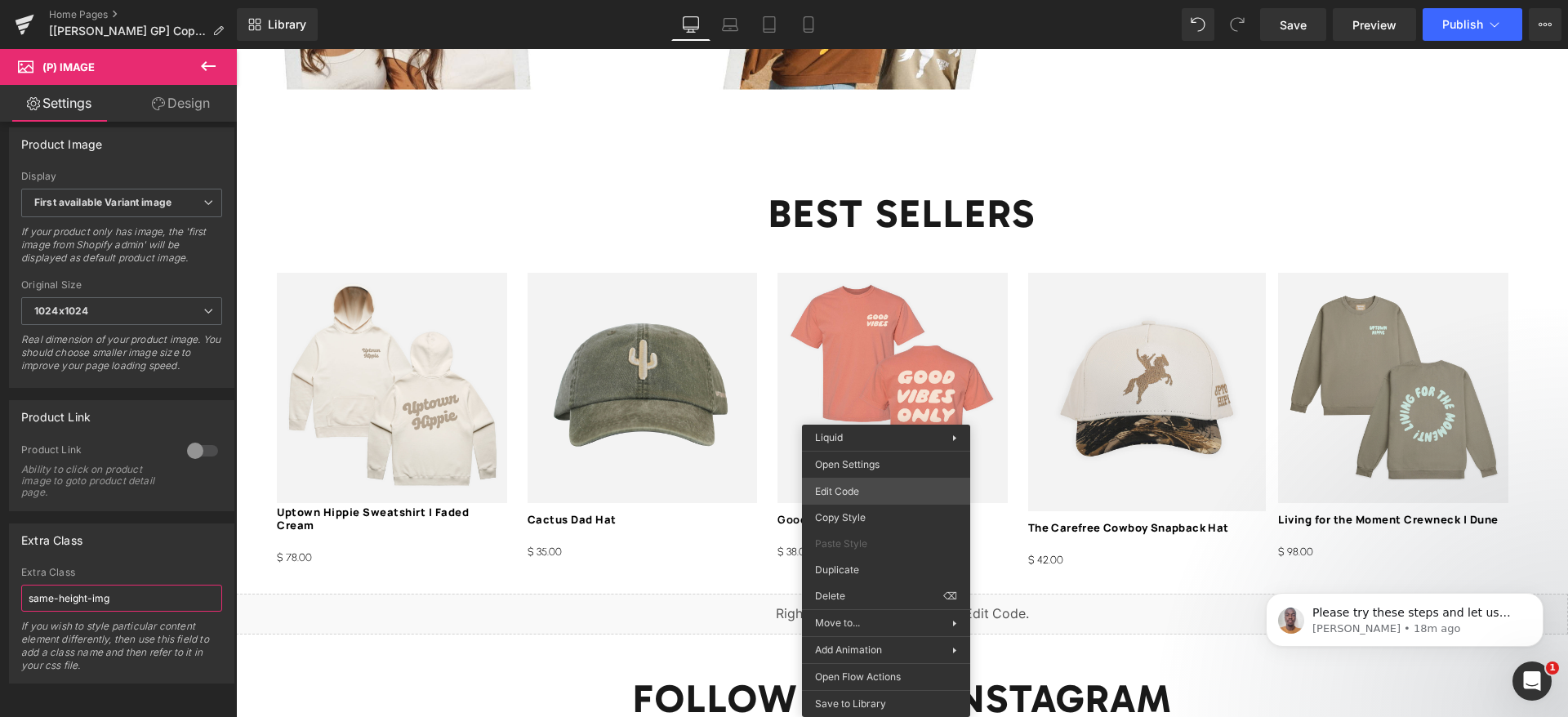
click at [864, 0] on div "(P) Image You are previewing how the will restyle your page. You can not edit E…" at bounding box center [784, 0] width 1568 height 0
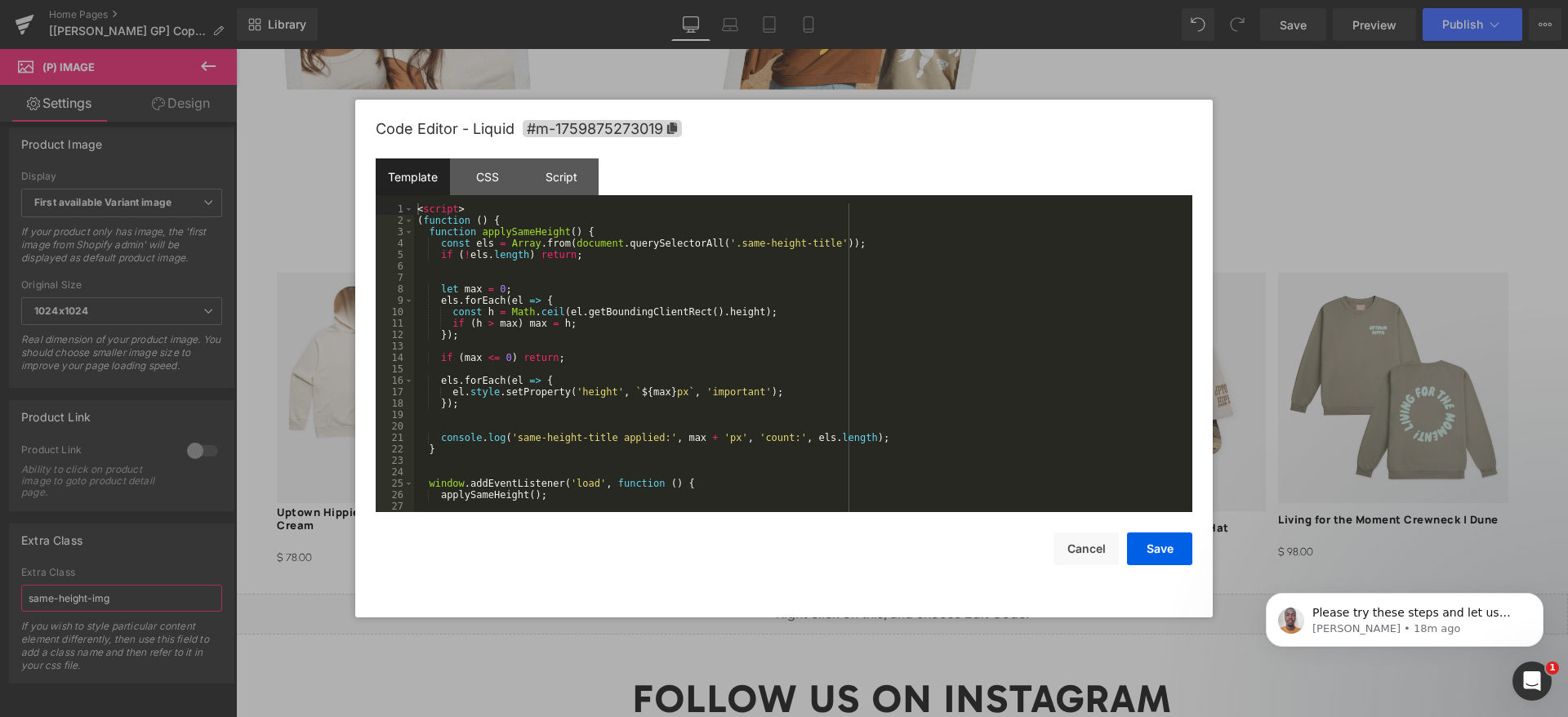
type input "same-height-img"
click at [761, 371] on div "< script > ( function ( ) { function applySameHeight ( ) { const els = Array . …" at bounding box center [800, 369] width 772 height 331
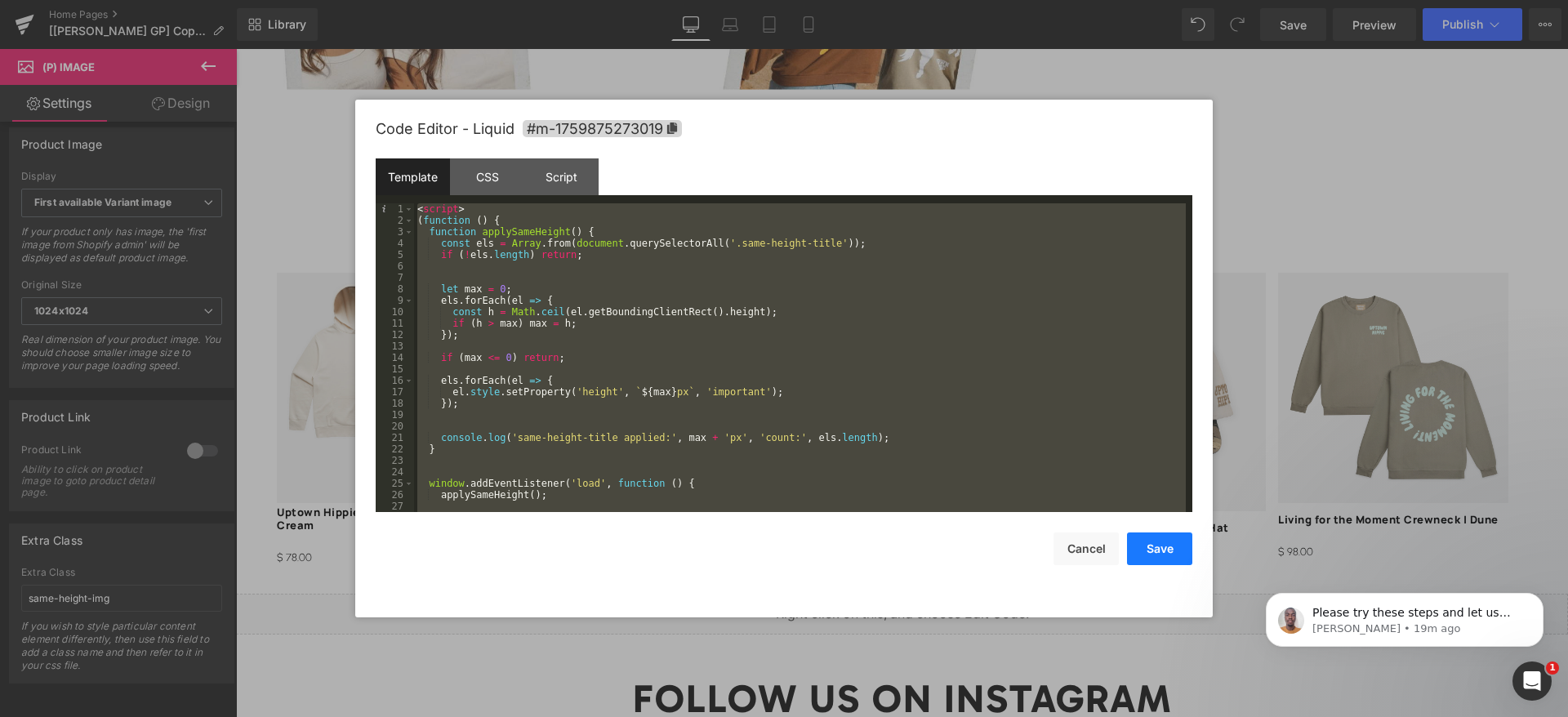
click at [1143, 544] on button "Save" at bounding box center [1159, 549] width 65 height 33
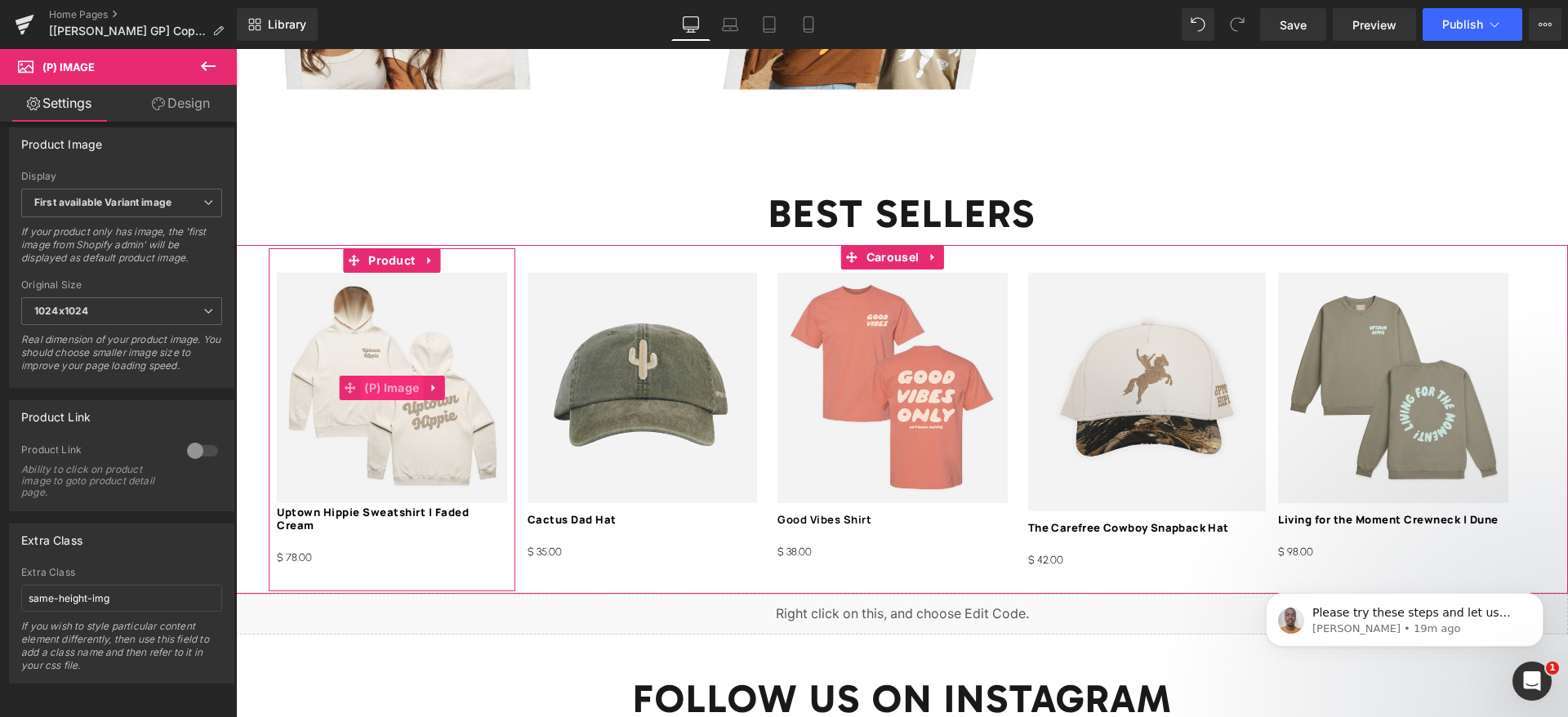
click at [404, 376] on span "(P) Image" at bounding box center [391, 388] width 62 height 24
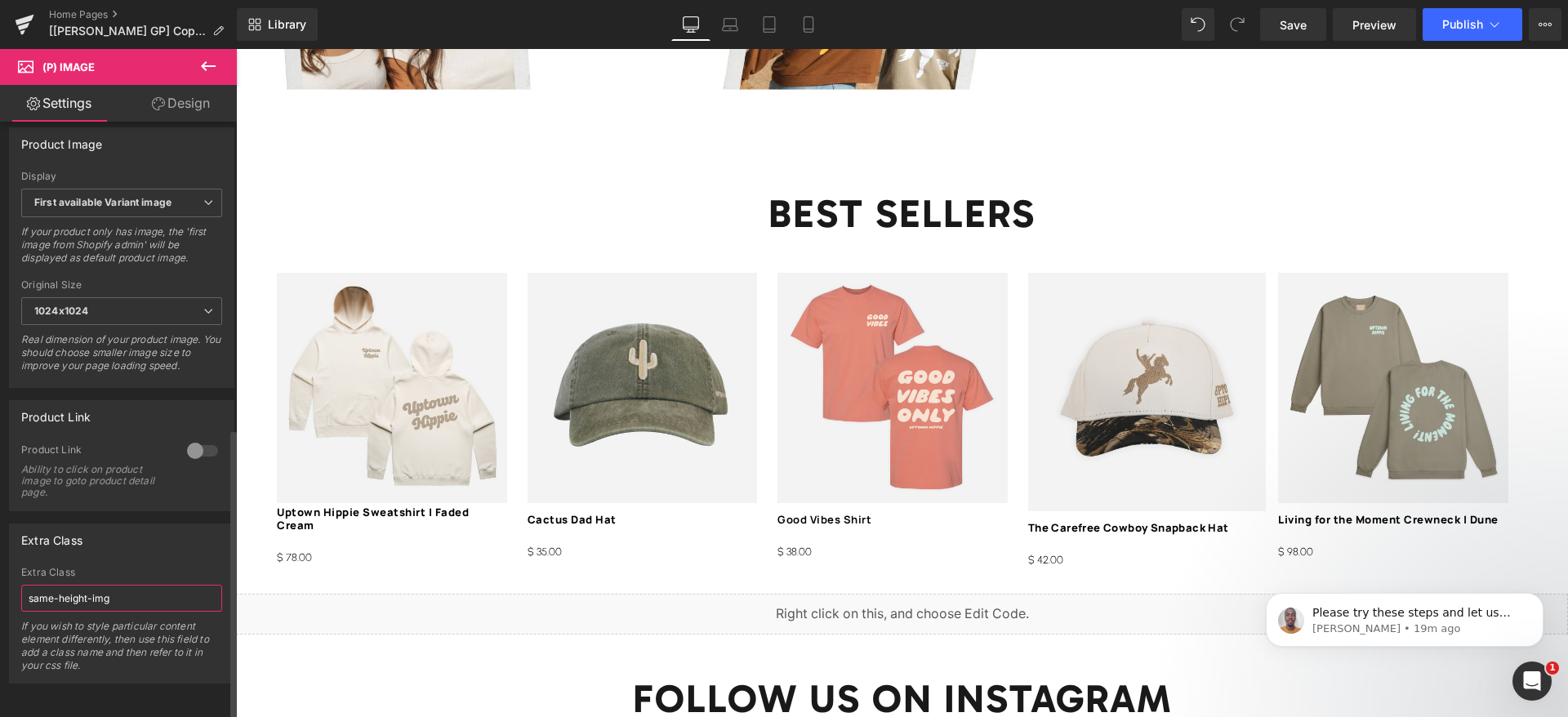
click at [111, 585] on input "same-height-img" at bounding box center [121, 598] width 201 height 27
click at [112, 585] on input "same-height-img" at bounding box center [121, 598] width 201 height 27
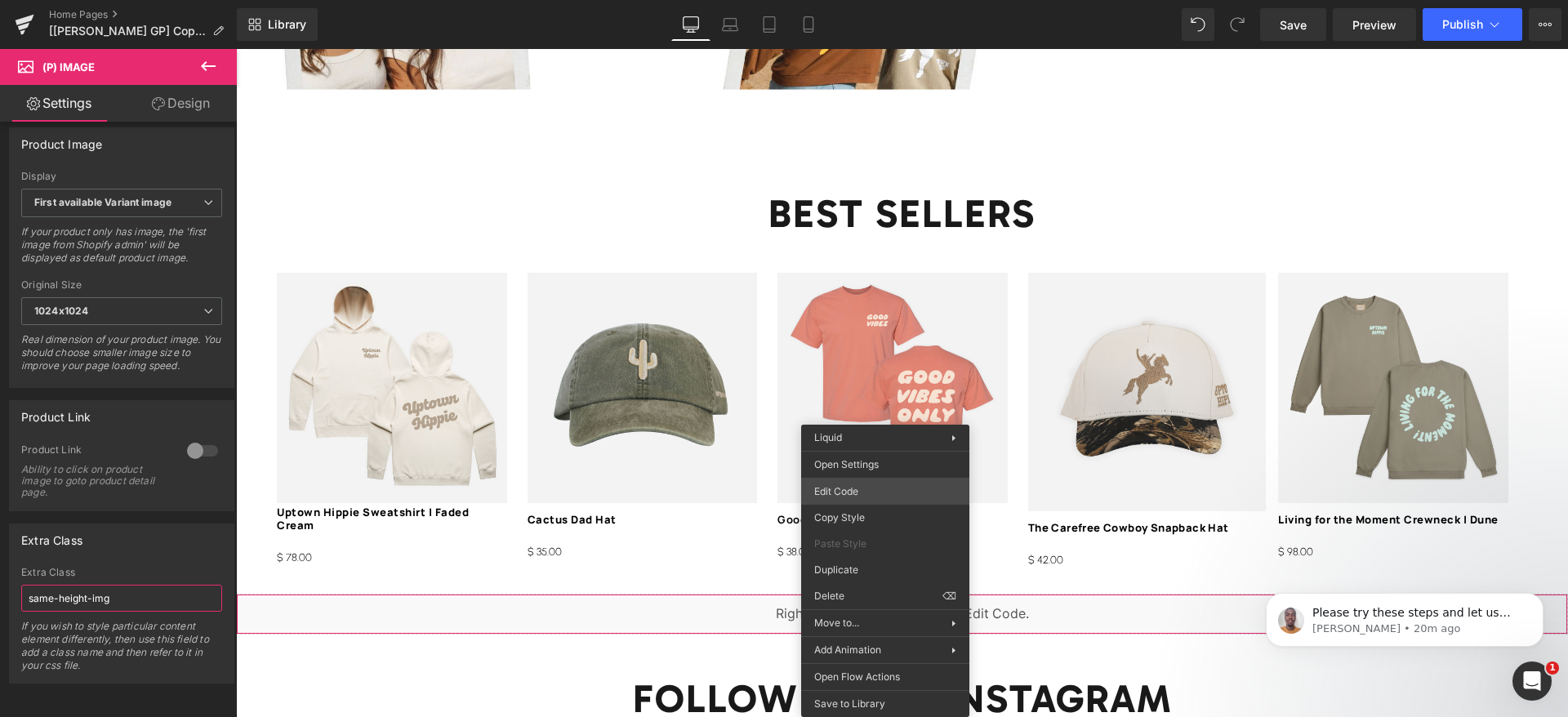
click at [899, 0] on div "(P) Image You are previewing how the will restyle your page. You can not edit E…" at bounding box center [784, 0] width 1568 height 0
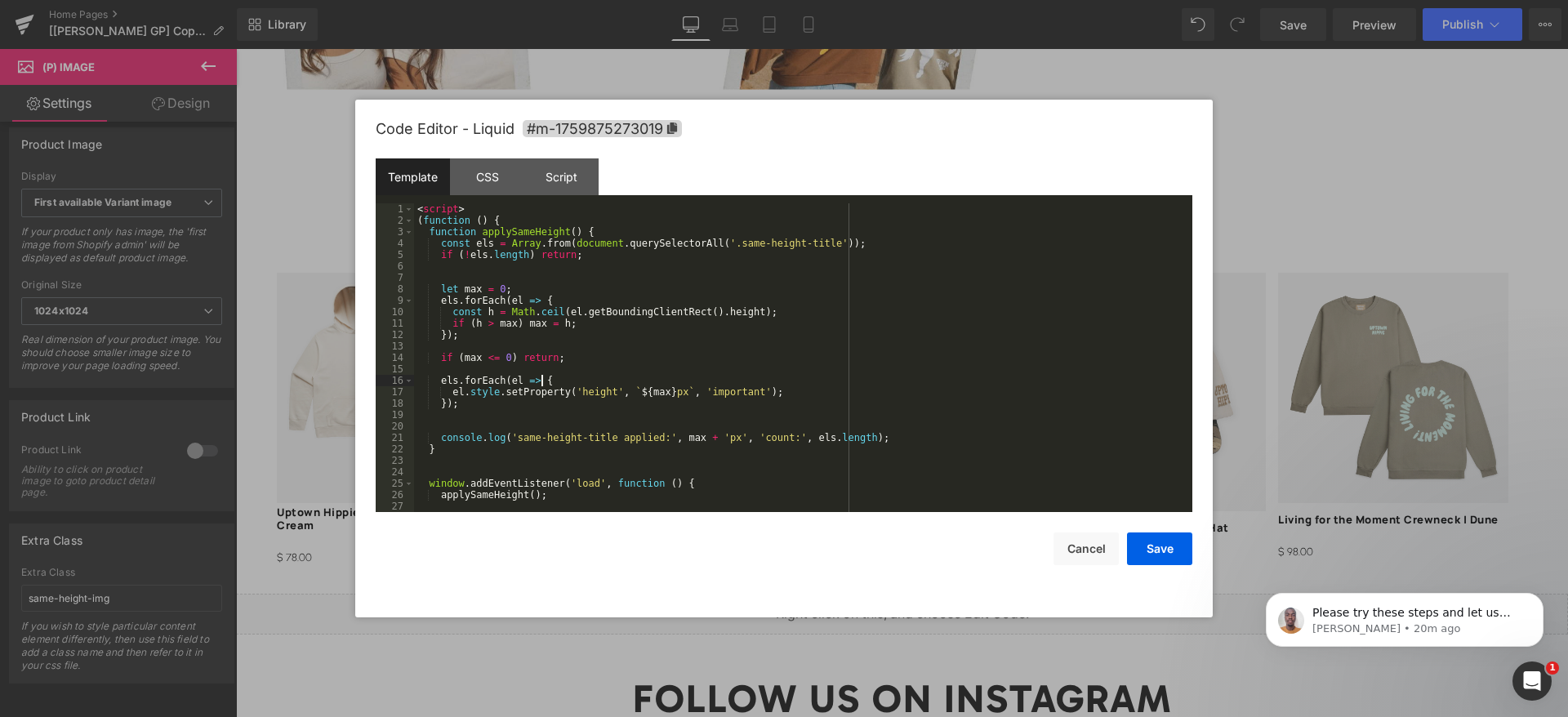
click at [664, 378] on div "< script > ( function ( ) { function applySameHeight ( ) { const els = Array . …" at bounding box center [800, 369] width 772 height 331
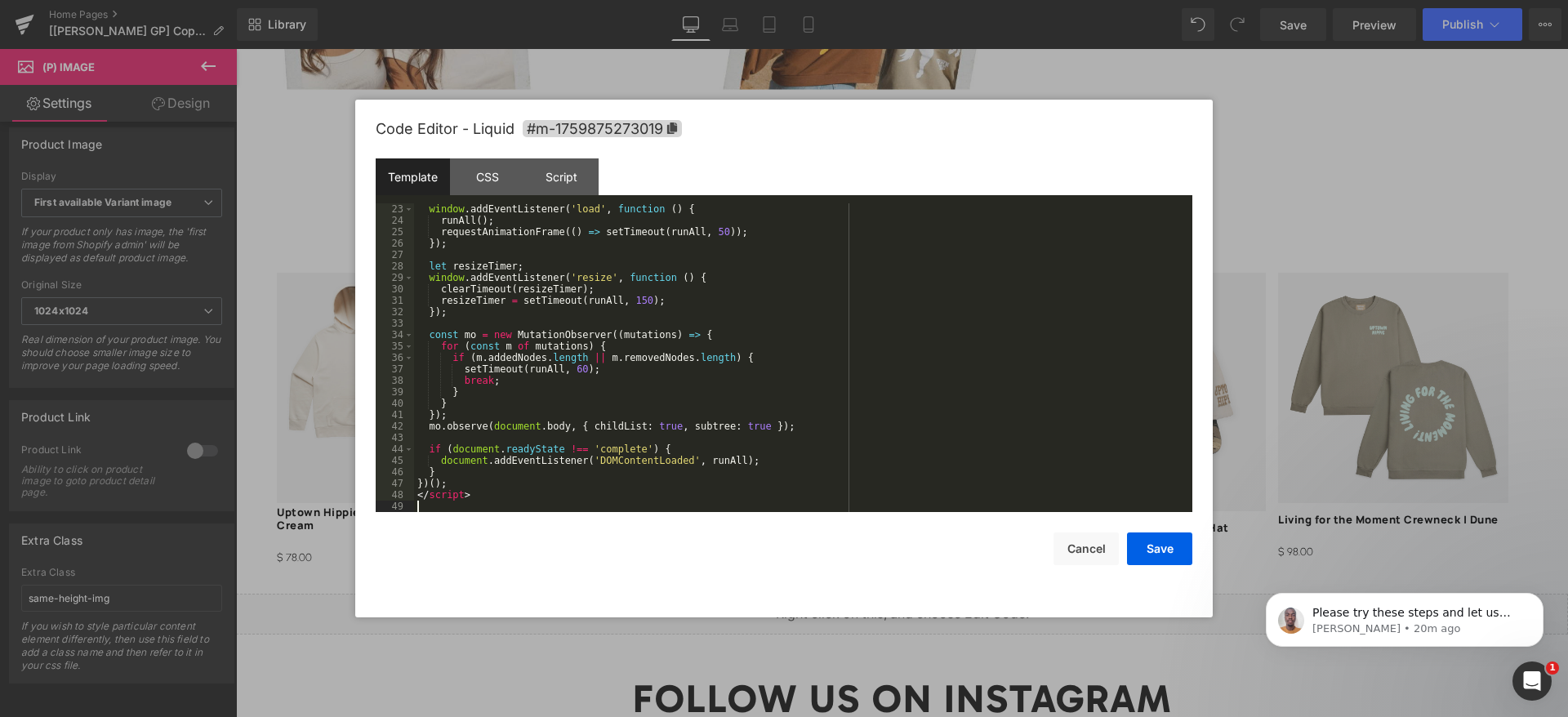
scroll to position [0, 0]
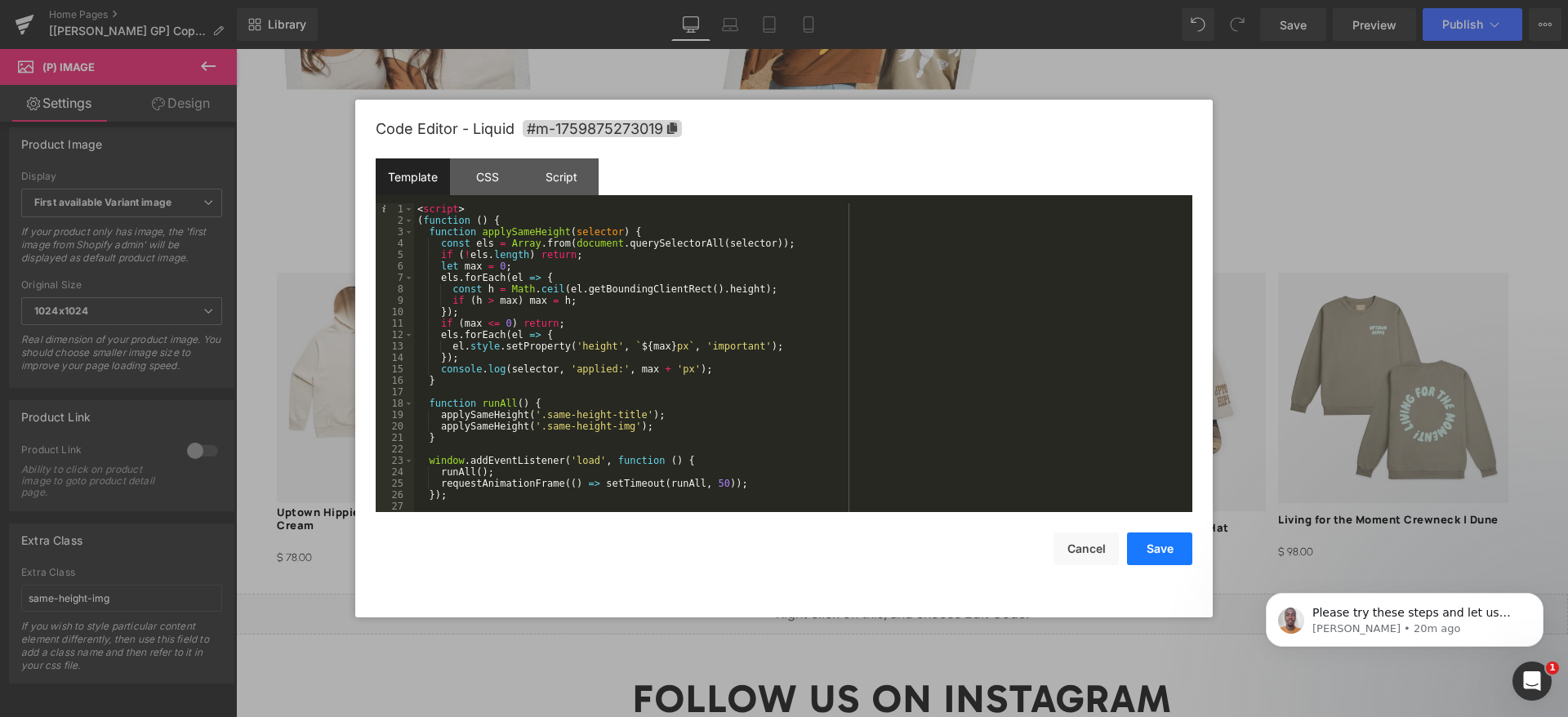
click at [1164, 556] on button "Save" at bounding box center [1159, 549] width 65 height 33
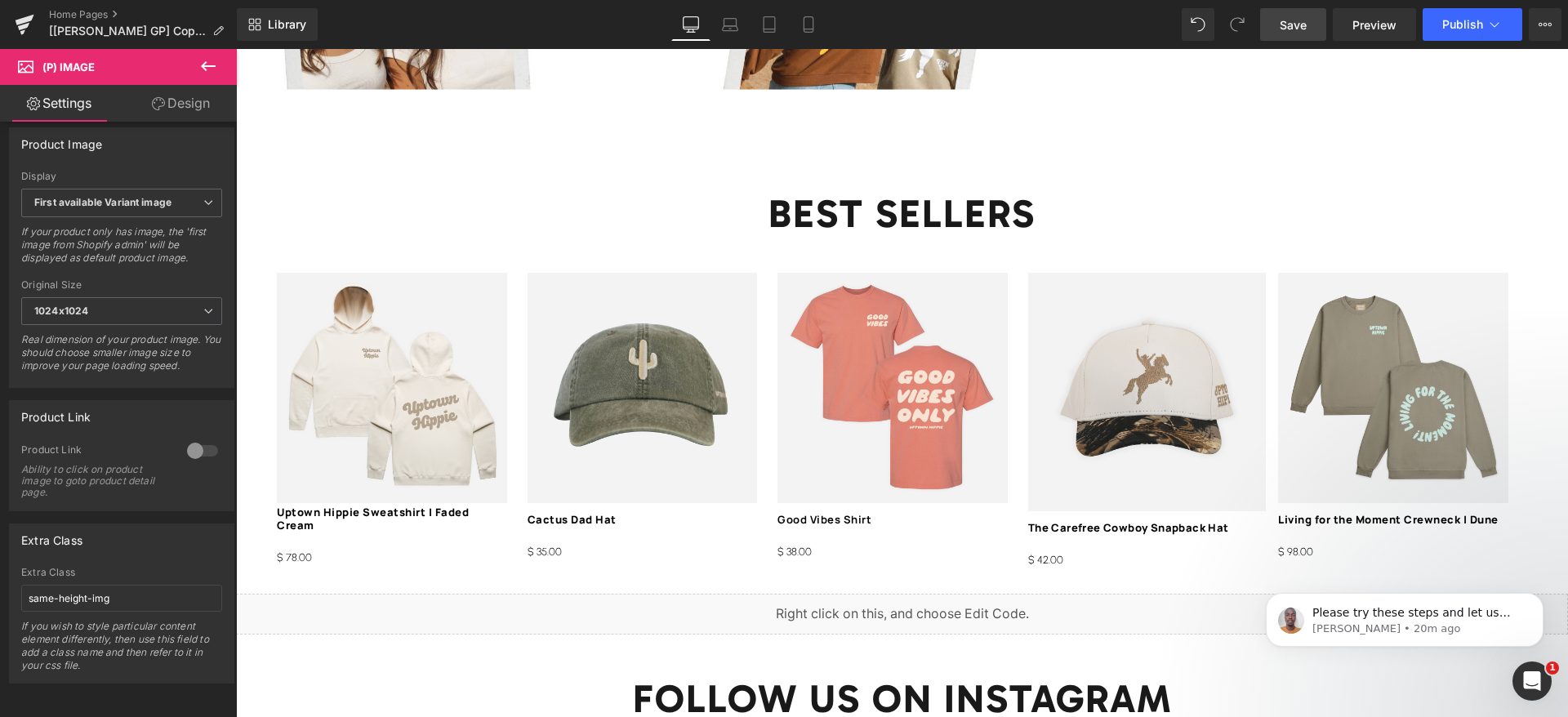
click at [1299, 27] on span "Save" at bounding box center [1293, 24] width 27 height 17
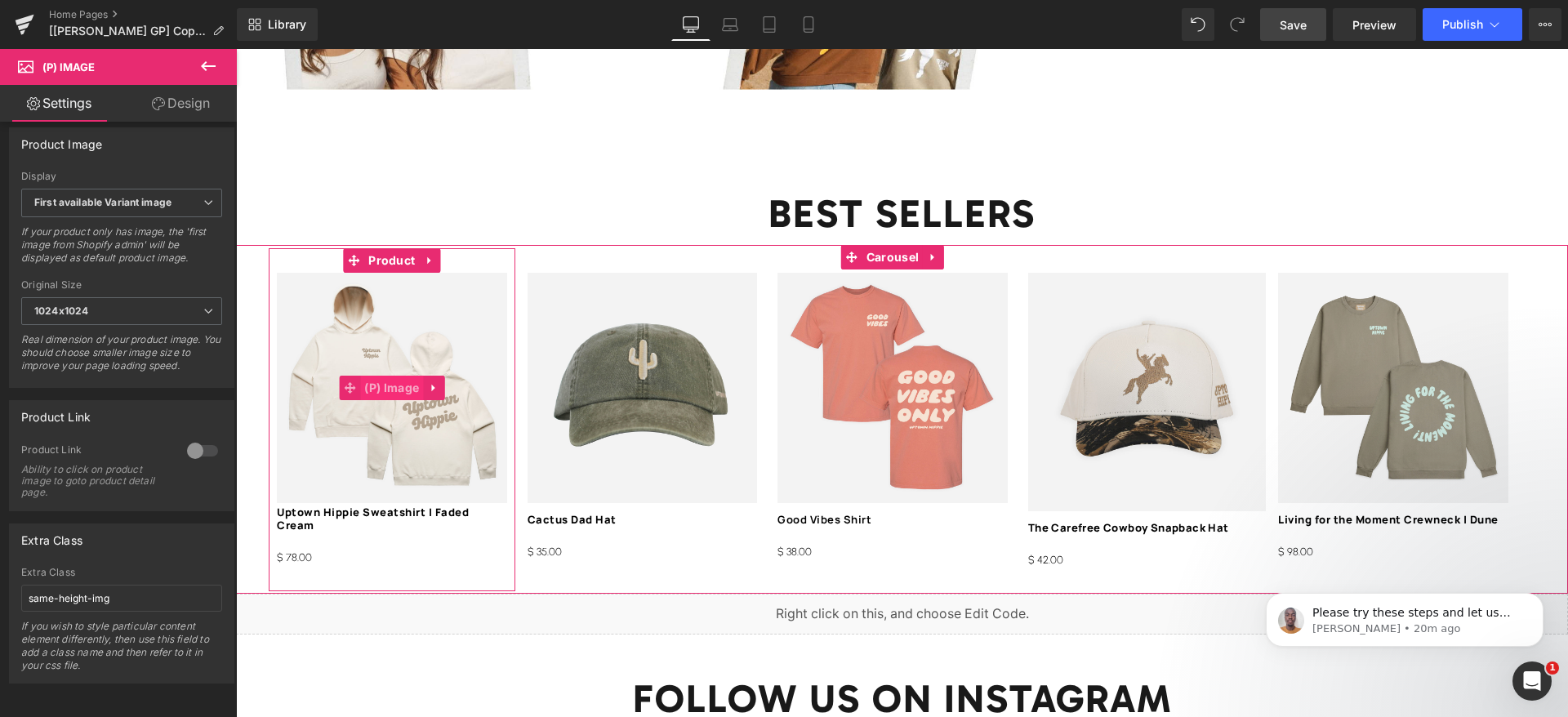
click at [395, 376] on span "(P) Image" at bounding box center [391, 388] width 62 height 24
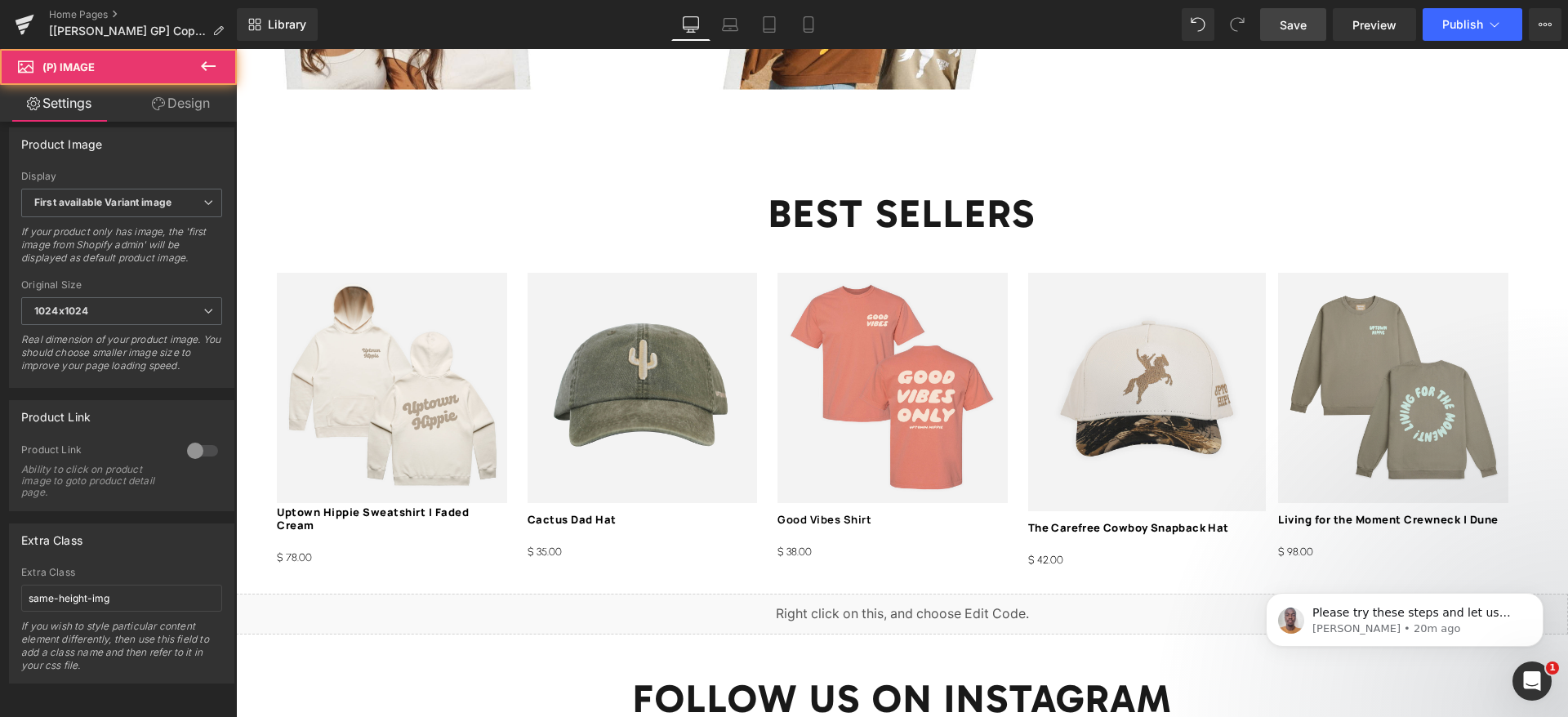
click at [174, 102] on link "Design" at bounding box center [180, 103] width 119 height 37
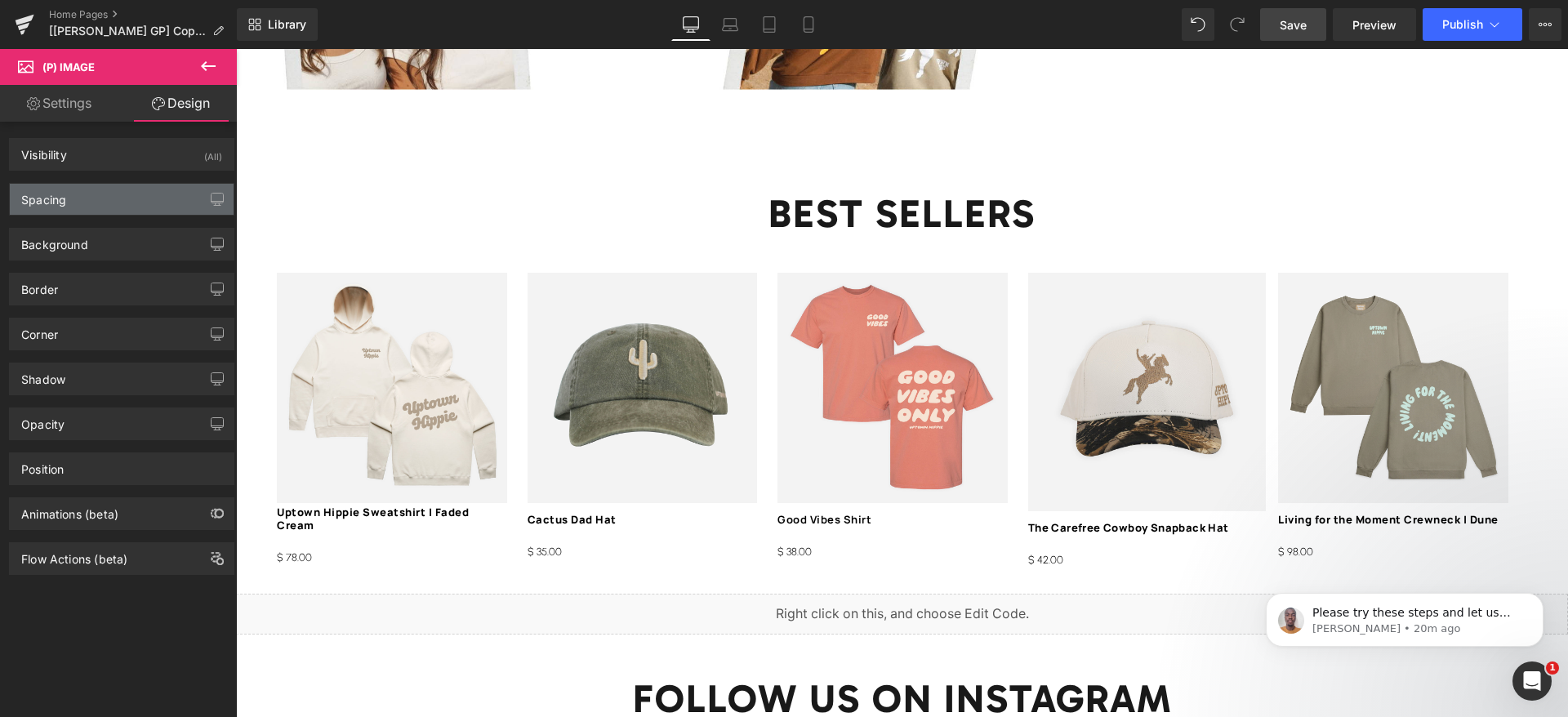
type input "0"
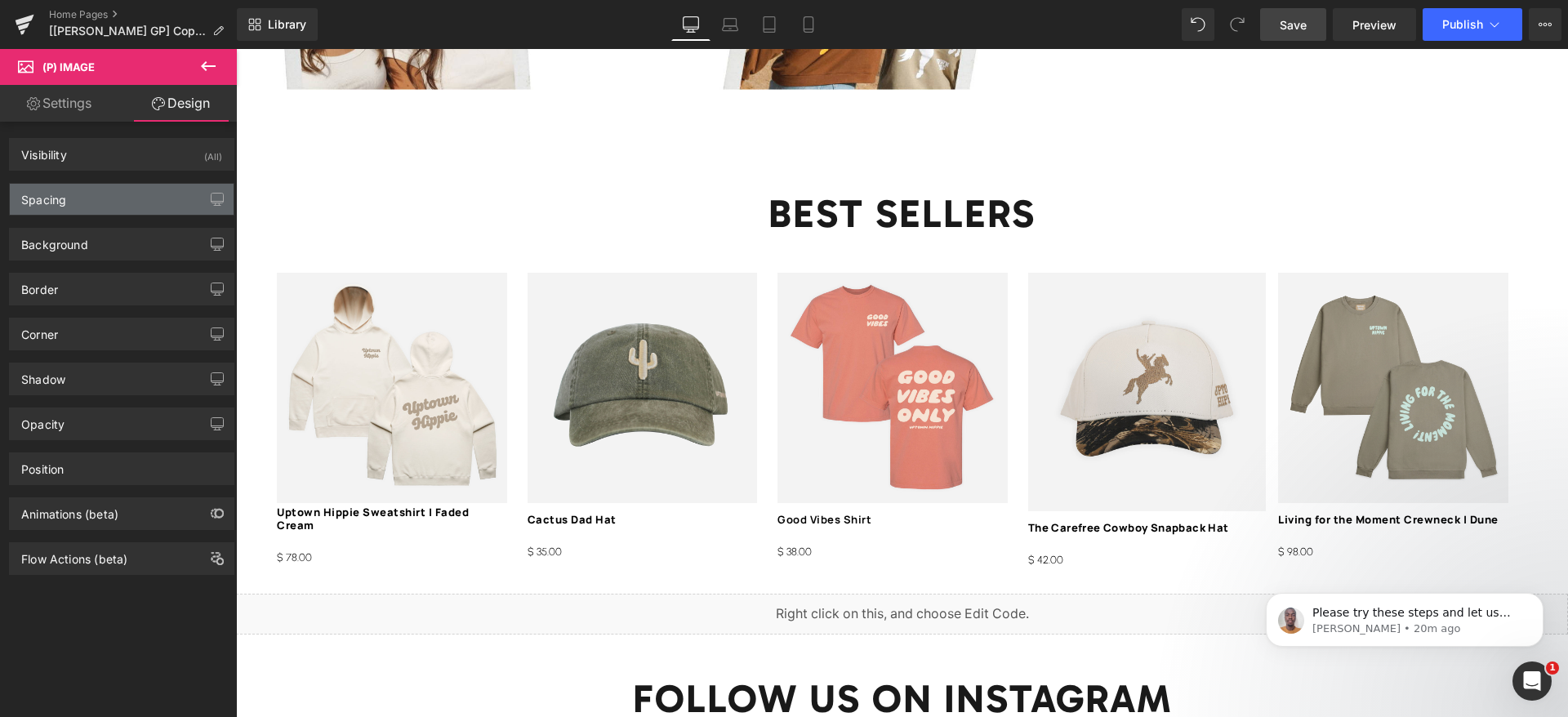
type input "0"
click at [48, 195] on div "Spacing" at bounding box center [44, 196] width 45 height 23
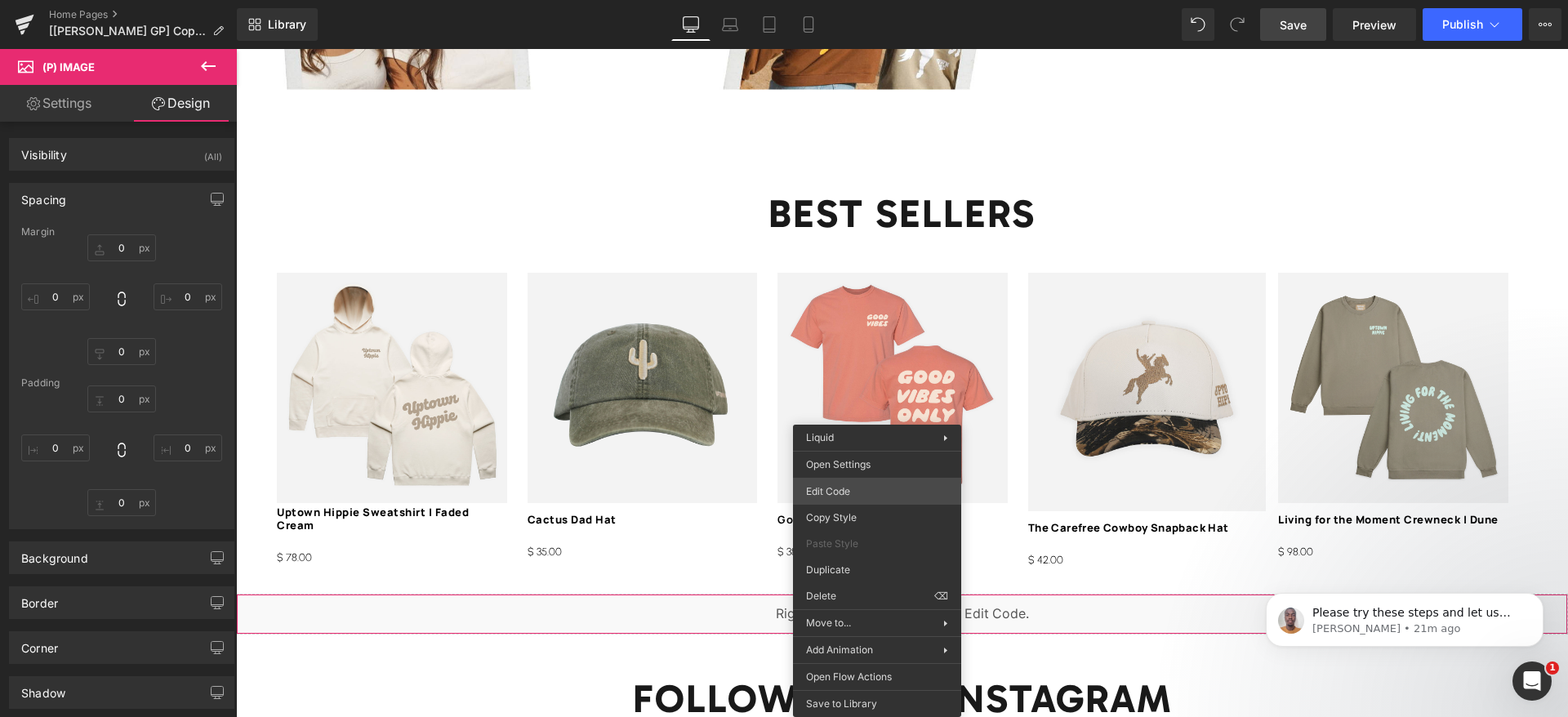
click at [868, 0] on div "(P) Image You are previewing how the will restyle your page. You can not edit E…" at bounding box center [784, 0] width 1568 height 0
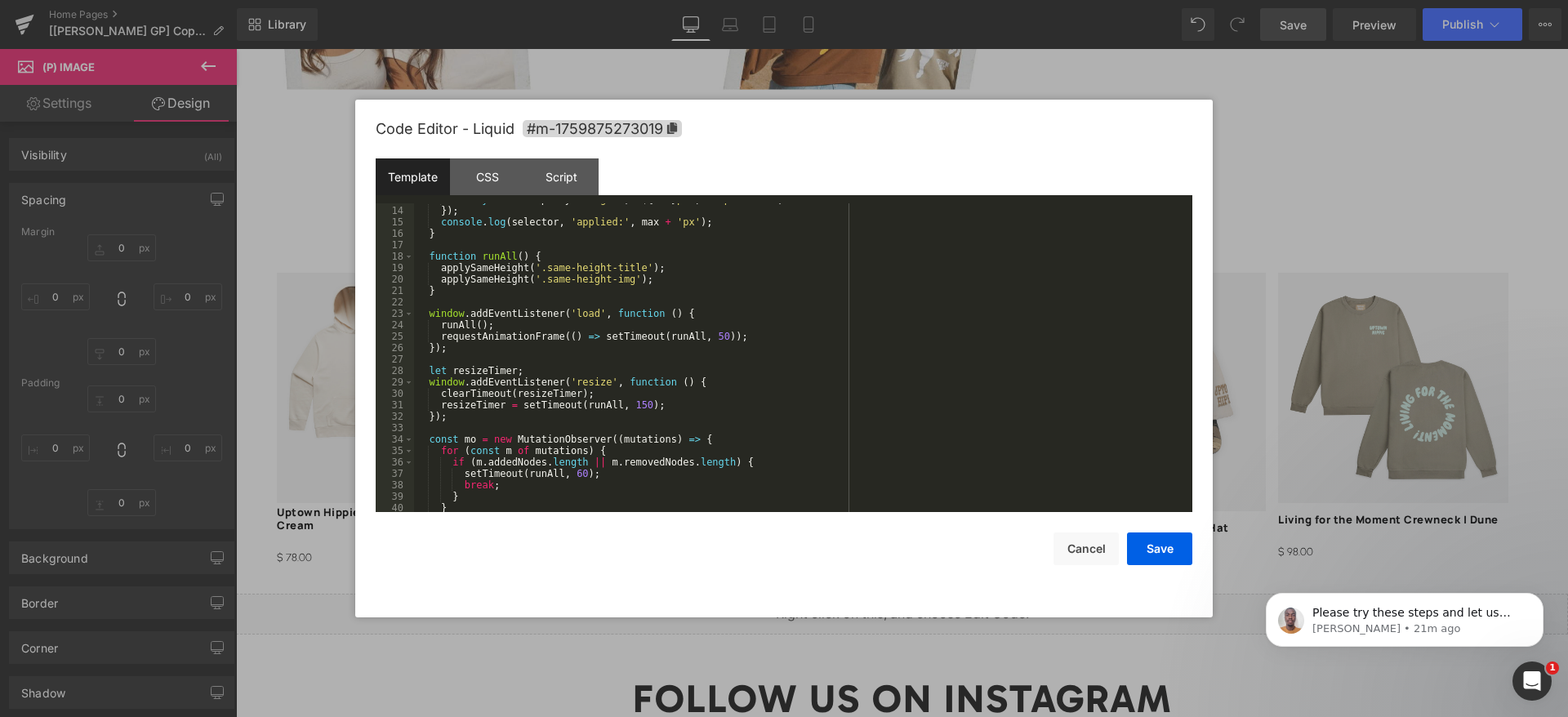
scroll to position [252, 0]
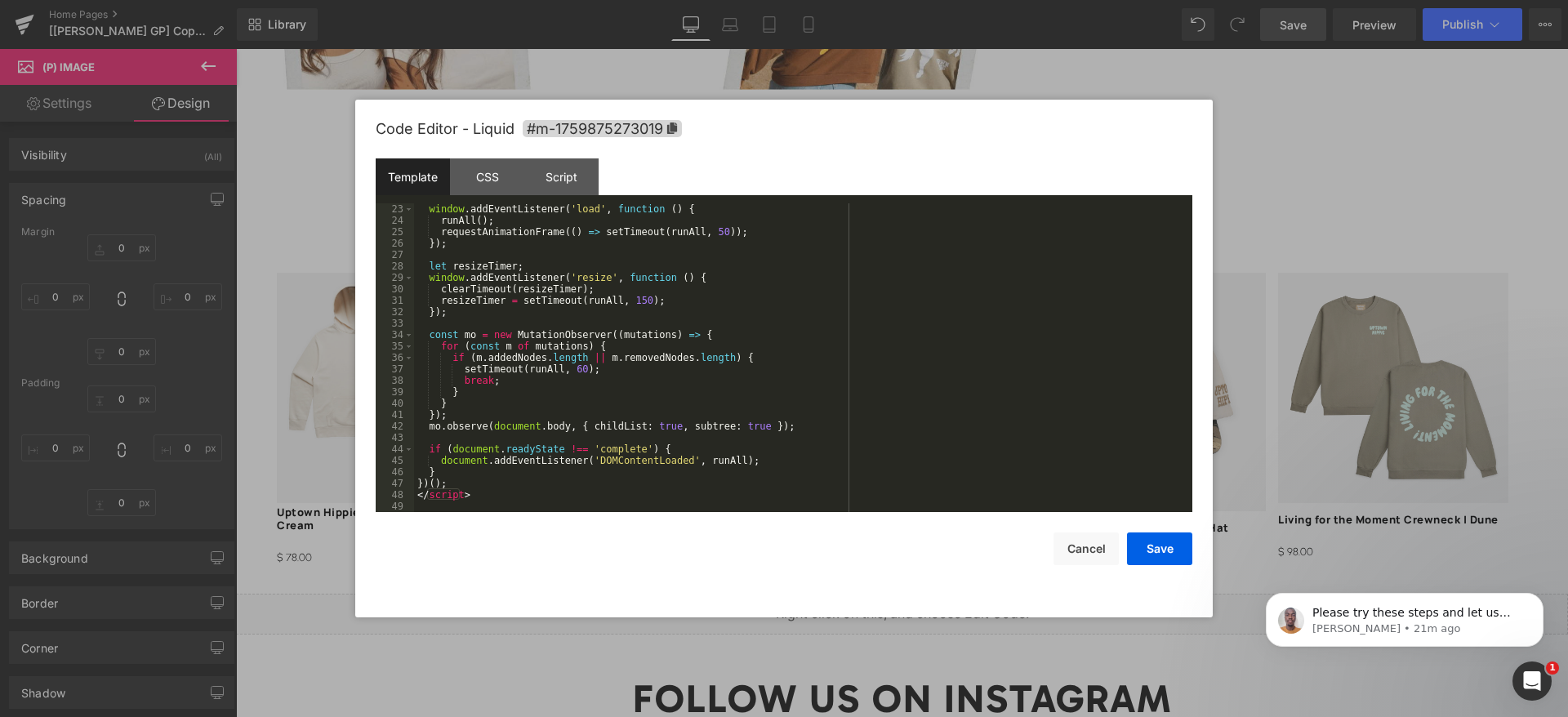
click at [789, 438] on div "window . addEventListener ( 'load' , function ( ) { runAll ( ) ; requestAnimati…" at bounding box center [800, 369] width 772 height 331
click at [794, 361] on div "window . addEventListener ( 'load' , function ( ) { runAll ( ) ; requestAnimati…" at bounding box center [800, 369] width 772 height 331
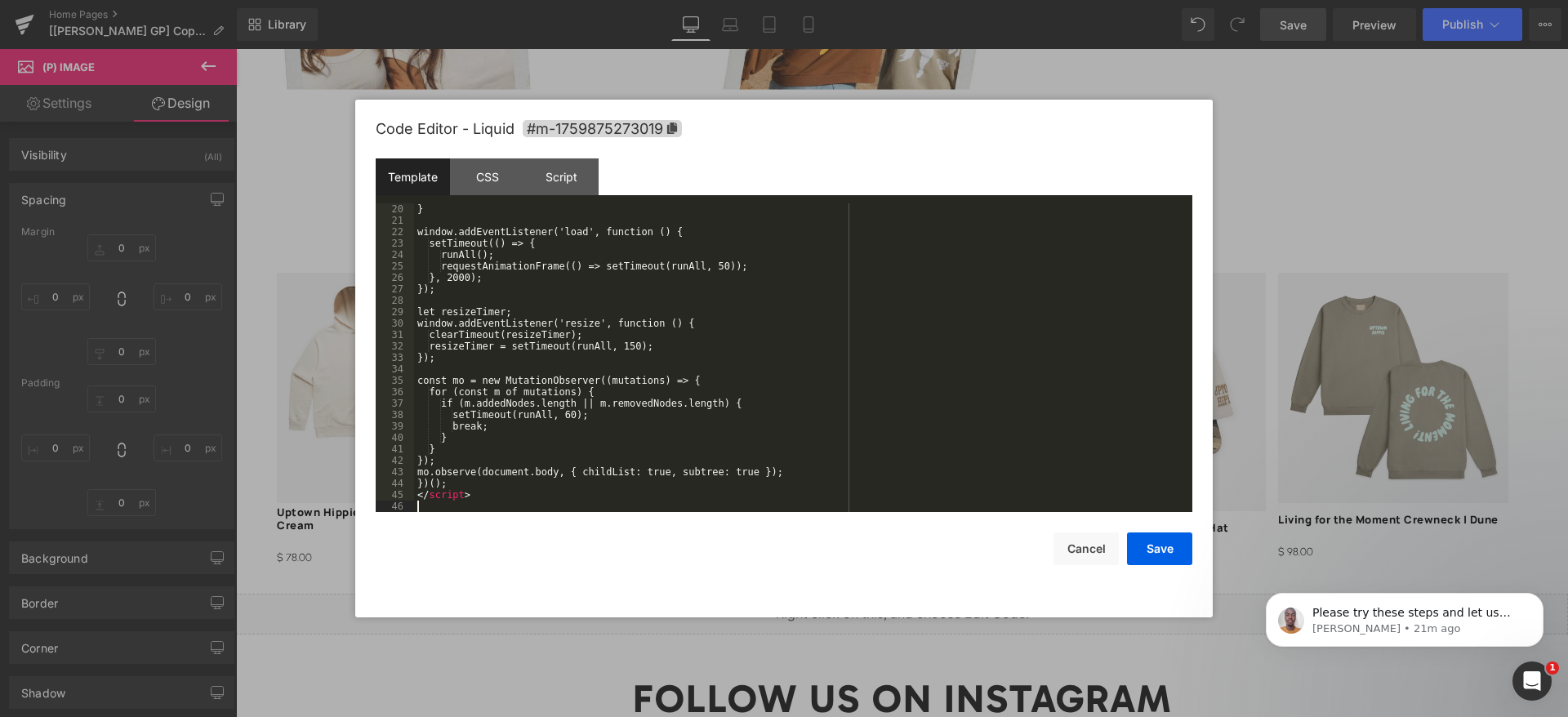
scroll to position [217, 0]
click at [1150, 544] on button "Save" at bounding box center [1159, 549] width 65 height 33
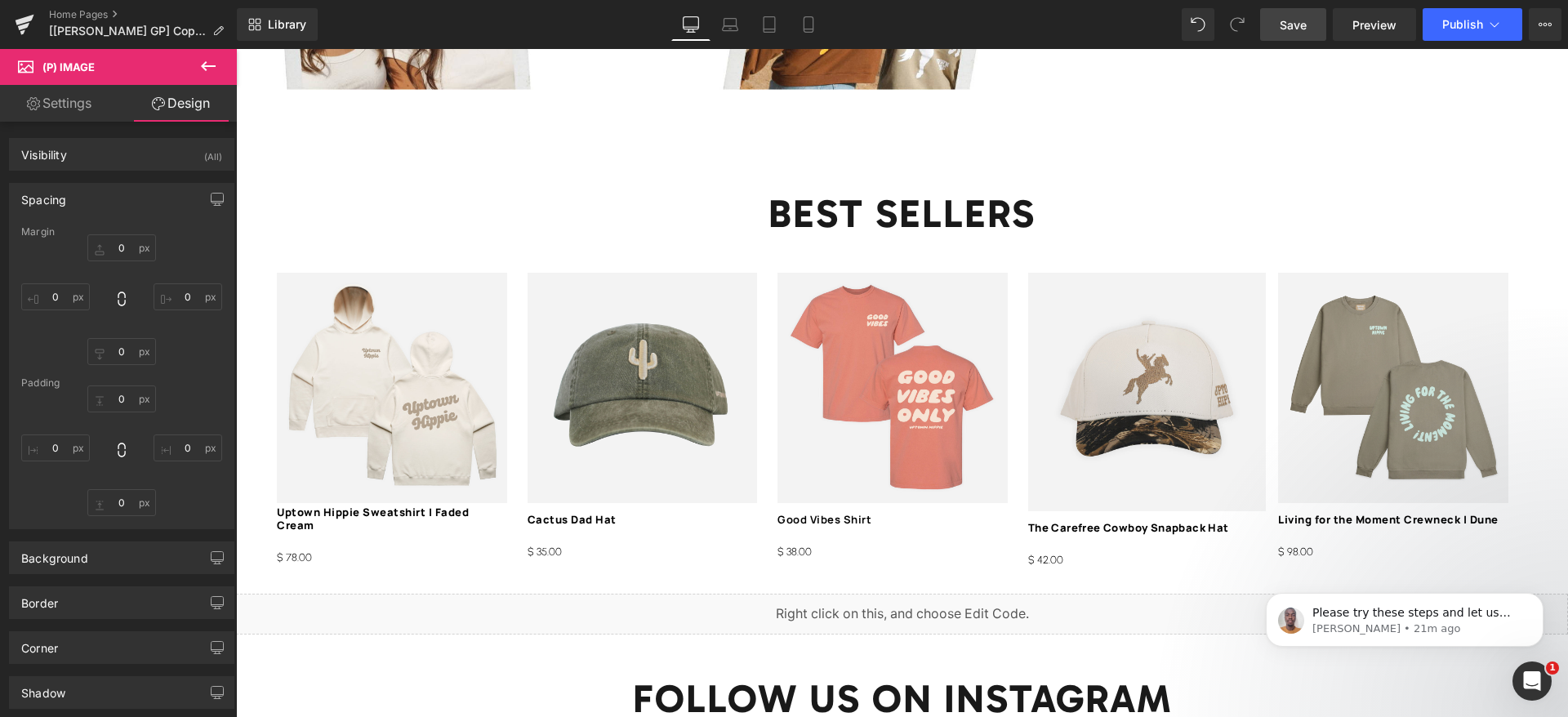
click at [1302, 34] on link "Save" at bounding box center [1293, 24] width 66 height 33
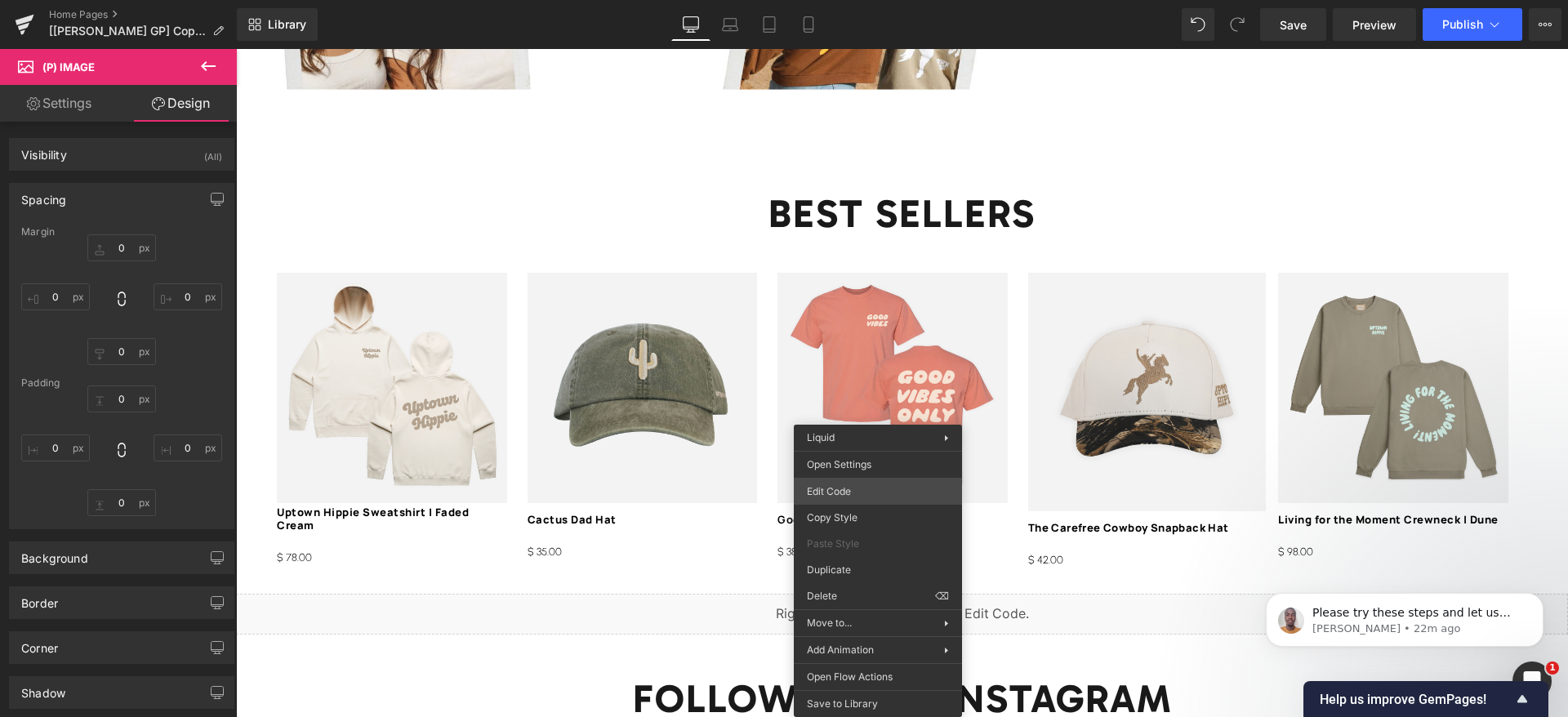
click at [859, 0] on div "(P) Image You are previewing how the will restyle your page. You can not edit E…" at bounding box center [784, 0] width 1568 height 0
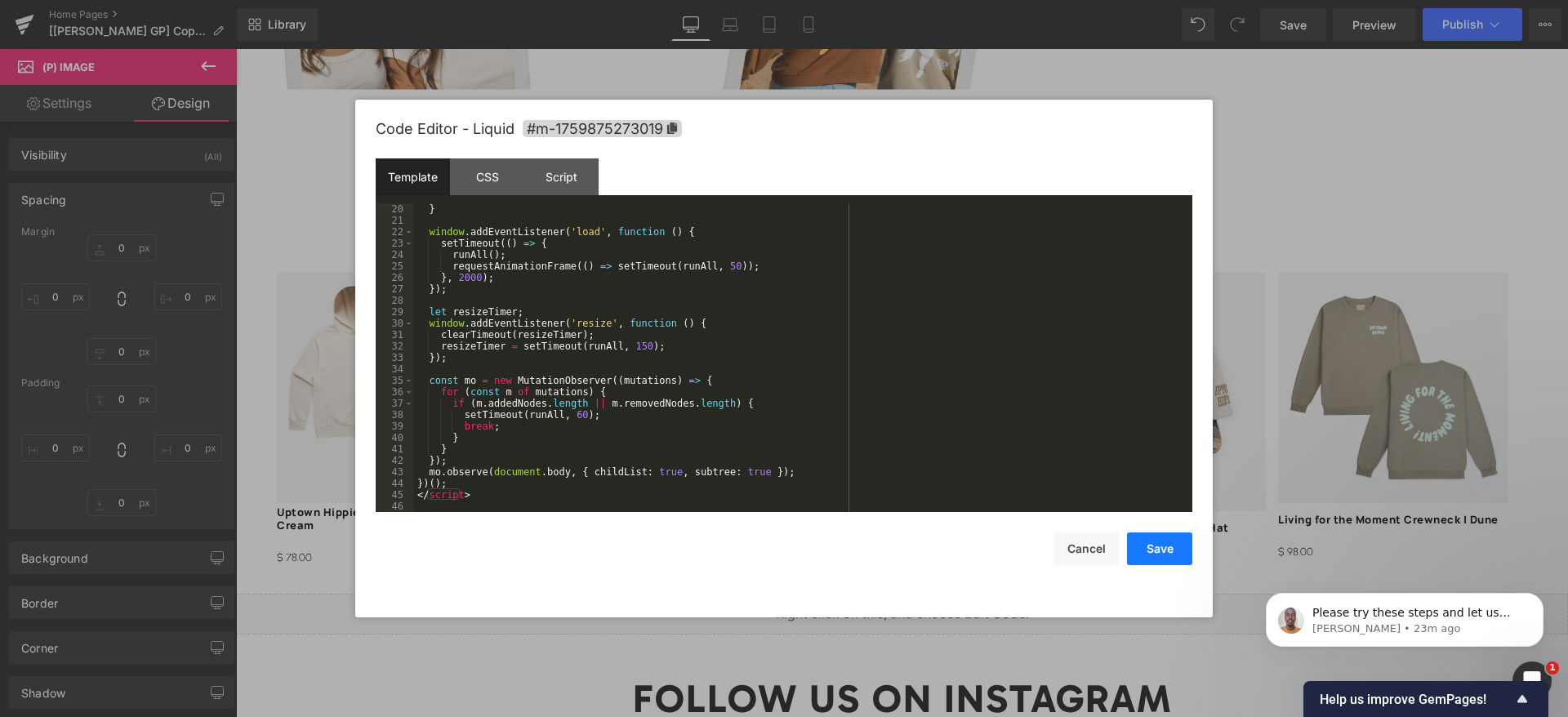
click at [1156, 555] on button "Save" at bounding box center [1159, 549] width 65 height 33
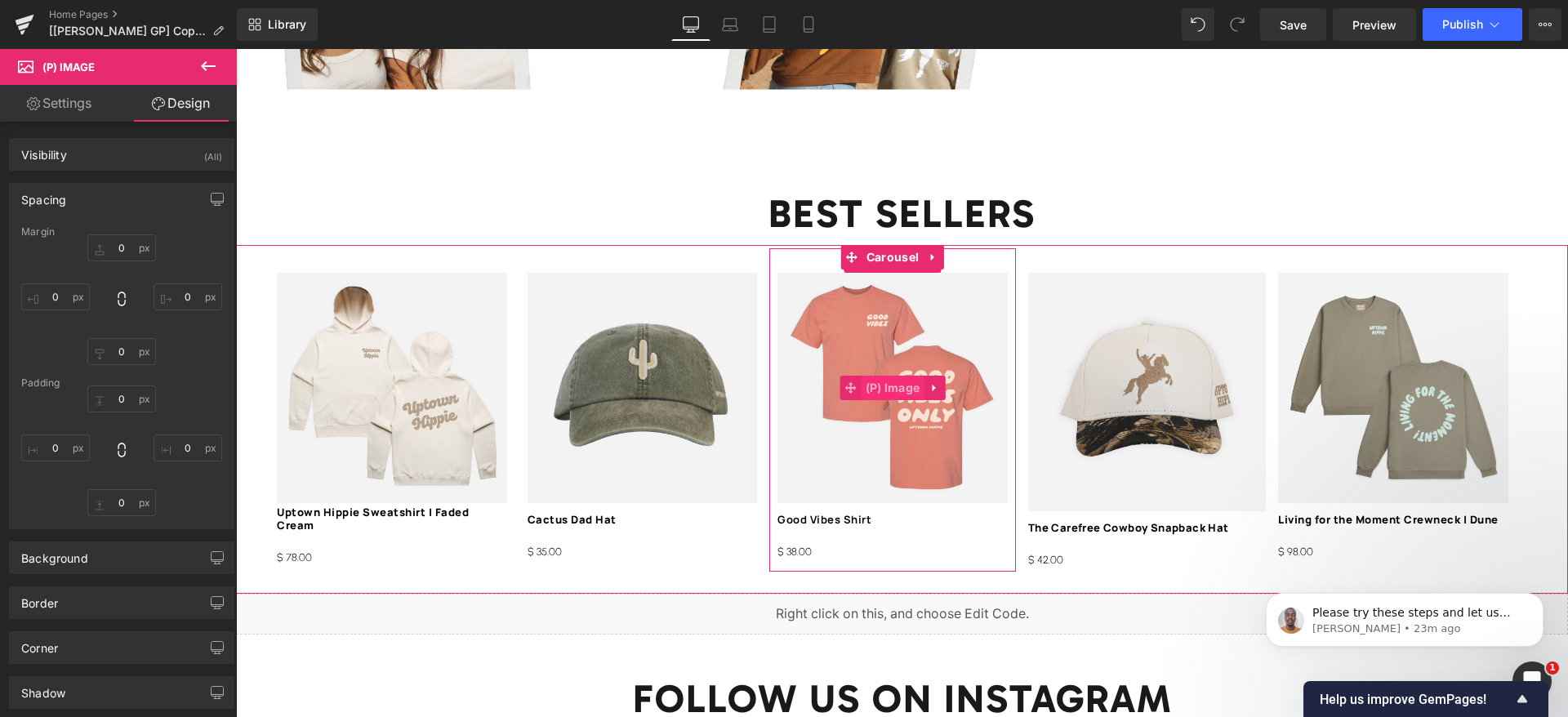
click at [908, 376] on span "(P) Image" at bounding box center [892, 388] width 62 height 24
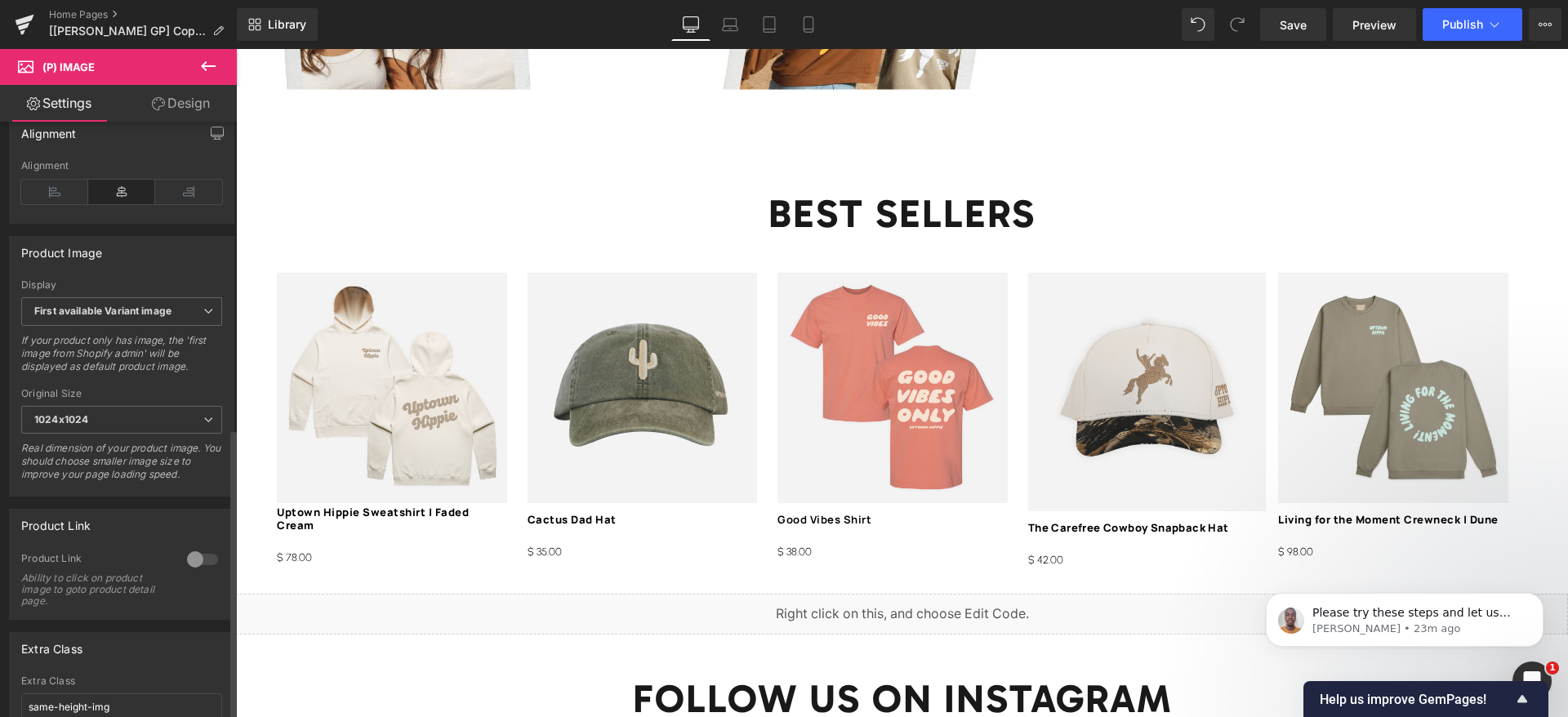
scroll to position [620, 0]
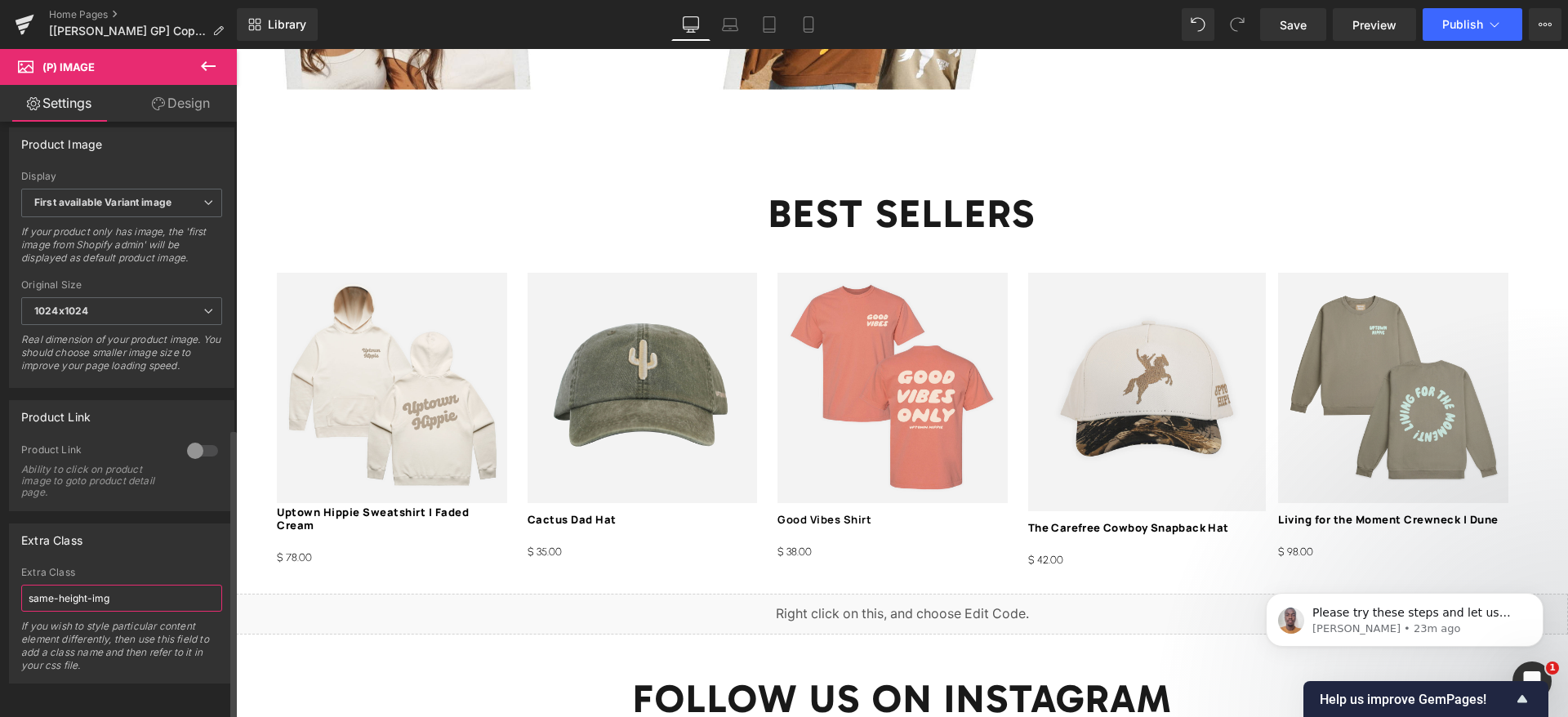
click at [156, 585] on input "same-height-img" at bounding box center [121, 598] width 201 height 27
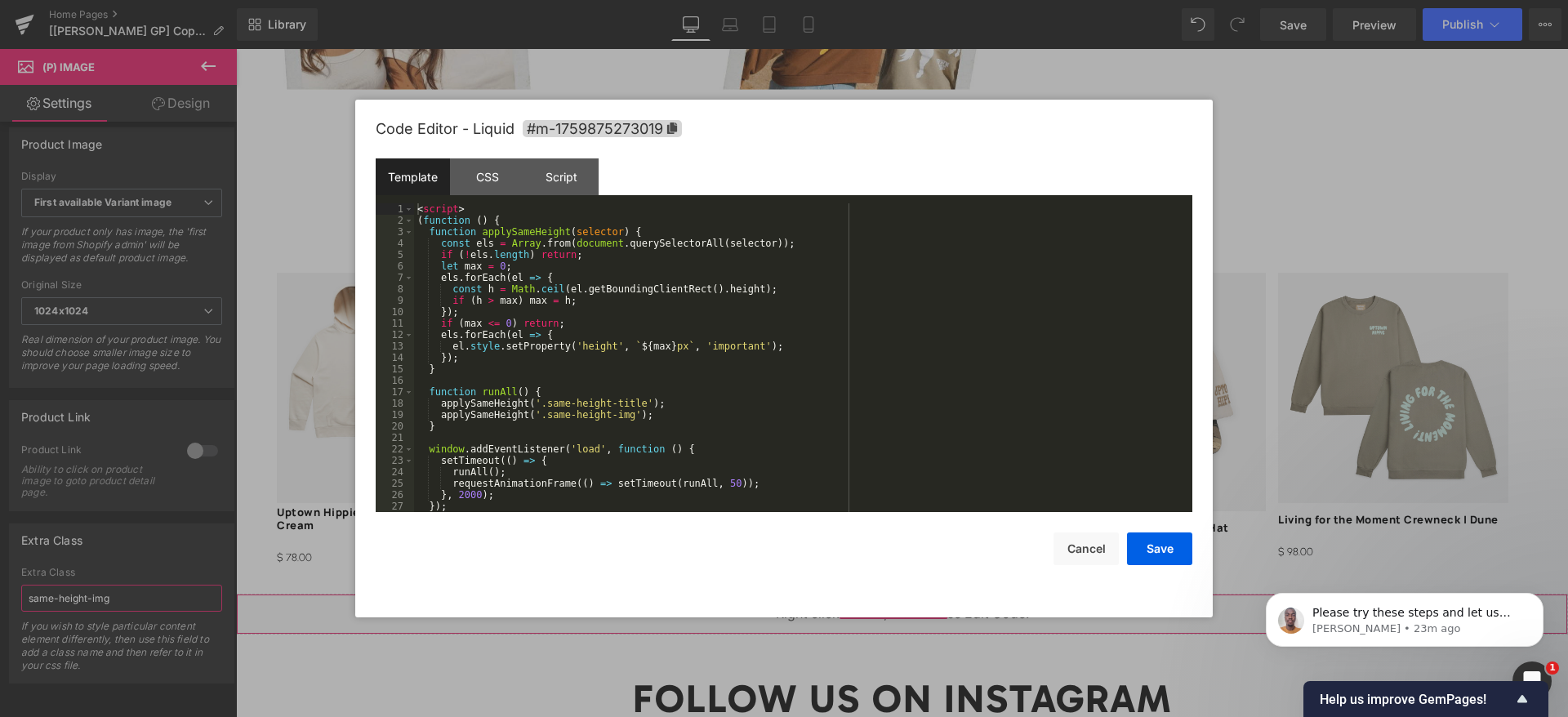
click at [905, 0] on div "(P) Image You are previewing how the will restyle your page. You can not edit E…" at bounding box center [784, 0] width 1568 height 0
click at [618, 413] on div "< script > ( function ( ) { function applySameHeight ( selector ) { const els =…" at bounding box center [800, 369] width 772 height 331
click at [1169, 553] on button "Save" at bounding box center [1159, 549] width 65 height 33
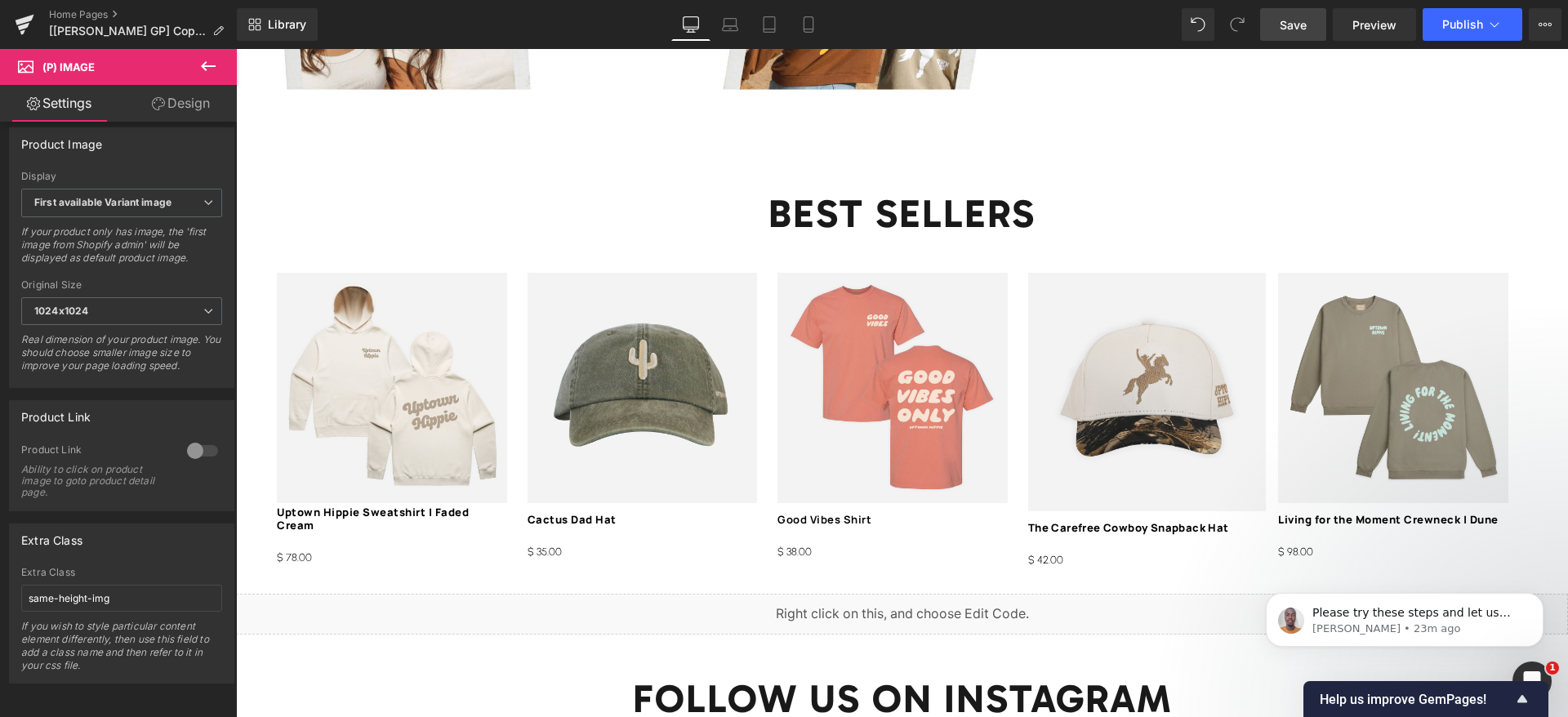
click at [1291, 22] on span "Save" at bounding box center [1293, 24] width 27 height 17
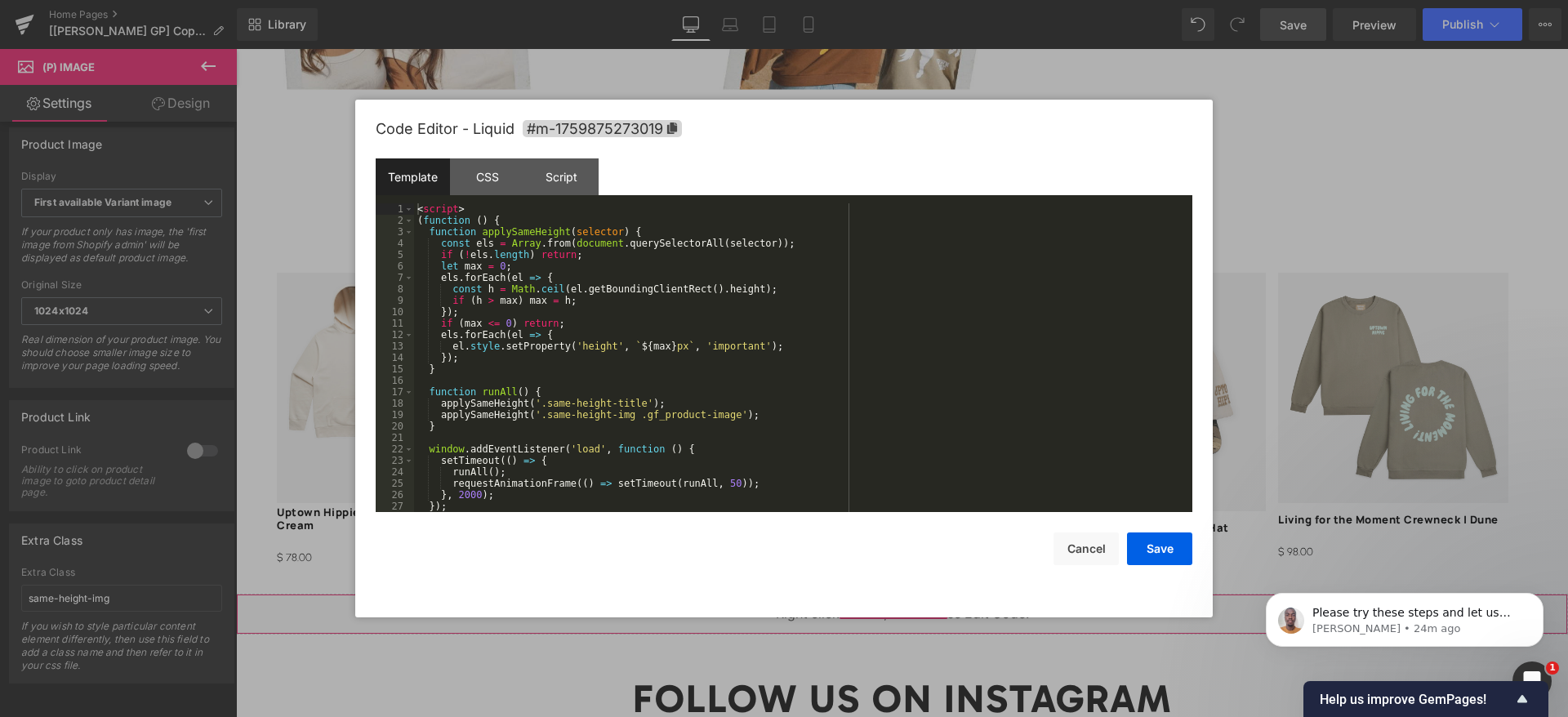
click at [866, 0] on div "(P) Image You are previewing how the will restyle your page. You can not edit E…" at bounding box center [784, 0] width 1568 height 0
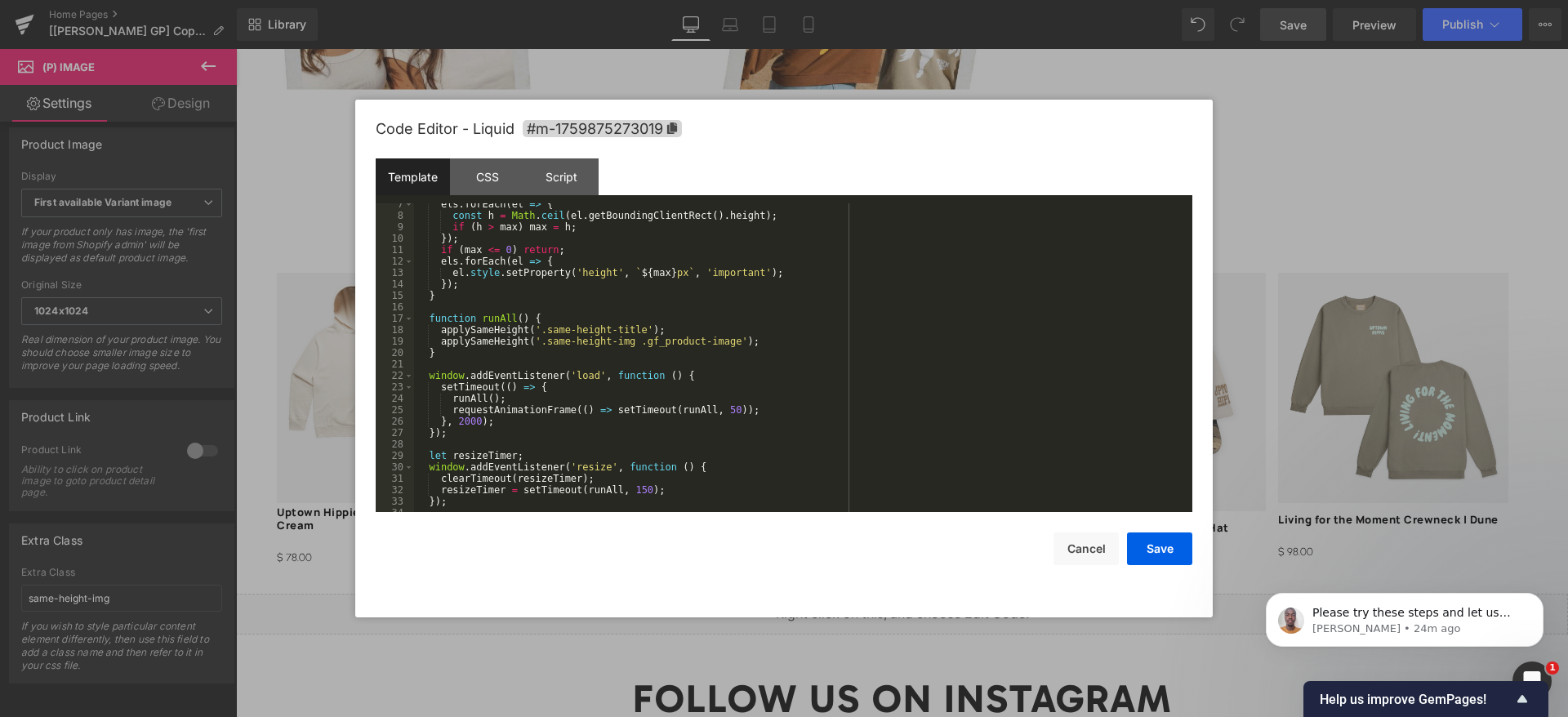
scroll to position [73, 0]
drag, startPoint x: 713, startPoint y: 339, endPoint x: 544, endPoint y: 343, distance: 169.0
click at [531, 342] on div "els . forEach ( el => { const h = Math . ceil ( el . getBoundingClientRect ( ) …" at bounding box center [800, 363] width 772 height 331
click at [678, 354] on div "els . forEach ( el => { const h = Math . ceil ( el . getBoundingClientRect ( ) …" at bounding box center [800, 363] width 772 height 331
drag, startPoint x: 711, startPoint y: 341, endPoint x: 628, endPoint y: 341, distance: 83.0
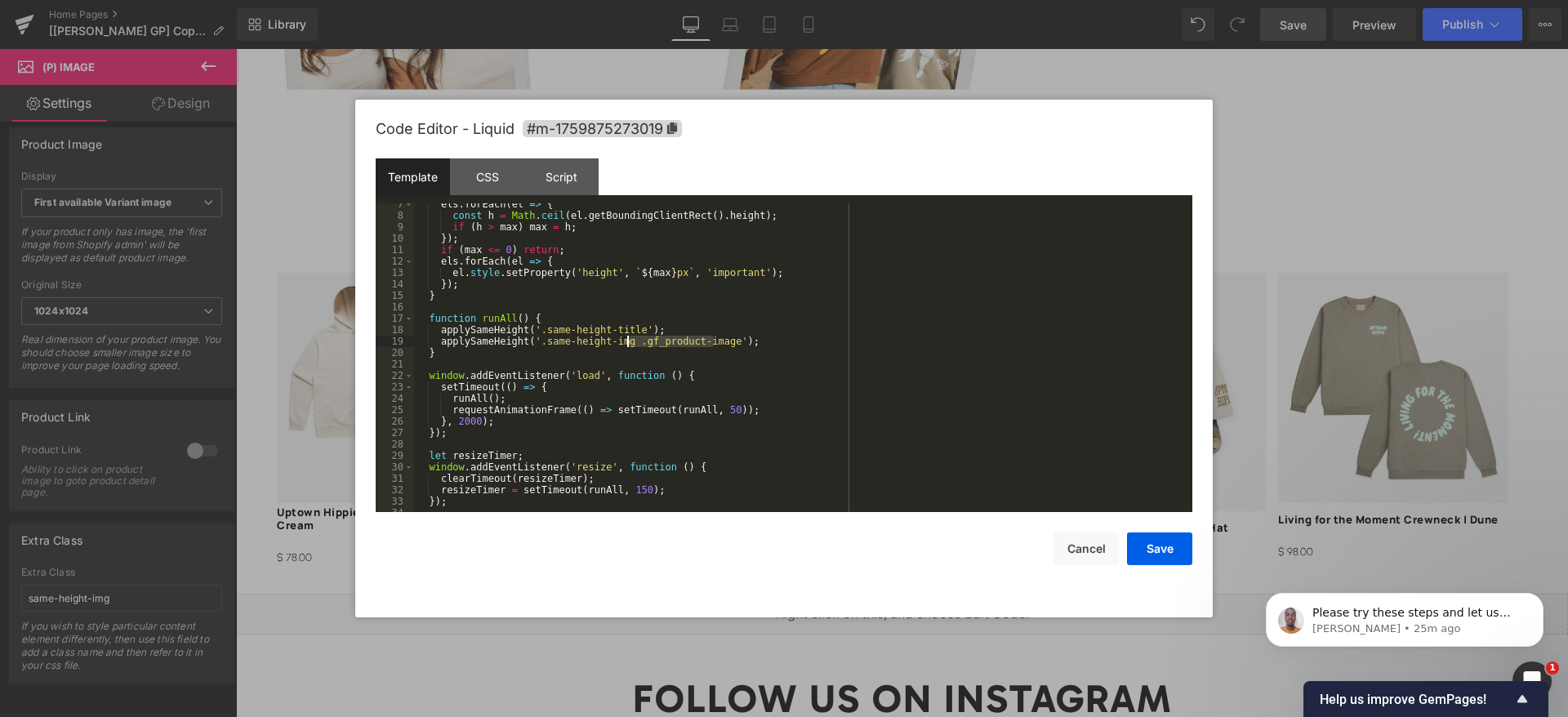
click at [628, 341] on div "els . forEach ( el => { const h = Math . ceil ( el . getBoundingClientRect ( ) …" at bounding box center [800, 363] width 772 height 331
click at [1149, 547] on button "Save" at bounding box center [1159, 549] width 65 height 33
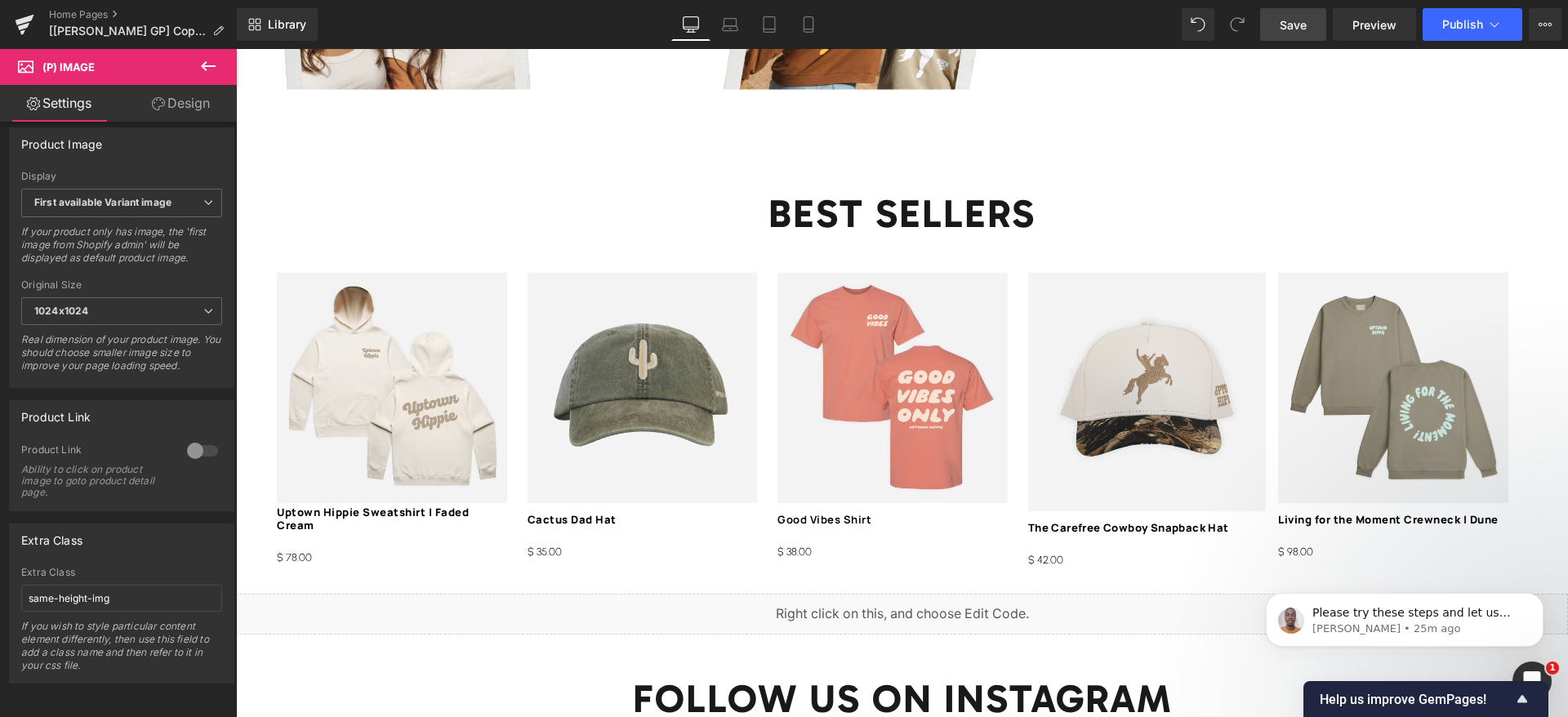
click at [1309, 25] on link "Save" at bounding box center [1293, 24] width 66 height 33
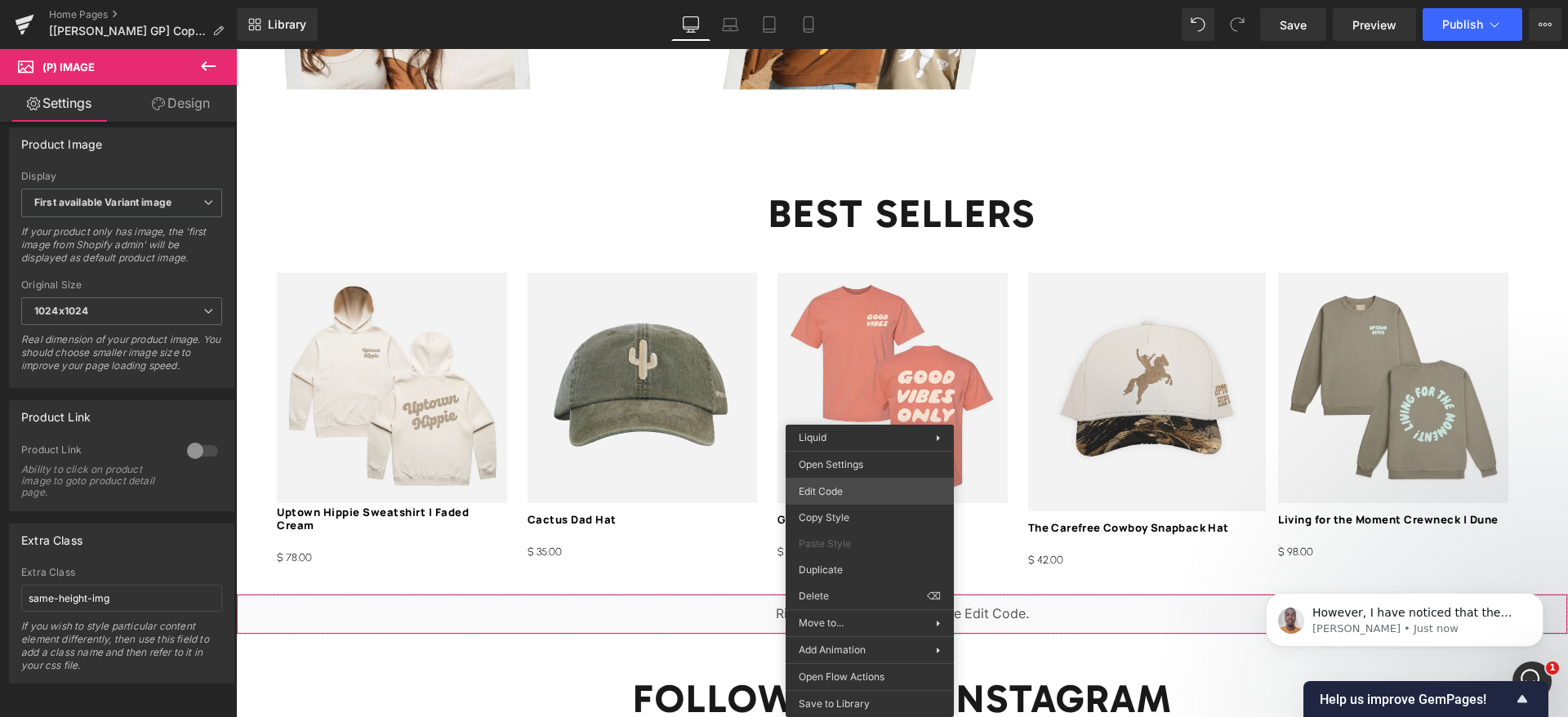
click at [881, 0] on div "(P) Image You are previewing how the will restyle your page. You can not edit E…" at bounding box center [784, 0] width 1568 height 0
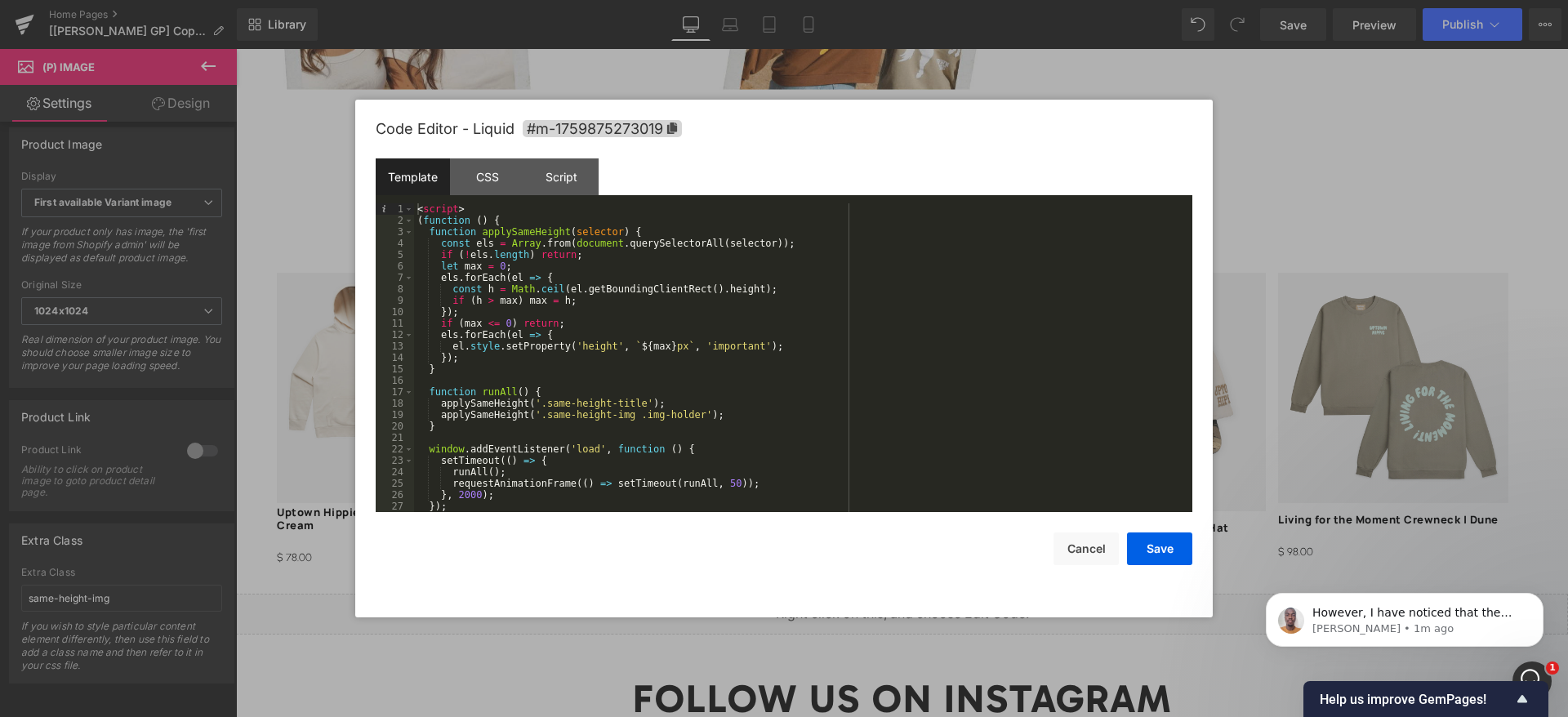
scroll to position [0, 0]
click at [703, 360] on div "< script > ( function ( ) { function applySameHeight ( selector ) { const els =…" at bounding box center [800, 369] width 772 height 331
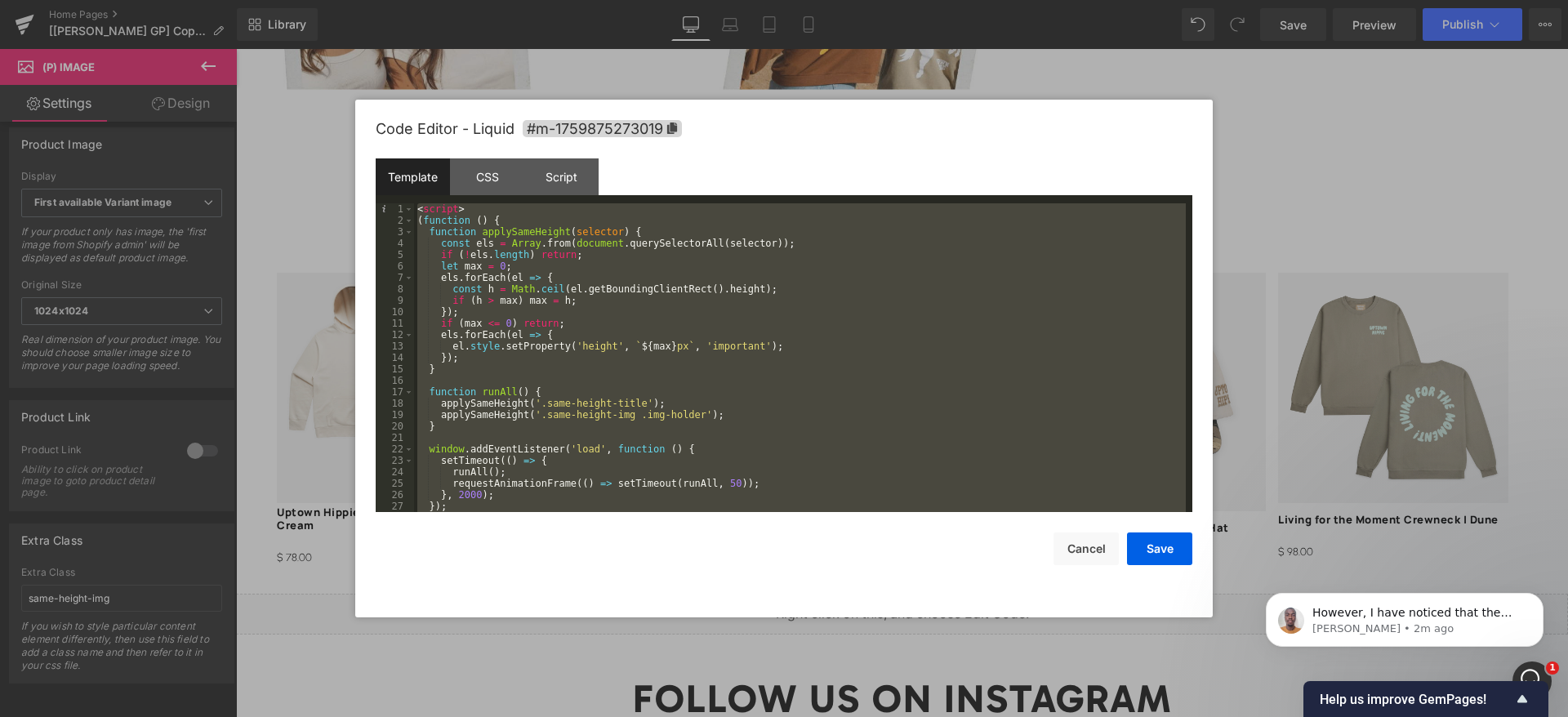
click at [760, 323] on div "< script > ( function ( ) { function applySameHeight ( selector ) { const els =…" at bounding box center [800, 358] width 772 height 309
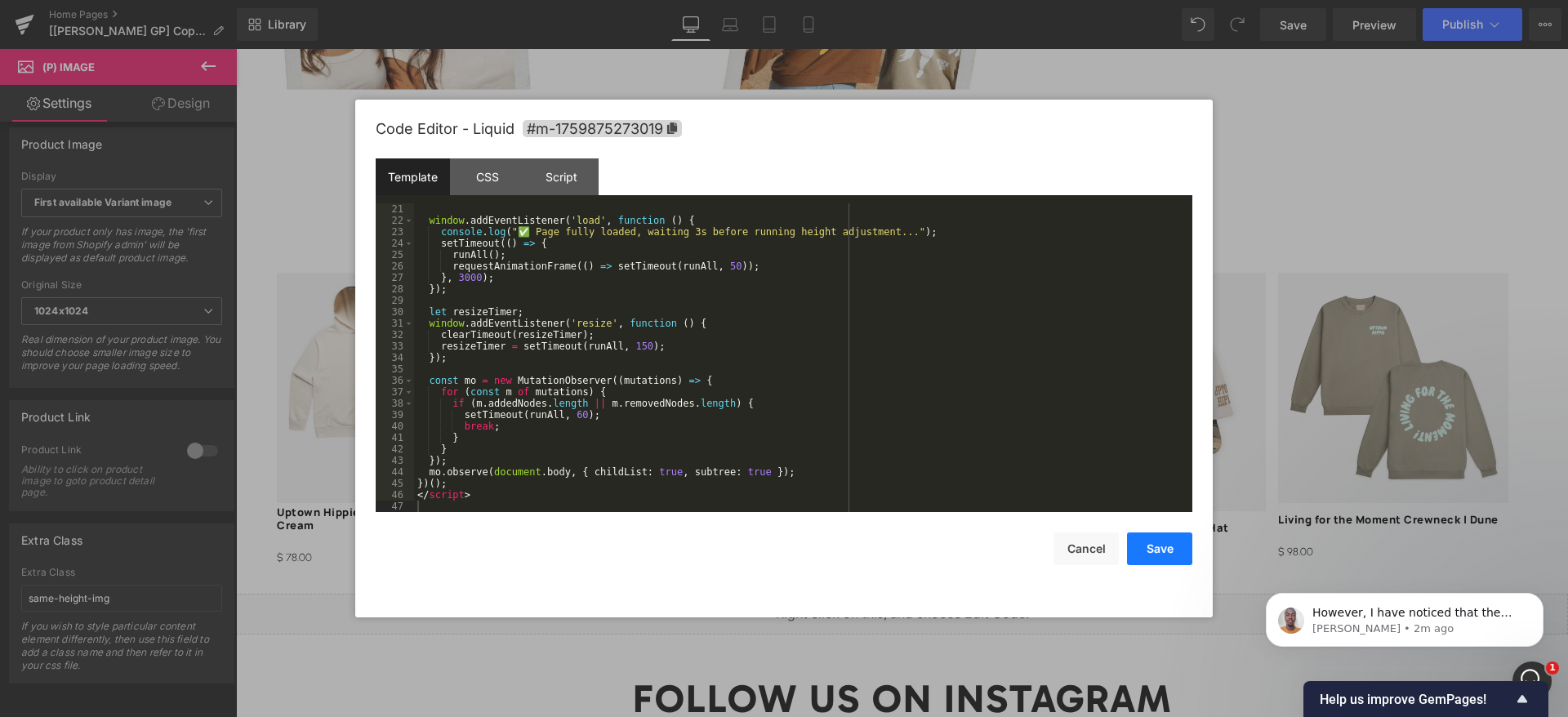
click at [1170, 551] on button "Save" at bounding box center [1159, 549] width 65 height 33
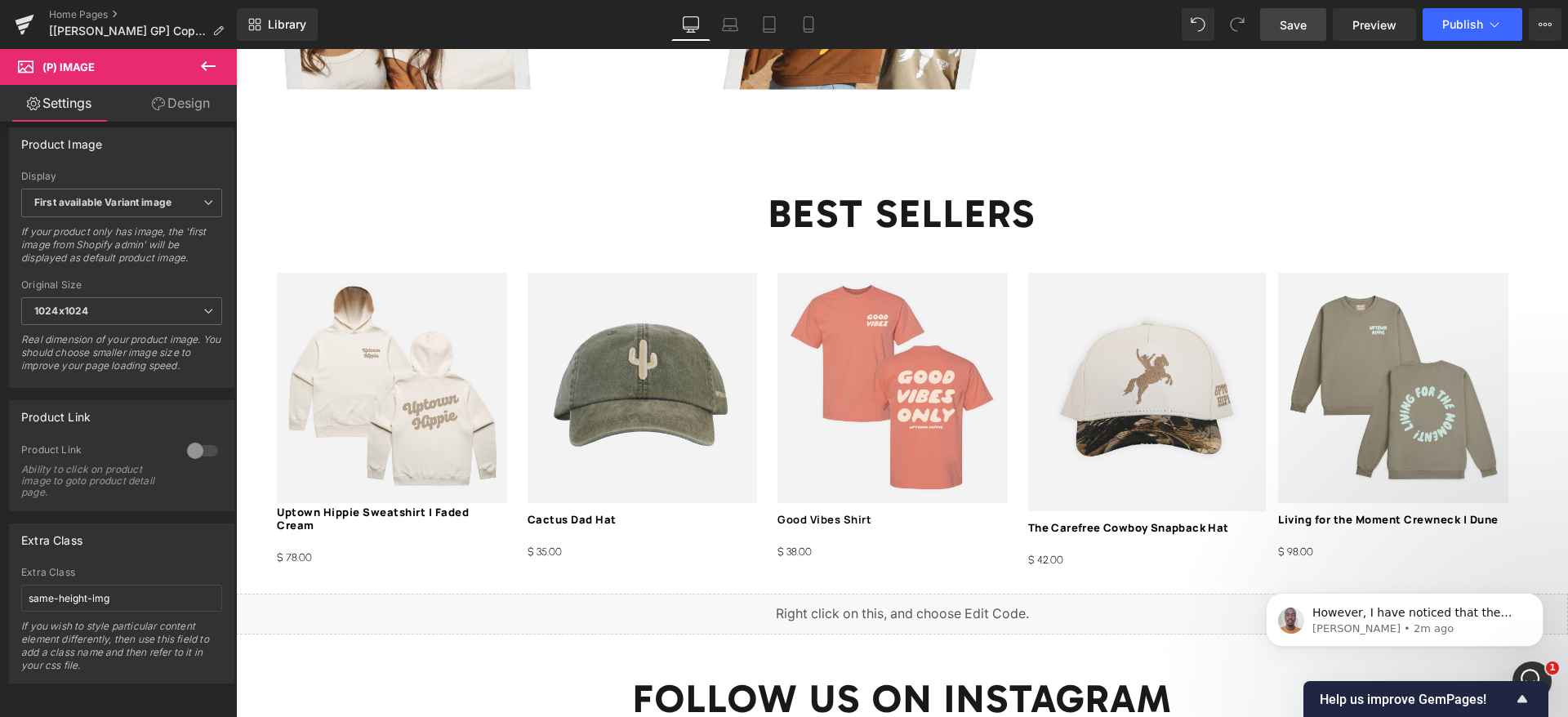
click at [1300, 21] on span "Save" at bounding box center [1293, 24] width 27 height 17
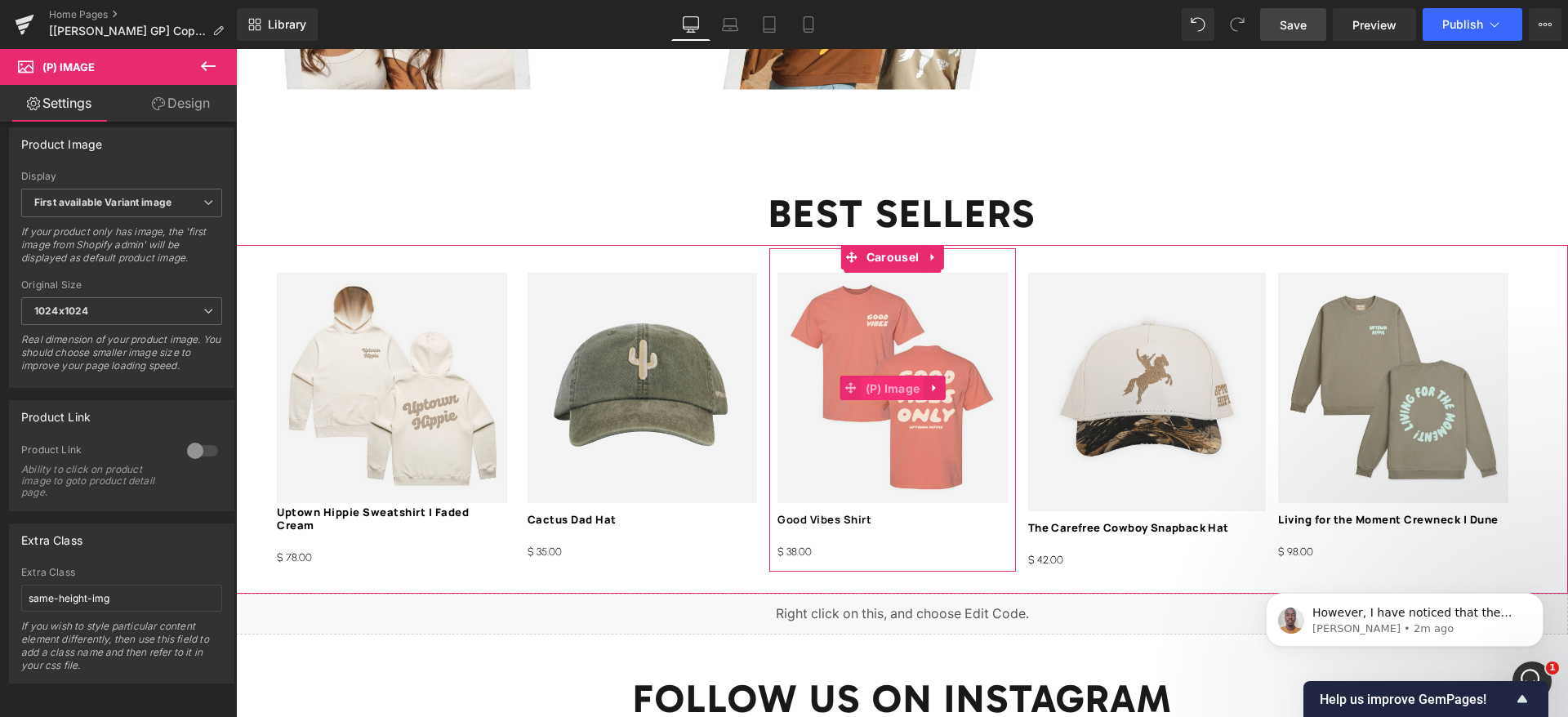
click at [897, 378] on span "(P) Image" at bounding box center [892, 388] width 62 height 24
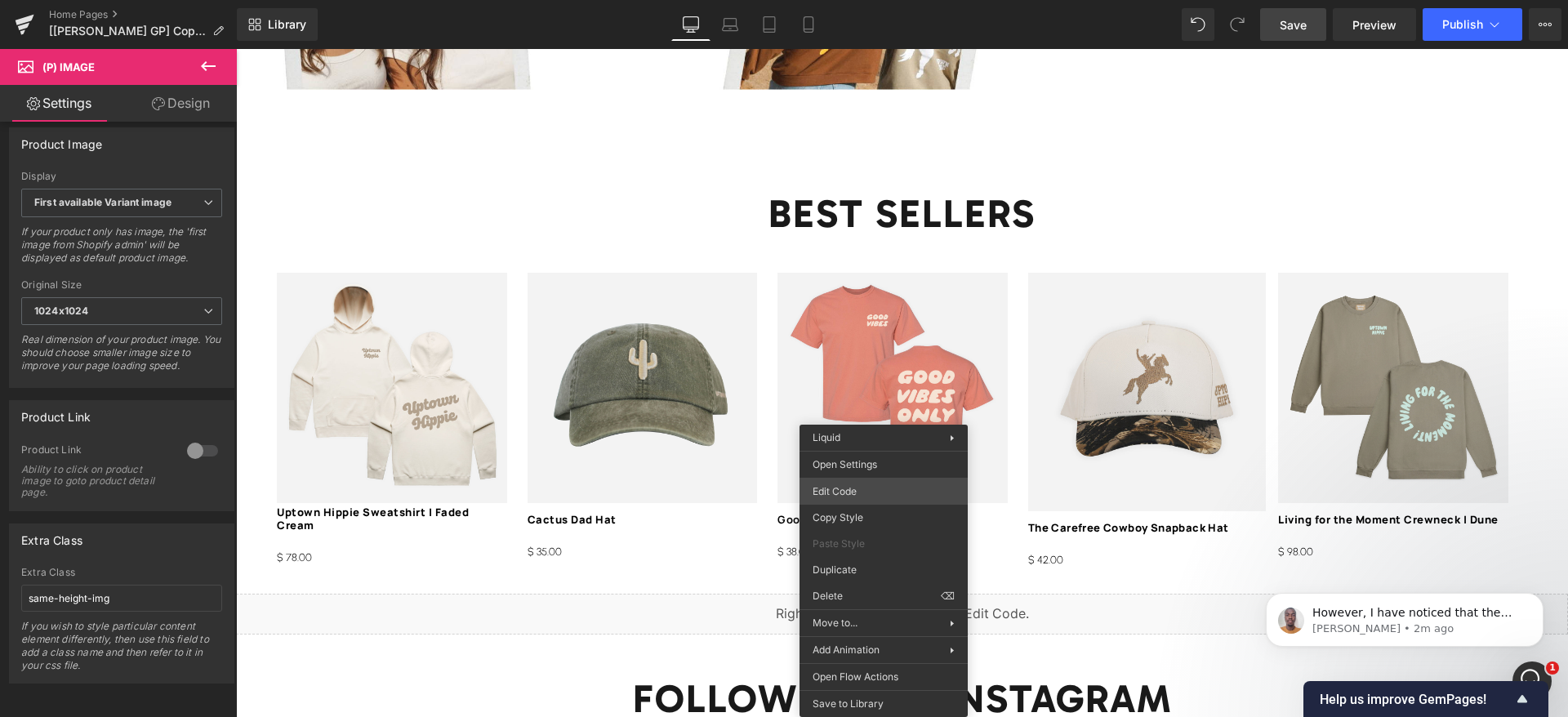
click at [865, 0] on div "(P) Image You are previewing how the will restyle your page. You can not edit E…" at bounding box center [784, 0] width 1568 height 0
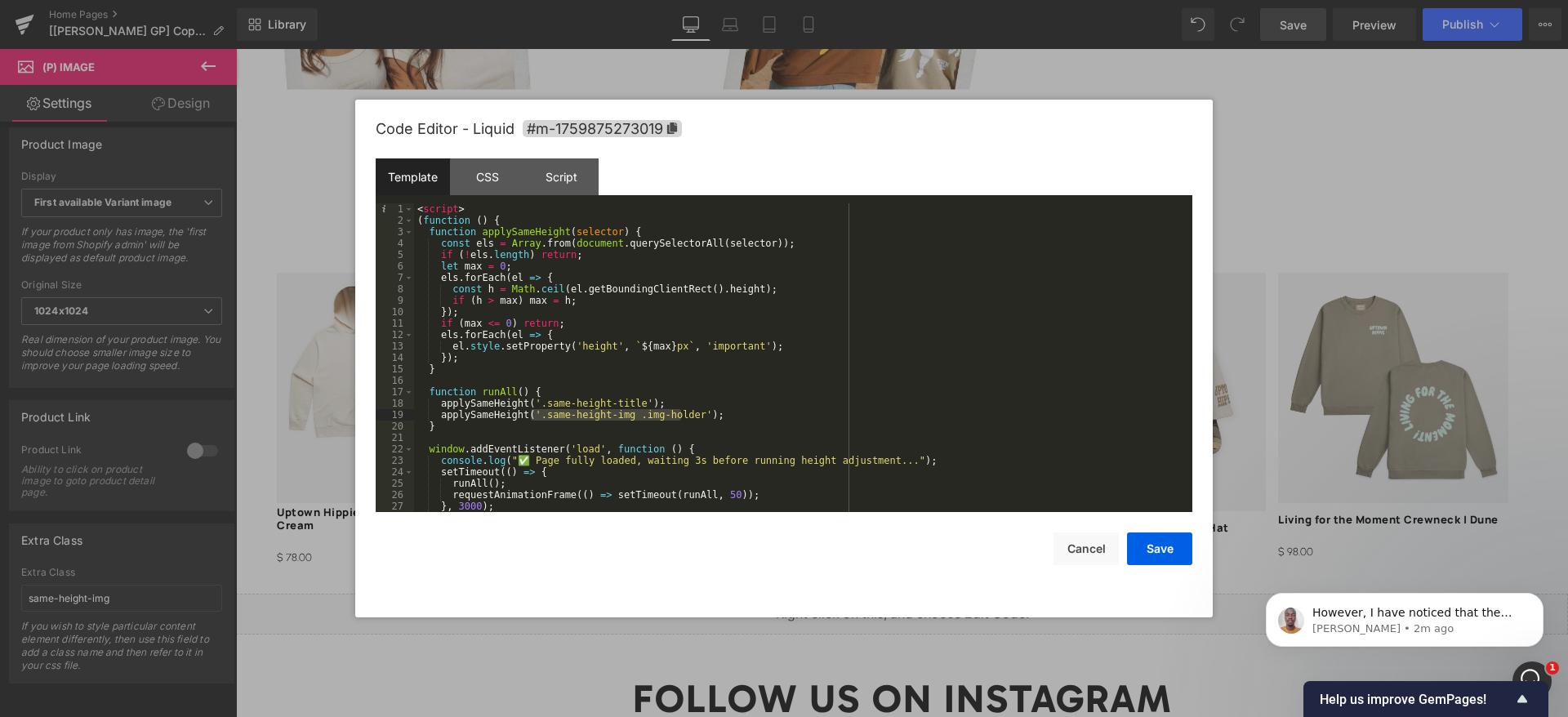
drag, startPoint x: 683, startPoint y: 415, endPoint x: 530, endPoint y: 420, distance: 153.1
click at [530, 420] on div "< script > ( function ( ) { function applySameHeight ( selector ) { const els =…" at bounding box center [800, 369] width 772 height 331
click at [689, 420] on div "< script > ( function ( ) { function applySameHeight ( selector ) { const els =…" at bounding box center [800, 369] width 772 height 331
drag, startPoint x: 680, startPoint y: 411, endPoint x: 632, endPoint y: 418, distance: 48.5
click at [632, 418] on div "< script > ( function ( ) { function applySameHeight ( selector ) { const els =…" at bounding box center [800, 369] width 772 height 331
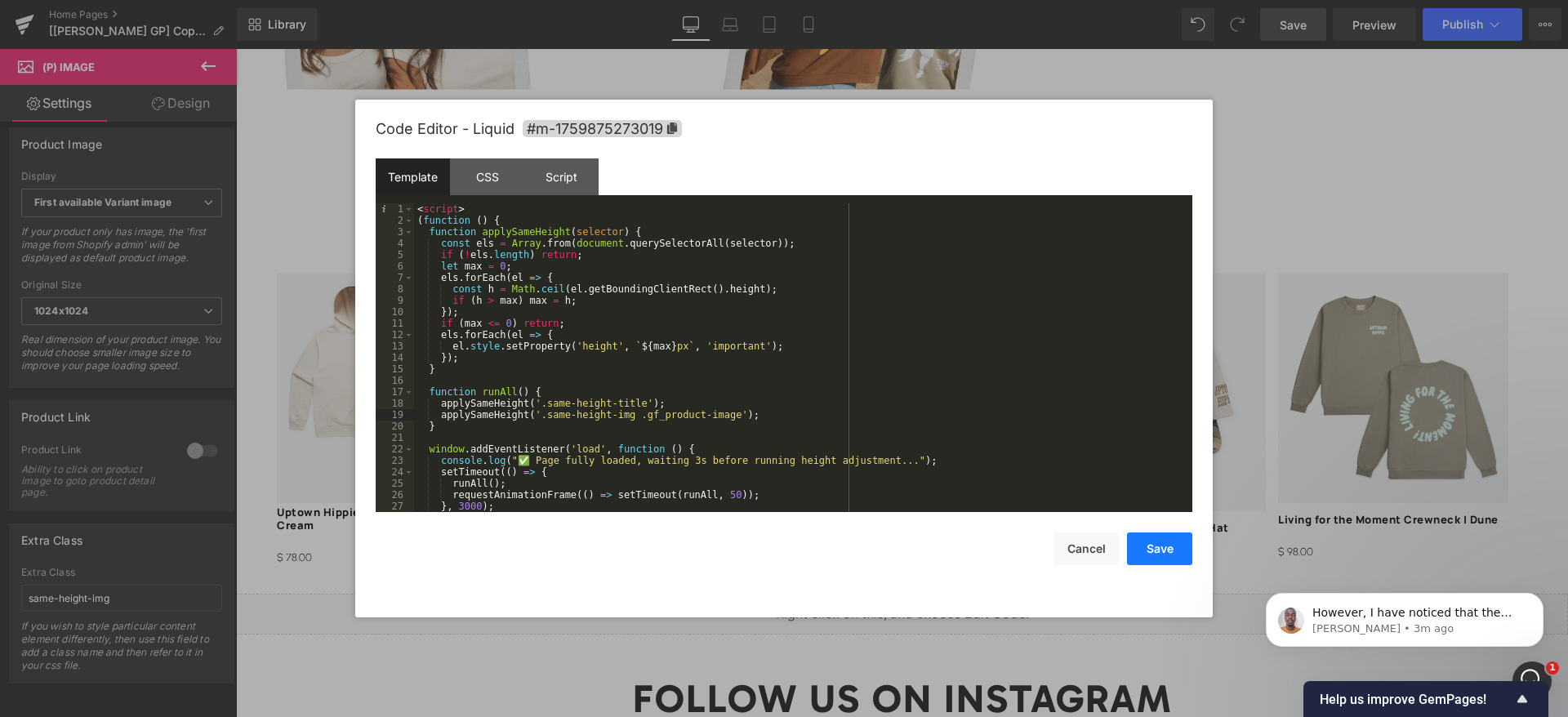
click at [1150, 547] on button "Save" at bounding box center [1159, 549] width 65 height 33
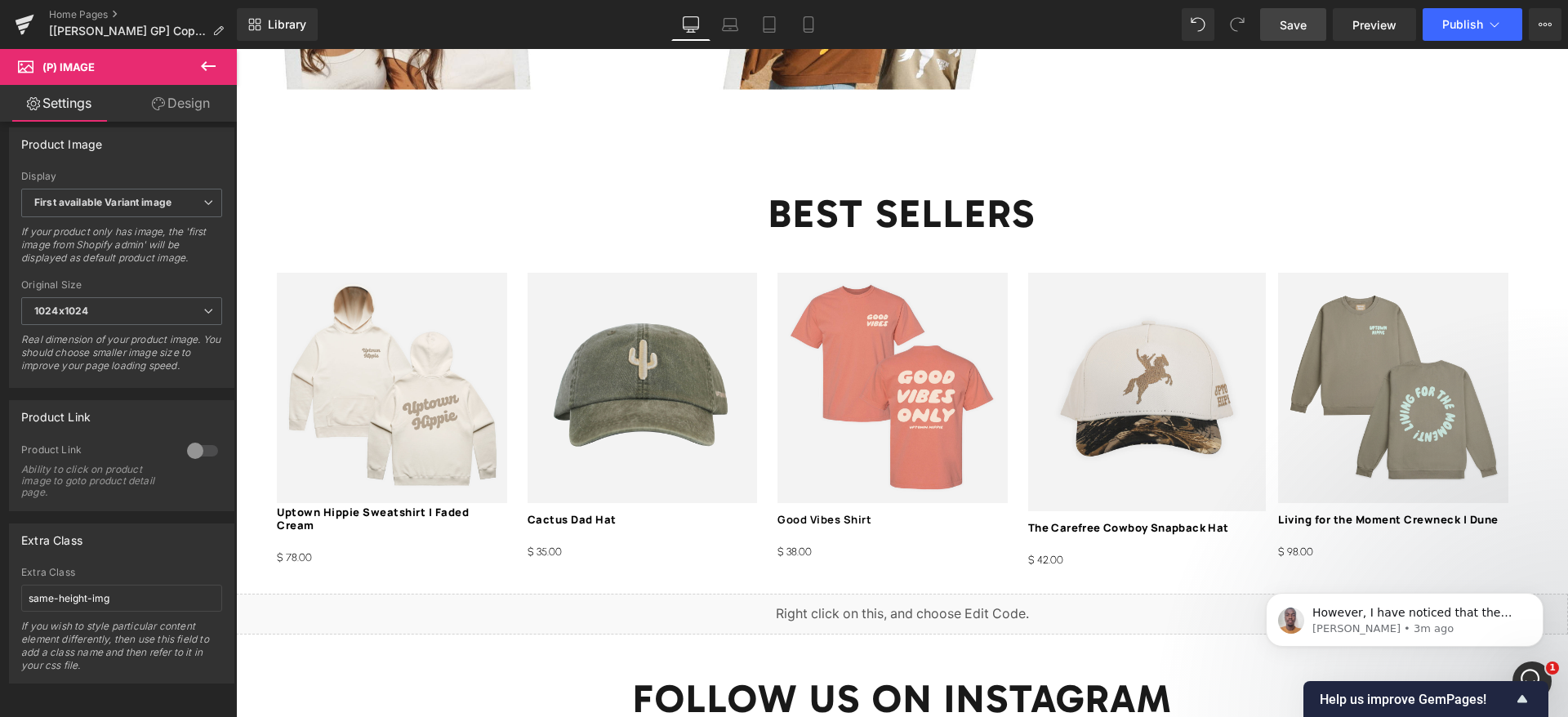
click at [1315, 24] on link "Save" at bounding box center [1293, 24] width 66 height 33
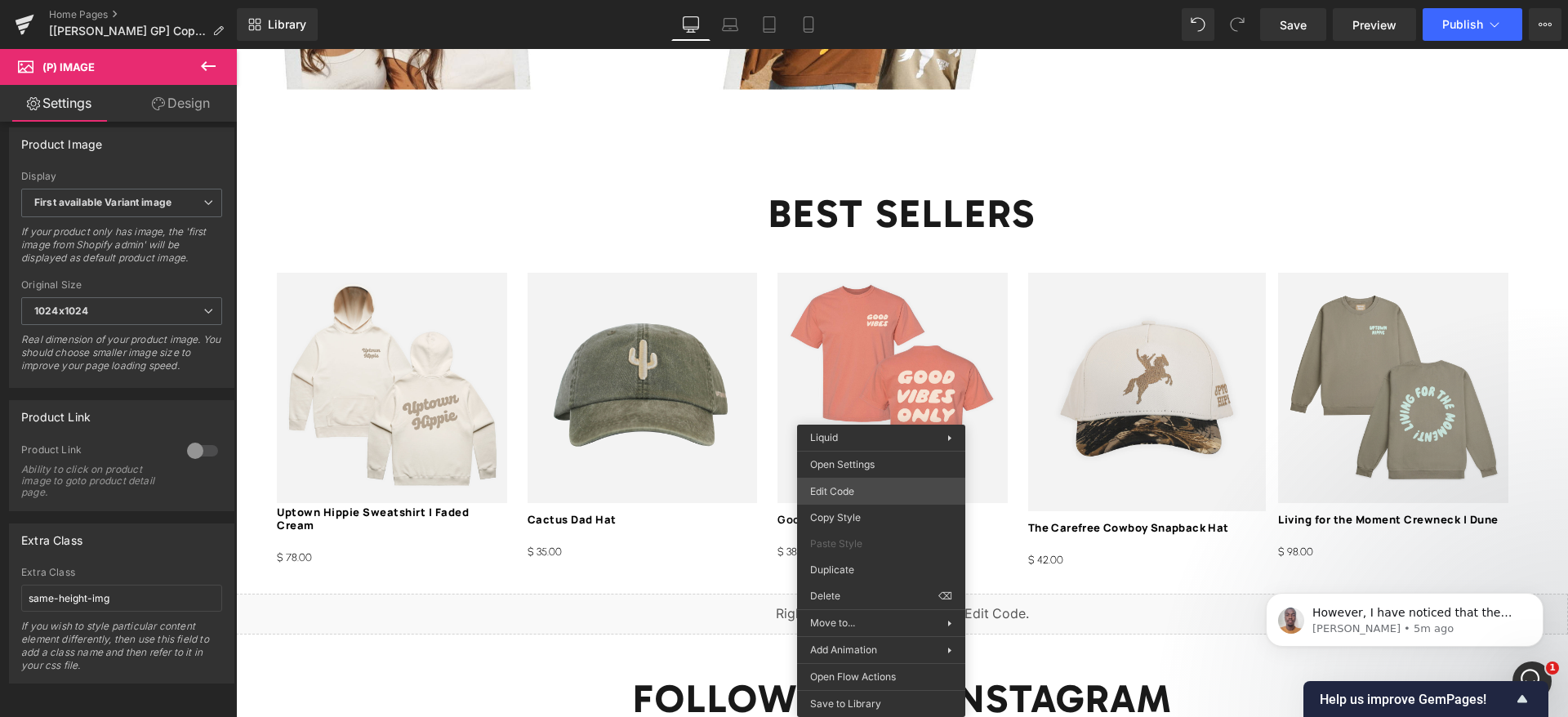
click at [870, 0] on div "(P) Image You are previewing how the will restyle your page. You can not edit E…" at bounding box center [784, 0] width 1568 height 0
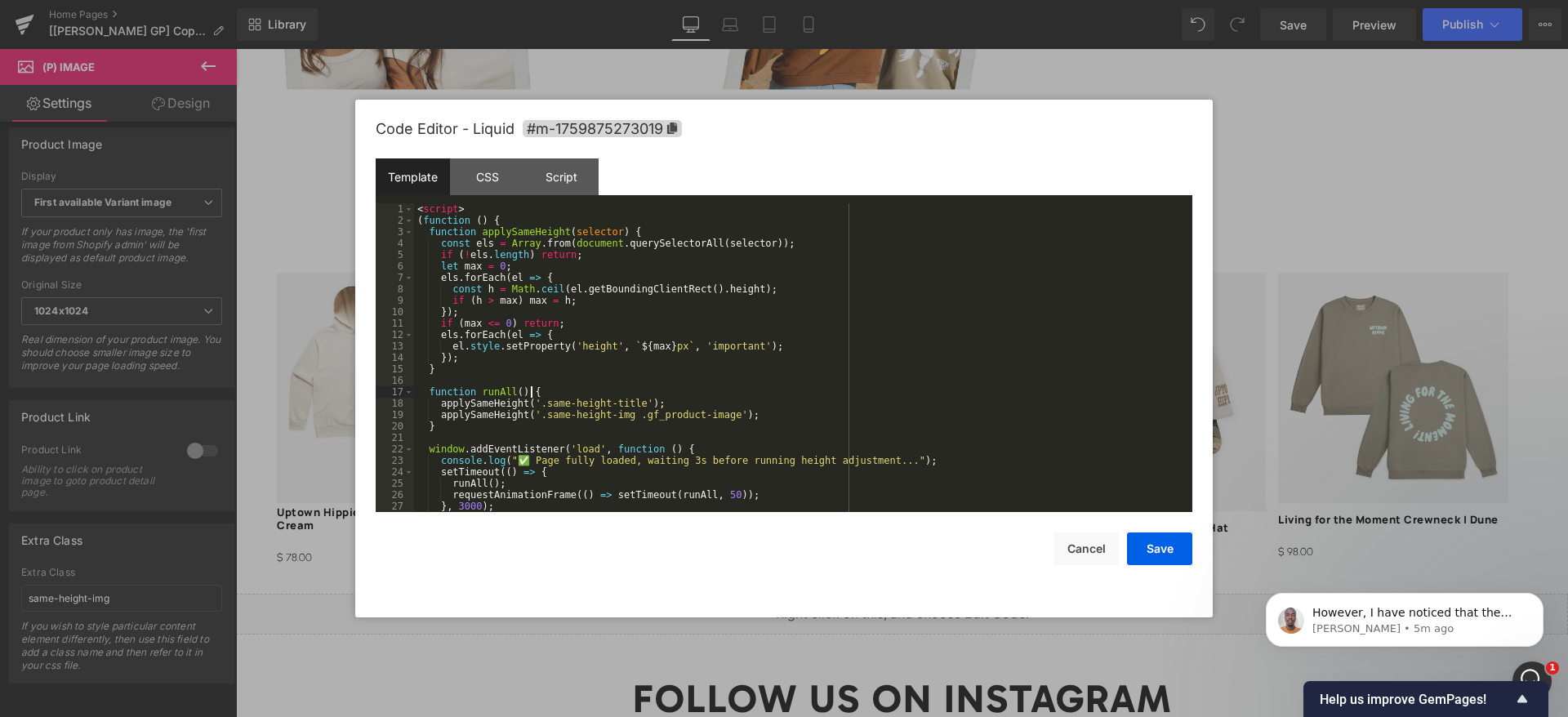
click at [764, 394] on div "< script > ( function ( ) { function applySameHeight ( selector ) { const els =…" at bounding box center [800, 369] width 772 height 331
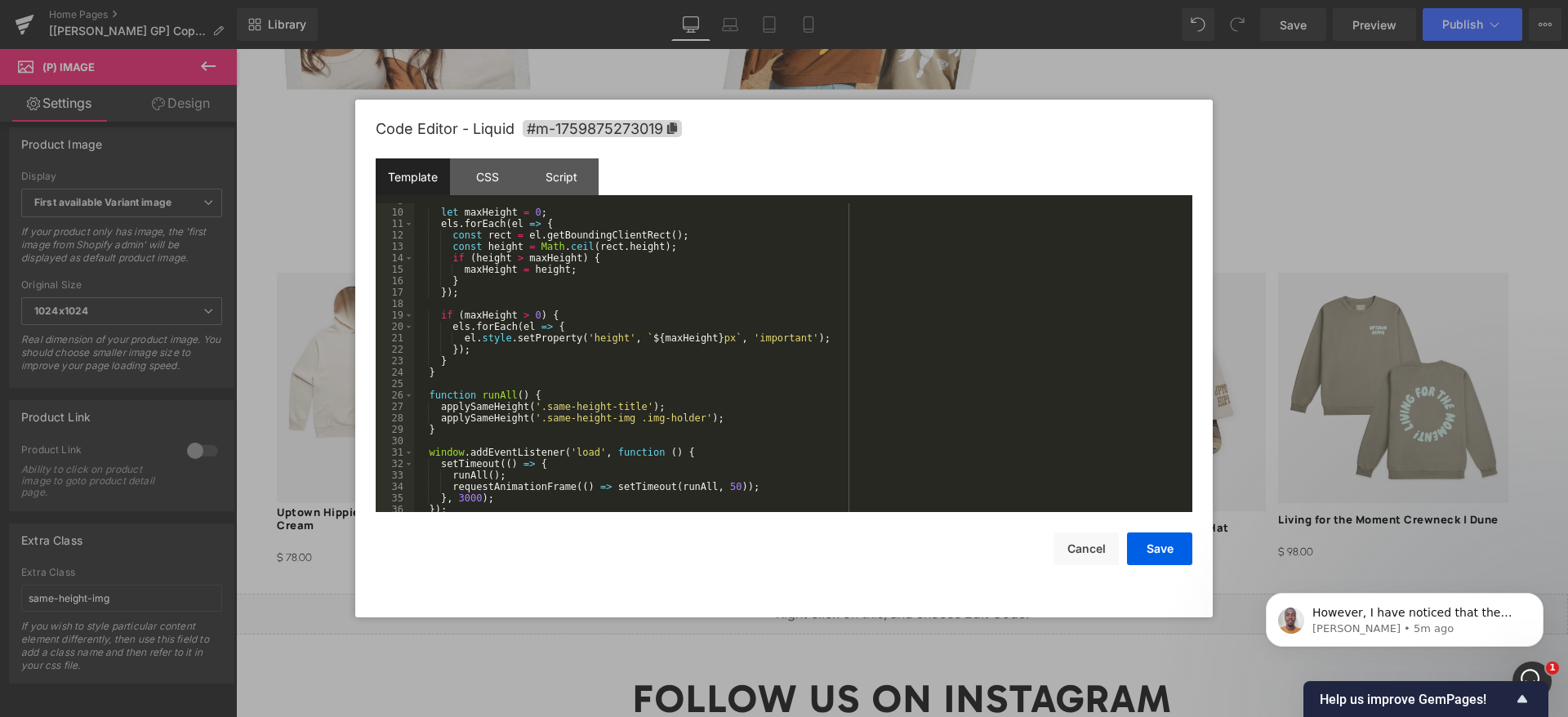
scroll to position [0, 0]
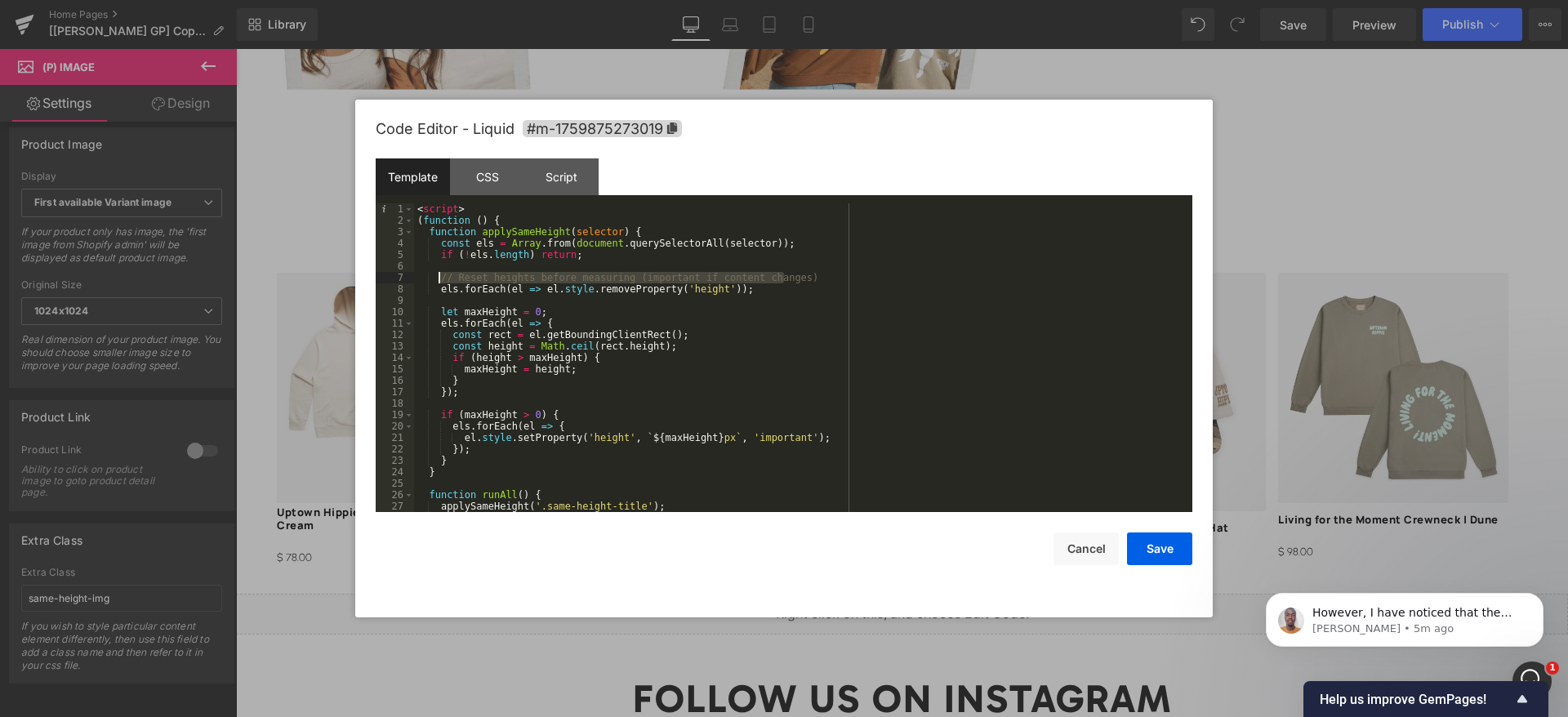
drag, startPoint x: 806, startPoint y: 274, endPoint x: 439, endPoint y: 278, distance: 367.0
click at [439, 278] on div "< script > ( function ( ) { function applySameHeight ( selector ) { const els =…" at bounding box center [800, 369] width 772 height 331
click at [1180, 555] on button "Save" at bounding box center [1159, 549] width 65 height 33
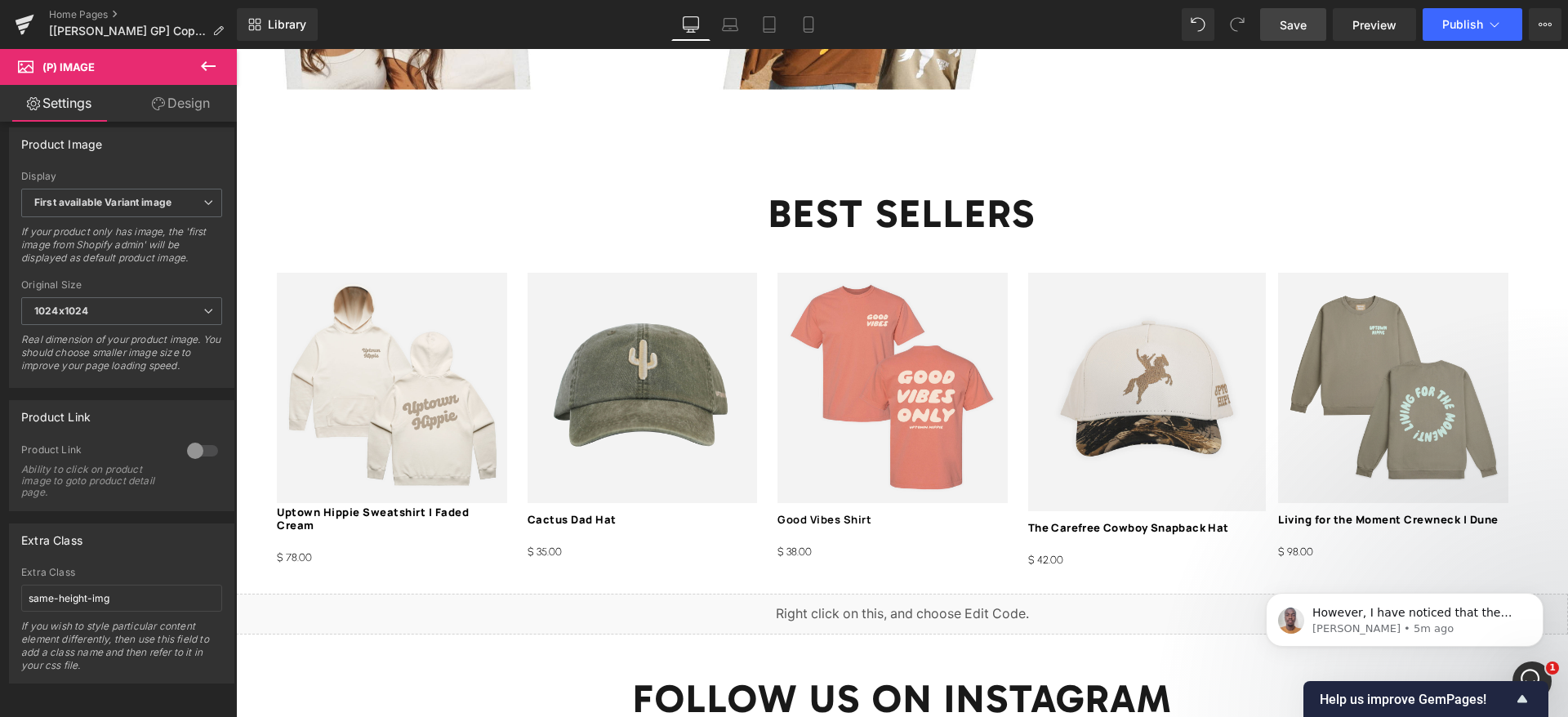
click at [1306, 28] on span "Save" at bounding box center [1293, 24] width 27 height 17
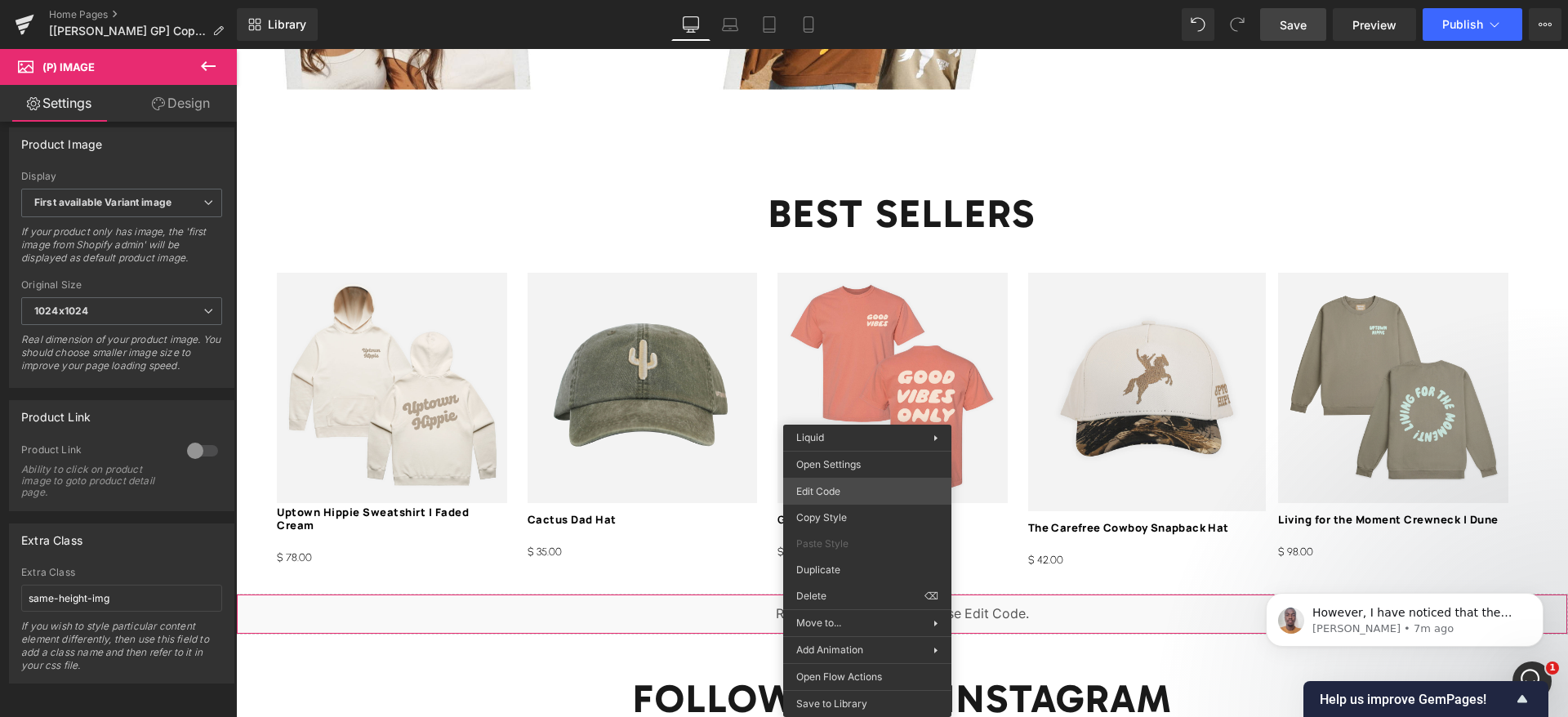
click at [868, 0] on div "(P) Image You are previewing how the will restyle your page. You can not edit E…" at bounding box center [784, 0] width 1568 height 0
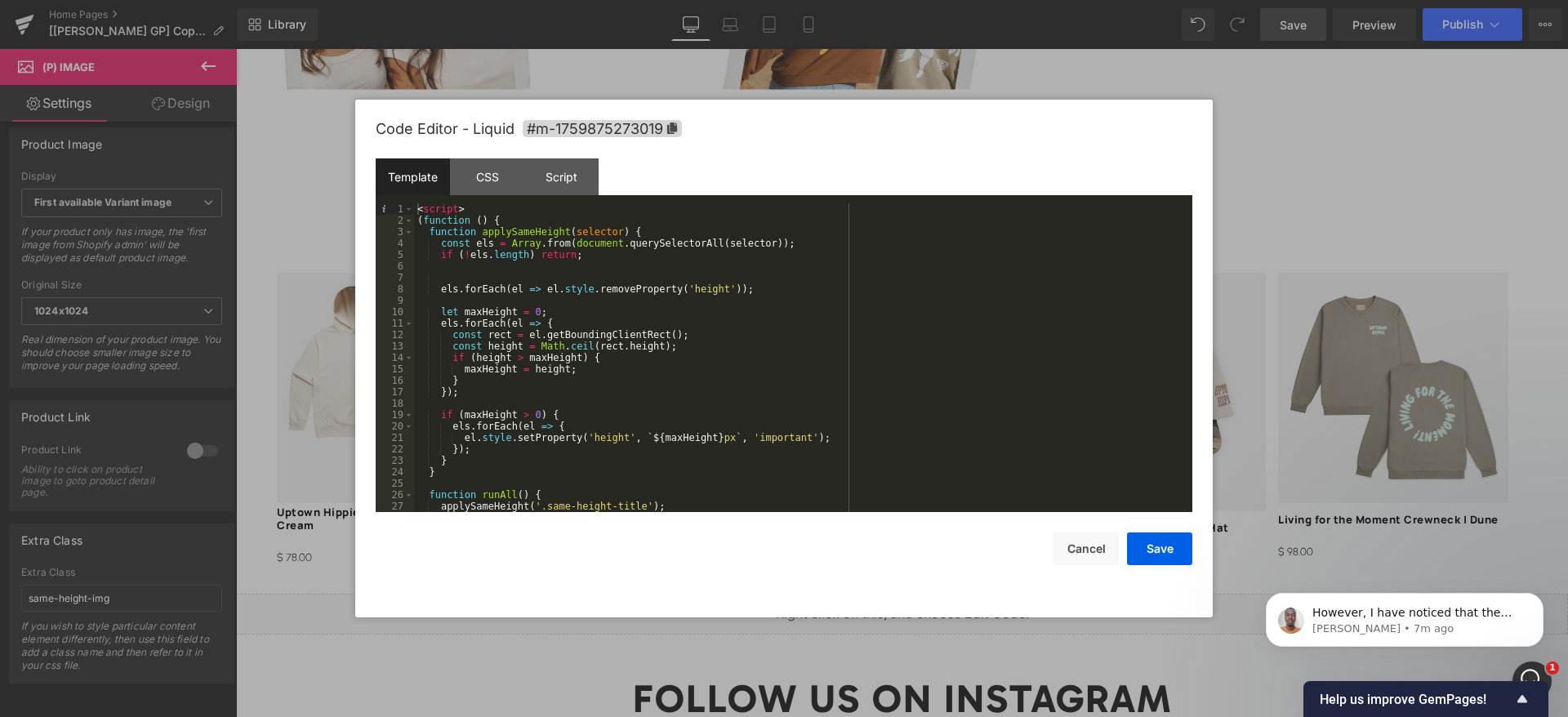
scroll to position [147, 0]
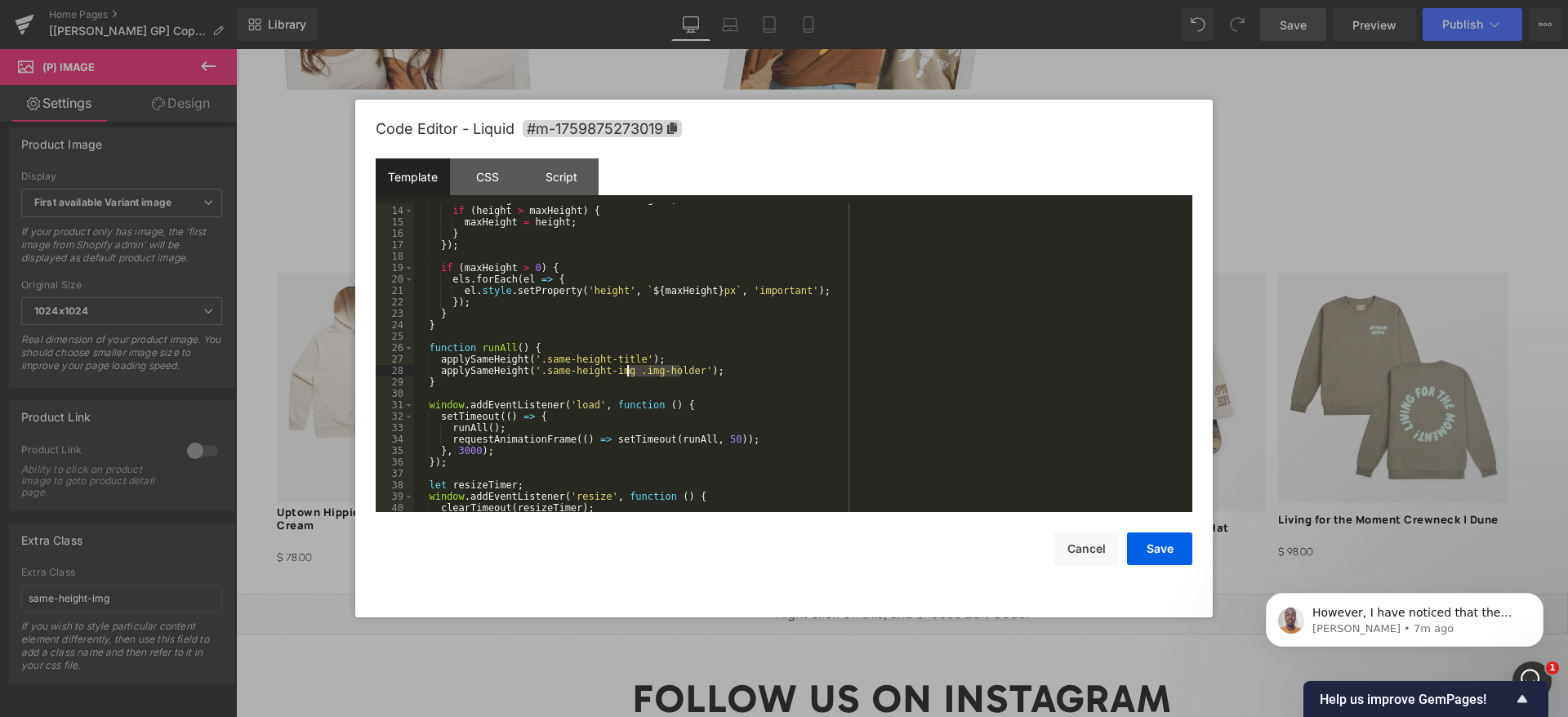
drag, startPoint x: 679, startPoint y: 372, endPoint x: 627, endPoint y: 371, distance: 52.0
click at [627, 371] on div "const height = Math . ceil ( rect . height ) ; if ( height > maxHeight ) { maxH…" at bounding box center [800, 359] width 772 height 331
drag, startPoint x: 1152, startPoint y: 562, endPoint x: 917, endPoint y: 511, distance: 240.5
click at [1152, 562] on button "Save" at bounding box center [1159, 549] width 65 height 33
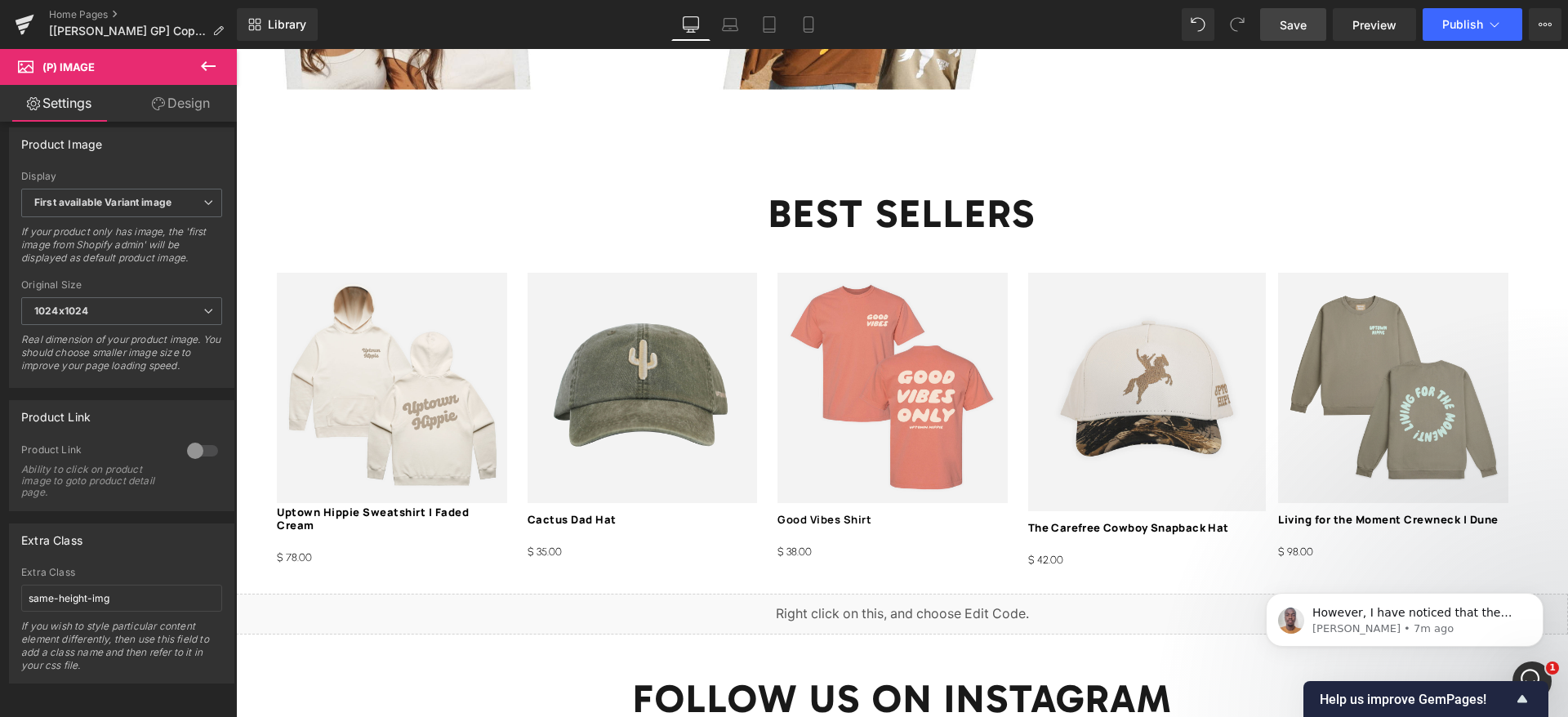
click at [1294, 30] on span "Save" at bounding box center [1293, 24] width 27 height 17
click at [1297, 24] on span "Save" at bounding box center [1293, 24] width 27 height 17
